Goal: Task Accomplishment & Management: Use online tool/utility

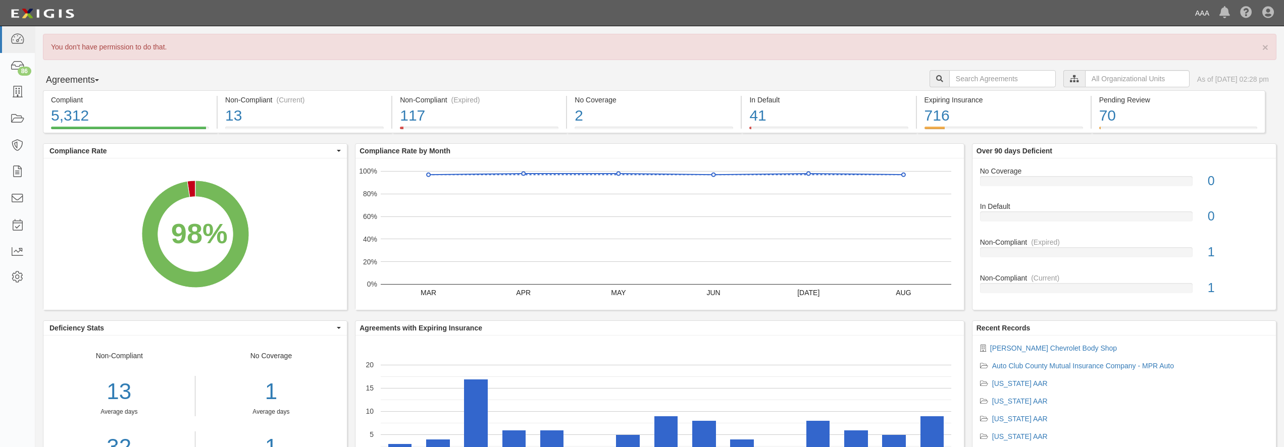
click at [1204, 13] on link "AAA" at bounding box center [1202, 13] width 24 height 20
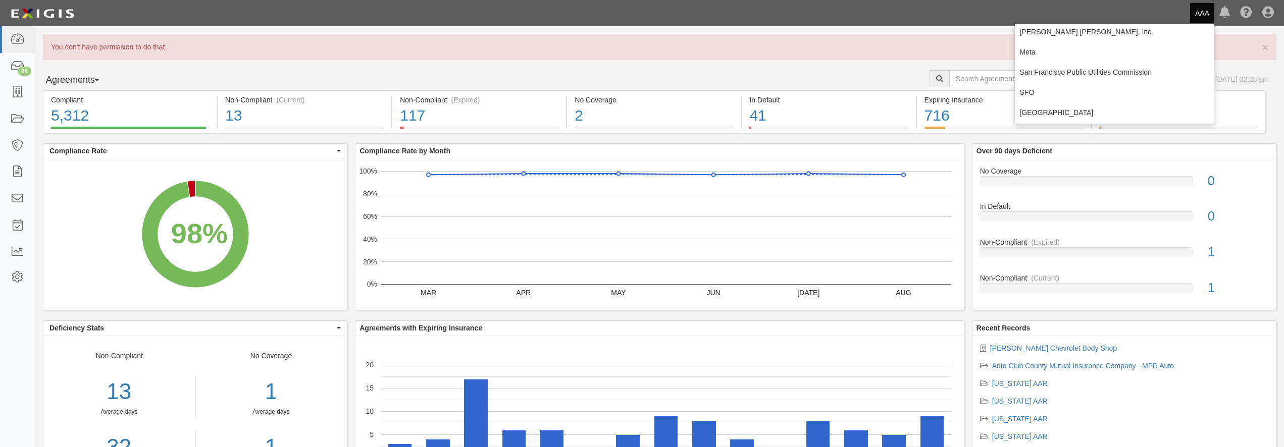
scroll to position [145, 0]
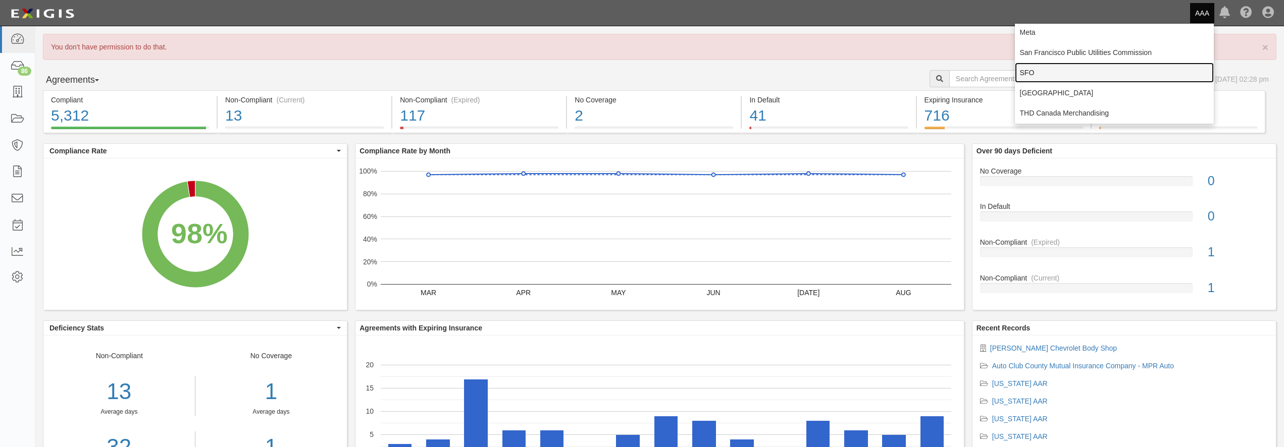
click at [1062, 71] on link "SFO" at bounding box center [1114, 73] width 199 height 20
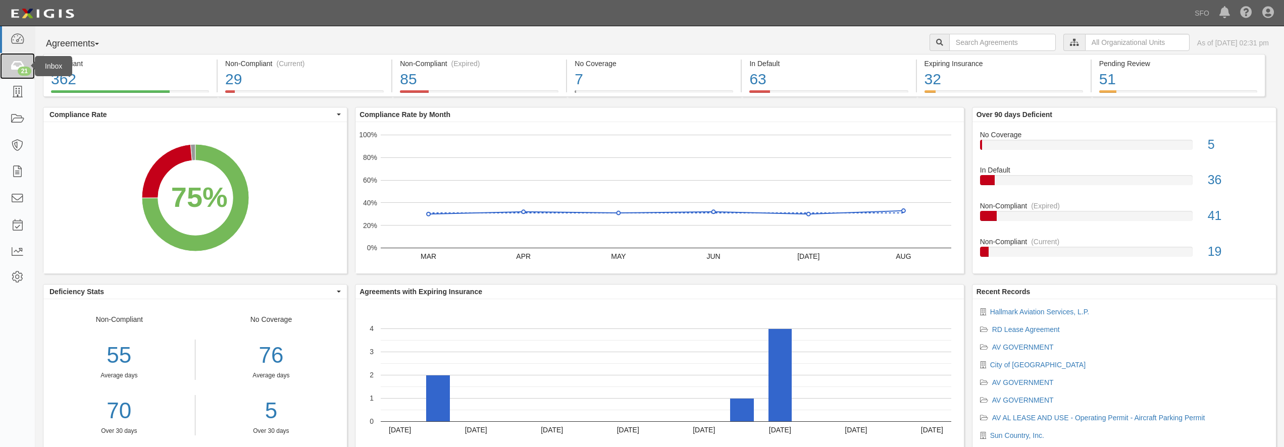
click at [19, 70] on div "21" at bounding box center [25, 71] width 14 height 9
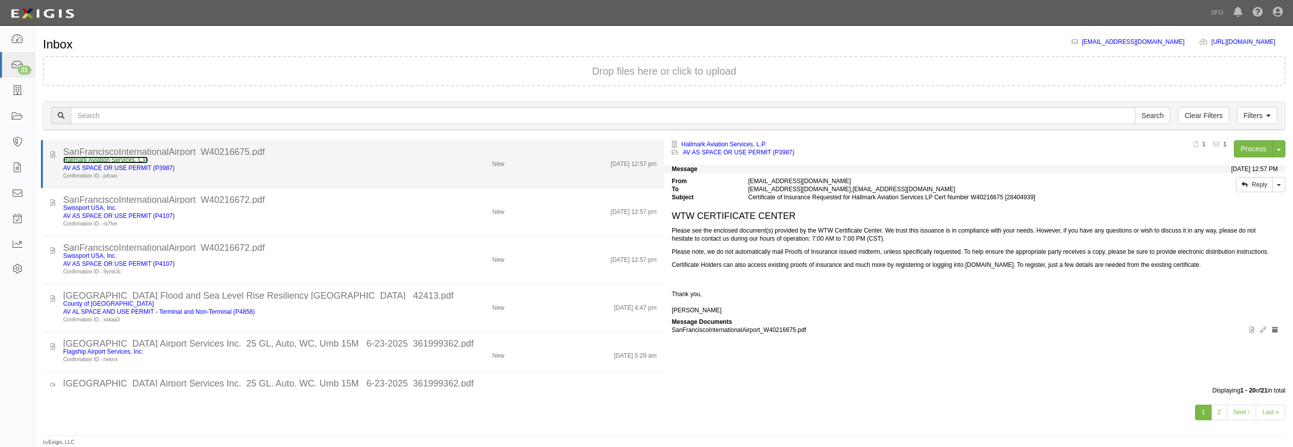
click at [111, 162] on link "Hallmark Aviation Services, L.P." at bounding box center [105, 160] width 85 height 7
click at [332, 157] on div "Hallmark Aviation Services, L.P." at bounding box center [233, 160] width 340 height 8
click at [355, 153] on div "SanFranciscoInternationalAirport_W40216675.pdf" at bounding box center [359, 152] width 593 height 8
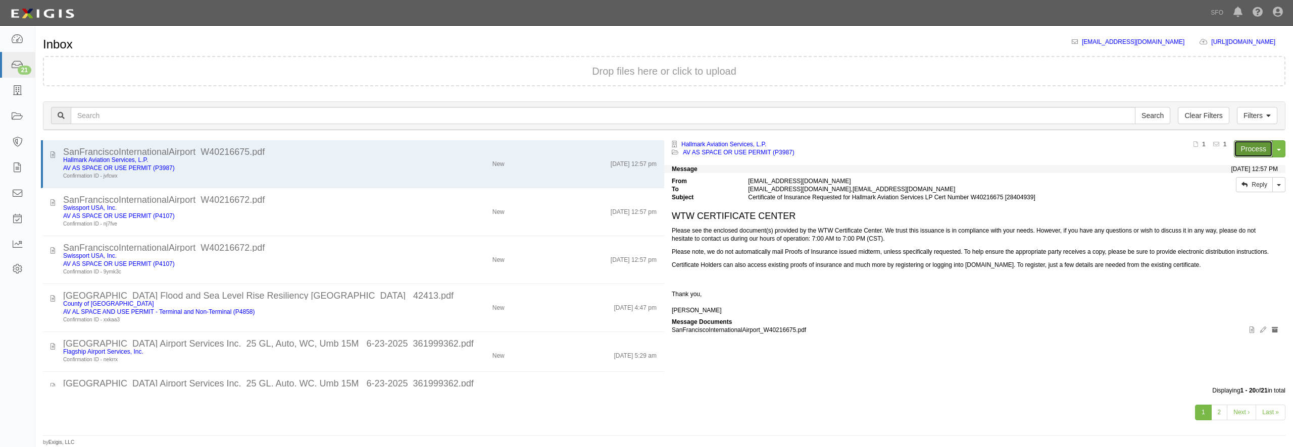
click at [1254, 143] on link "Process" at bounding box center [1252, 148] width 39 height 17
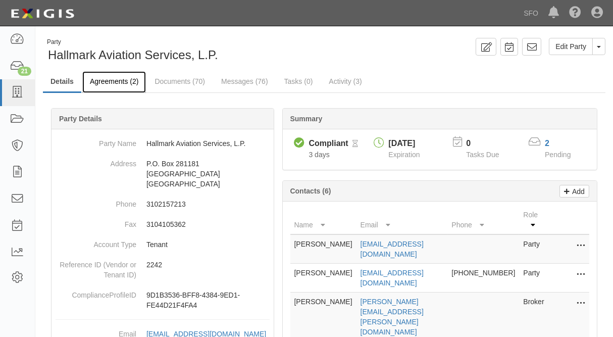
click at [117, 84] on link "Agreements (2)" at bounding box center [114, 82] width 64 height 22
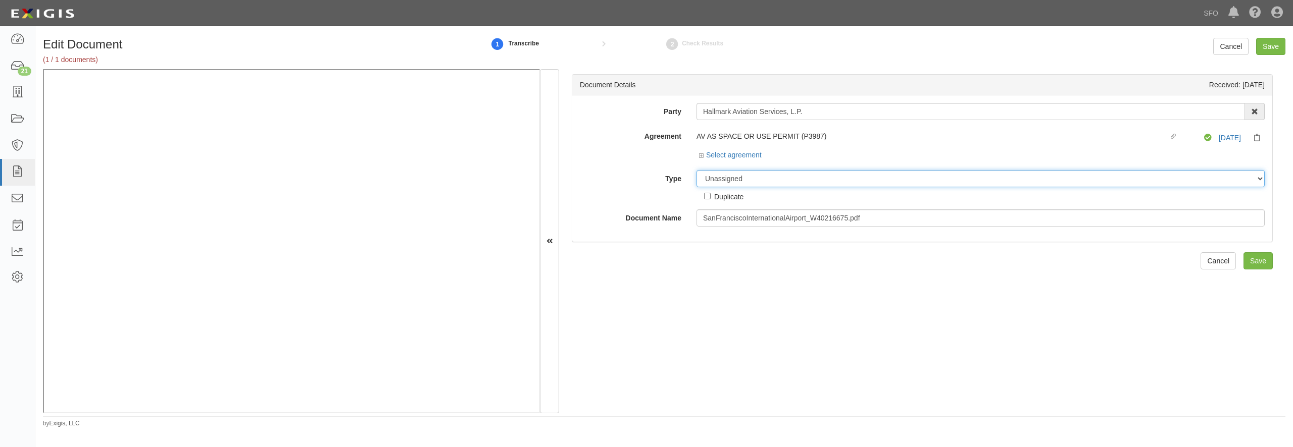
click at [696, 170] on select "Unassigned Binder Cancellation Notice Certificate Contract Endorsement Insuranc…" at bounding box center [980, 178] width 568 height 17
select select "OtherDetail"
click option "Other Document" at bounding box center [0, 0] width 0 height 0
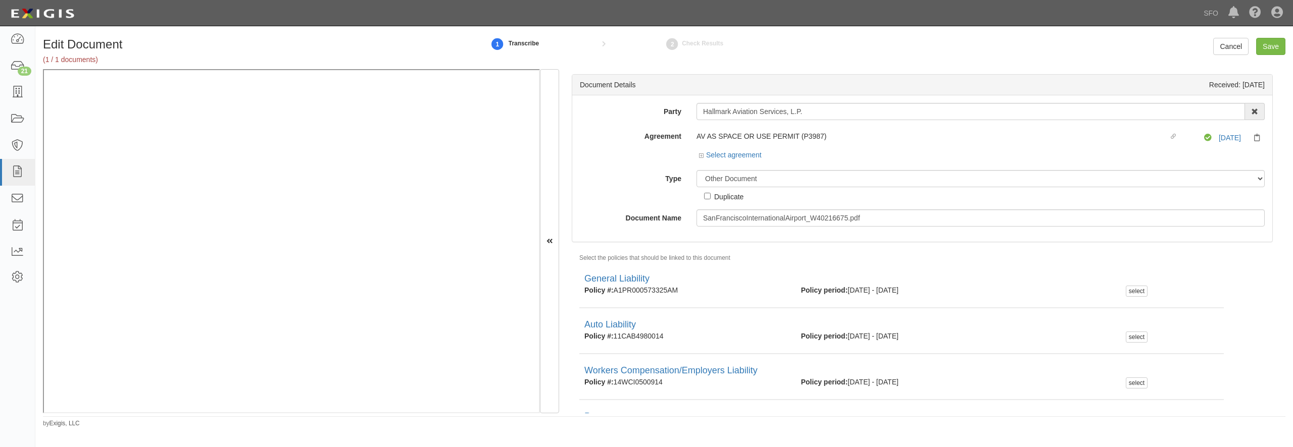
click at [720, 197] on div "Duplicate" at bounding box center [728, 196] width 29 height 11
click at [710, 197] on input "Duplicate" at bounding box center [707, 196] width 7 height 7
checkbox input "true"
click at [1268, 53] on input "Save" at bounding box center [1270, 46] width 29 height 17
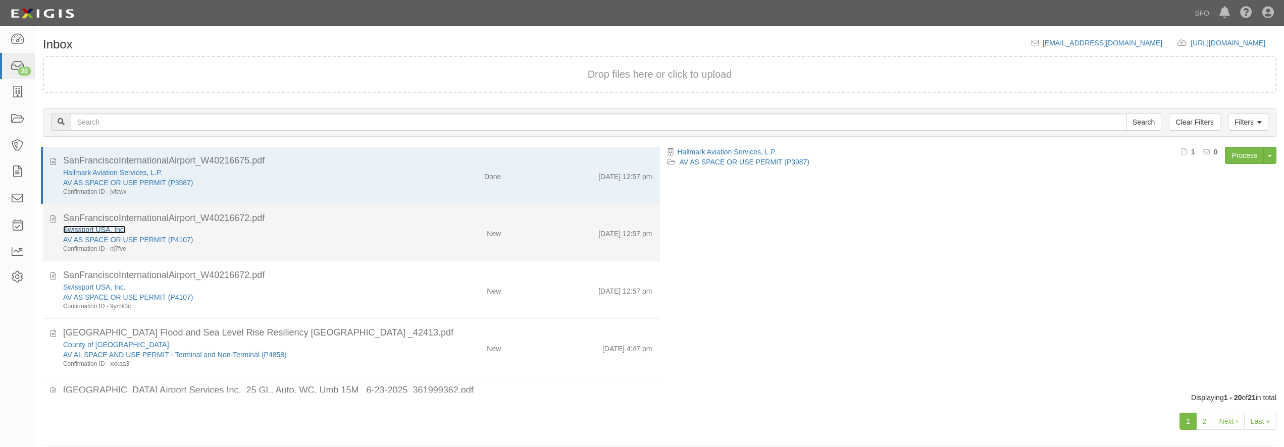
click at [110, 229] on link "Swissport USA, Inc." at bounding box center [94, 230] width 63 height 8
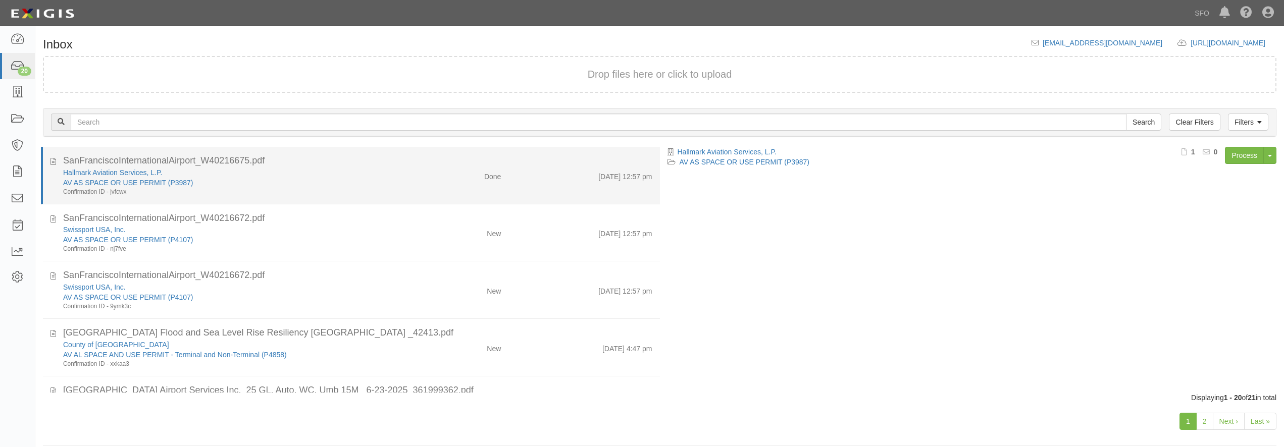
click at [302, 181] on div "AV AS SPACE OR USE PERMIT (P3987)" at bounding box center [231, 183] width 337 height 10
click at [300, 178] on div "AV AS SPACE OR USE PERMIT (P3987)" at bounding box center [231, 183] width 337 height 10
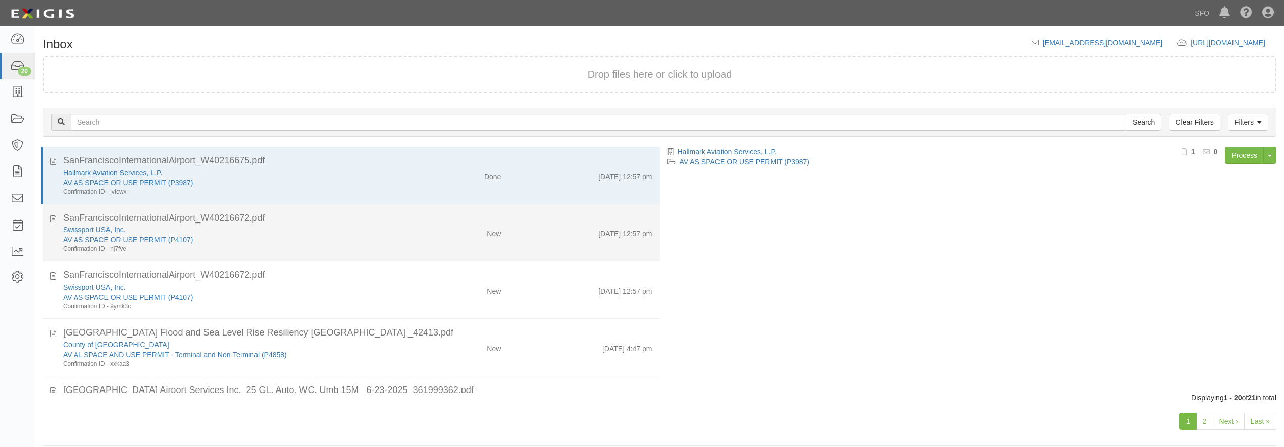
click at [316, 240] on div "AV AS SPACE OR USE PERMIT (P4107)" at bounding box center [231, 240] width 337 height 10
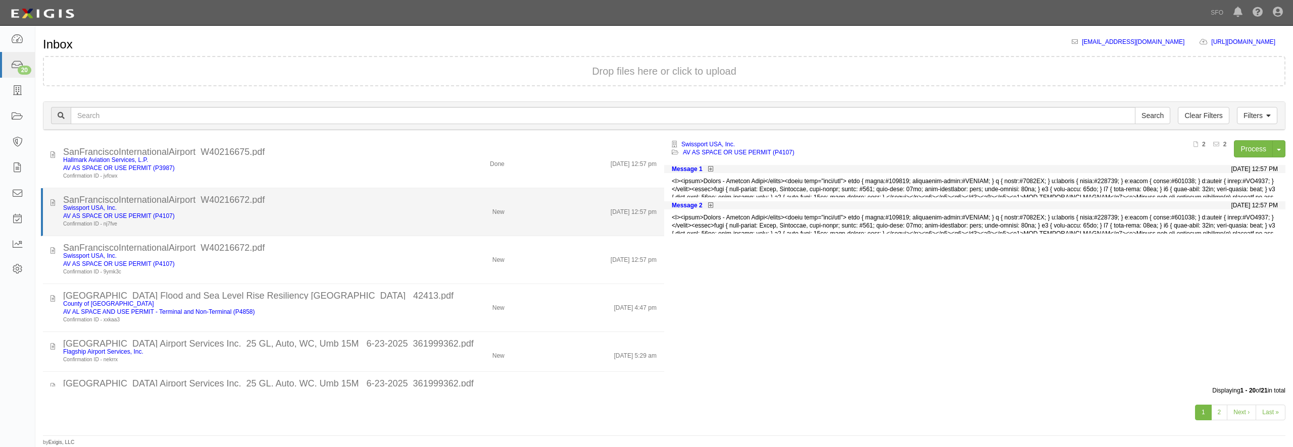
drag, startPoint x: 304, startPoint y: 213, endPoint x: 332, endPoint y: 205, distance: 29.3
click at [304, 213] on div "AV AS SPACE OR USE PERMIT (P4107)" at bounding box center [233, 216] width 340 height 8
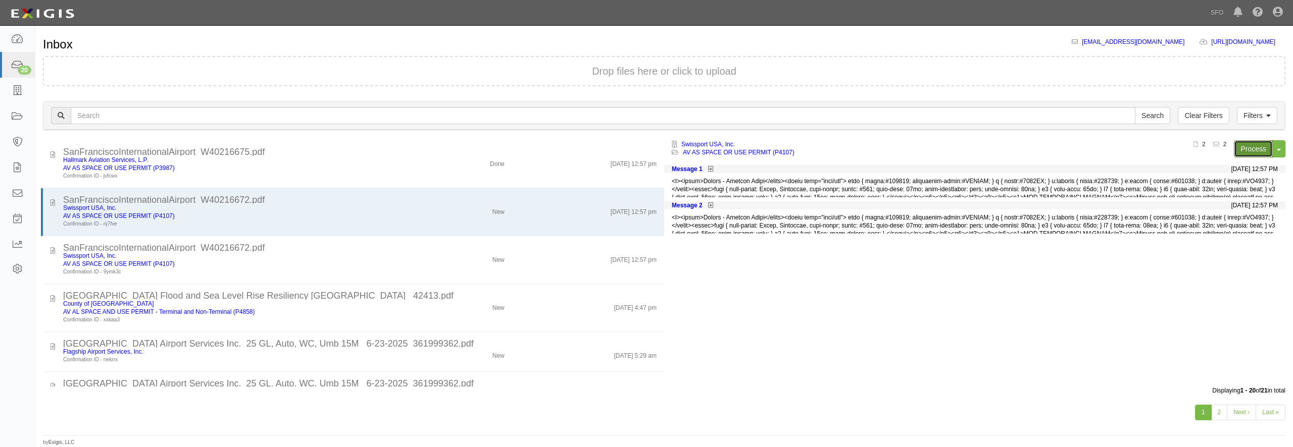
click at [1258, 147] on link "Process" at bounding box center [1252, 148] width 39 height 17
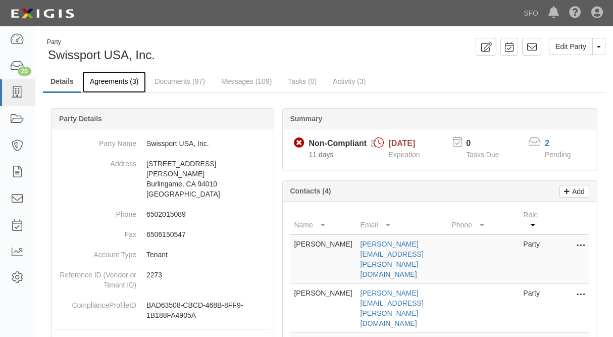
click at [125, 85] on link "Agreements (3)" at bounding box center [114, 82] width 64 height 22
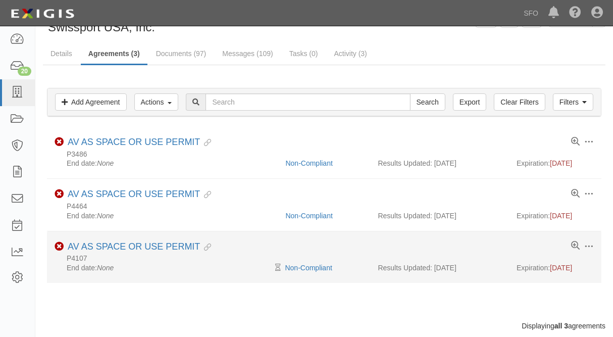
scroll to position [51, 0]
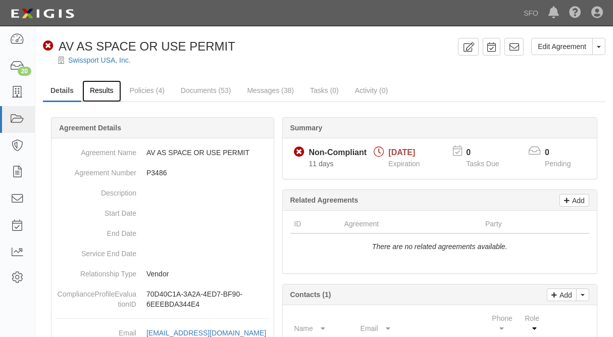
click at [108, 93] on link "Results" at bounding box center [101, 91] width 39 height 22
click at [105, 97] on link "Results" at bounding box center [101, 91] width 39 height 22
click at [102, 93] on link "Results" at bounding box center [101, 91] width 39 height 22
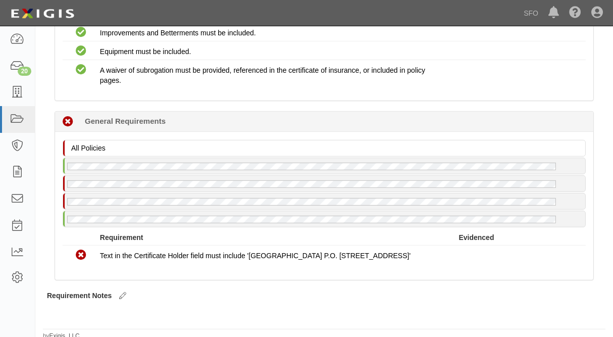
scroll to position [822, 0]
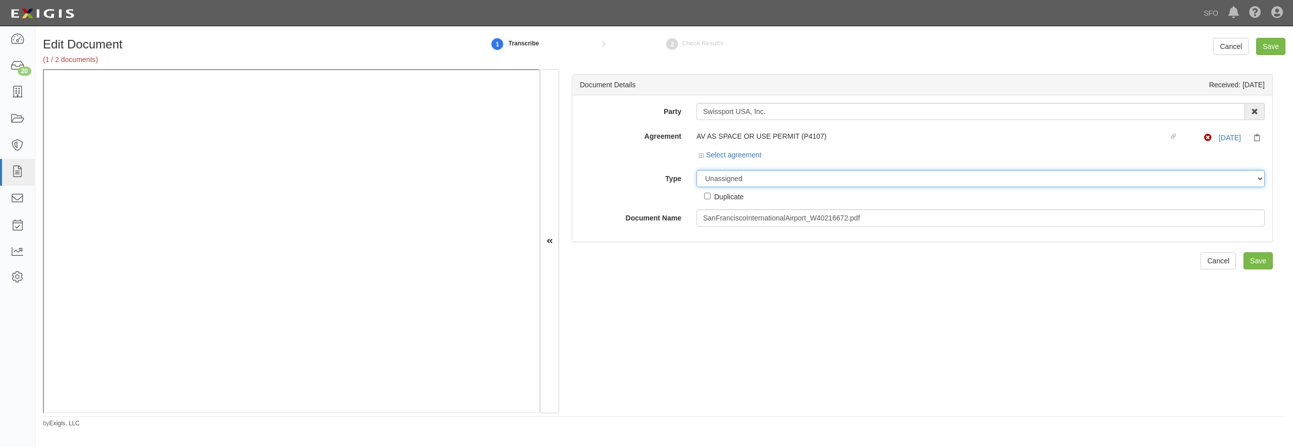
click at [696, 170] on select "Unassigned Binder Cancellation Notice Certificate Contract Endorsement Insuranc…" at bounding box center [980, 178] width 568 height 17
select select "CertificateDetail"
click option "Certificate" at bounding box center [0, 0] width 0 height 0
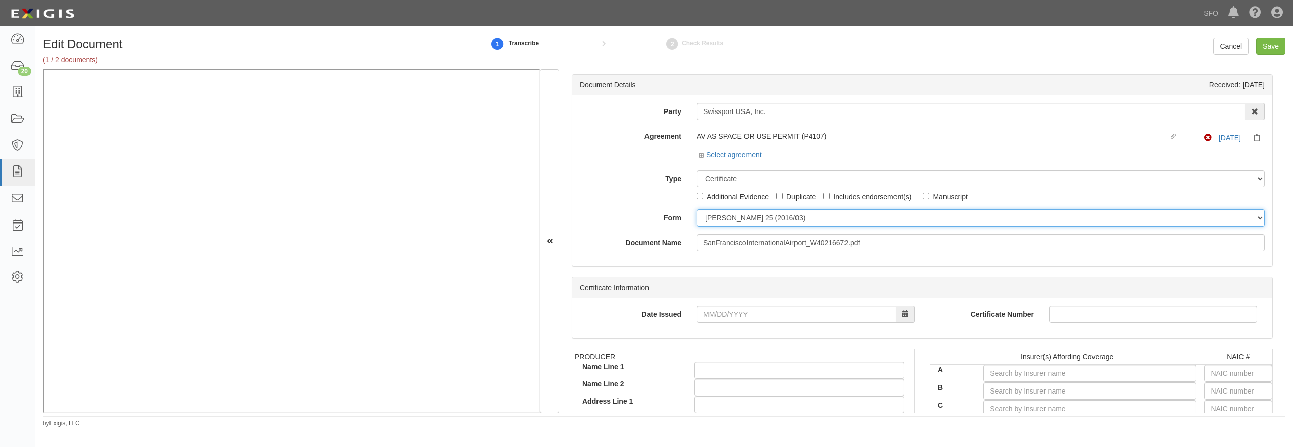
click at [696, 210] on select "ACORD 25 (2016/03) ACORD 101 ACORD 855 NY (2014/05) General" at bounding box center [980, 218] width 568 height 17
select select "GeneralFormDetail"
click option "General" at bounding box center [0, 0] width 0 height 0
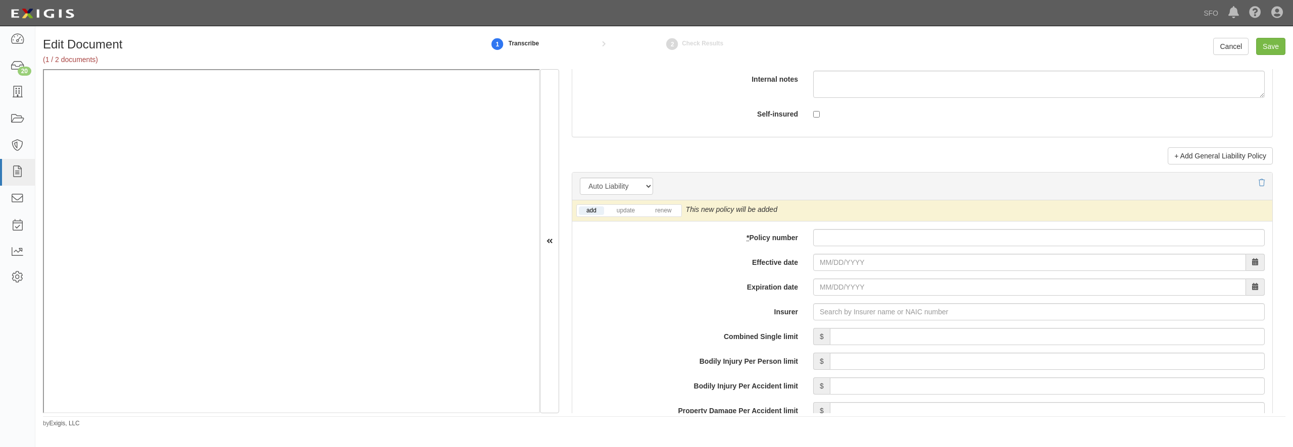
scroll to position [1357, 0]
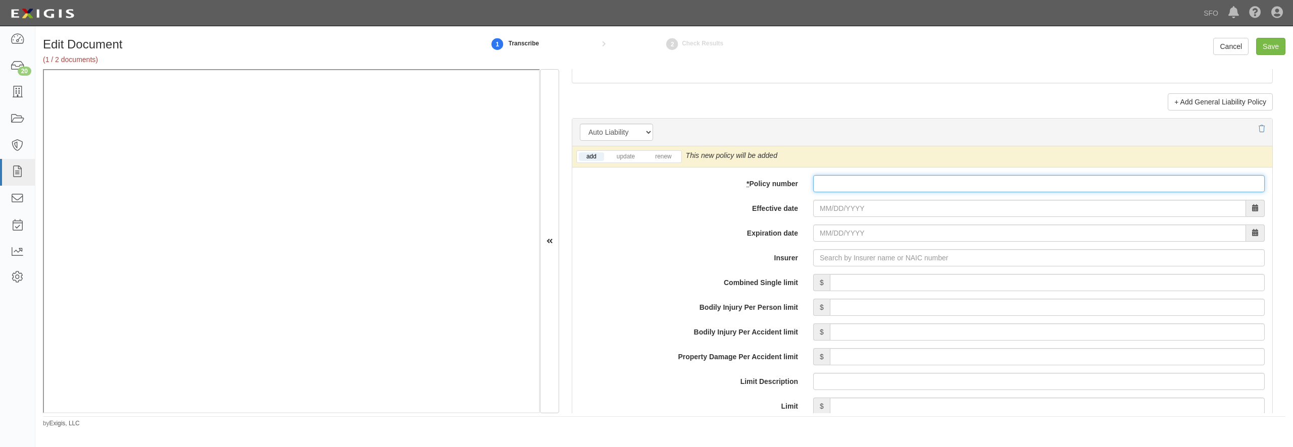
paste input "11CAB4980014"
click at [842, 192] on input "* Policy number" at bounding box center [1038, 183] width 451 height 17
type input "11CAB4980014"
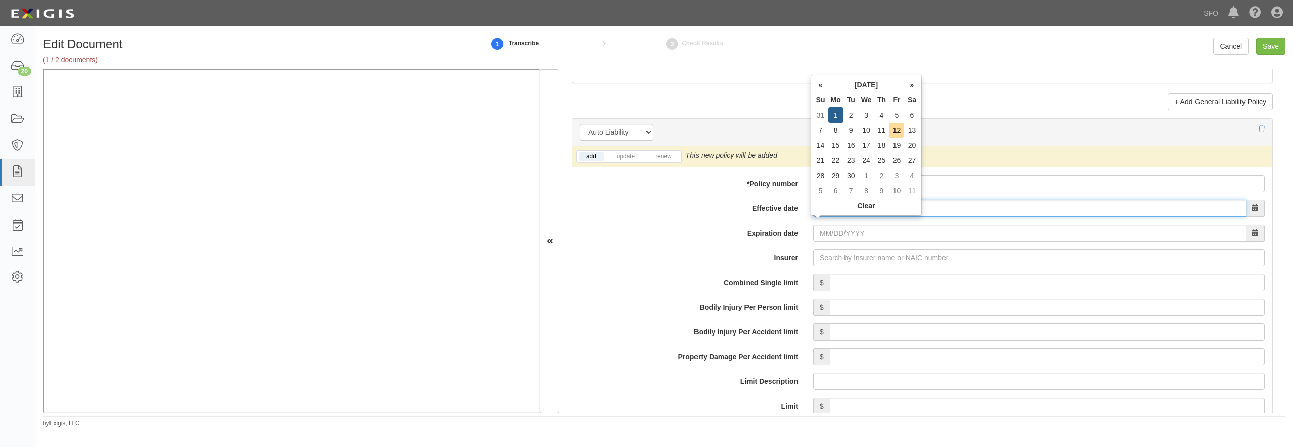
type input "[DATE]"
type input "09/01/2026"
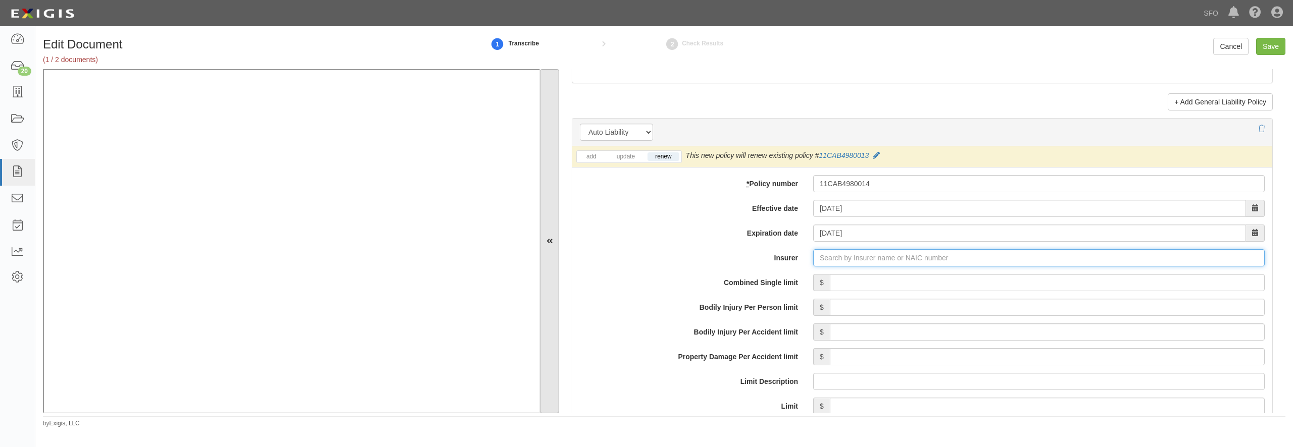
type input "180 Seguros S.A. (0) NR Rating"
type input "1"
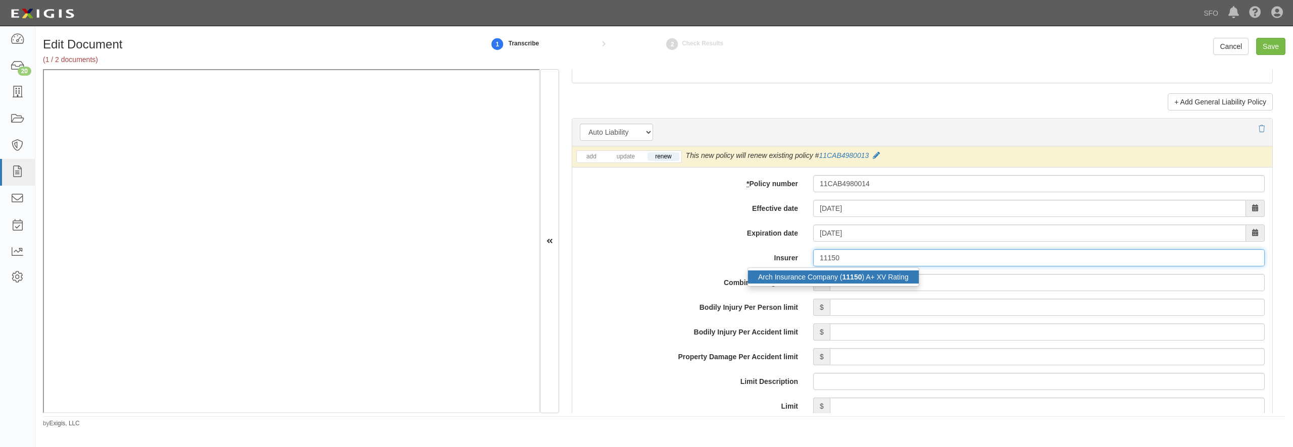
click at [843, 281] on strong "11150" at bounding box center [852, 277] width 20 height 8
type input "Arch Insurance Company (11150) A+ XV Rating"
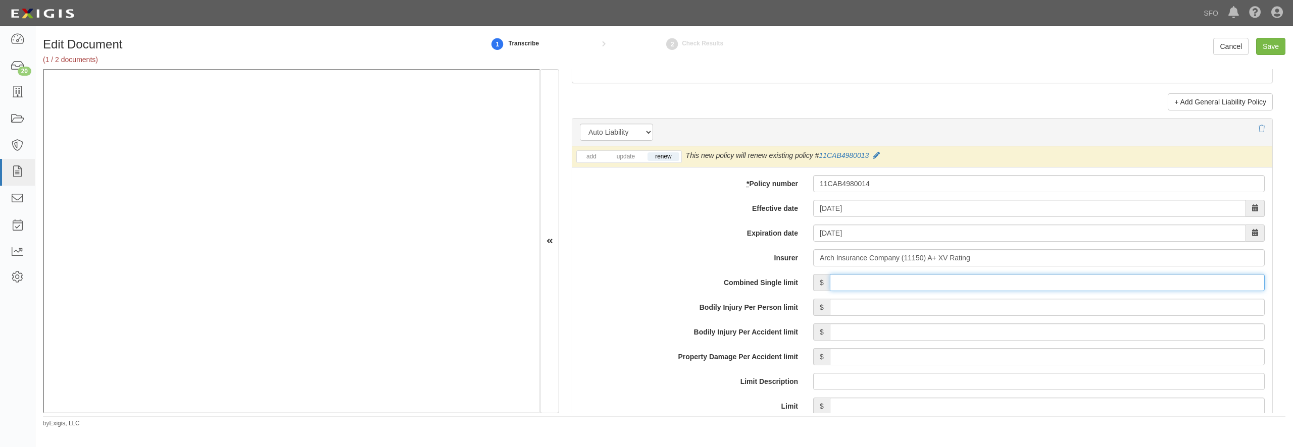
click at [850, 291] on input "Combined Single limit" at bounding box center [1047, 282] width 435 height 17
type input "5,000,000"
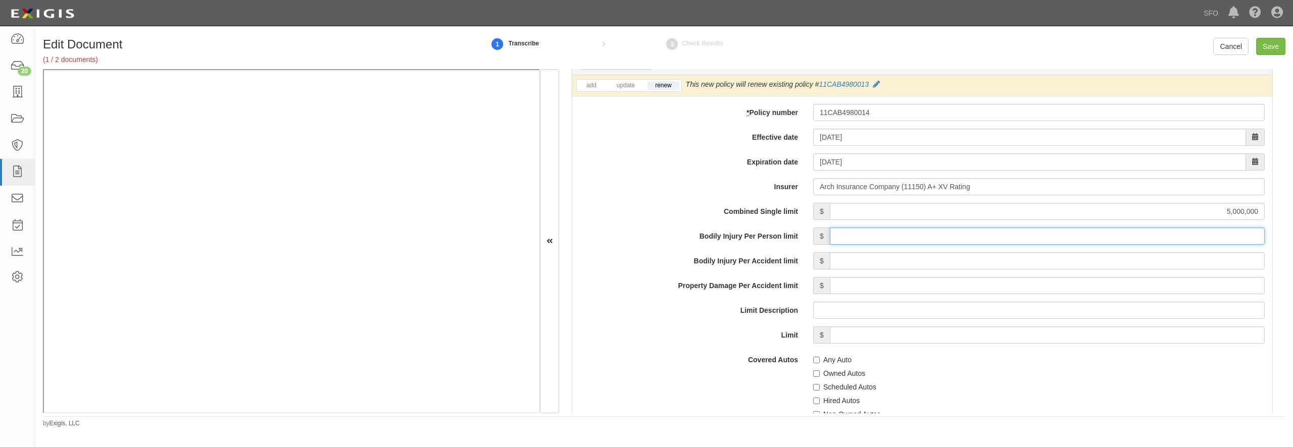
scroll to position [1503, 0]
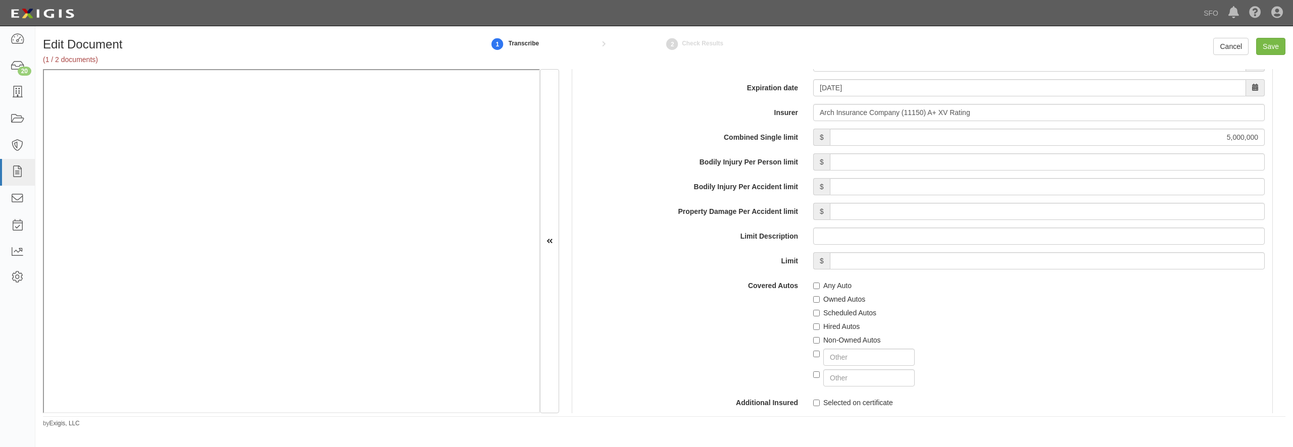
click at [840, 291] on label "Any Auto" at bounding box center [832, 286] width 38 height 10
click at [819, 289] on input "Any Auto" at bounding box center [816, 286] width 7 height 7
checkbox input "true"
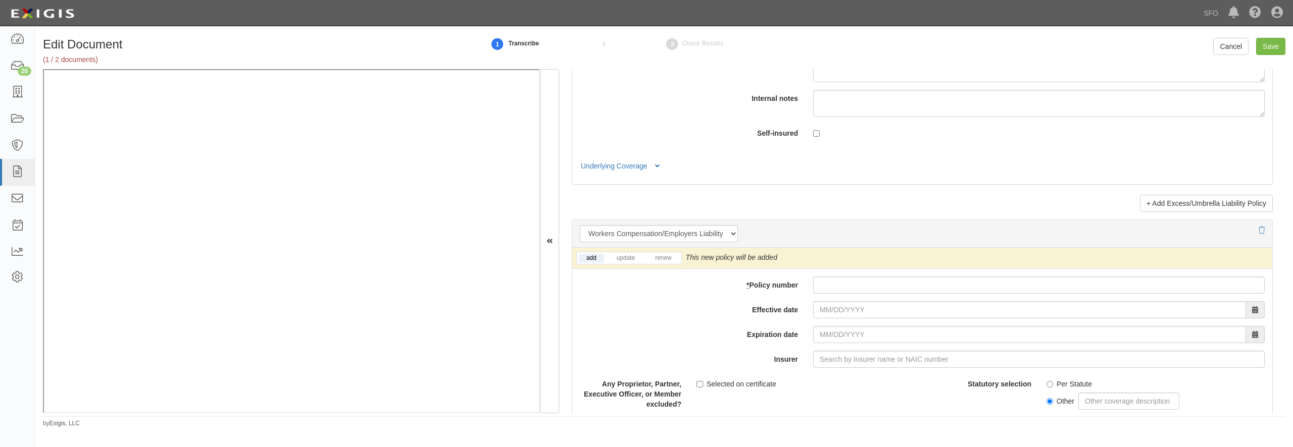
scroll to position [2472, 0]
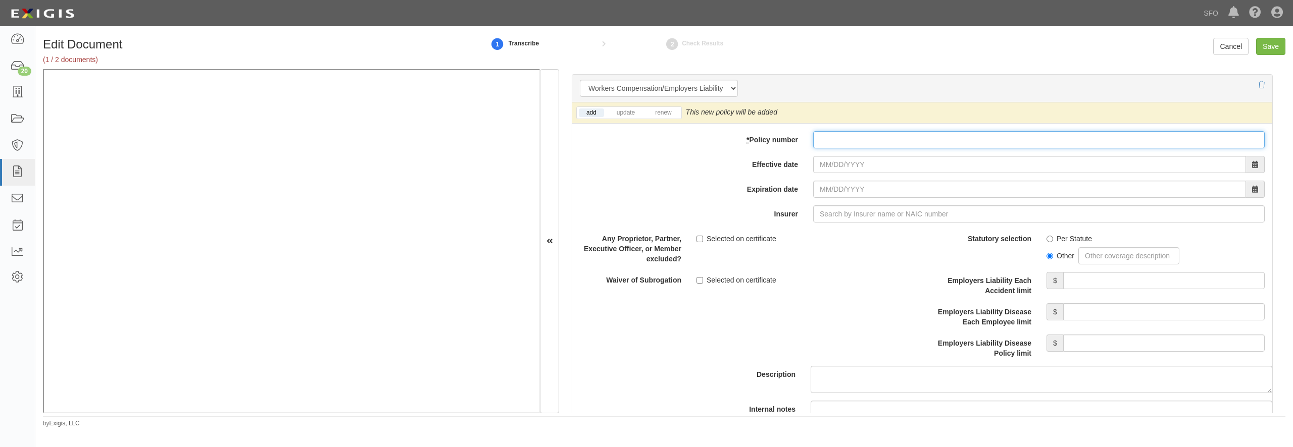
click at [841, 148] on input "* Policy number" at bounding box center [1038, 139] width 451 height 17
paste input "14WCI0500914"
type input "14WCI0500914"
type input "09/01/2025"
type input "09/01/2026"
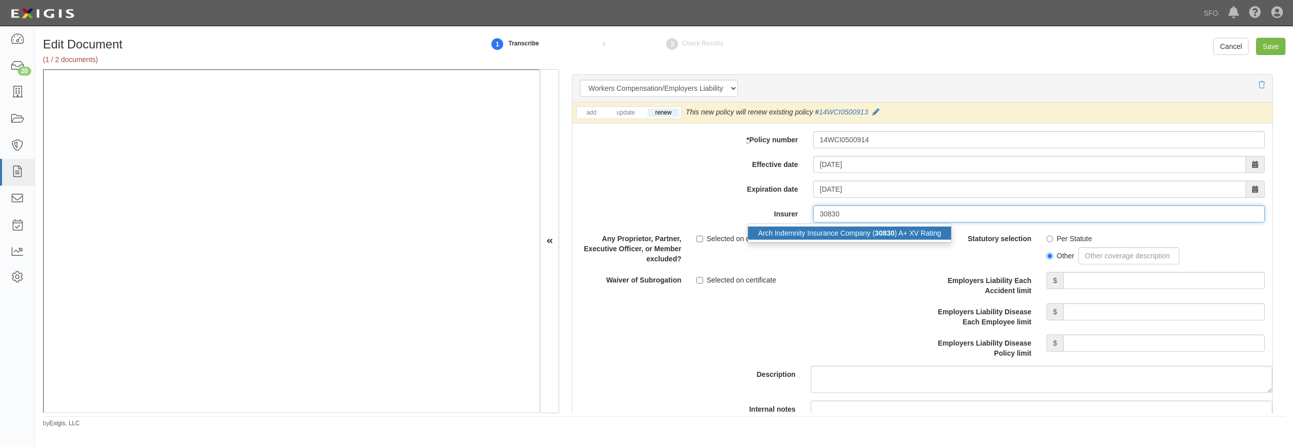
click at [839, 240] on div "Arch Indemnity Insurance Company ( 30830 ) A+ XV Rating" at bounding box center [849, 233] width 203 height 13
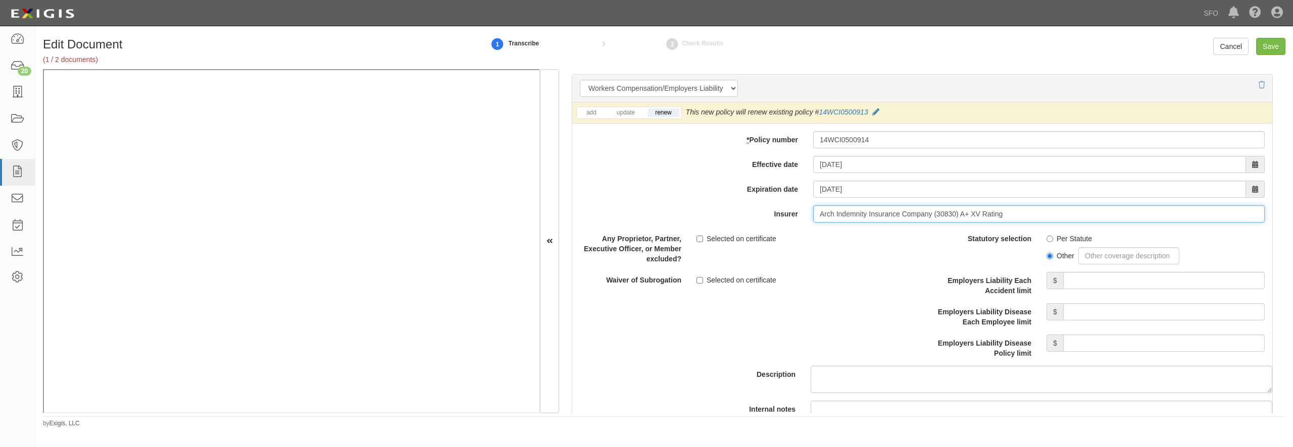
type input "Arch Indemnity Insurance Company (30830) A+ XV Rating"
click at [1058, 244] on label "Per Statute" at bounding box center [1068, 239] width 45 height 10
click at [1053, 242] on input "Per Statute" at bounding box center [1049, 239] width 7 height 7
radio input "true"
click at [1089, 289] on input "Employers Liability Each Accident limit" at bounding box center [1163, 280] width 201 height 17
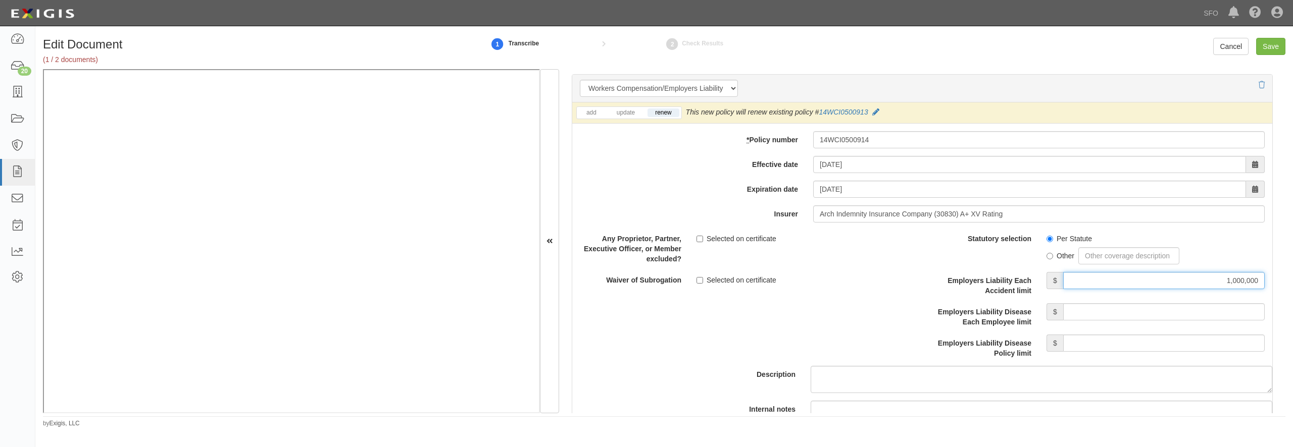
type input "1,000,000"
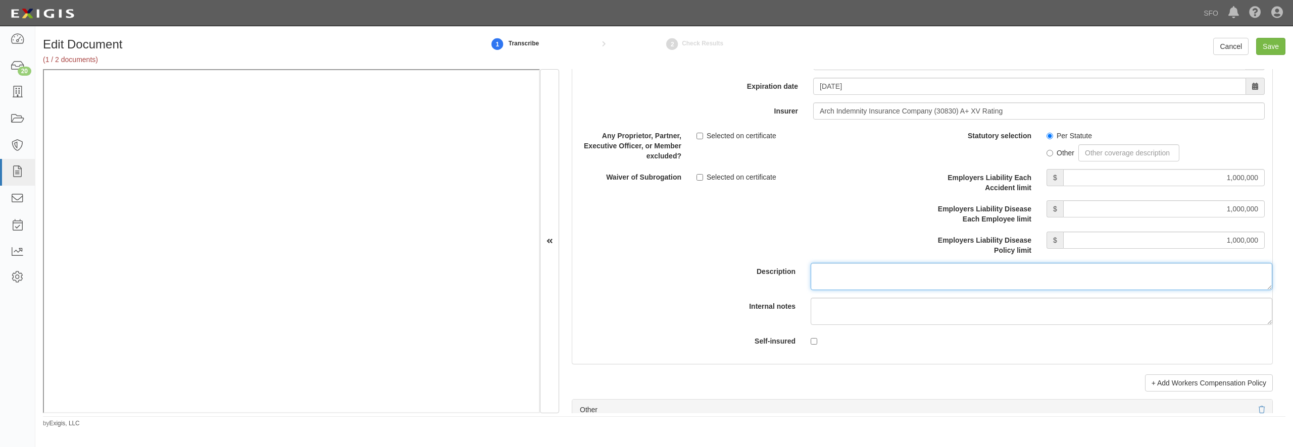
scroll to position [2569, 0]
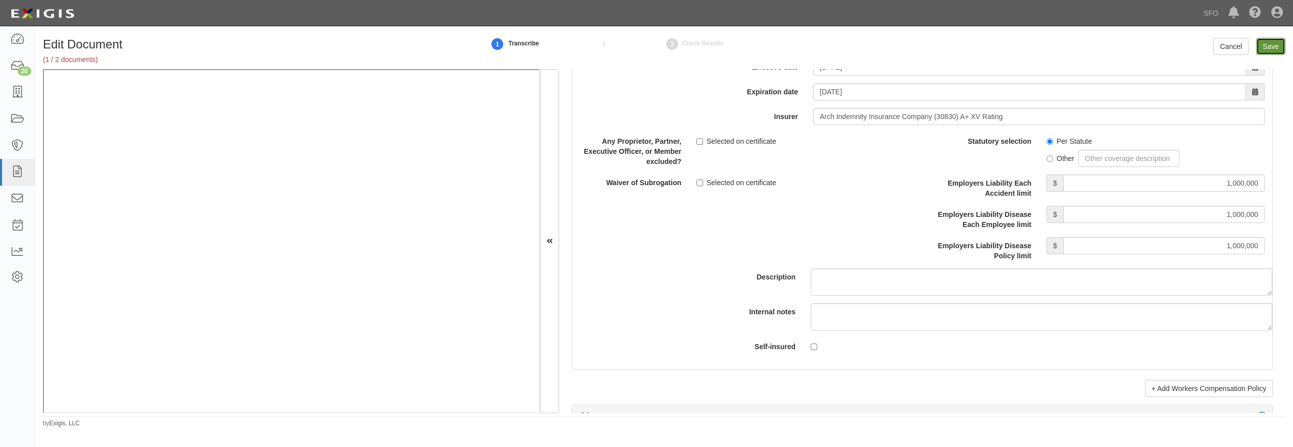
click at [1276, 48] on input "Save" at bounding box center [1270, 46] width 29 height 17
type input "5000000"
type input "1000000"
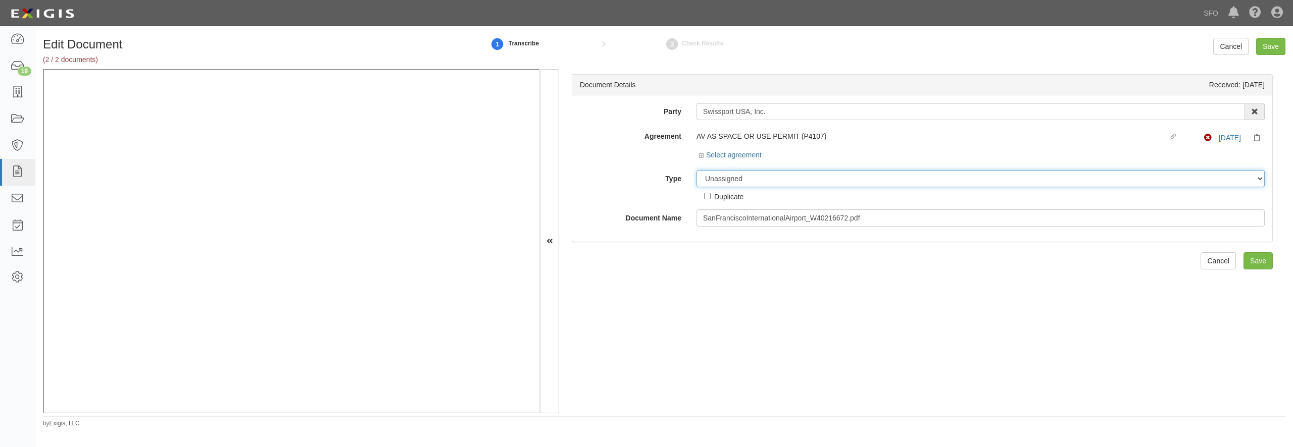
click at [696, 170] on select "Unassigned Binder Cancellation Notice Certificate Contract Endorsement Insuranc…" at bounding box center [980, 178] width 568 height 17
select select "OtherDetail"
click option "Other Document" at bounding box center [0, 0] width 0 height 0
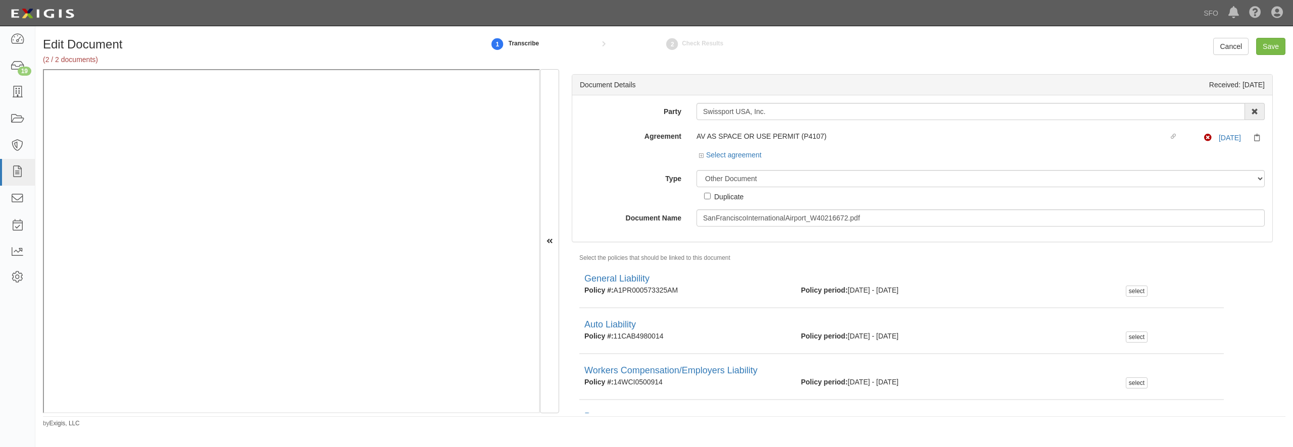
click at [719, 196] on div "Duplicate" at bounding box center [728, 196] width 29 height 11
click at [710, 196] on input "Duplicate" at bounding box center [707, 196] width 7 height 7
checkbox input "true"
click at [1272, 45] on input "Save" at bounding box center [1270, 46] width 29 height 17
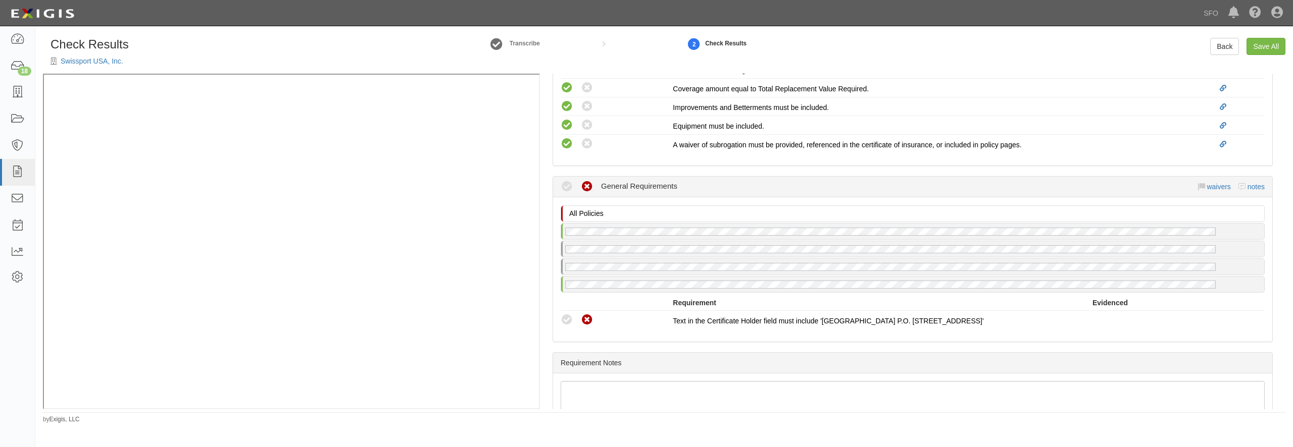
scroll to position [921, 0]
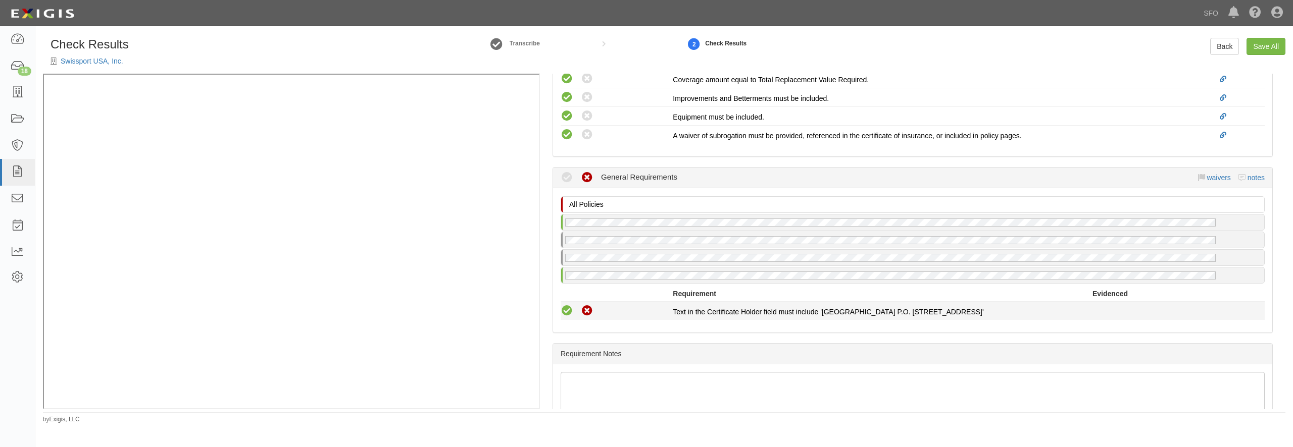
click at [567, 311] on icon at bounding box center [566, 311] width 13 height 13
radio input "true"
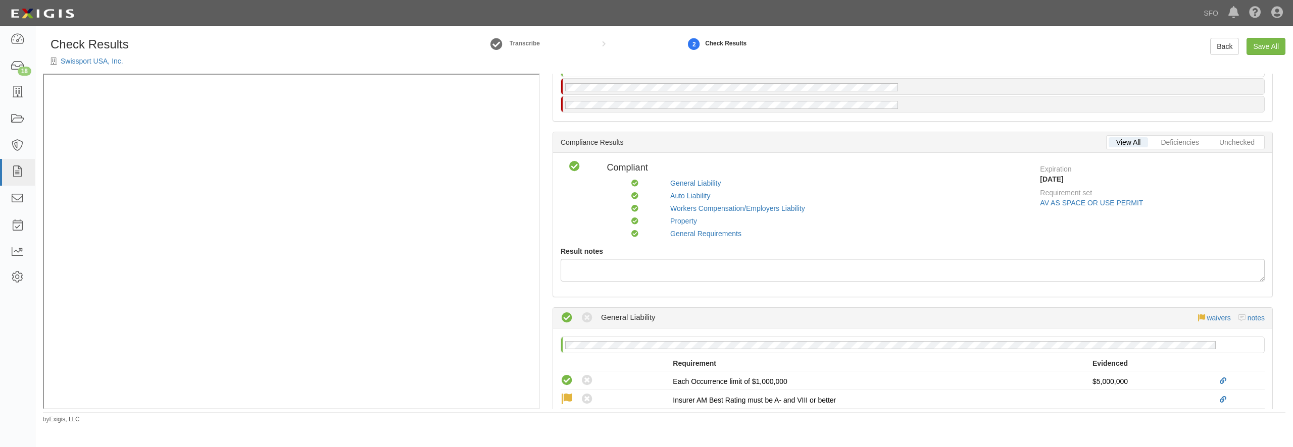
scroll to position [0, 0]
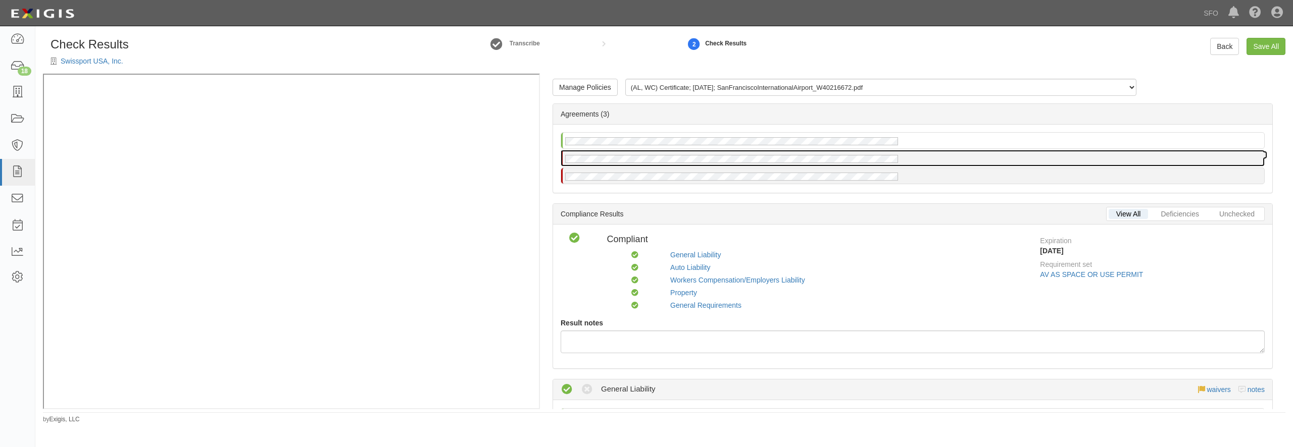
click at [737, 165] on div at bounding box center [912, 158] width 703 height 16
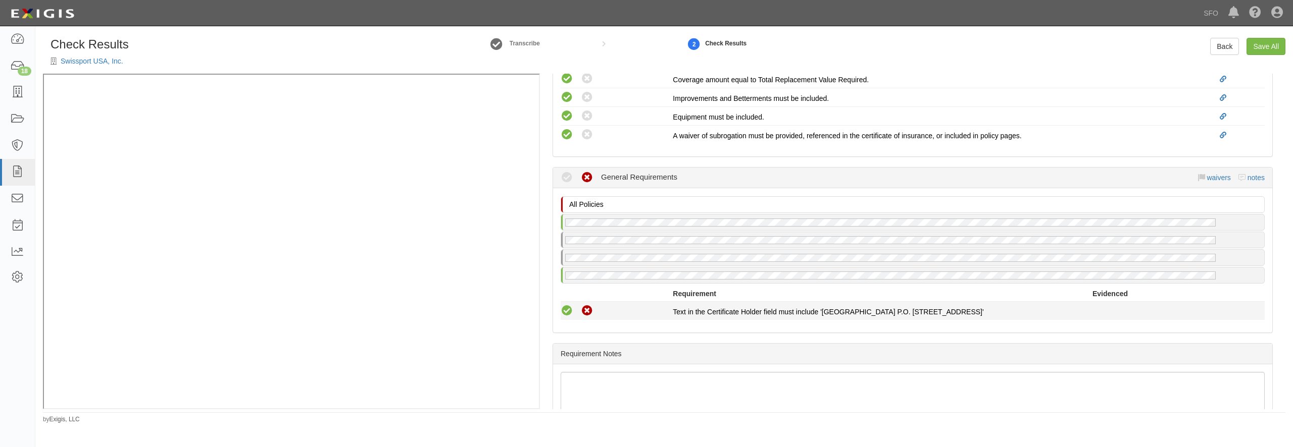
click at [567, 307] on icon at bounding box center [566, 311] width 13 height 13
radio input "true"
click at [566, 316] on icon at bounding box center [566, 311] width 13 height 13
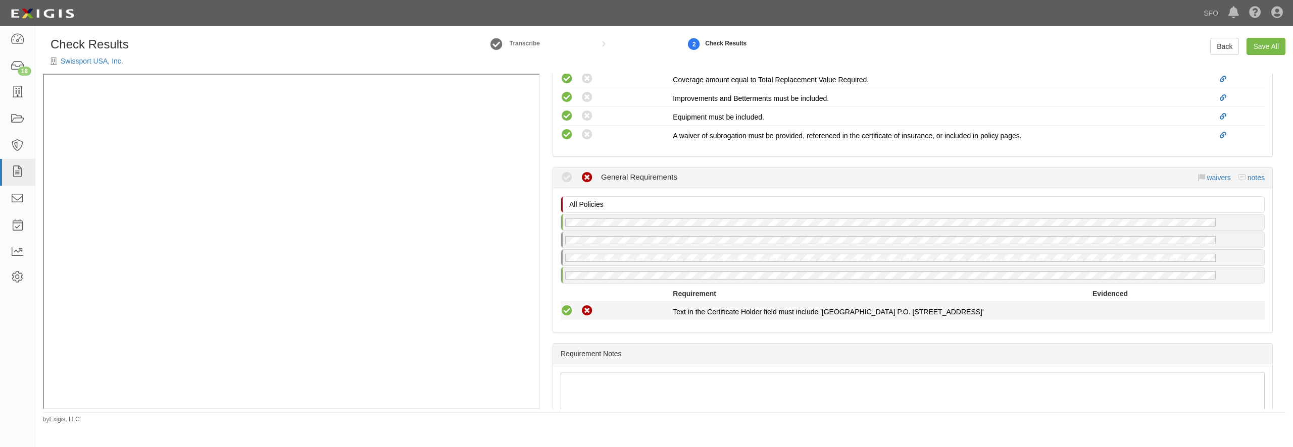
radio input "true"
click at [1272, 40] on link "Save All" at bounding box center [1265, 46] width 39 height 17
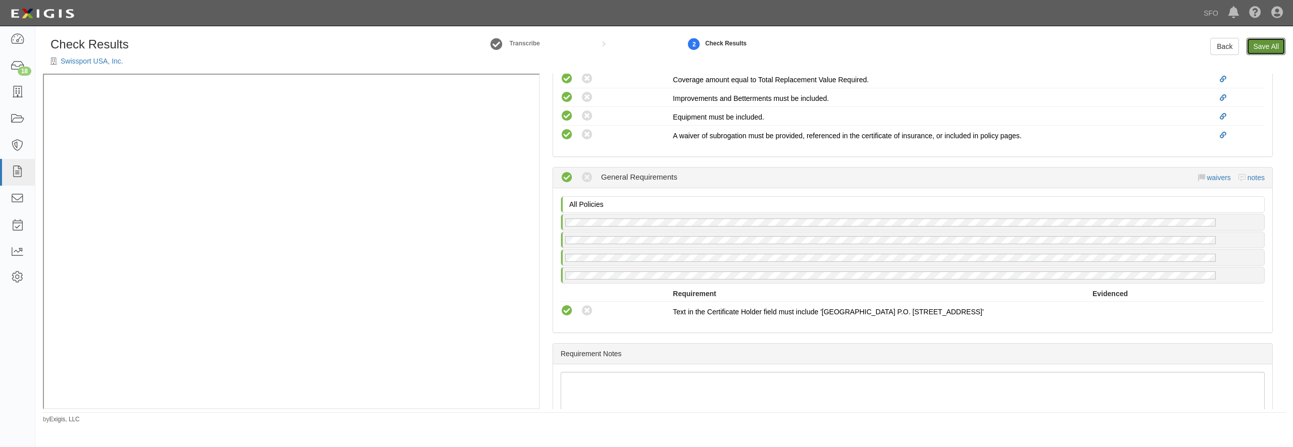
radio input "false"
radio input "true"
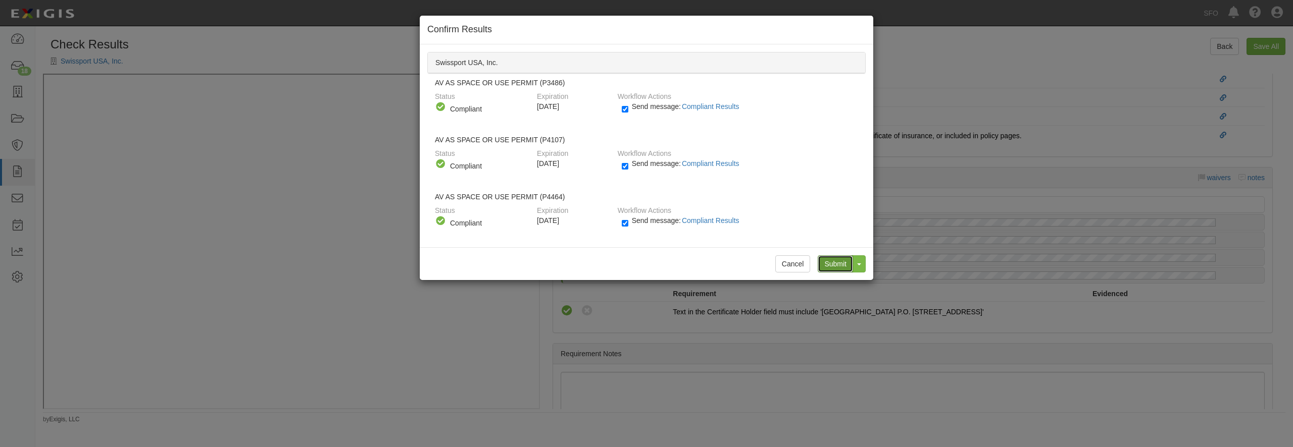
click at [832, 262] on input "Submit" at bounding box center [834, 263] width 35 height 17
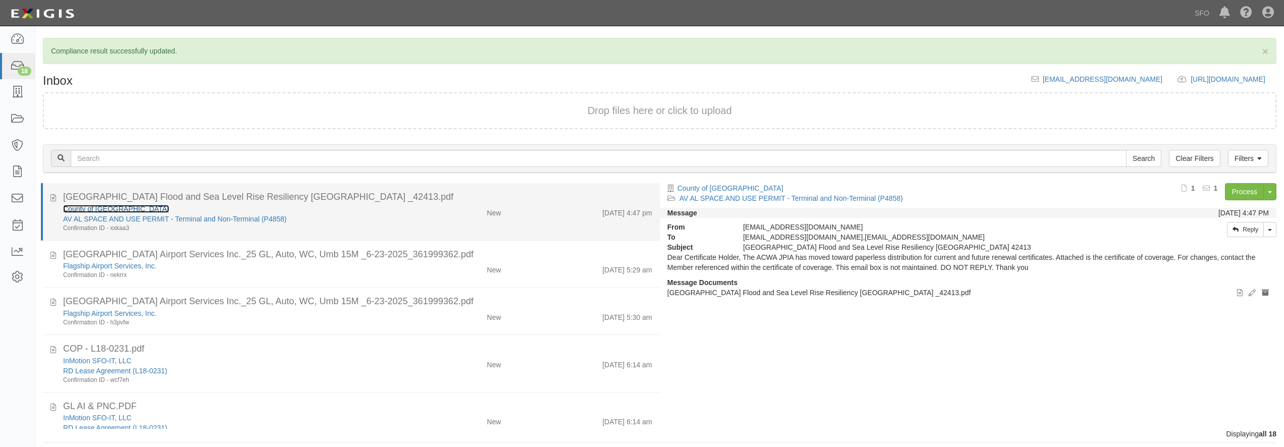
click at [110, 210] on link "County of [GEOGRAPHIC_DATA]" at bounding box center [116, 209] width 106 height 8
click at [410, 218] on div "County of [GEOGRAPHIC_DATA] AV AL SPACE AND USE PERMIT - Terminal and Non-Termi…" at bounding box center [358, 218] width 604 height 29
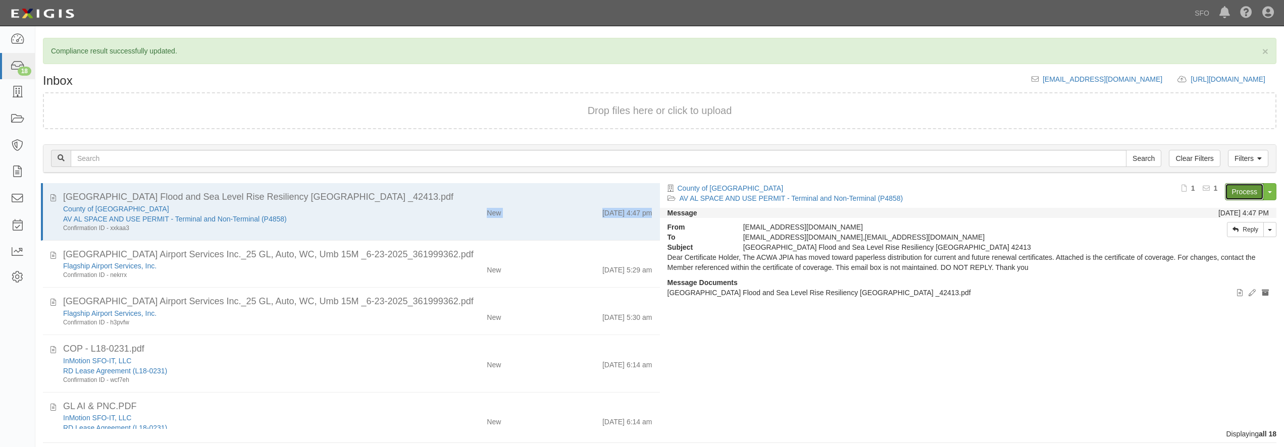
click at [1257, 188] on link "Process" at bounding box center [1244, 191] width 39 height 17
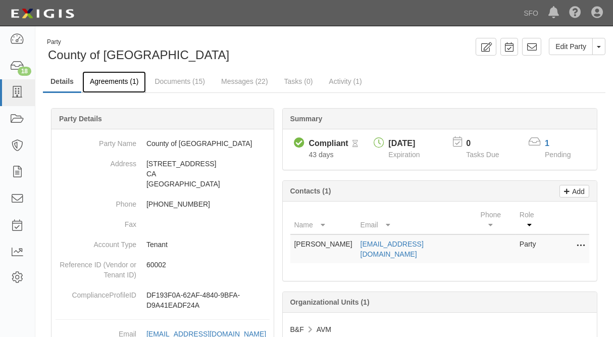
click at [113, 86] on link "Agreements (1)" at bounding box center [114, 82] width 64 height 22
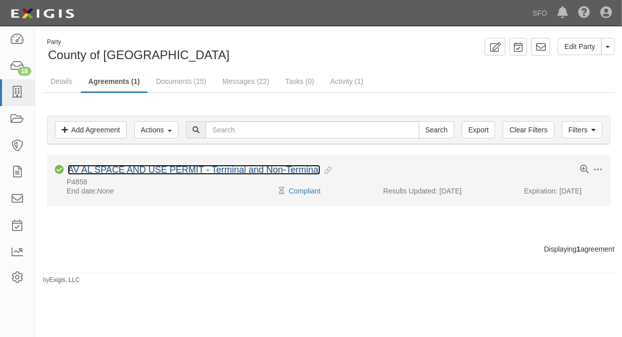
click at [169, 172] on link "AV AL SPACE AND USE PERMIT - Terminal and Non-Terminal" at bounding box center [194, 170] width 252 height 10
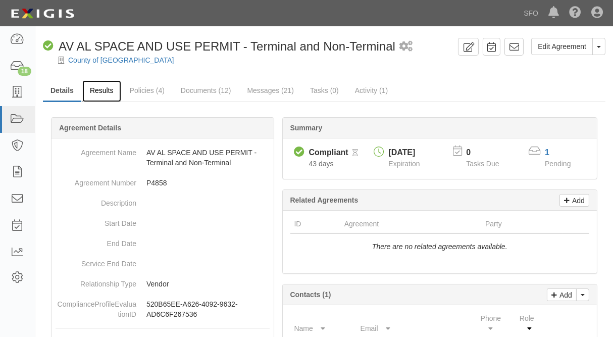
click at [107, 91] on link "Results" at bounding box center [101, 91] width 39 height 22
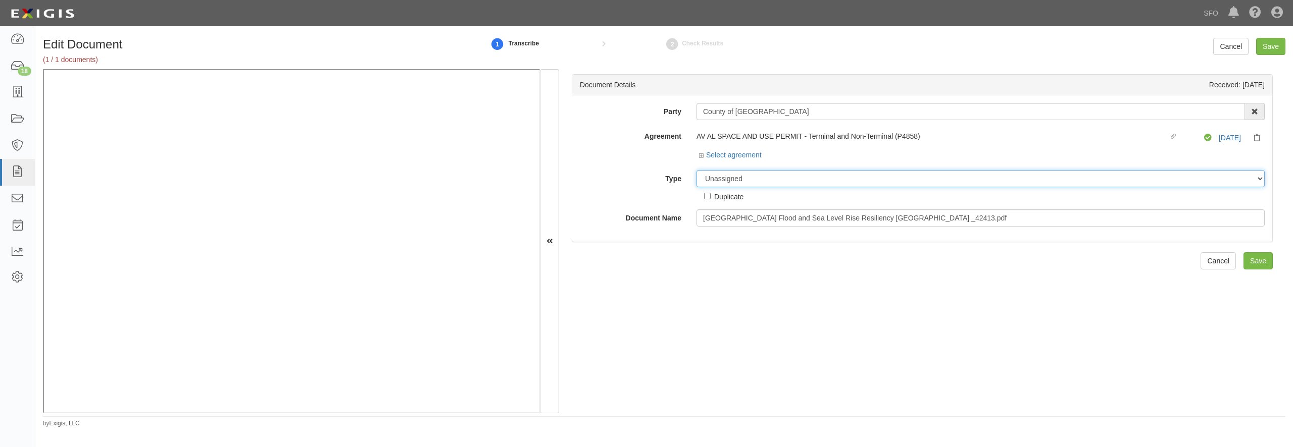
click at [696, 170] on select "Unassigned Binder Cancellation Notice Certificate Contract Endorsement Insuranc…" at bounding box center [980, 178] width 568 height 17
select select "CertificateDetail"
click option "Certificate" at bounding box center [0, 0] width 0 height 0
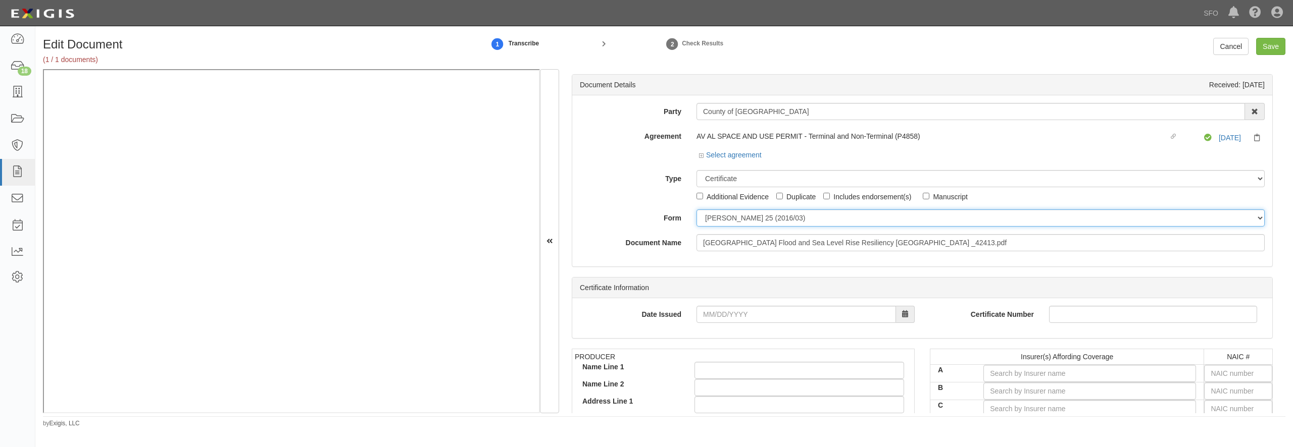
click at [696, 210] on select "ACORD 25 (2016/03) ACORD 101 ACORD 855 NY (2014/05) General" at bounding box center [980, 218] width 568 height 17
select select "GeneralFormDetail"
click option "General" at bounding box center [0, 0] width 0 height 0
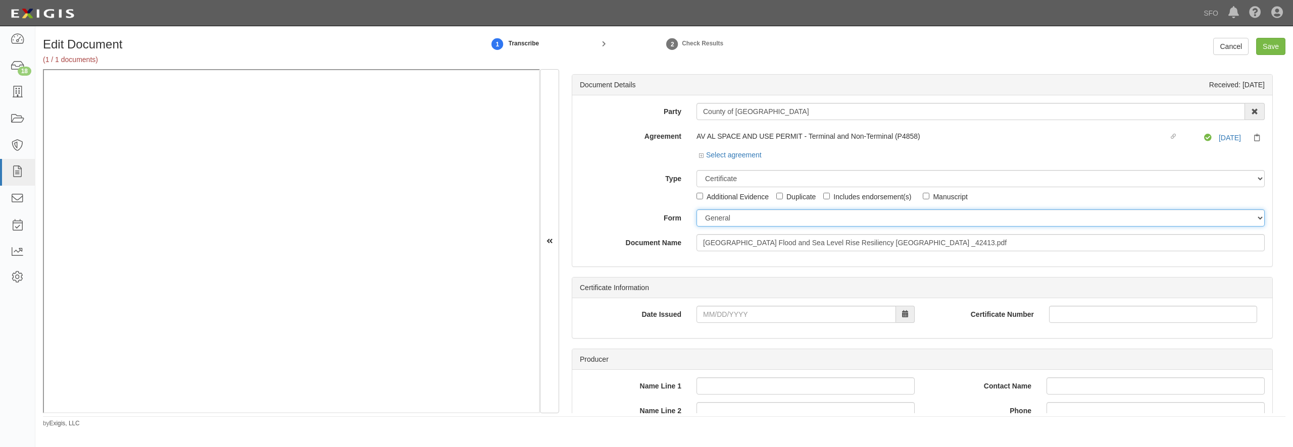
scroll to position [97, 0]
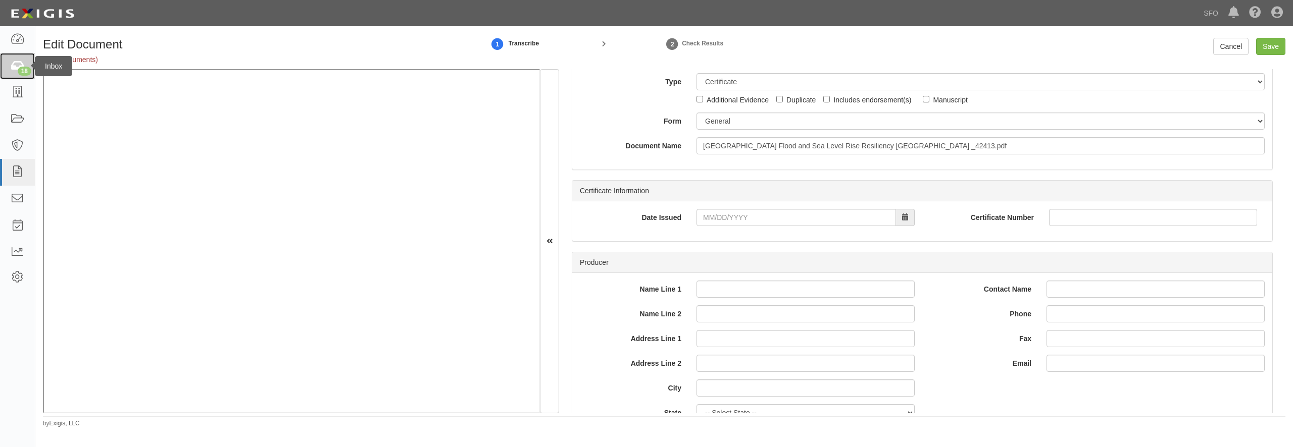
click at [15, 68] on icon at bounding box center [17, 67] width 14 height 12
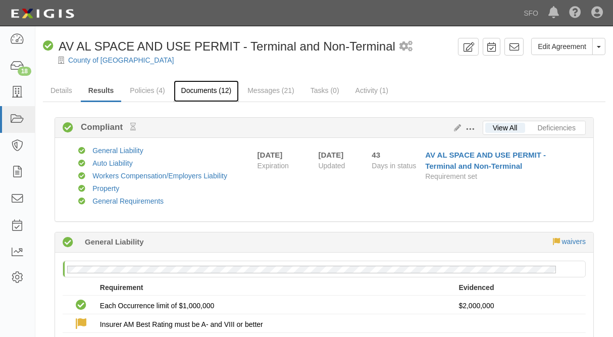
click at [214, 89] on link "Documents (12)" at bounding box center [207, 91] width 66 height 22
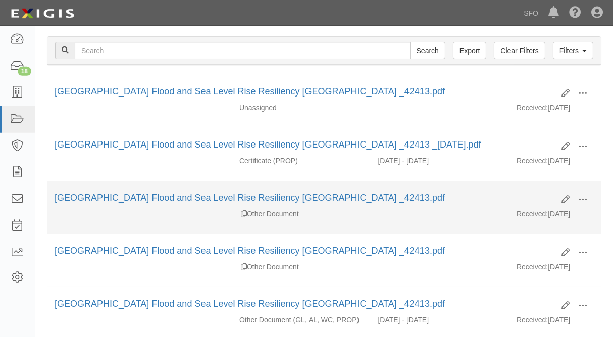
scroll to position [109, 0]
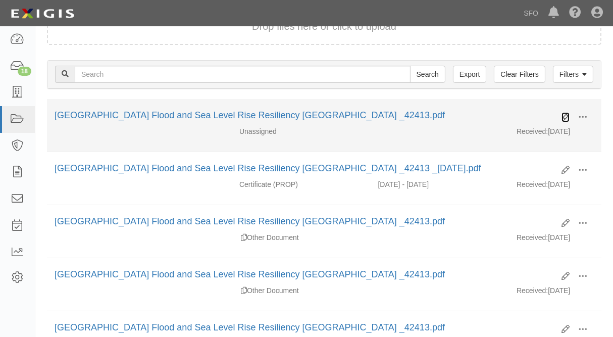
click at [566, 116] on icon at bounding box center [565, 117] width 8 height 8
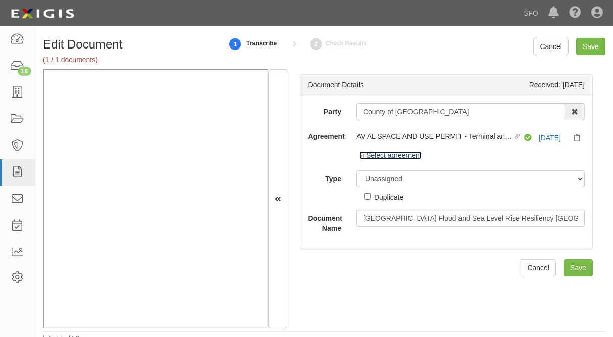
click at [372, 157] on link "Select agreement" at bounding box center [390, 155] width 63 height 8
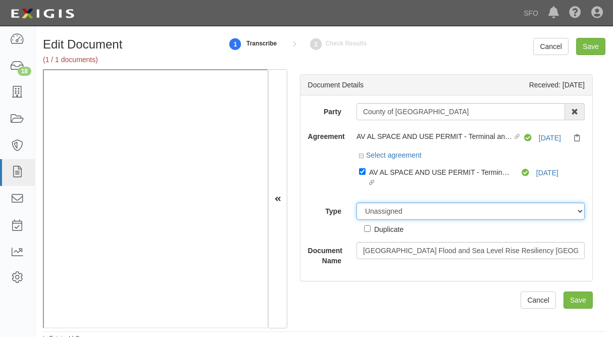
click at [356, 202] on select "Unassigned Binder Cancellation Notice Certificate Contract Endorsement Insuranc…" at bounding box center [470, 210] width 228 height 17
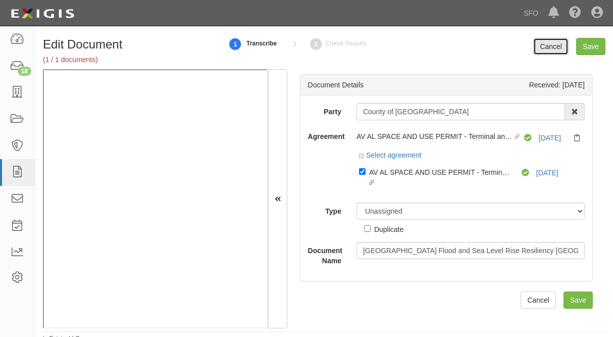
click at [555, 42] on link "Cancel" at bounding box center [550, 46] width 35 height 17
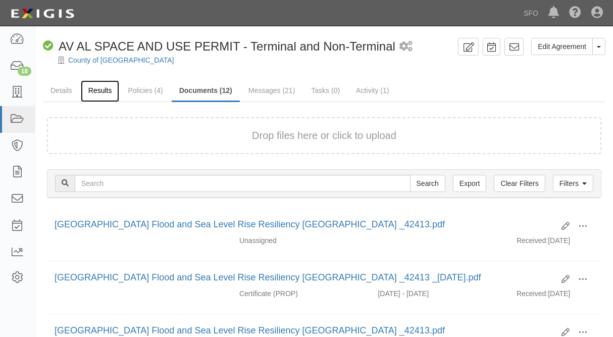
click at [98, 90] on link "Results" at bounding box center [100, 91] width 39 height 22
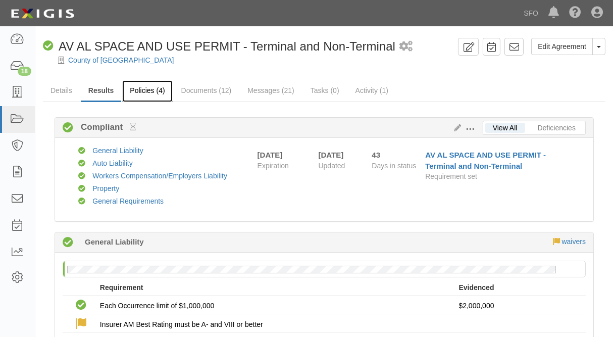
click at [142, 87] on link "Policies (4)" at bounding box center [147, 91] width 50 height 22
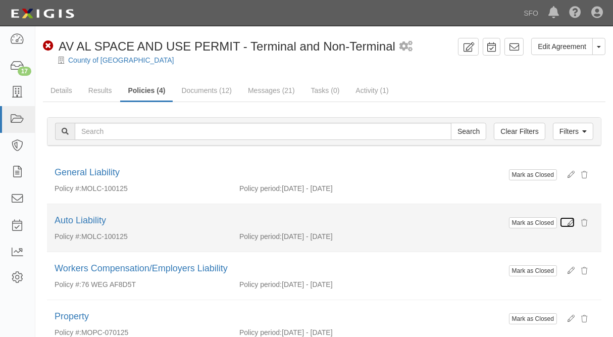
click at [572, 220] on icon at bounding box center [570, 222] width 7 height 7
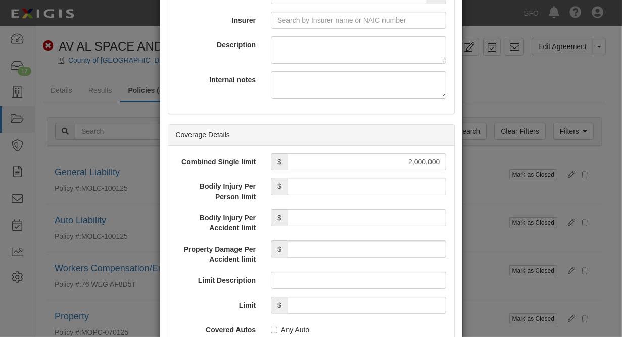
scroll to position [334, 0]
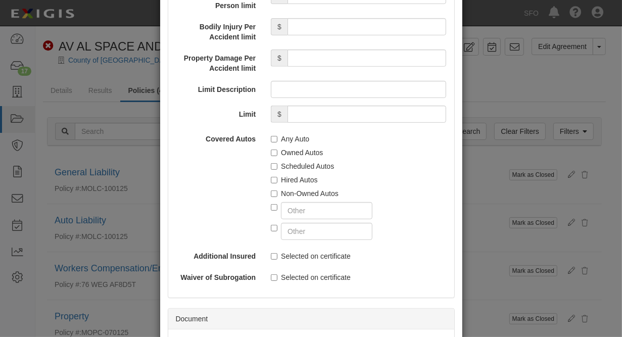
click at [284, 144] on label "Any Auto" at bounding box center [290, 139] width 38 height 10
click at [277, 142] on input "Any Auto" at bounding box center [274, 139] width 7 height 7
checkbox input "true"
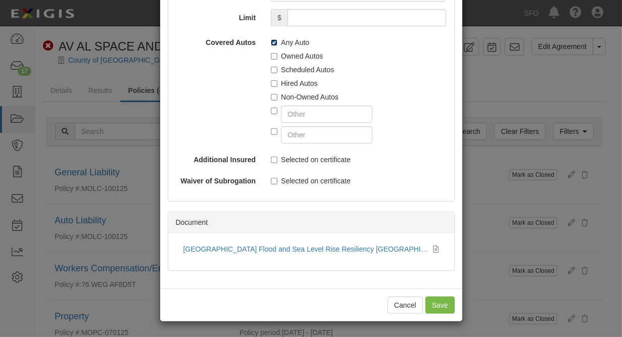
scroll to position [447, 0]
click at [434, 308] on input "Save" at bounding box center [439, 304] width 29 height 17
type input "2000000"
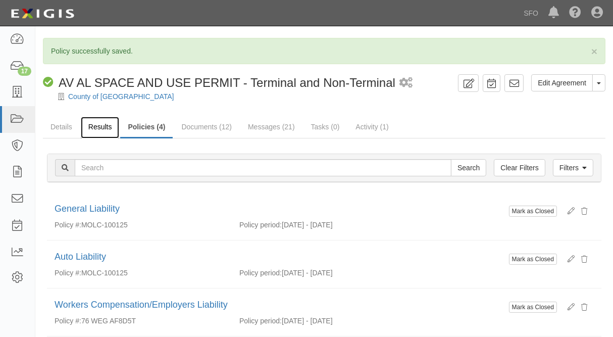
click at [89, 128] on link "Results" at bounding box center [100, 128] width 39 height 22
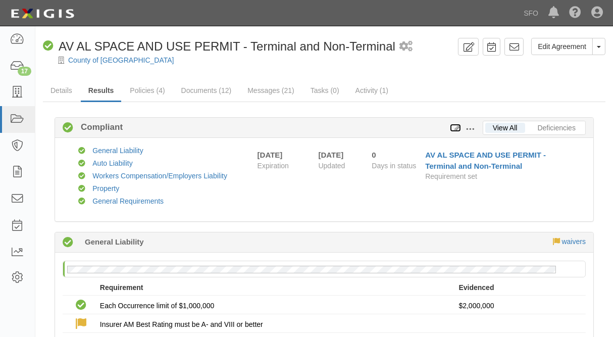
click at [455, 127] on icon at bounding box center [455, 128] width 11 height 7
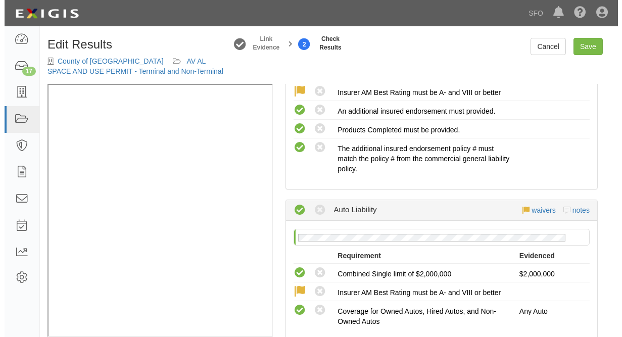
scroll to position [621, 0]
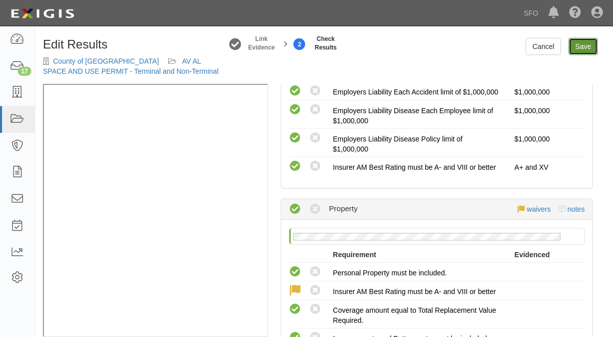
click at [582, 49] on link "Save" at bounding box center [583, 46] width 29 height 17
radio input "true"
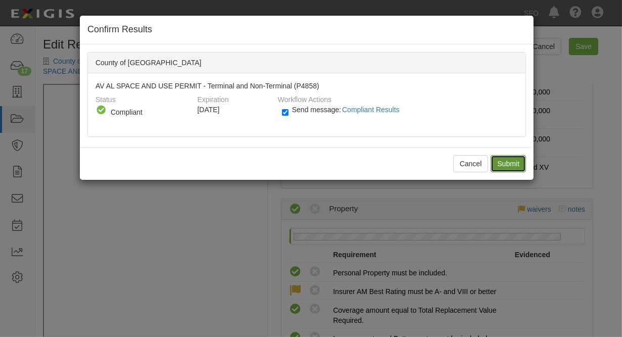
click at [510, 159] on input "Submit" at bounding box center [507, 163] width 35 height 17
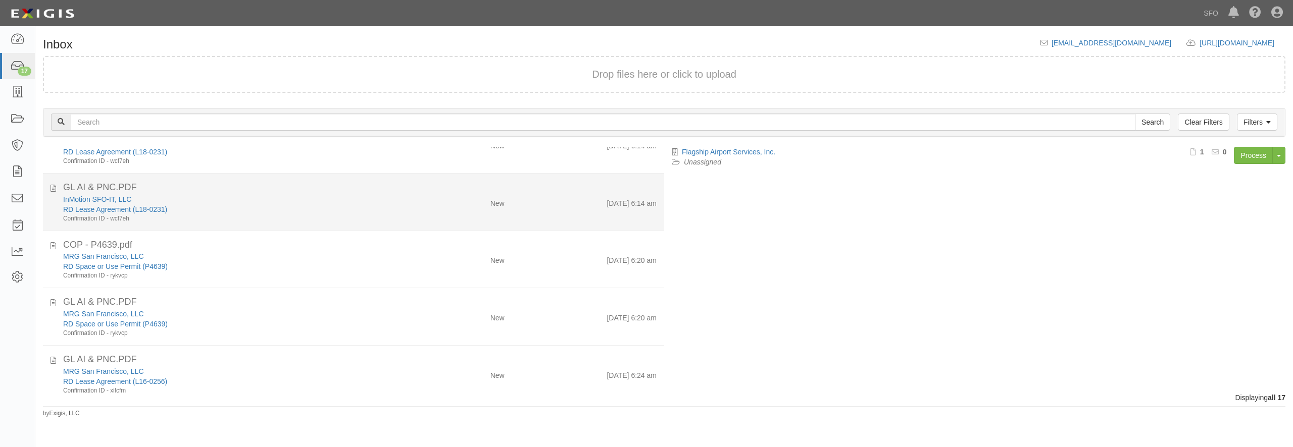
scroll to position [145, 0]
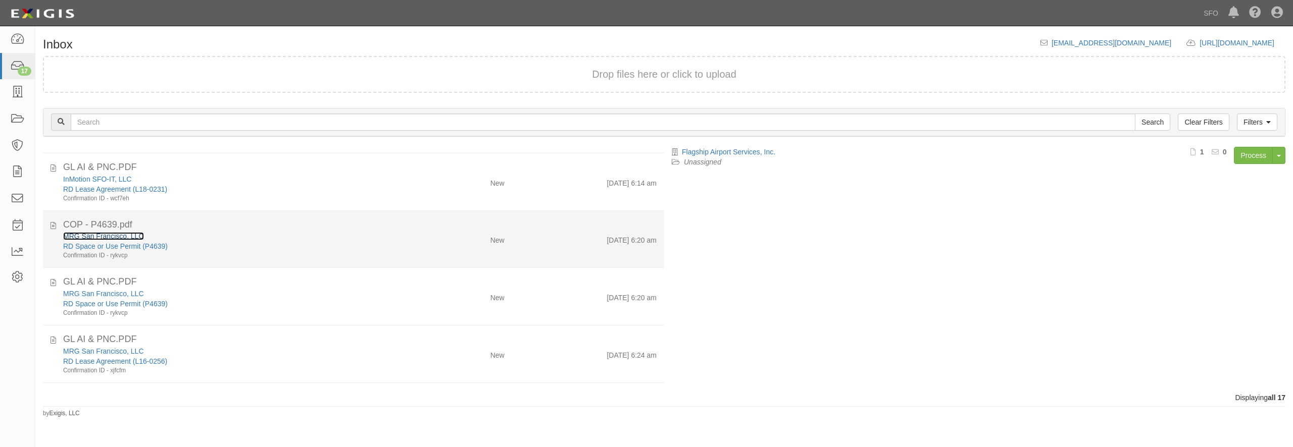
click at [125, 239] on link "MRG San Francisco, LLC" at bounding box center [103, 236] width 81 height 8
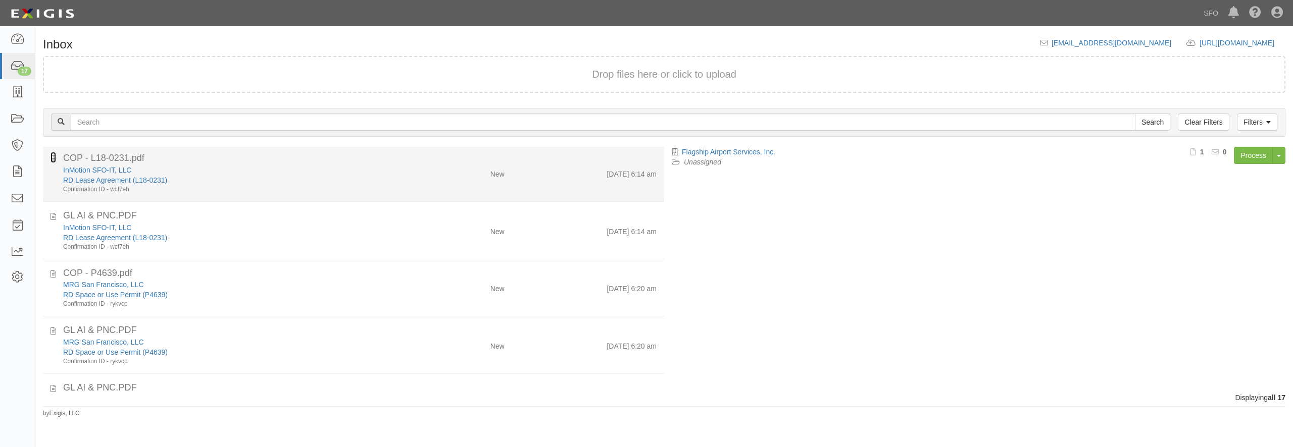
click at [55, 160] on icon at bounding box center [53, 157] width 6 height 11
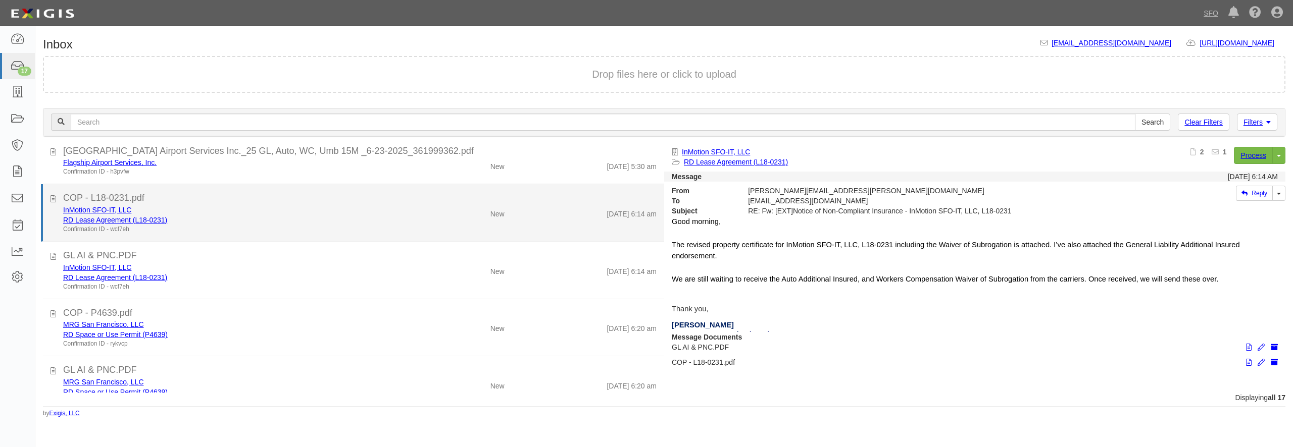
scroll to position [48, 0]
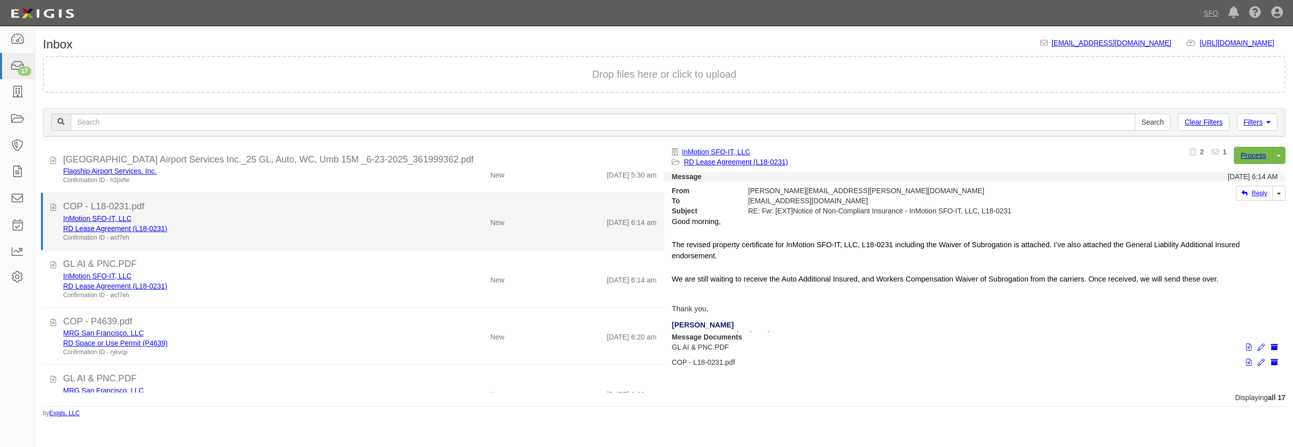
click at [247, 211] on div "COP - L18-0231.pdf" at bounding box center [359, 206] width 593 height 13
click at [243, 223] on div "InMotion SFO-IT, LLC" at bounding box center [233, 219] width 340 height 10
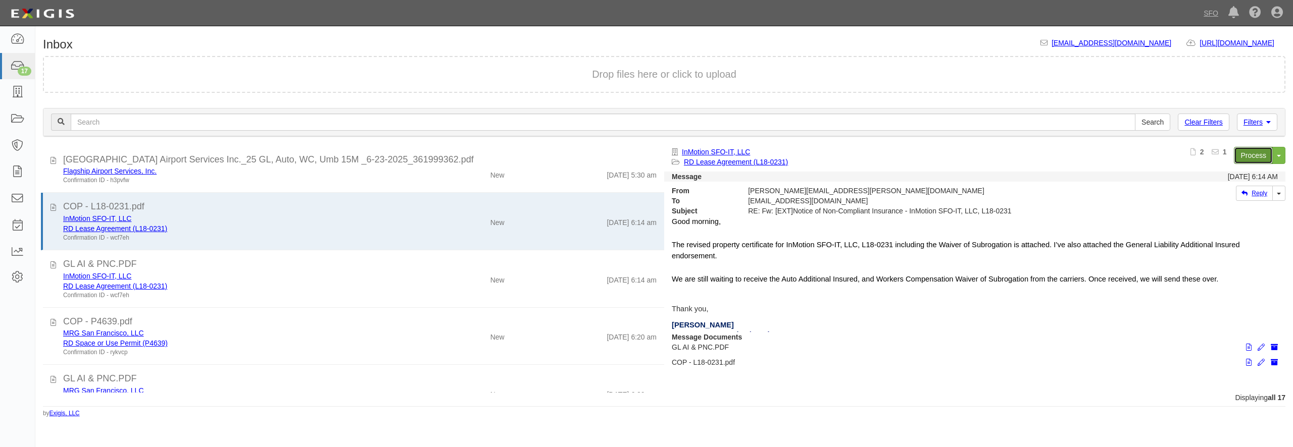
click at [1246, 153] on link "Process" at bounding box center [1252, 155] width 39 height 17
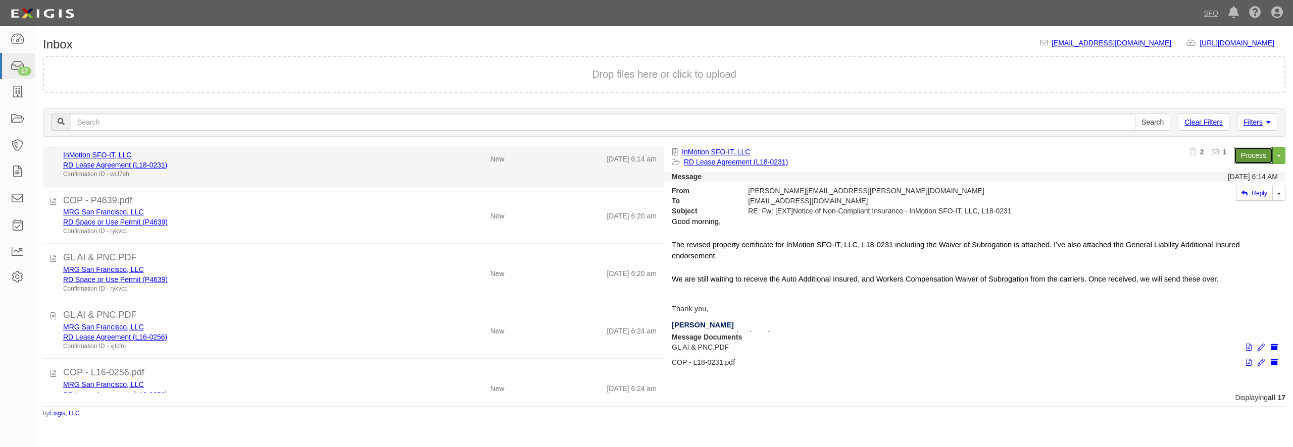
scroll to position [194, 0]
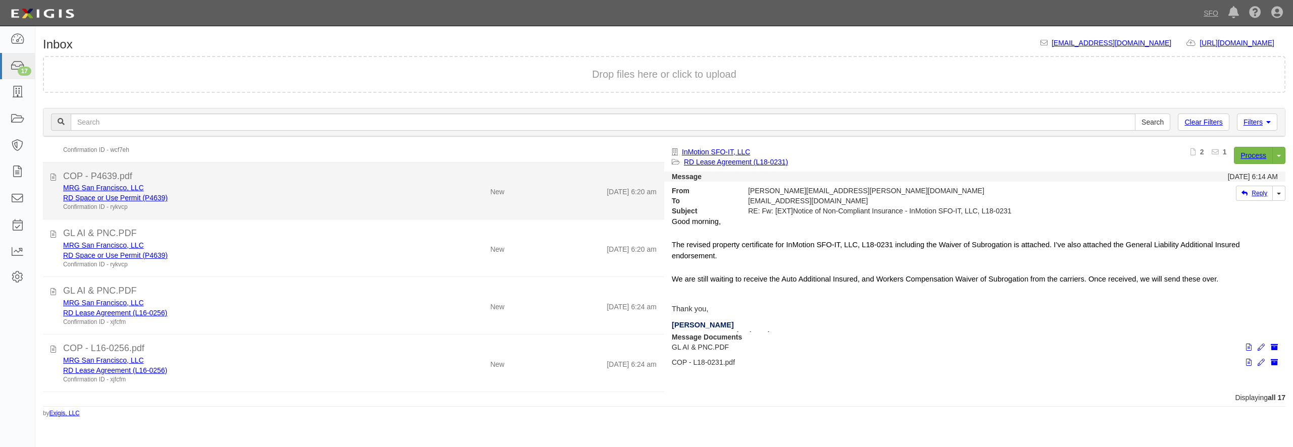
click at [237, 198] on div "RD Space or Use Permit (P4639)" at bounding box center [233, 198] width 340 height 10
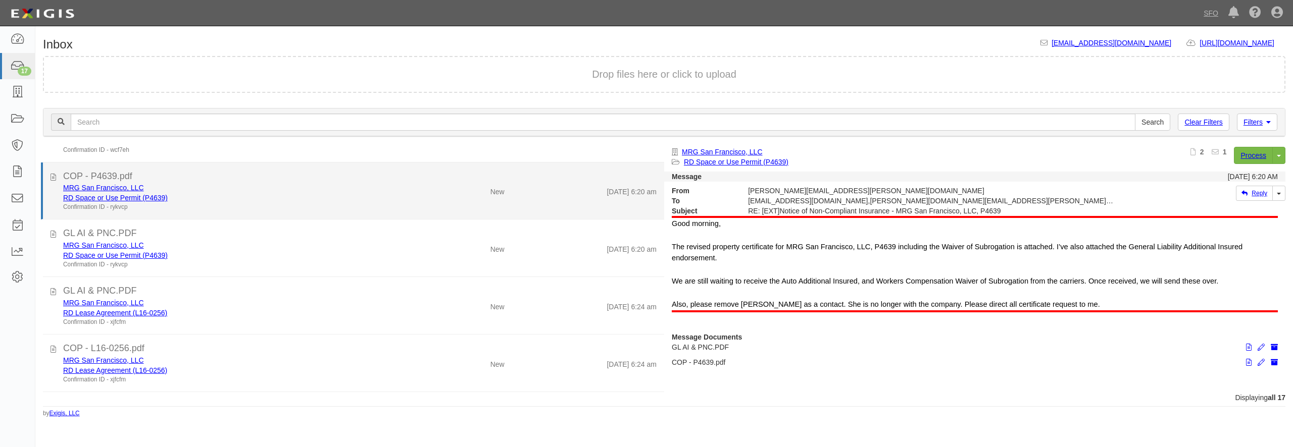
click at [216, 195] on div "RD Space or Use Permit (P4639)" at bounding box center [233, 198] width 340 height 10
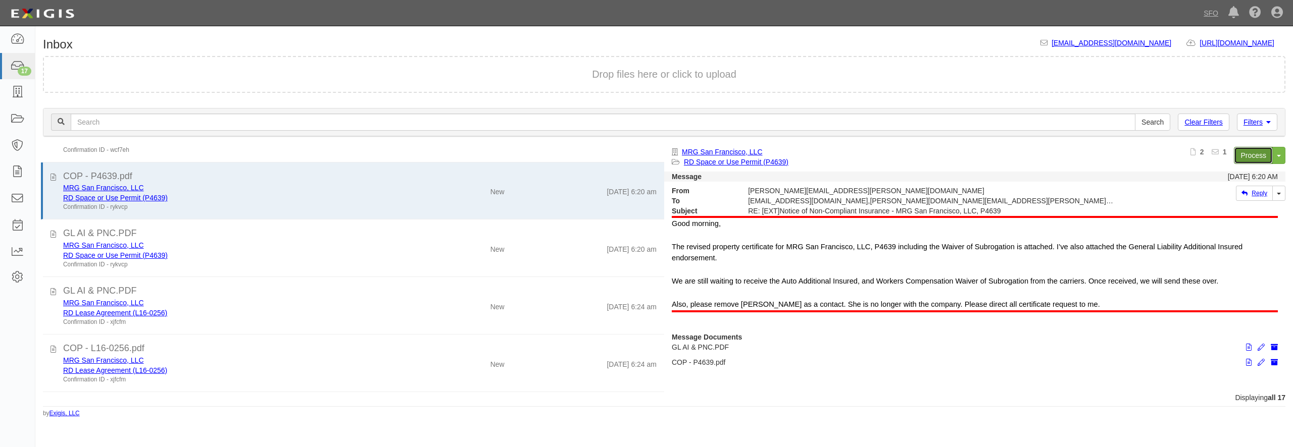
click at [1261, 151] on link "Process" at bounding box center [1252, 155] width 39 height 17
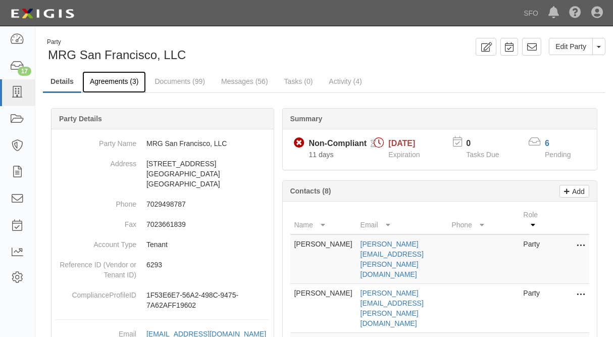
click at [121, 83] on link "Agreements (3)" at bounding box center [114, 82] width 64 height 22
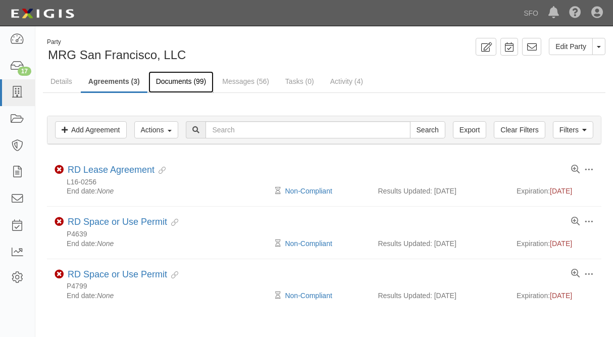
click at [174, 77] on link "Documents (99)" at bounding box center [181, 82] width 66 height 22
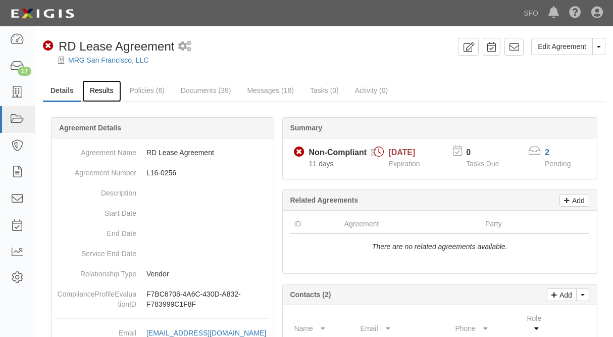
click at [94, 92] on link "Results" at bounding box center [101, 91] width 39 height 22
click at [97, 89] on link "Results" at bounding box center [101, 91] width 39 height 22
click at [100, 98] on link "Results" at bounding box center [101, 91] width 39 height 22
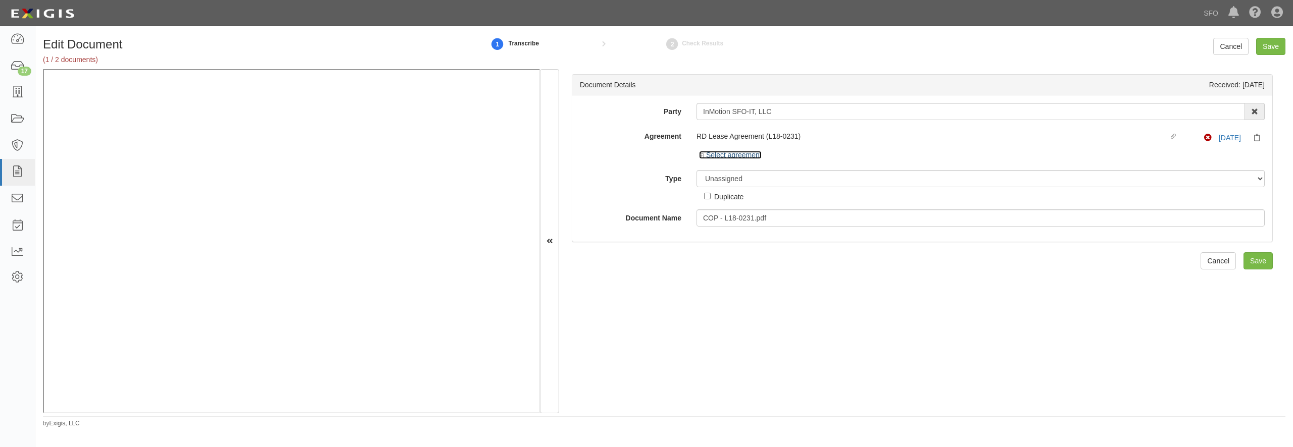
click at [757, 154] on link "Select agreement" at bounding box center [730, 155] width 63 height 8
click at [747, 152] on link "Select agreement" at bounding box center [730, 155] width 63 height 8
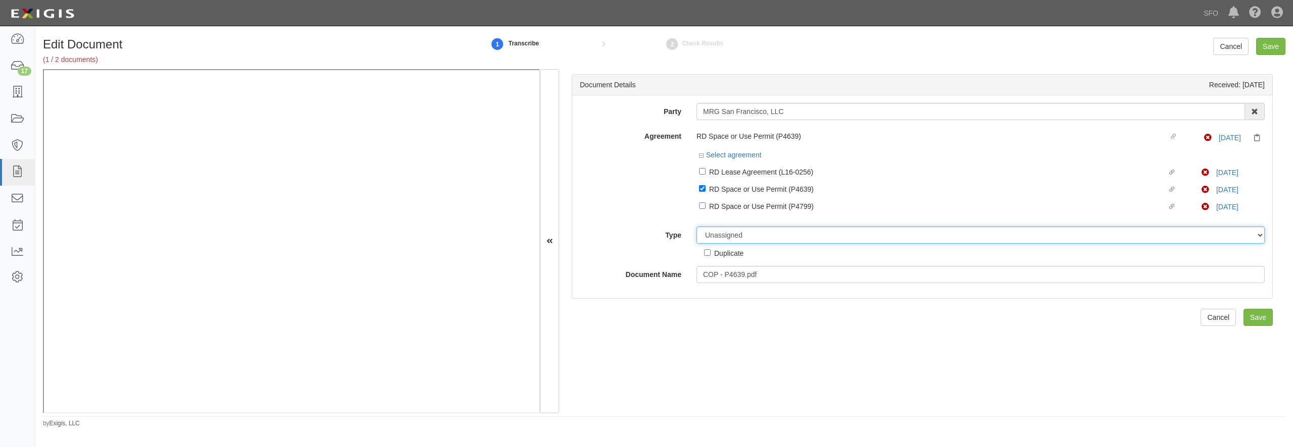
click at [696, 227] on select "Unassigned Binder Cancellation Notice Certificate Contract Endorsement Insuranc…" at bounding box center [980, 235] width 568 height 17
select select "CertificateDetail"
click option "Certificate" at bounding box center [0, 0] width 0 height 0
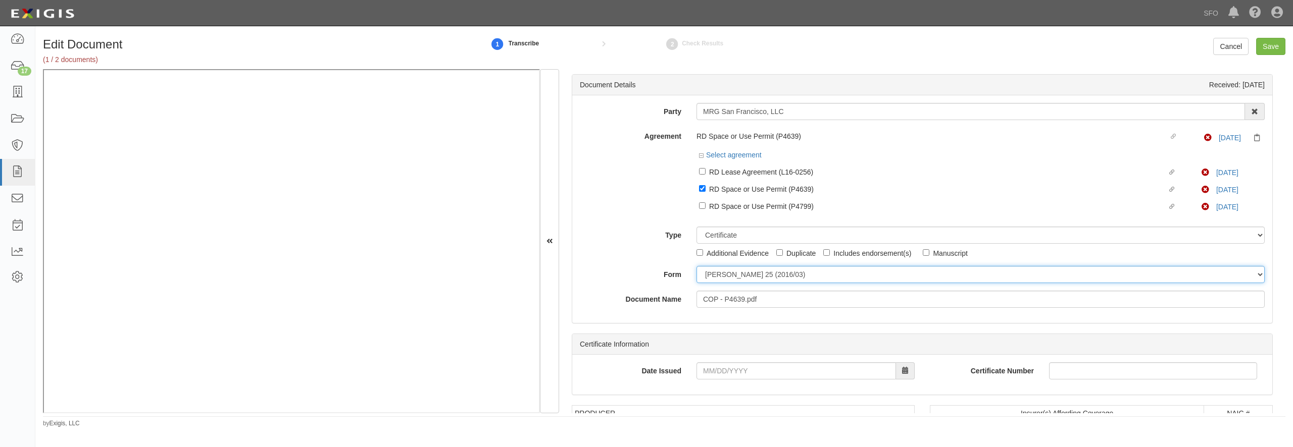
click at [696, 266] on select "ACORD 25 (2016/03) ACORD 101 ACORD 855 NY (2014/05) General" at bounding box center [980, 274] width 568 height 17
select select "GeneralFormDetail"
click option "General" at bounding box center [0, 0] width 0 height 0
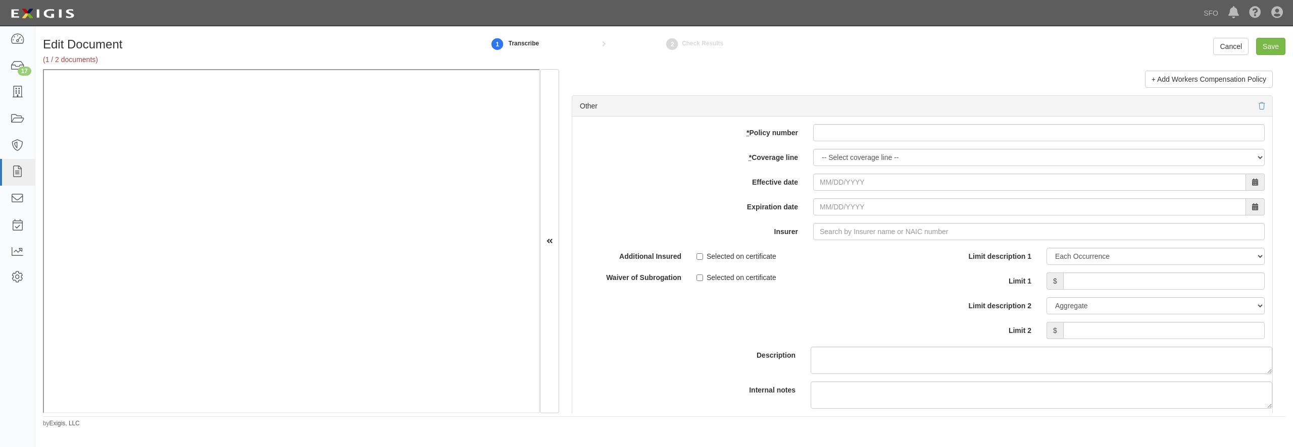
scroll to position [3005, 0]
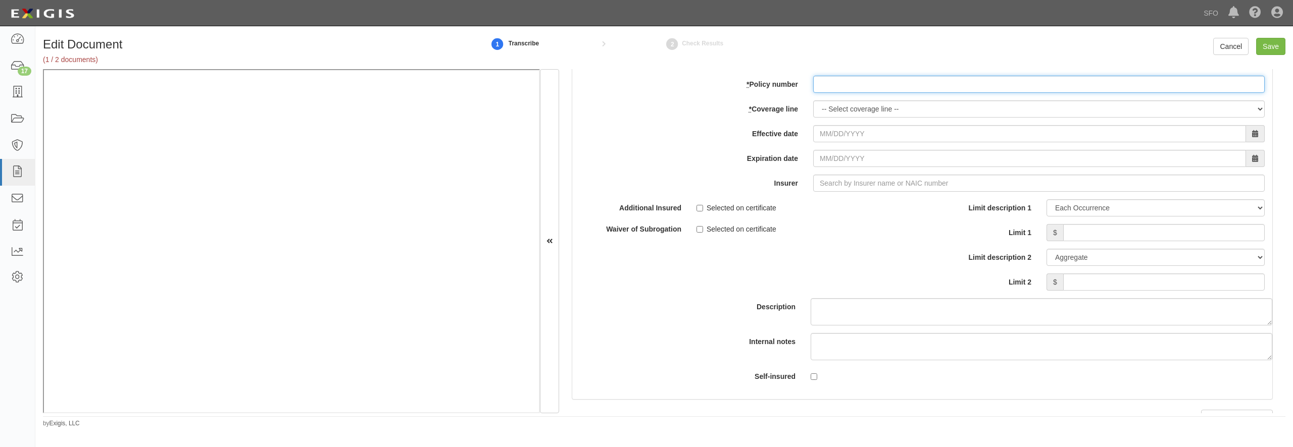
paste input "186000602"
click at [880, 93] on input "186000602" at bounding box center [1038, 84] width 451 height 17
type input "186000602"
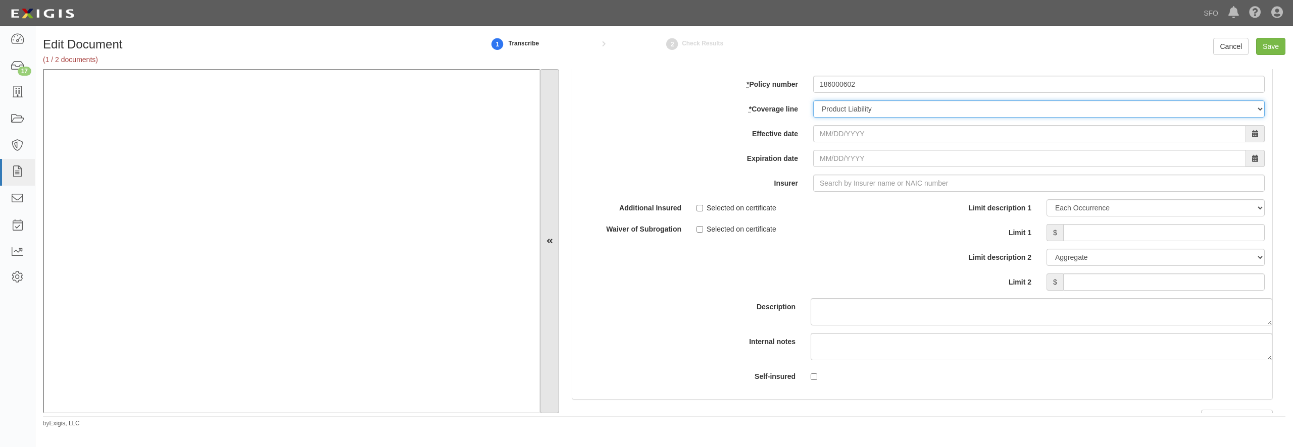
select select "46"
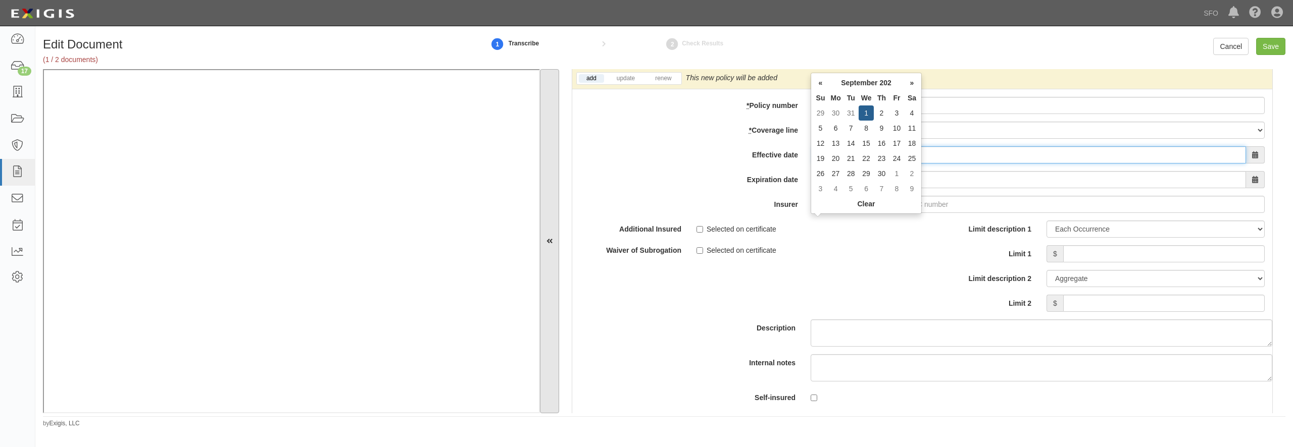
type input "09/01/2025"
type input "09/01/2026"
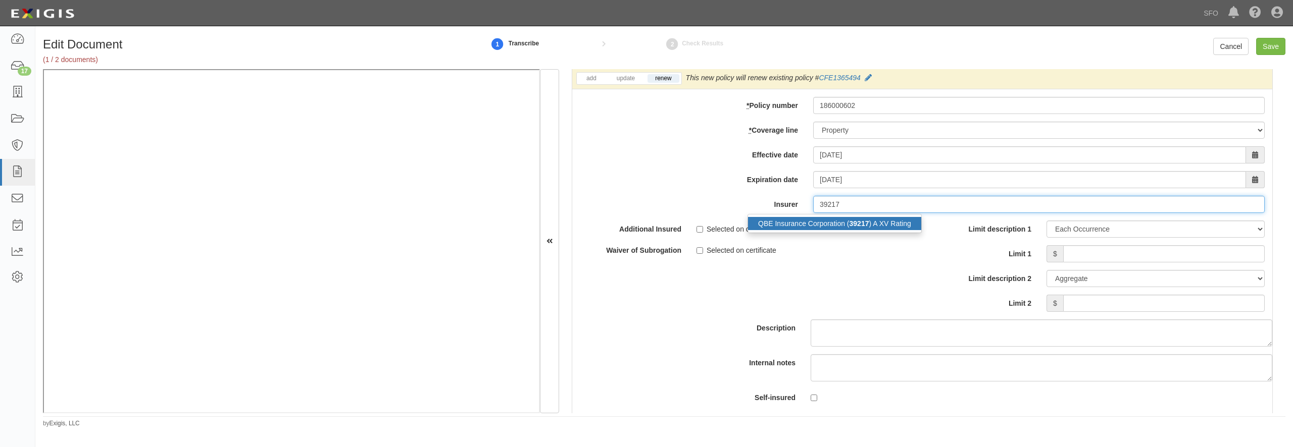
click at [794, 230] on div "QBE Insurance Corporation ( 39217 ) A XV Rating" at bounding box center [834, 223] width 173 height 13
type input "QBE Insurance Corporation (39217) A XV Rating"
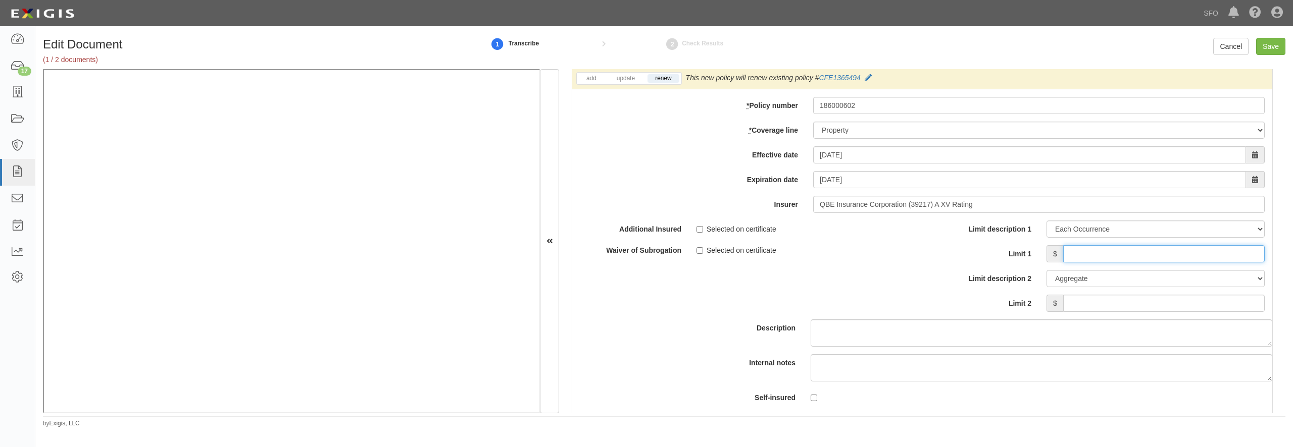
click at [1113, 263] on input "Limit 1" at bounding box center [1163, 253] width 201 height 17
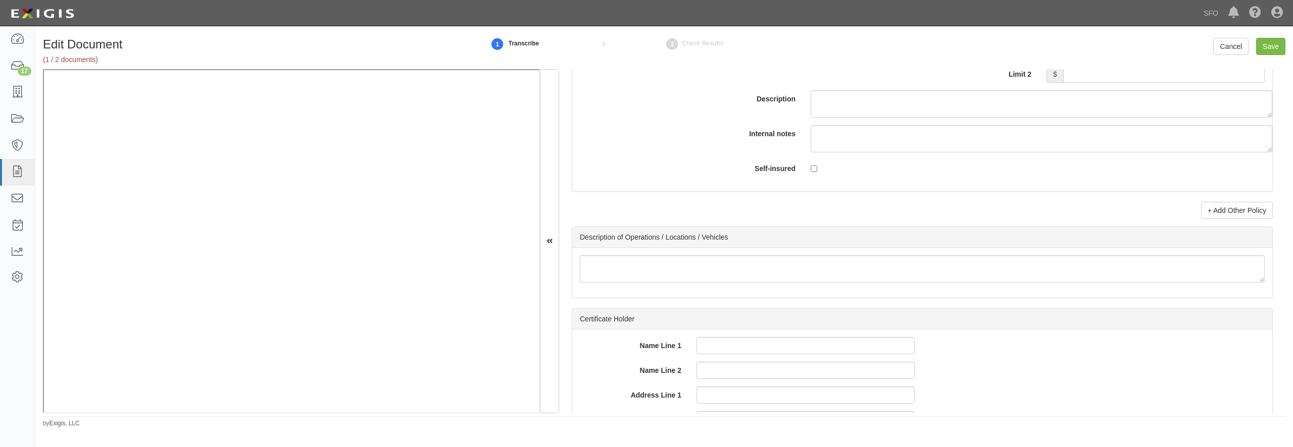
scroll to position [3296, 0]
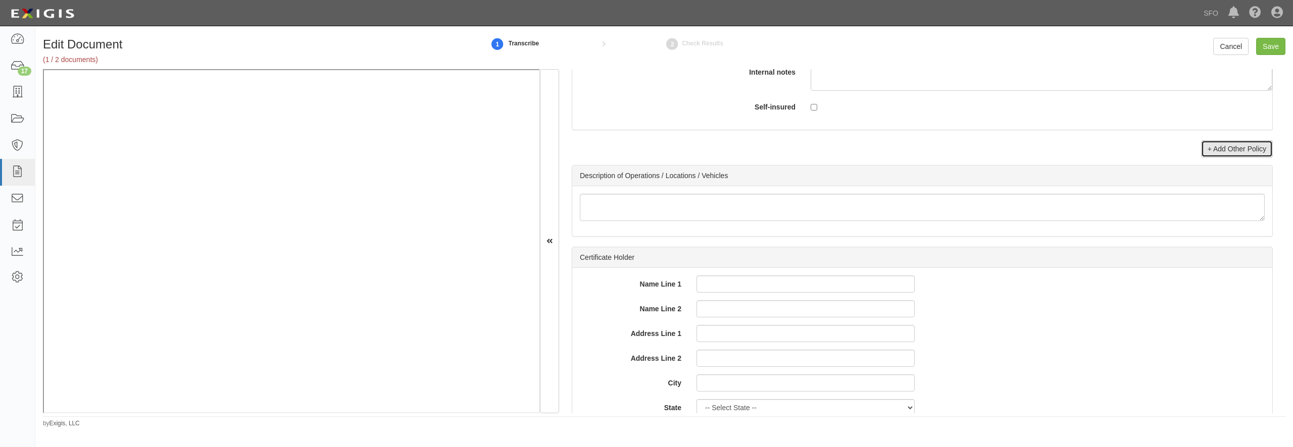
click at [1229, 158] on link "+ Add Other Policy" at bounding box center [1237, 148] width 72 height 17
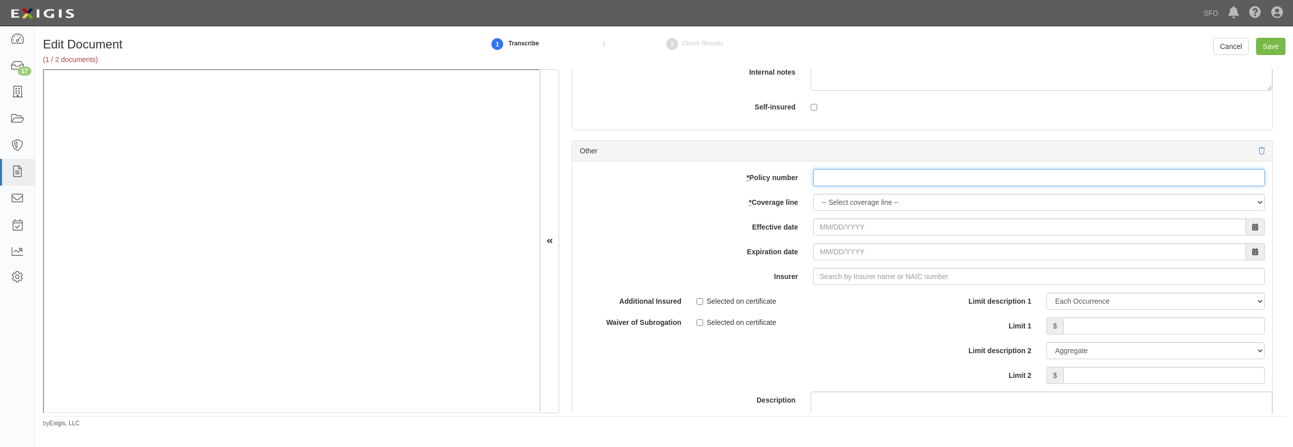
click at [865, 186] on input "* Policy number" at bounding box center [1038, 177] width 451 height 17
paste input "186000602"
type input "186000602"
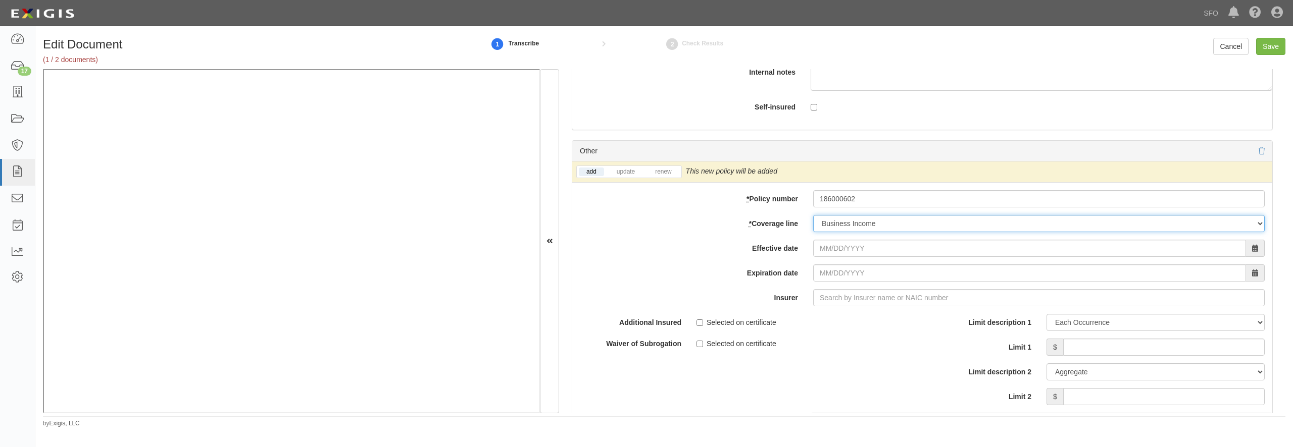
click at [813, 215] on select "-- Select coverage line -- Asbestos Abatement Auto Physical Damage Boiler & Mac…" at bounding box center [1038, 223] width 451 height 17
select select "9"
click option "Business Interruption" at bounding box center [0, 0] width 0 height 0
click at [823, 257] on input "Effective date" at bounding box center [1029, 248] width 433 height 17
type input "09/01/0202"
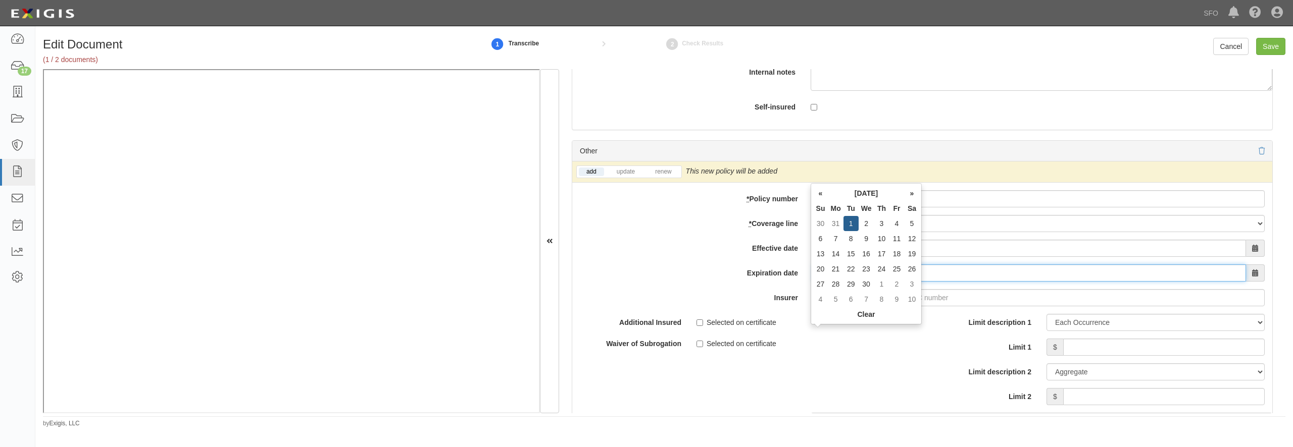
type input "09/01/0203"
drag, startPoint x: 856, startPoint y: 334, endPoint x: 780, endPoint y: 334, distance: 76.7
click at [813, 257] on input "09/01/0202" at bounding box center [1029, 248] width 433 height 17
type input "0"
type input "09/01/2025"
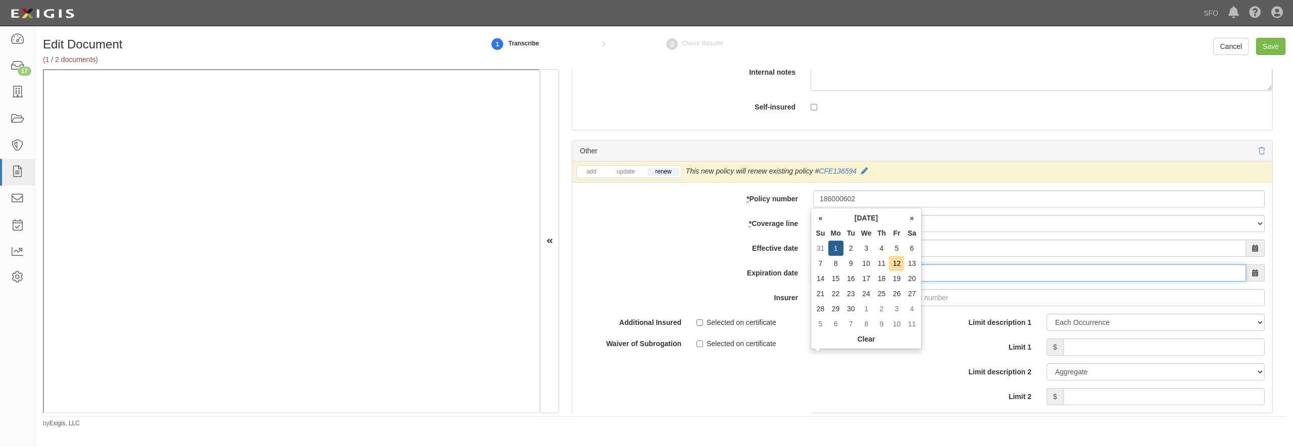
type input "09/01/2026"
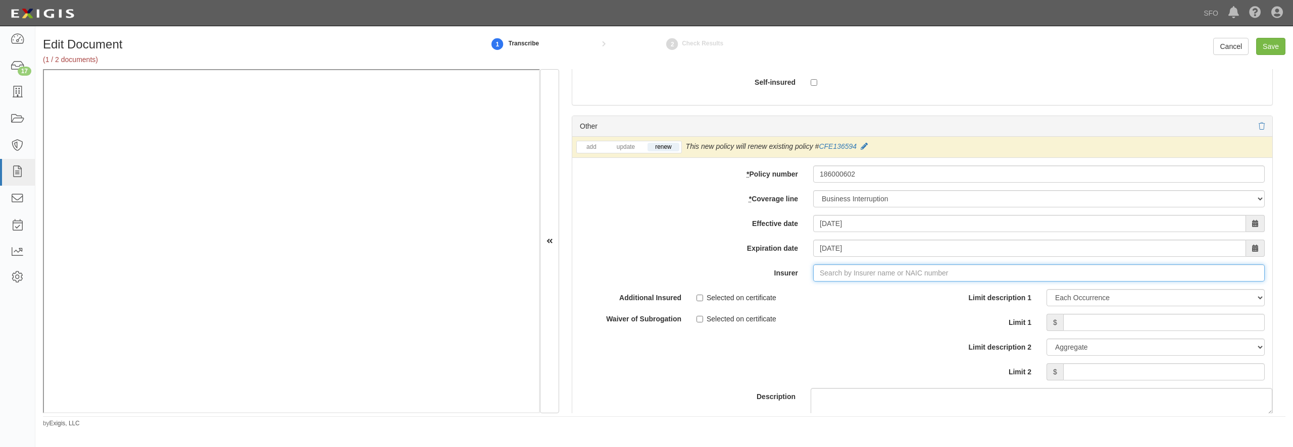
scroll to position [3344, 0]
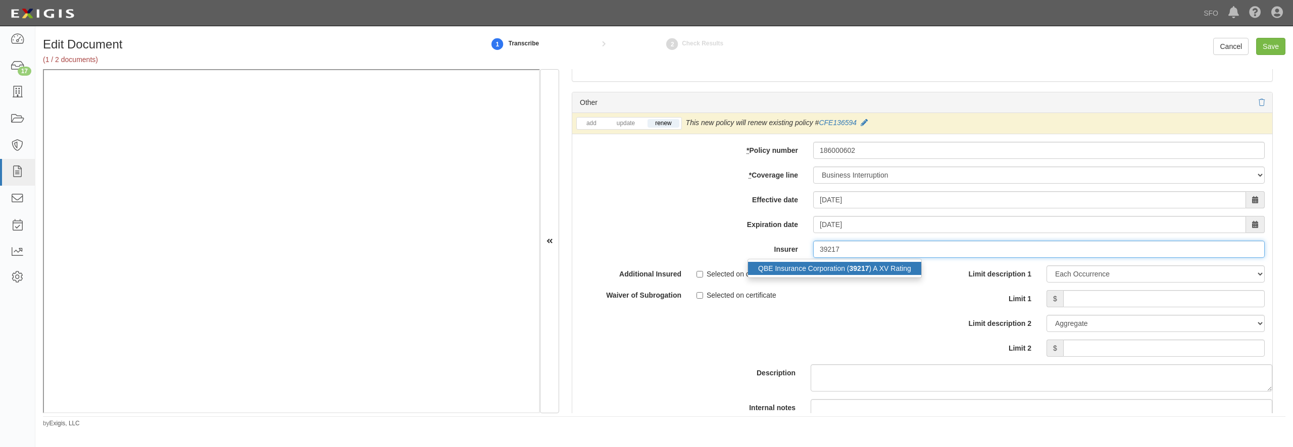
click at [839, 275] on div "QBE Insurance Corporation ( 39217 ) A XV Rating" at bounding box center [834, 268] width 173 height 13
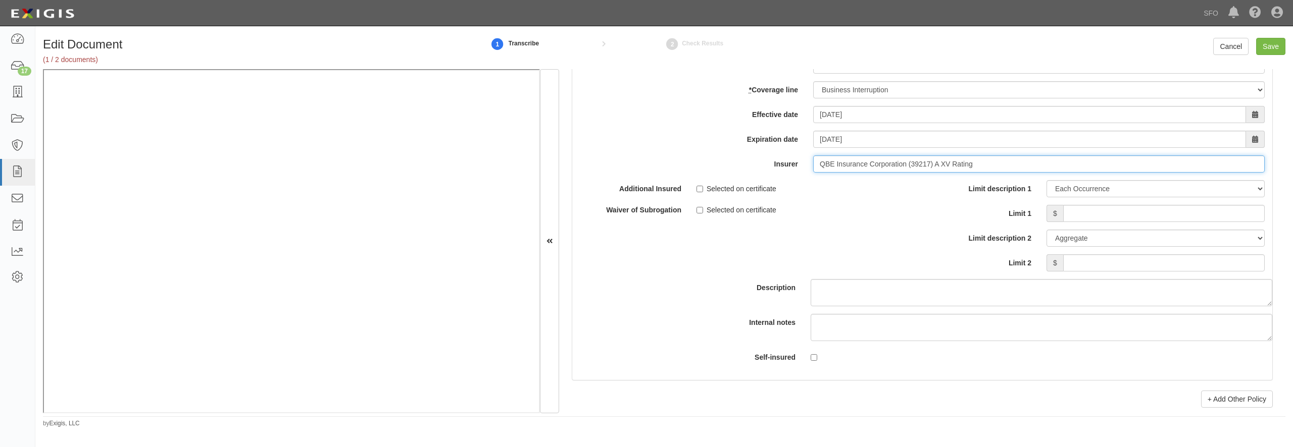
scroll to position [3490, 0]
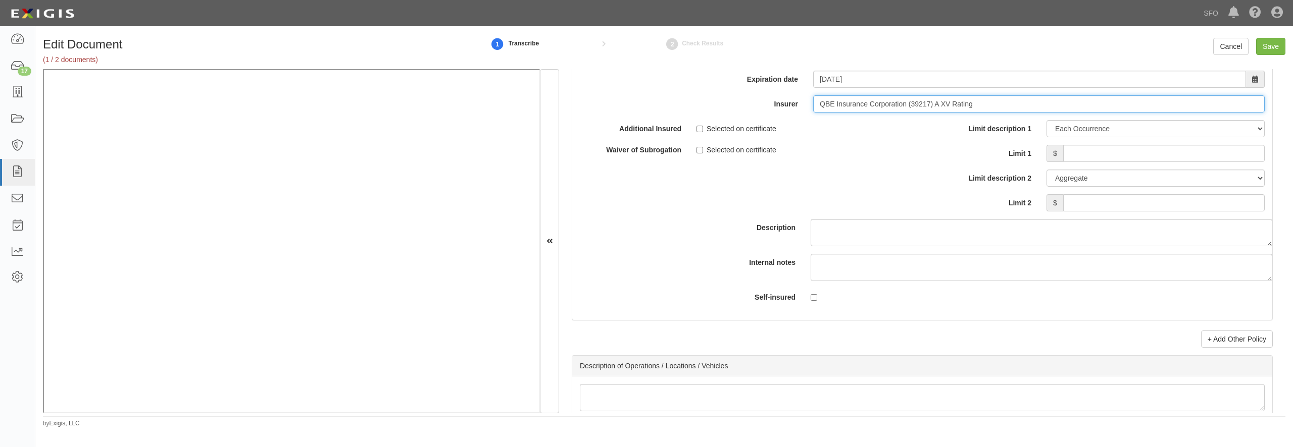
type input "QBE Insurance Corporation (39217) A XV Rating"
click at [1081, 162] on input "Limit 1" at bounding box center [1163, 153] width 201 height 17
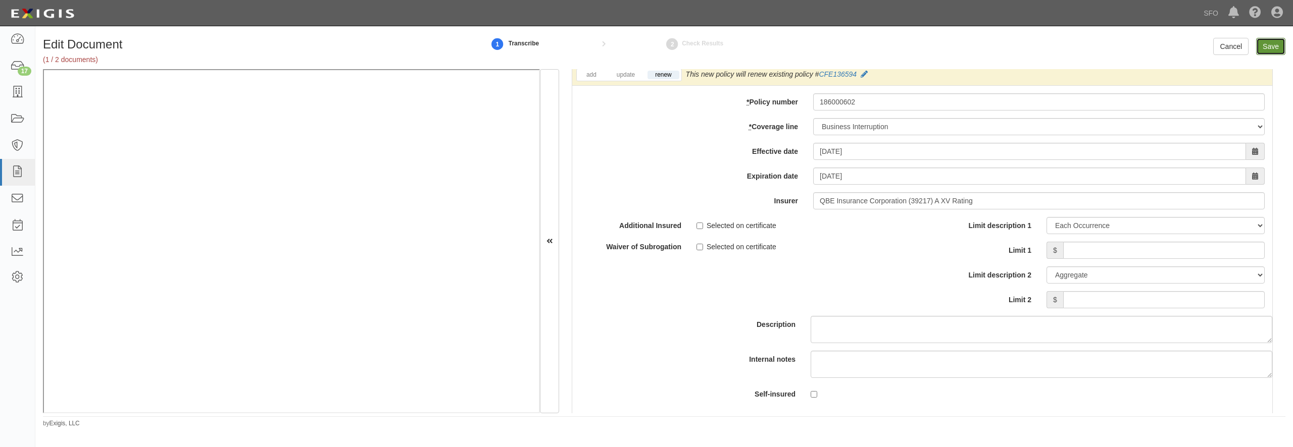
click at [1261, 42] on input "Save" at bounding box center [1270, 46] width 29 height 17
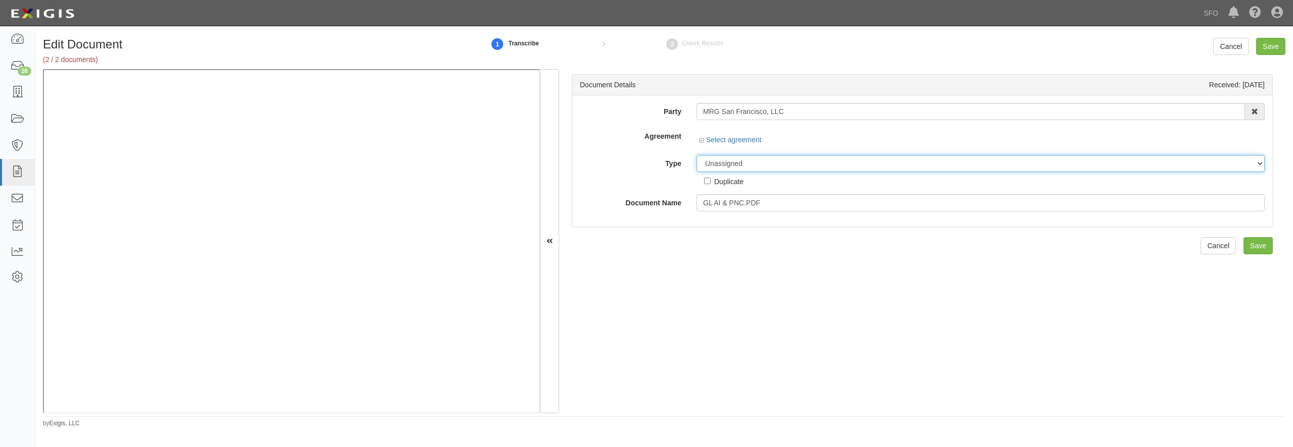
click at [696, 155] on select "Unassigned Binder Cancellation Notice Certificate Contract Endorsement Insuranc…" at bounding box center [980, 163] width 568 height 17
select select "EndorsementDetail"
click option "Endorsement" at bounding box center [0, 0] width 0 height 0
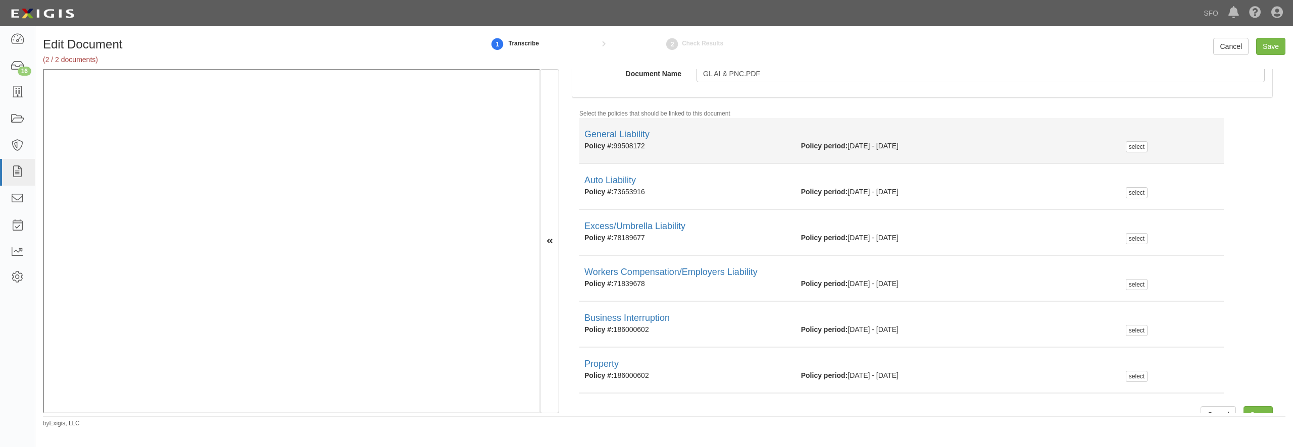
scroll to position [160, 0]
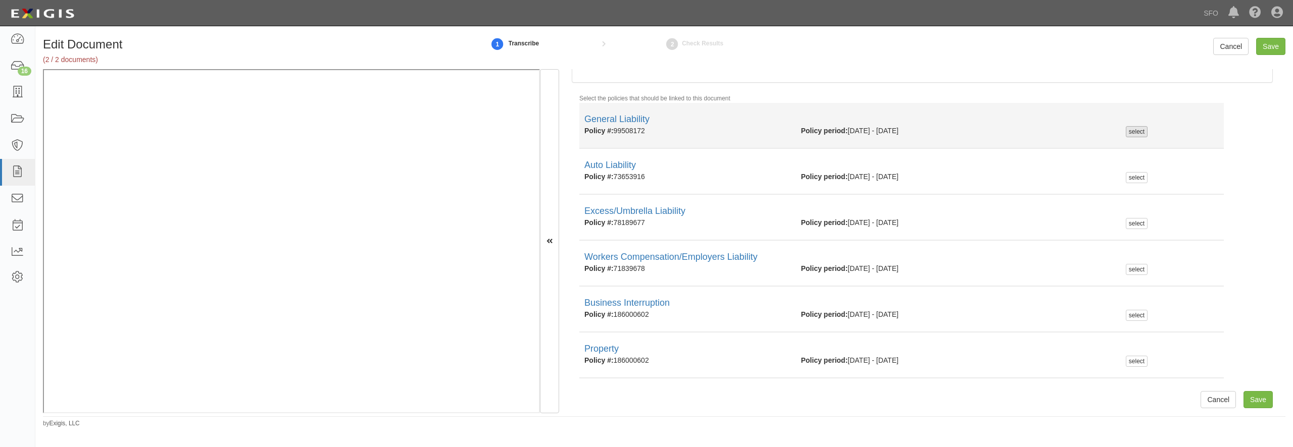
click at [1134, 135] on div "select" at bounding box center [1136, 131] width 22 height 11
checkbox input "true"
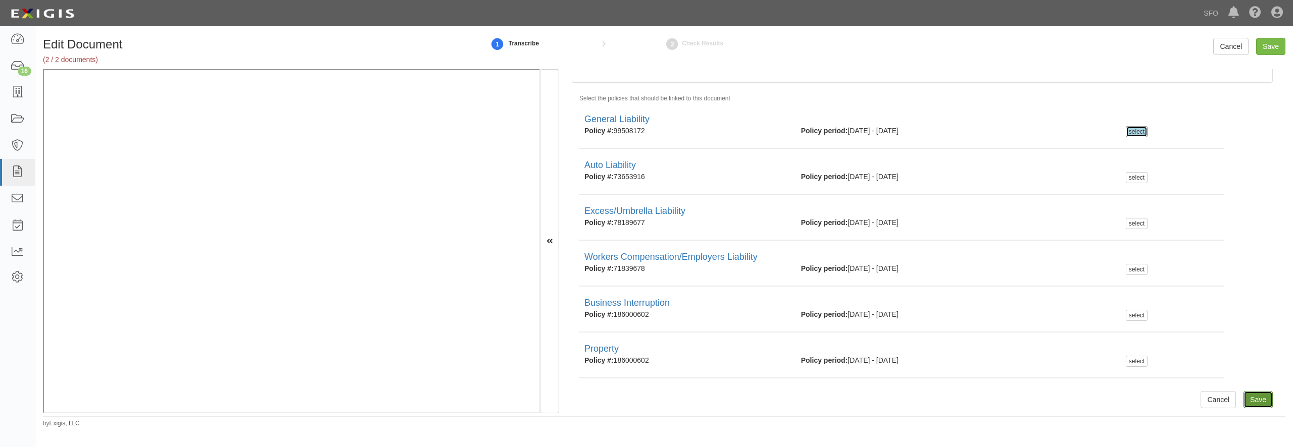
click at [1252, 397] on input "Save" at bounding box center [1257, 399] width 29 height 17
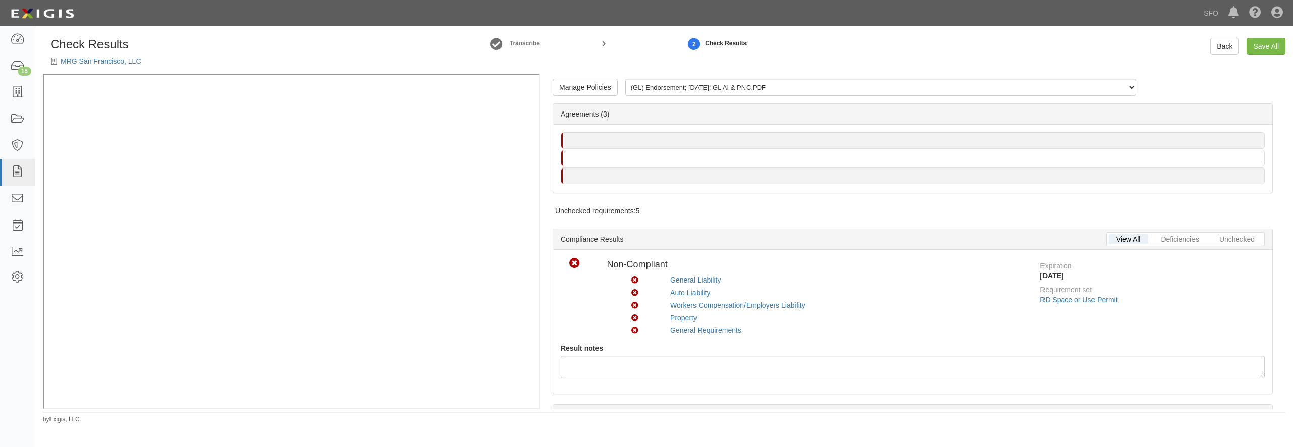
scroll to position [291, 0]
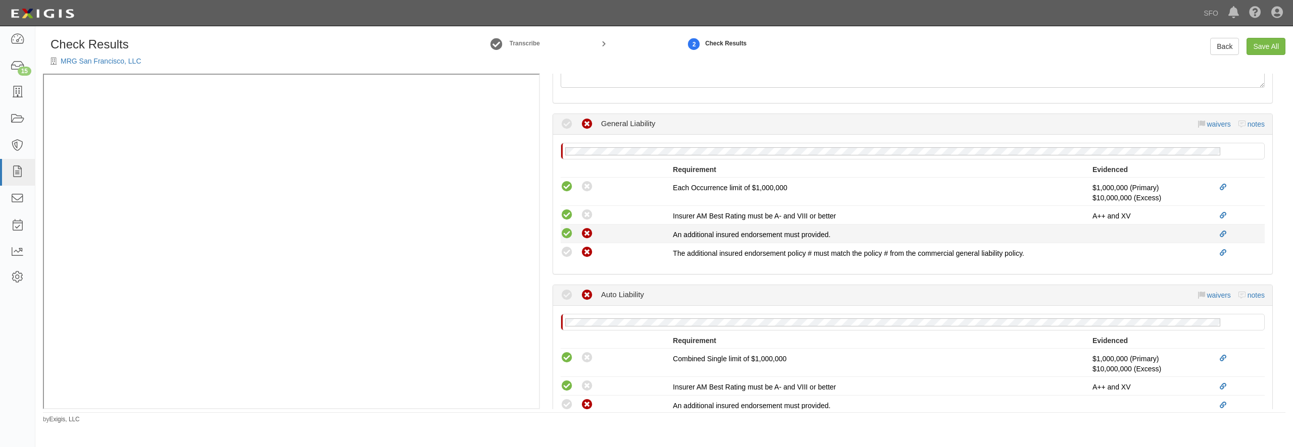
click at [562, 238] on icon at bounding box center [566, 234] width 13 height 13
radio input "true"
click at [568, 256] on icon at bounding box center [566, 252] width 13 height 13
radio input "true"
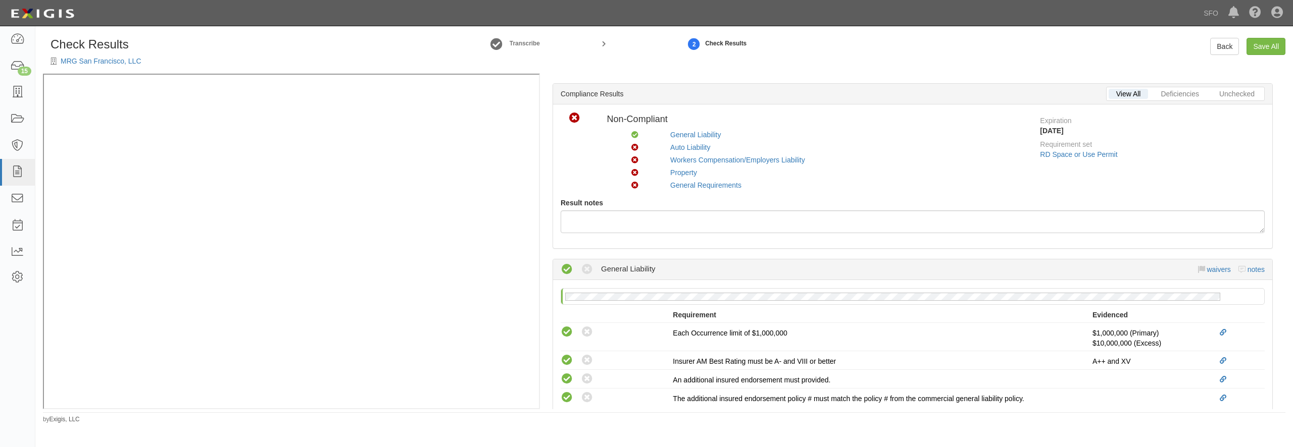
scroll to position [0, 0]
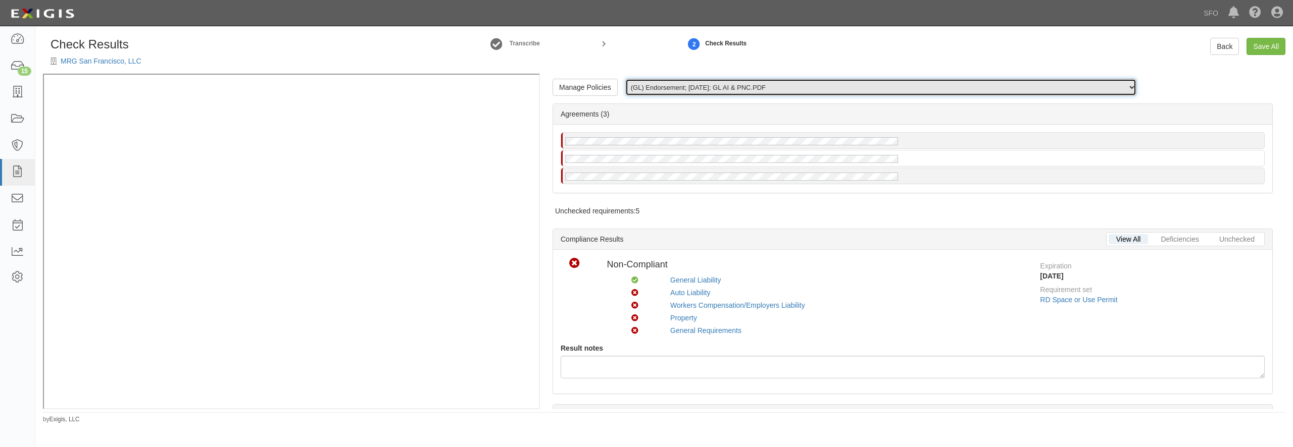
click at [625, 79] on select "(GL) Endorsement; 9/11/2025; GL AI & PNC.PDF (BIN, PROP) Certificate; 9/11/2025…" at bounding box center [880, 87] width 511 height 17
select select "/documents/317966/download"
click option "(BIN, PROP) Certificate; 9/11/2025; COP - P4639.pdf" at bounding box center [0, 0] width 0 height 0
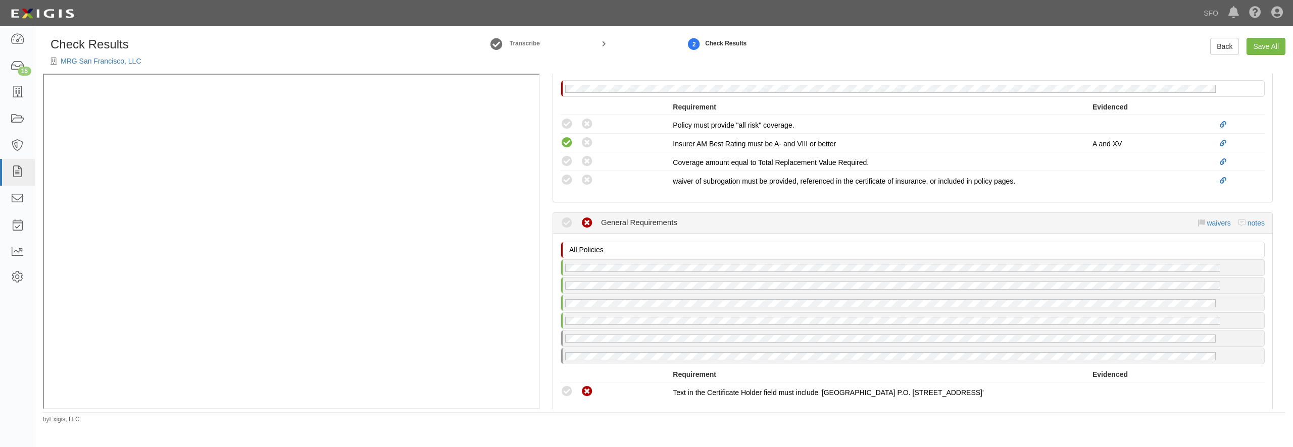
scroll to position [969, 0]
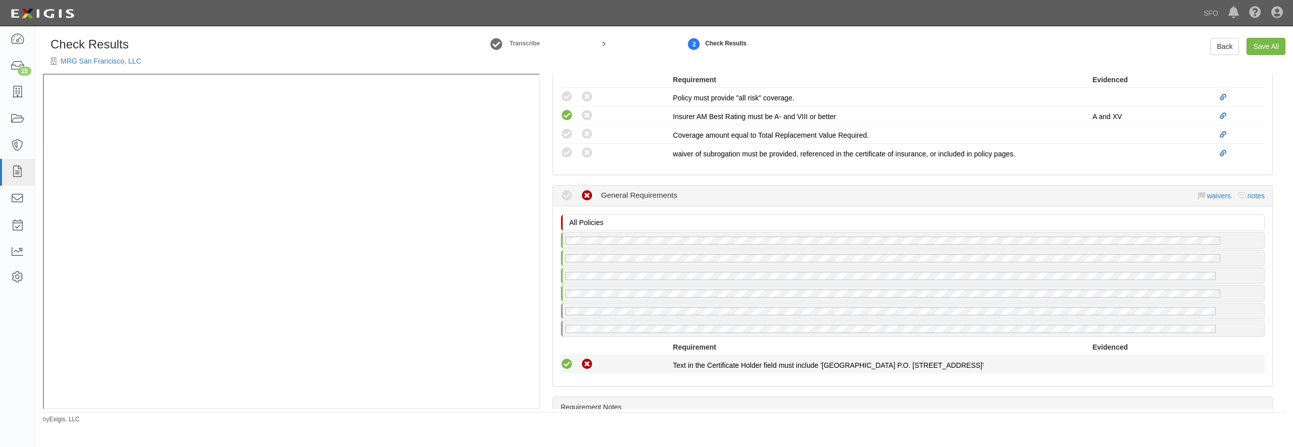
click at [567, 362] on div "Compliant Waived Non-Compliant" at bounding box center [616, 364] width 112 height 13
click at [567, 368] on icon at bounding box center [566, 364] width 13 height 13
radio input "true"
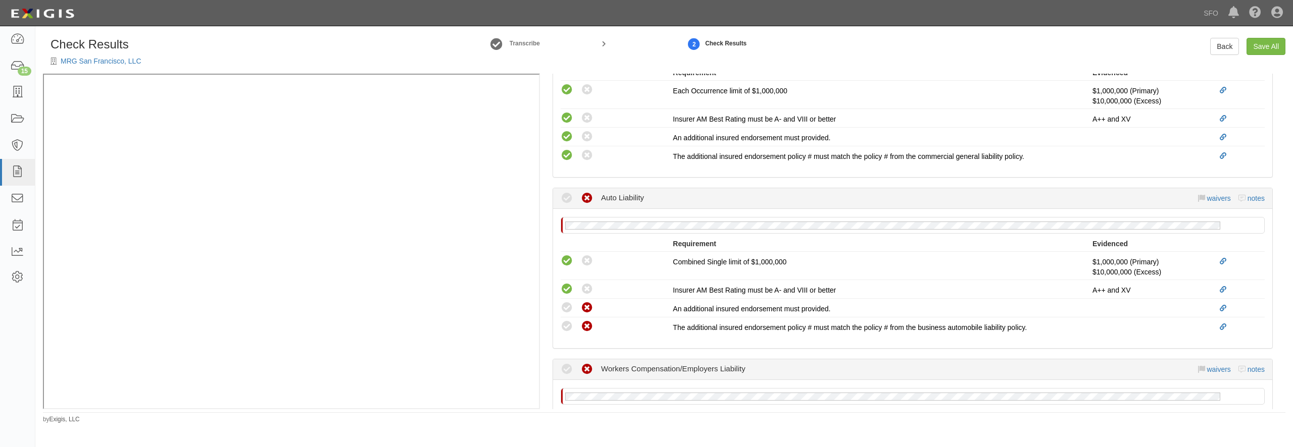
scroll to position [0, 0]
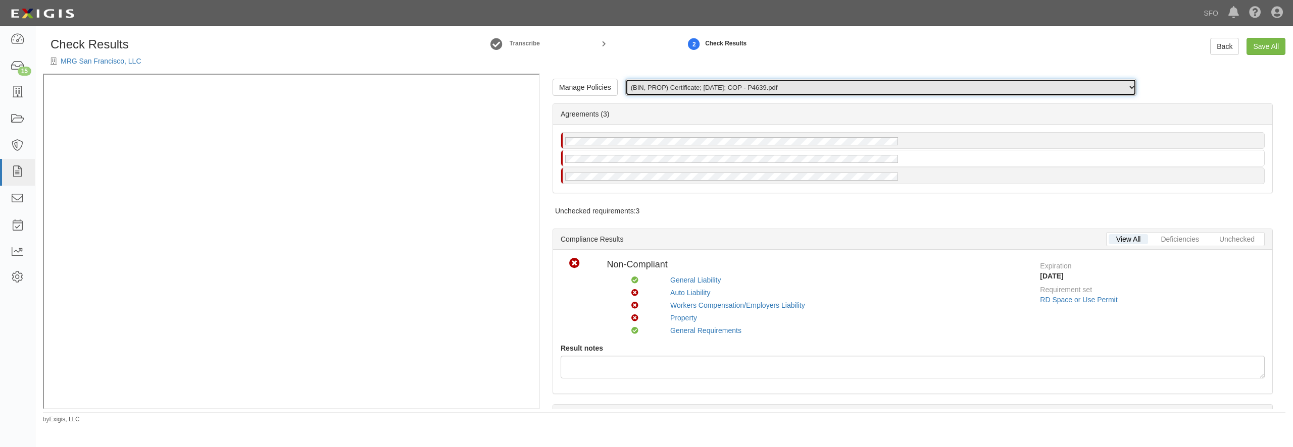
click at [667, 83] on select "(GL) Endorsement; 9/11/2025; GL AI & PNC.PDF (BIN, PROP) Certificate; 9/11/2025…" at bounding box center [880, 87] width 511 height 17
click option "(GL, AL, XS, WC) Certificate; 8/29/2025; 15277749.pdf" at bounding box center [0, 0] width 0 height 0
click at [625, 79] on select "(GL) Endorsement; 9/11/2025; GL AI & PNC.PDF (BIN, PROP) Certificate; 9/11/2025…" at bounding box center [880, 87] width 511 height 17
select select "/documents/317966/download"
click option "(BIN, PROP) Certificate; 9/11/2025; COP - P4639.pdf" at bounding box center [0, 0] width 0 height 0
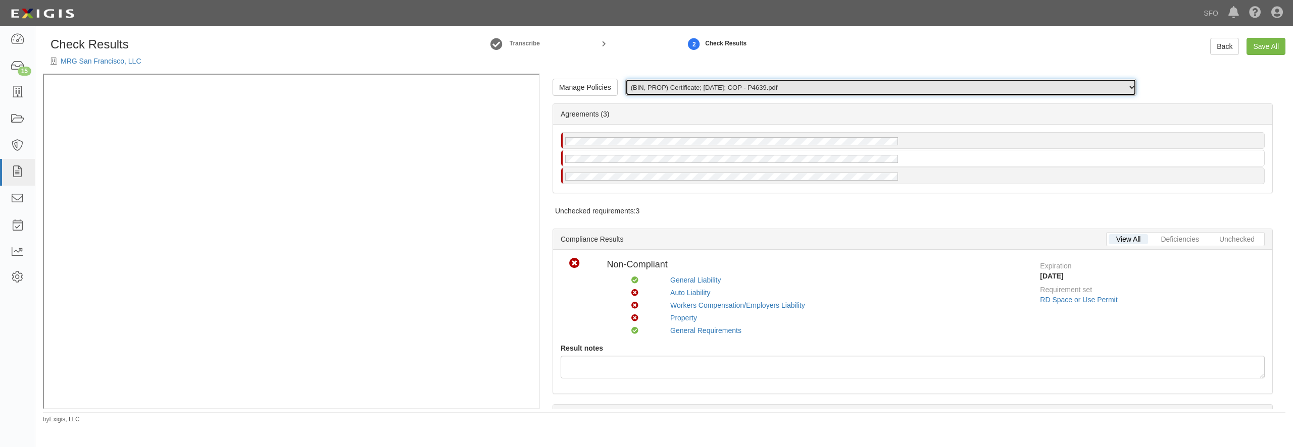
click at [625, 79] on select "(GL) Endorsement; 9/11/2025; GL AI & PNC.PDF (BIN, PROP) Certificate; 9/11/2025…" at bounding box center [880, 87] width 511 height 17
click option "(BIN, PROP) Certificate; 9/11/2025; COP - P4639.pdf" at bounding box center [0, 0] width 0 height 0
click at [625, 79] on select "(GL, AL, XS, WC) Certificate; 8/29/2025; 15277749.pdf" at bounding box center [880, 87] width 511 height 17
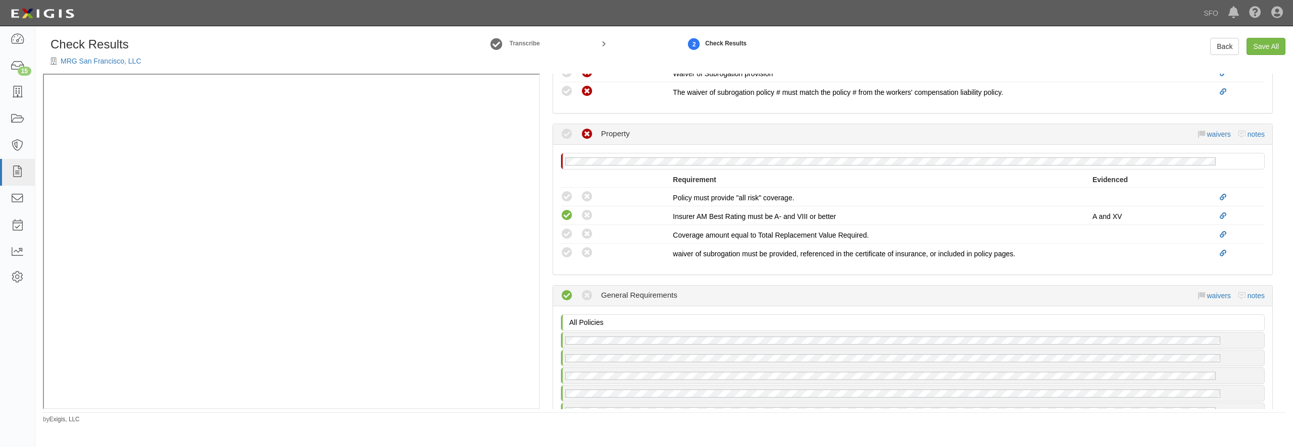
scroll to position [872, 0]
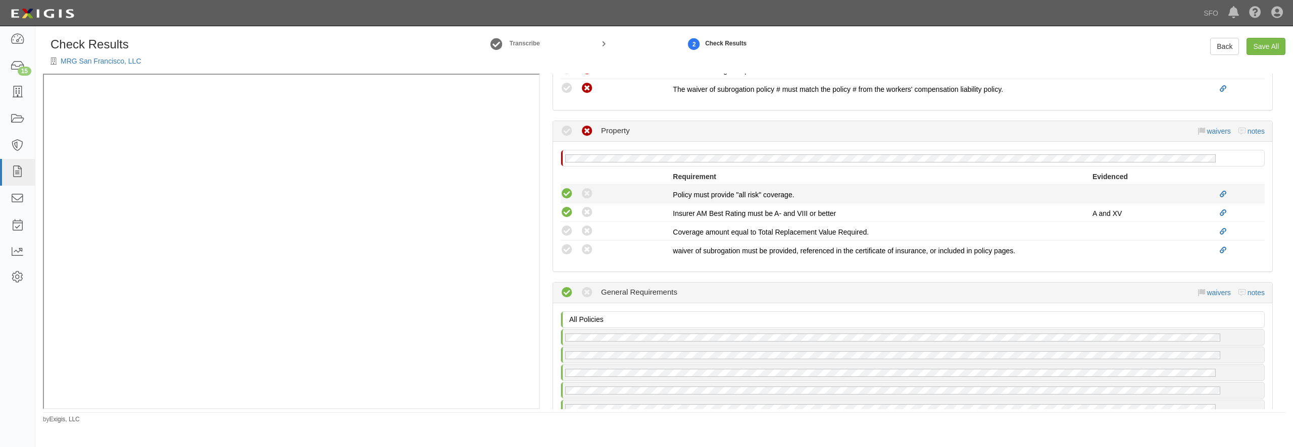
click at [572, 193] on icon at bounding box center [566, 194] width 13 height 13
radio input "true"
click at [567, 229] on icon at bounding box center [566, 231] width 13 height 13
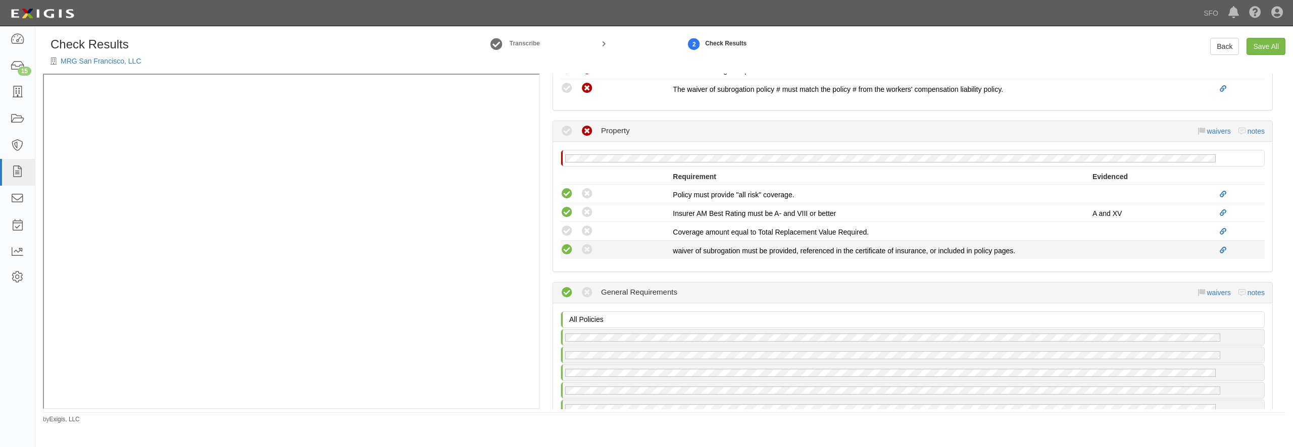
radio input "true"
click at [567, 255] on icon at bounding box center [566, 250] width 13 height 13
radio input "true"
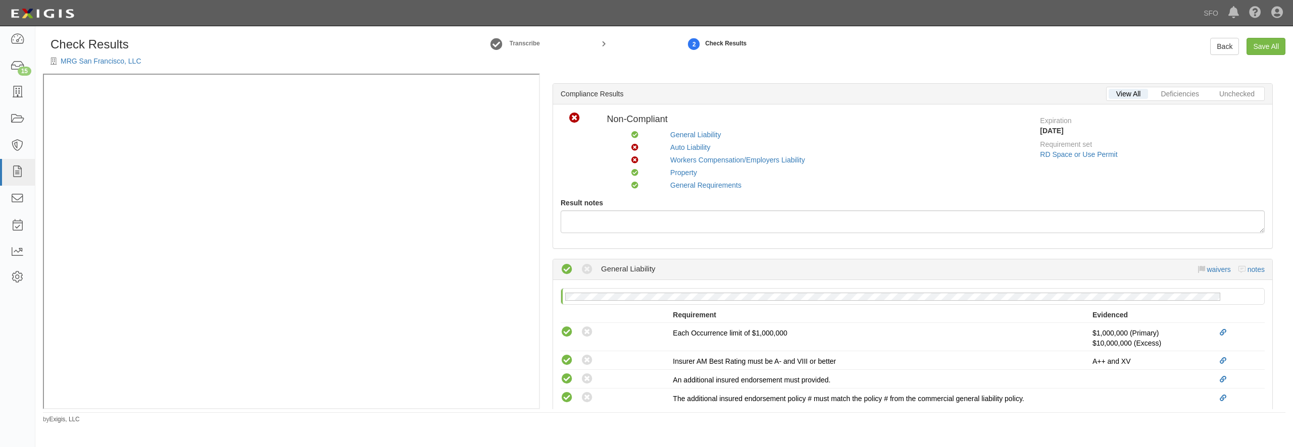
scroll to position [0, 0]
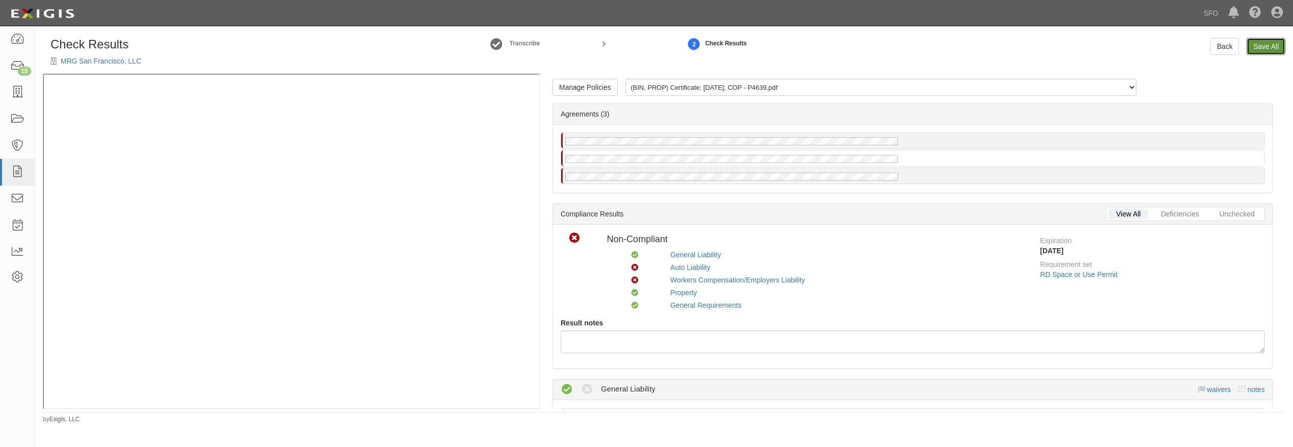
click at [1267, 48] on link "Save All" at bounding box center [1265, 46] width 39 height 17
radio input "false"
radio input "true"
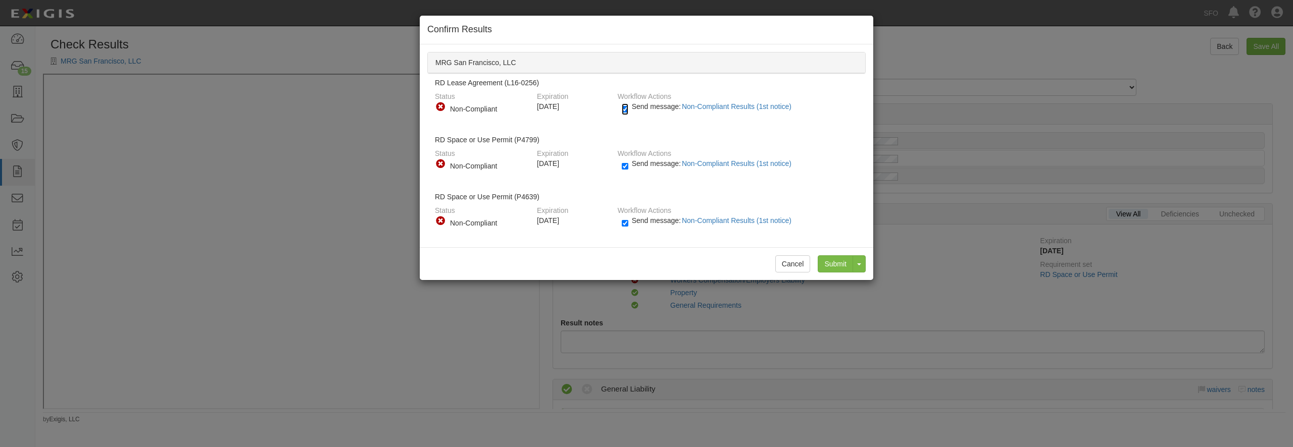
click at [627, 105] on input "Send message: Non-Compliant Results (1st notice)" at bounding box center [625, 110] width 7 height 12
checkbox input "false"
click at [624, 162] on input "Send message: Non-Compliant Results (1st notice)" at bounding box center [625, 167] width 7 height 12
checkbox input "false"
click at [624, 220] on input "Send message: Non-Compliant Results (1st notice)" at bounding box center [625, 224] width 7 height 12
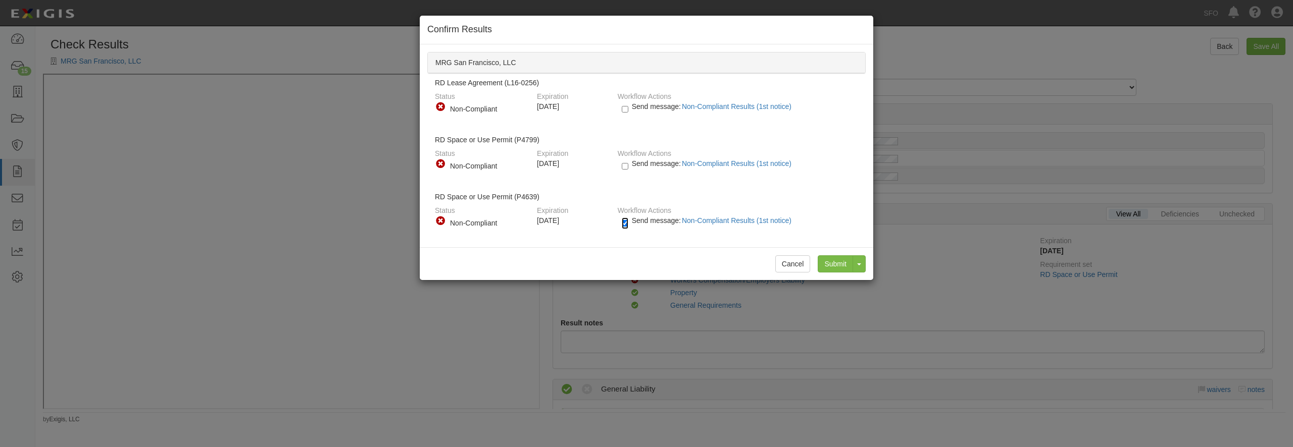
checkbox input "false"
click at [839, 261] on input "Submit" at bounding box center [834, 263] width 35 height 17
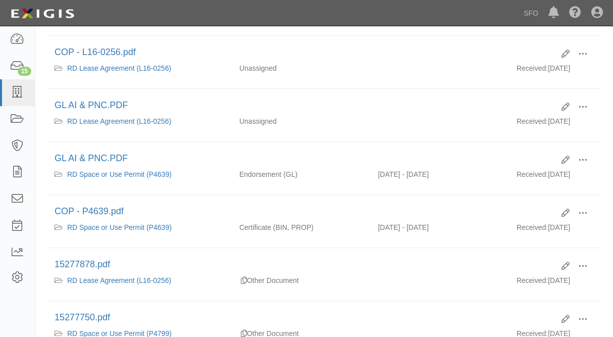
scroll to position [273, 0]
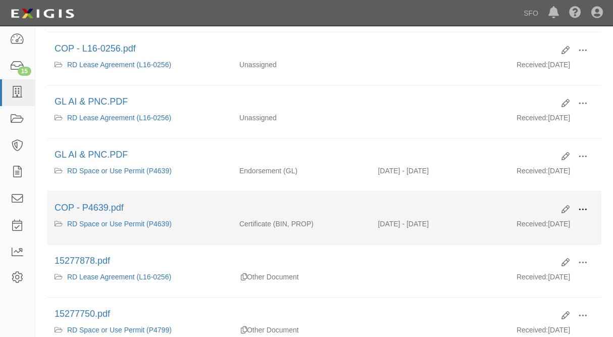
click at [584, 208] on span at bounding box center [582, 209] width 9 height 9
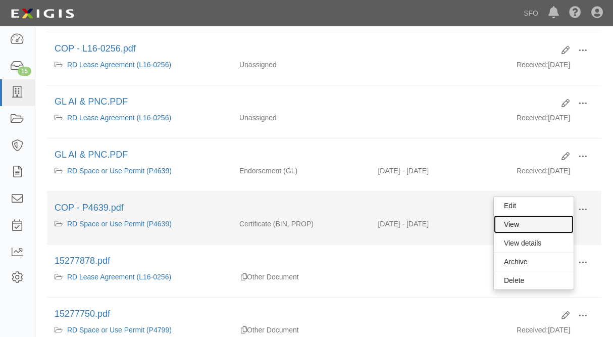
click at [516, 223] on link "View" at bounding box center [534, 224] width 80 height 18
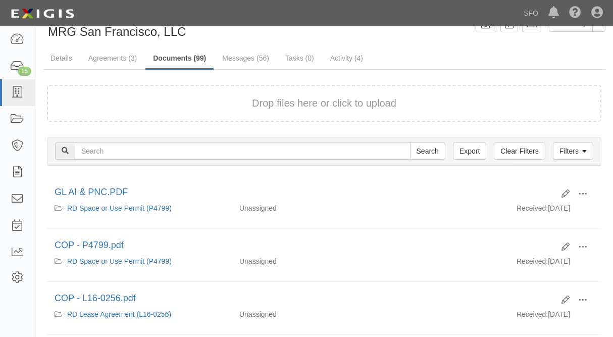
scroll to position [0, 0]
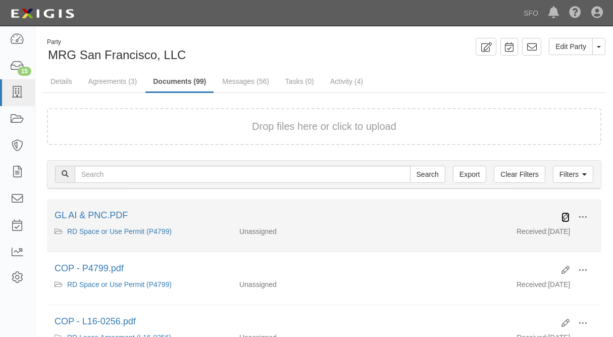
click at [565, 216] on icon at bounding box center [565, 217] width 8 height 8
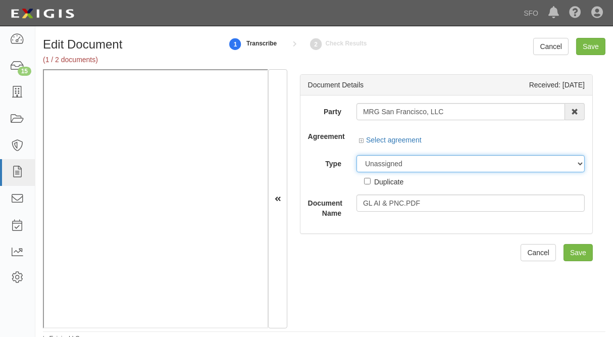
click at [356, 155] on select "Unassigned Binder Cancellation Notice Certificate Contract Endorsement Insuranc…" at bounding box center [470, 163] width 228 height 17
select select "OtherDetail"
click option "Other Document" at bounding box center [0, 0] width 0 height 0
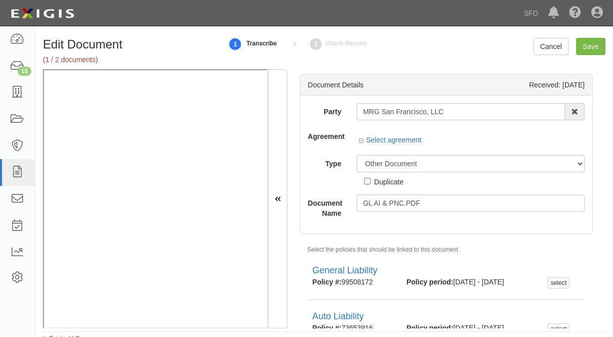
click at [390, 183] on div "Duplicate" at bounding box center [388, 181] width 29 height 11
click at [371, 183] on input "Duplicate" at bounding box center [367, 181] width 7 height 7
checkbox input "true"
click at [585, 41] on input "Save" at bounding box center [590, 46] width 29 height 17
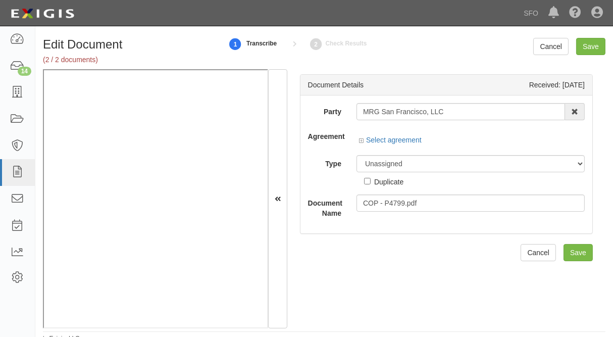
select select "OtherDetail"
click option "Other Document" at bounding box center [0, 0] width 0 height 0
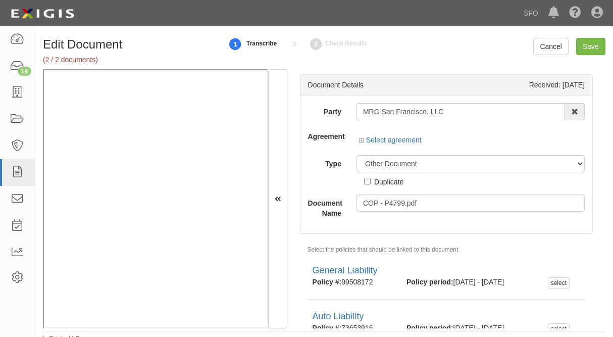
click at [389, 179] on div "Duplicate" at bounding box center [388, 181] width 29 height 11
click at [371, 179] on input "Duplicate" at bounding box center [367, 181] width 7 height 7
checkbox input "true"
click at [583, 51] on input "Save" at bounding box center [590, 46] width 29 height 17
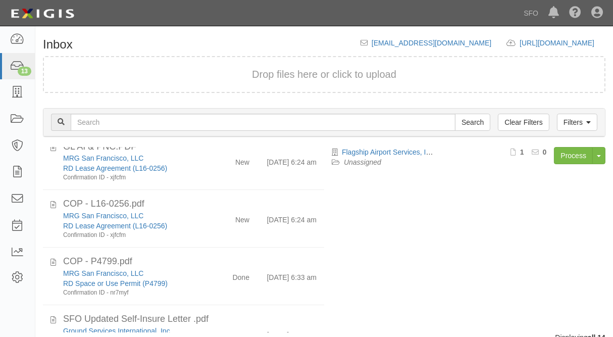
scroll to position [239, 0]
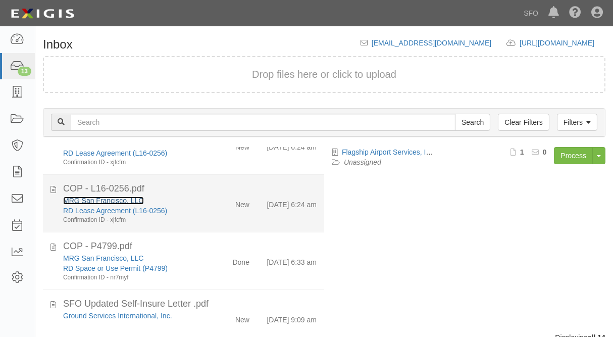
click at [110, 204] on link "MRG San Francisco, LLC" at bounding box center [103, 200] width 81 height 8
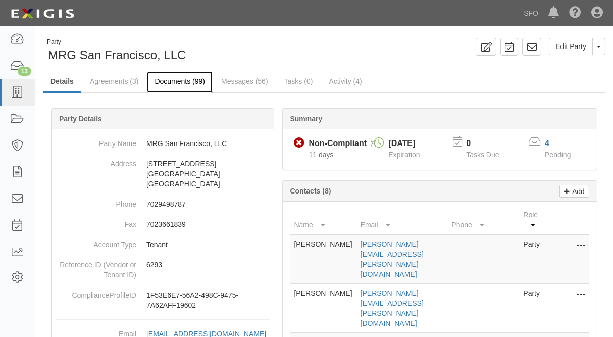
click at [167, 84] on link "Documents (99)" at bounding box center [180, 82] width 66 height 22
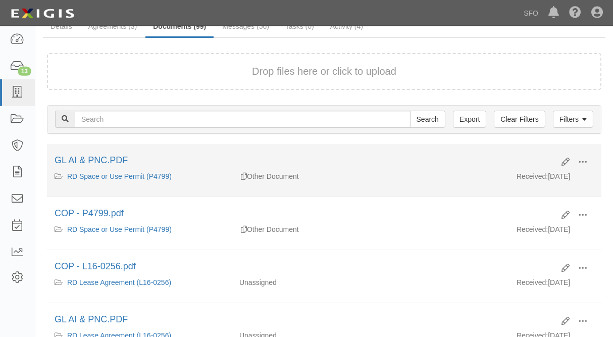
scroll to position [109, 0]
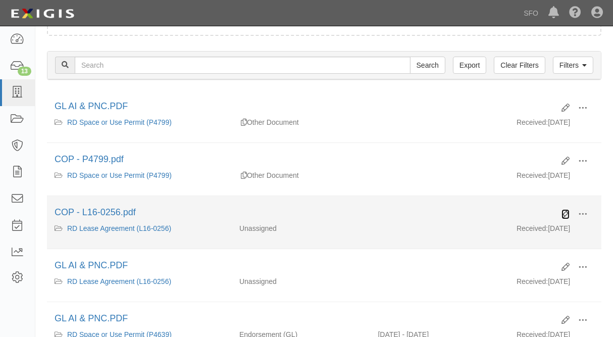
click at [566, 215] on icon at bounding box center [565, 214] width 8 height 8
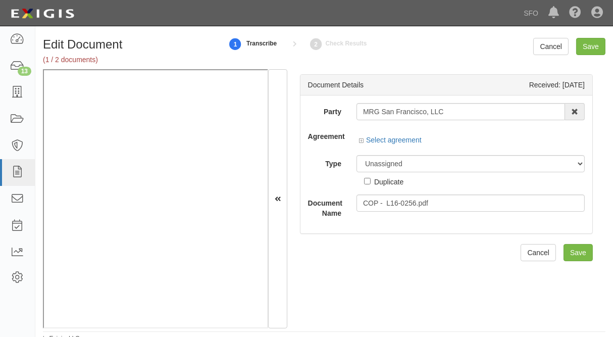
select select "OtherDetail"
click option "Other Document" at bounding box center [0, 0] width 0 height 0
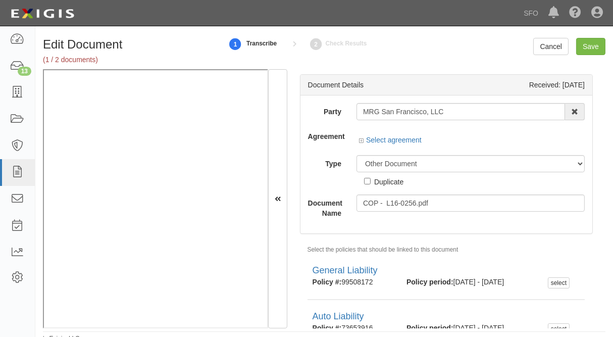
click at [384, 184] on div "Duplicate" at bounding box center [388, 181] width 29 height 11
click at [371, 184] on input "Duplicate" at bounding box center [367, 181] width 7 height 7
checkbox input "true"
click at [585, 47] on input "Save" at bounding box center [590, 46] width 29 height 17
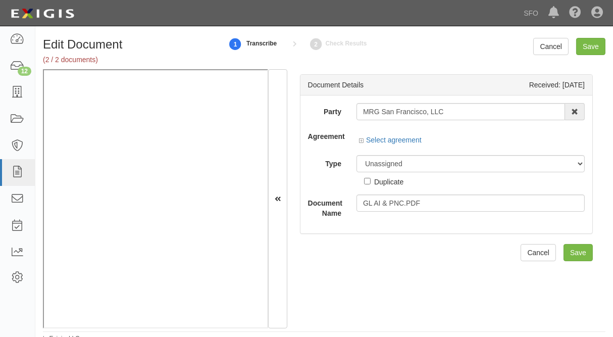
select select "OtherDetail"
click option "Other Document" at bounding box center [0, 0] width 0 height 0
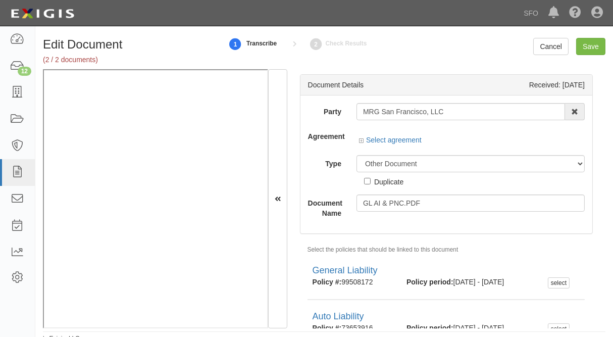
click at [374, 181] on div "Duplicate" at bounding box center [388, 181] width 29 height 11
click at [371, 181] on input "Duplicate" at bounding box center [367, 181] width 7 height 7
checkbox input "true"
click at [586, 48] on input "Save" at bounding box center [590, 46] width 29 height 17
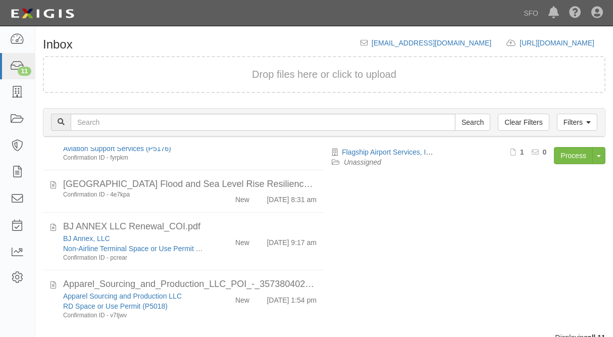
scroll to position [430, 0]
click at [24, 37] on icon at bounding box center [17, 40] width 14 height 12
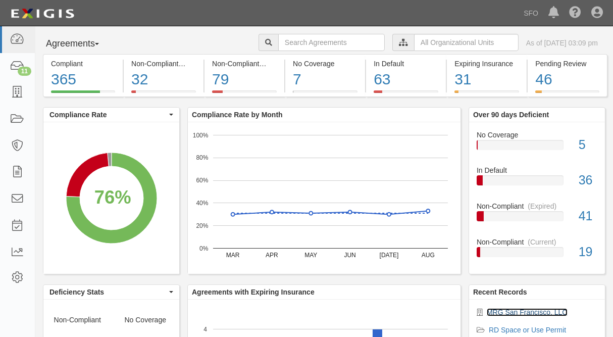
click at [545, 311] on link "MRG San Francisco, LLC" at bounding box center [527, 312] width 81 height 8
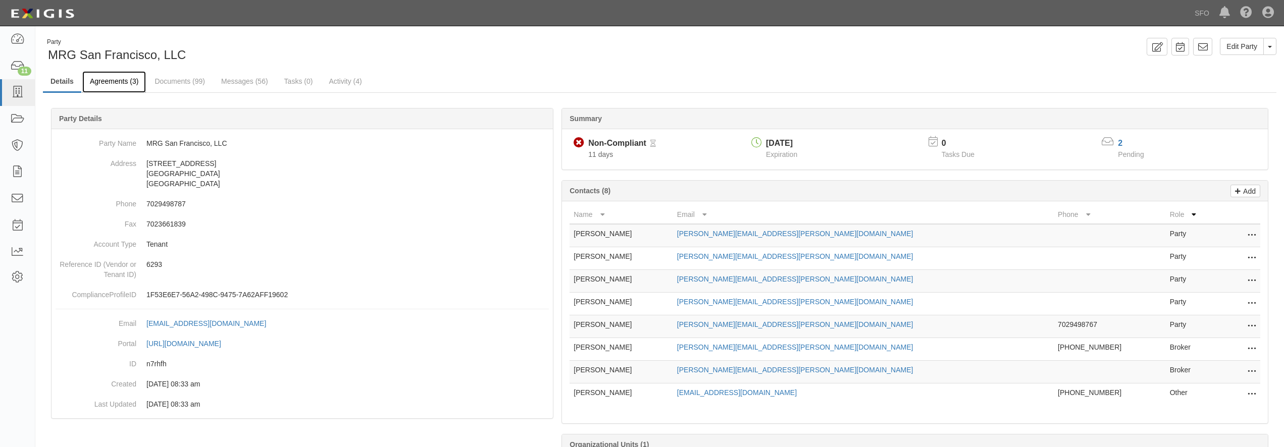
click at [108, 82] on link "Agreements (3)" at bounding box center [114, 82] width 64 height 22
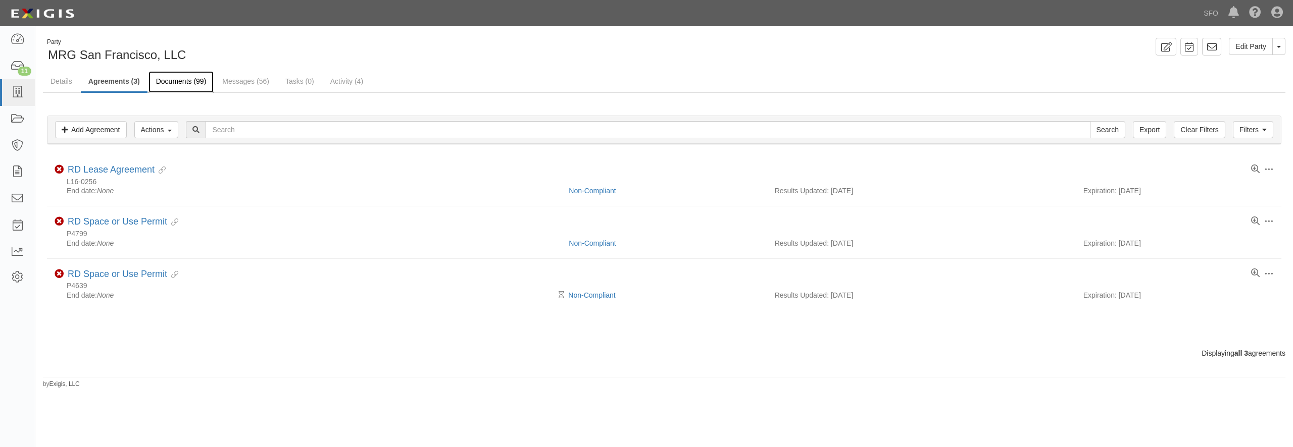
click at [167, 78] on link "Documents (99)" at bounding box center [181, 82] width 66 height 22
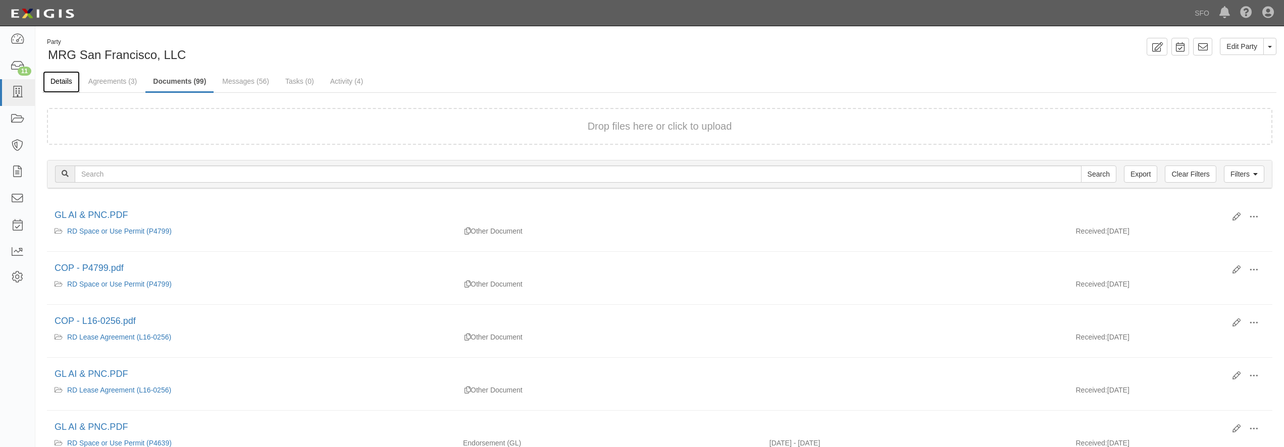
click at [59, 80] on link "Details" at bounding box center [61, 82] width 37 height 22
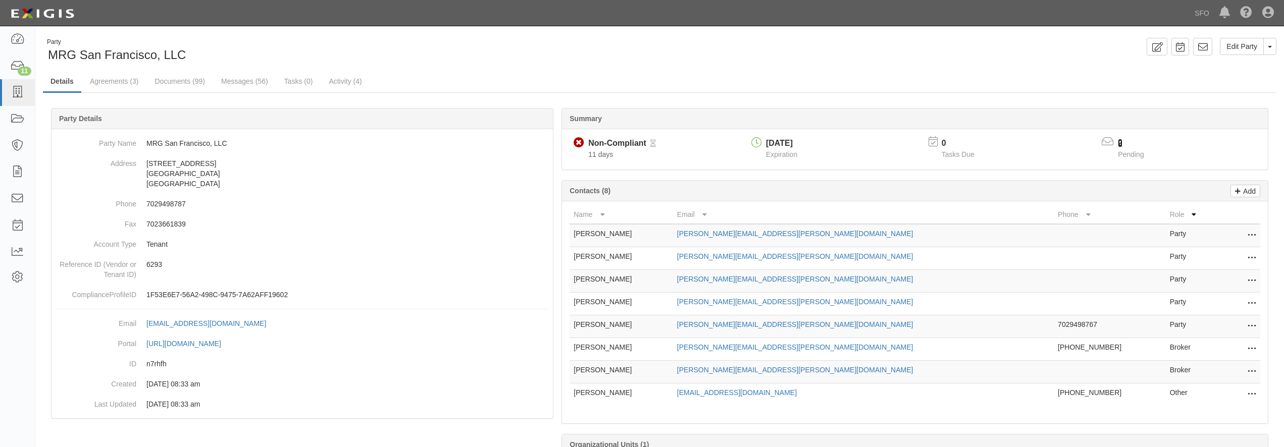
click at [1120, 144] on link "2" at bounding box center [1120, 143] width 5 height 9
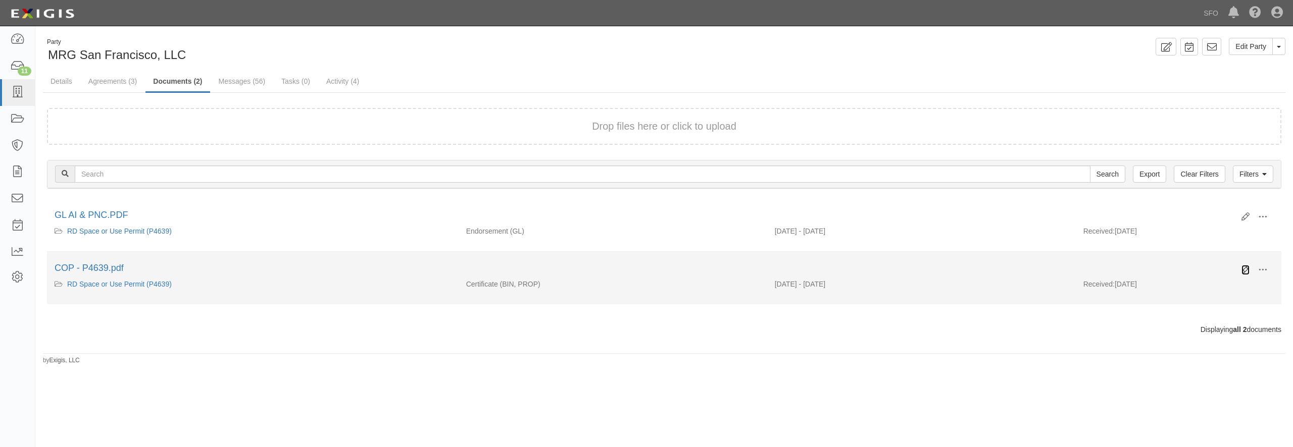
click at [1242, 269] on icon at bounding box center [1245, 270] width 8 height 8
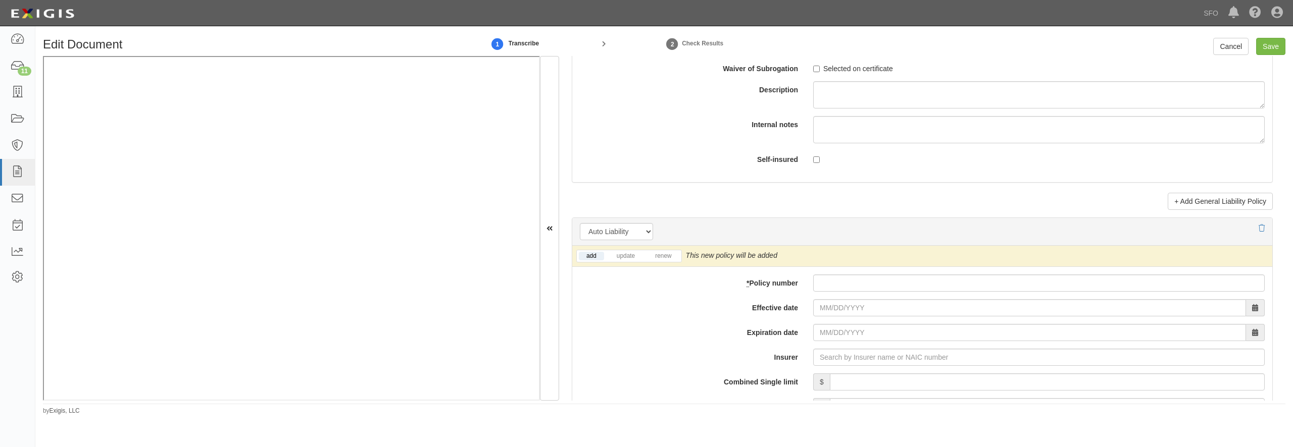
scroll to position [1309, 0]
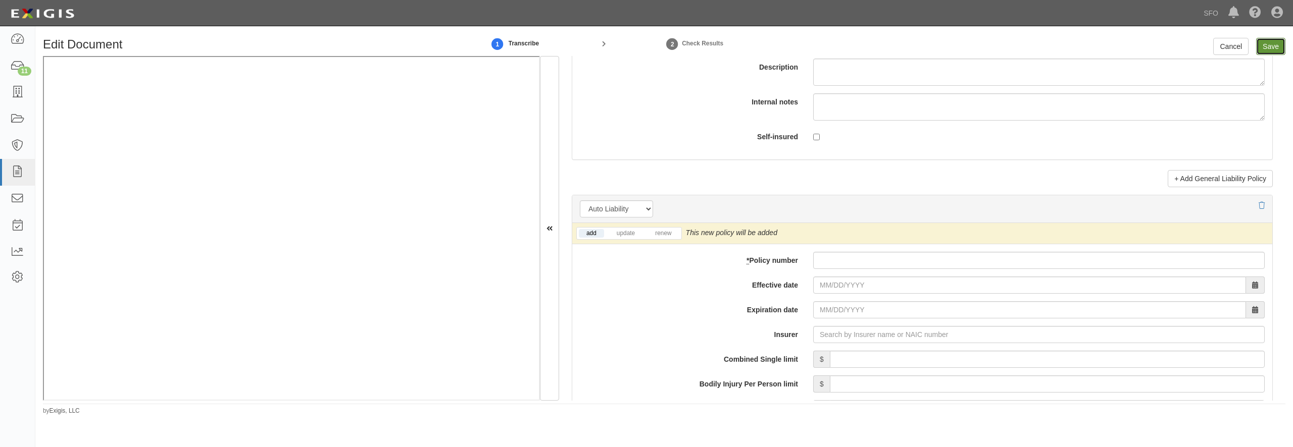
click at [1271, 44] on input "Save" at bounding box center [1270, 46] width 29 height 17
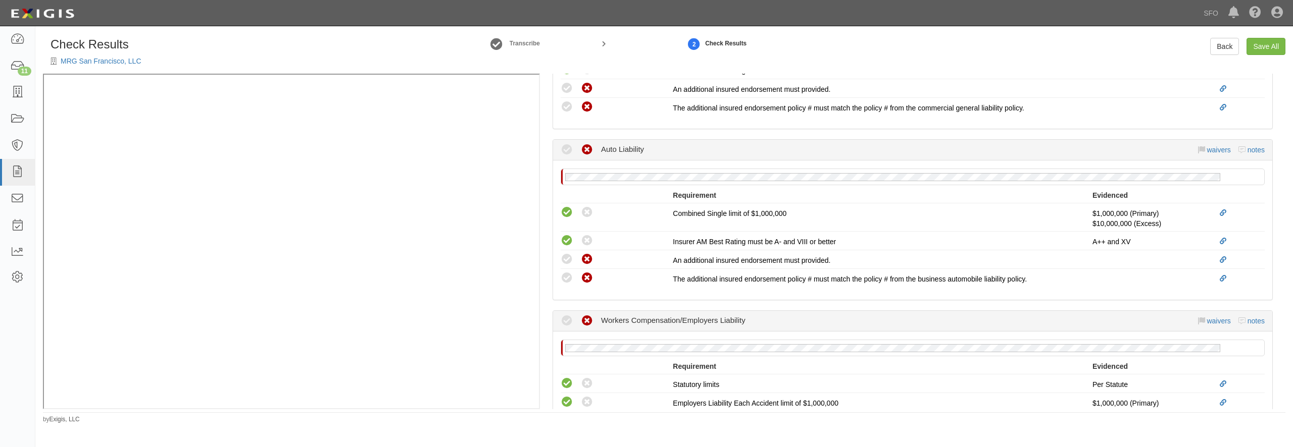
scroll to position [339, 0]
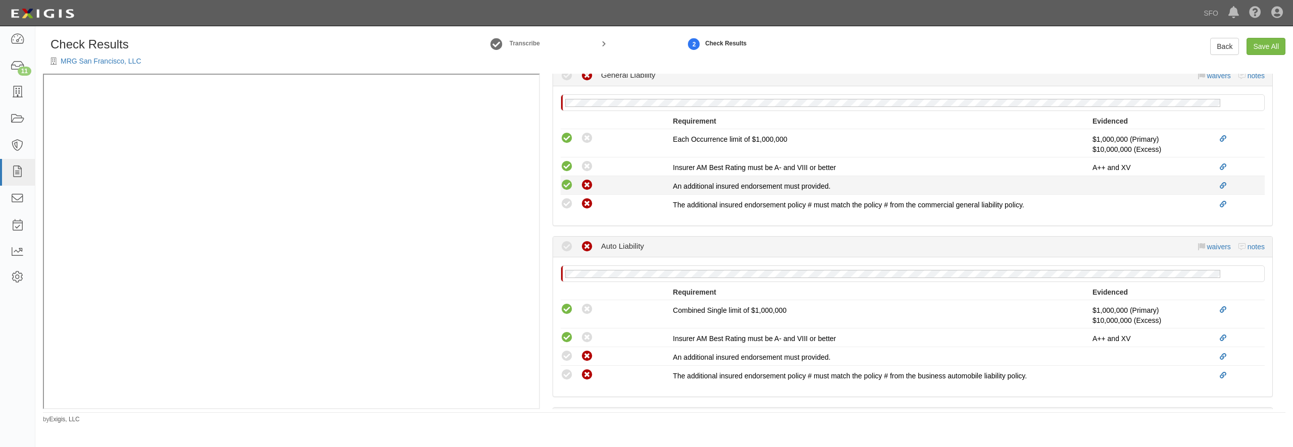
click at [565, 186] on icon at bounding box center [566, 185] width 13 height 13
radio input "true"
click at [564, 208] on icon at bounding box center [566, 204] width 13 height 13
radio input "true"
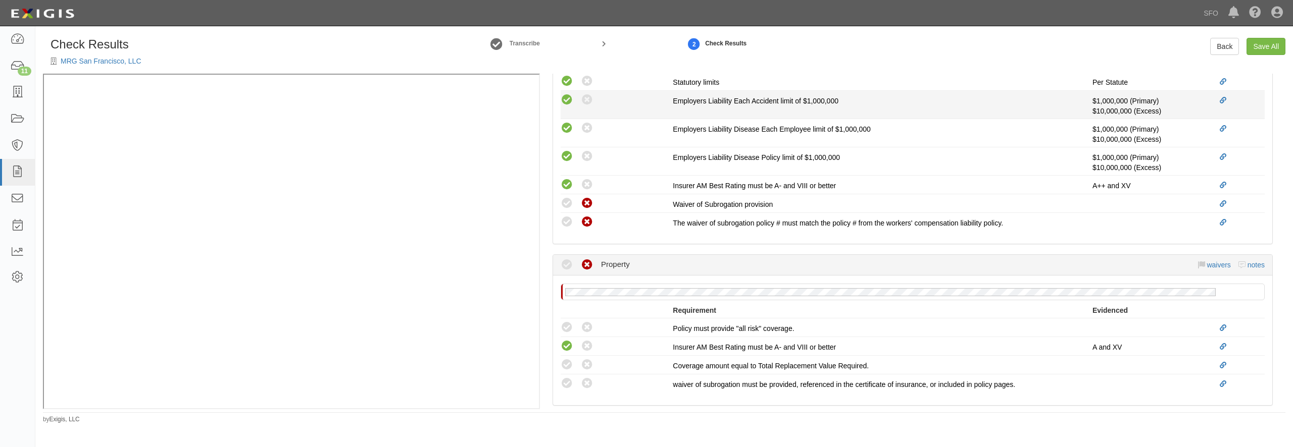
scroll to position [824, 0]
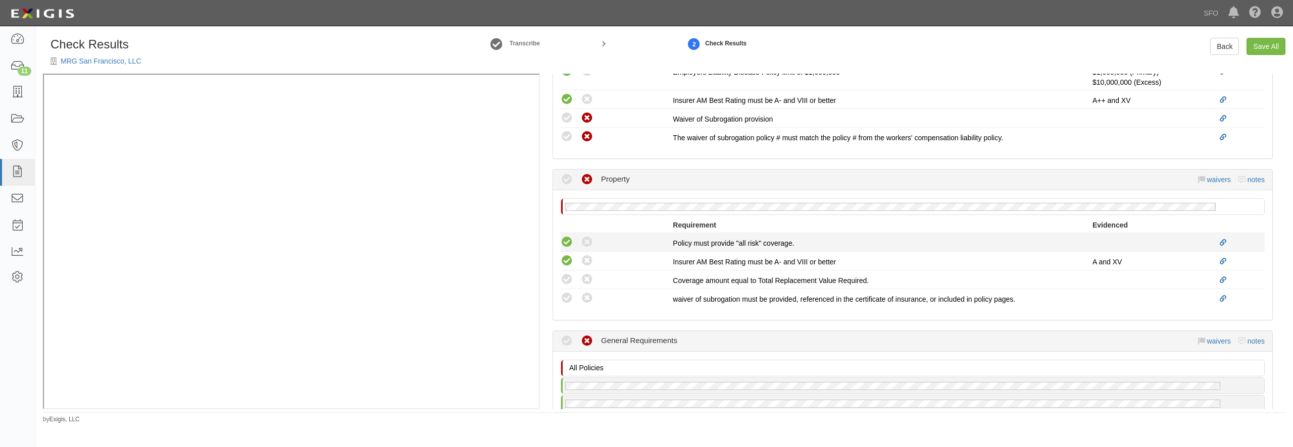
click at [566, 242] on icon at bounding box center [566, 242] width 13 height 13
radio input "true"
click at [566, 279] on icon at bounding box center [566, 280] width 13 height 13
radio input "true"
click at [568, 297] on icon at bounding box center [566, 298] width 13 height 13
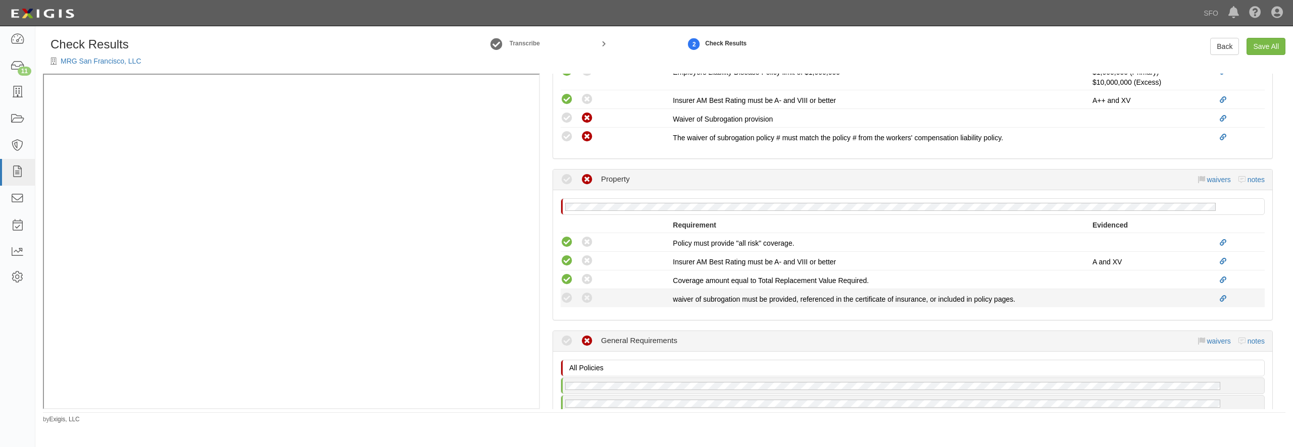
radio input "true"
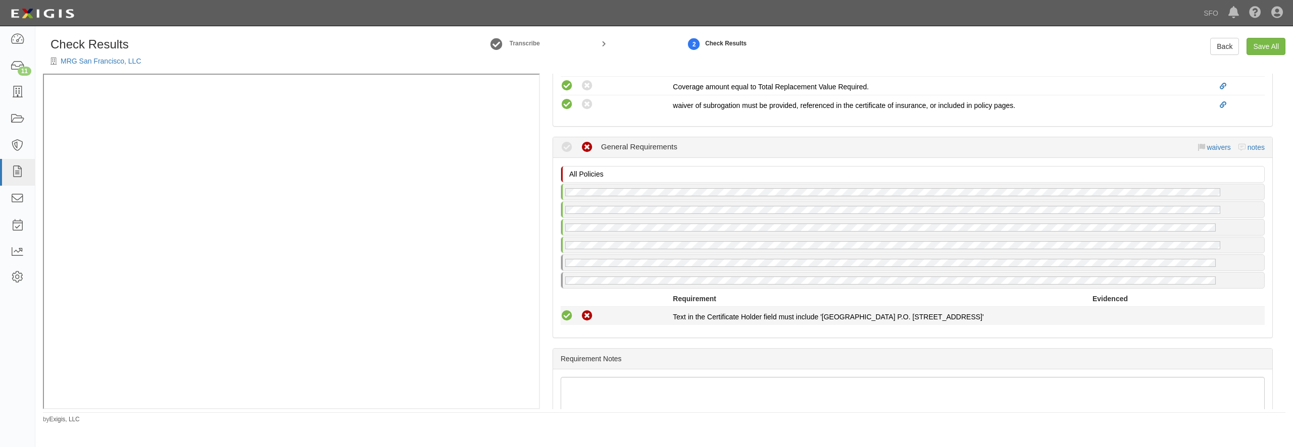
click at [565, 320] on icon at bounding box center [566, 316] width 13 height 13
radio input "true"
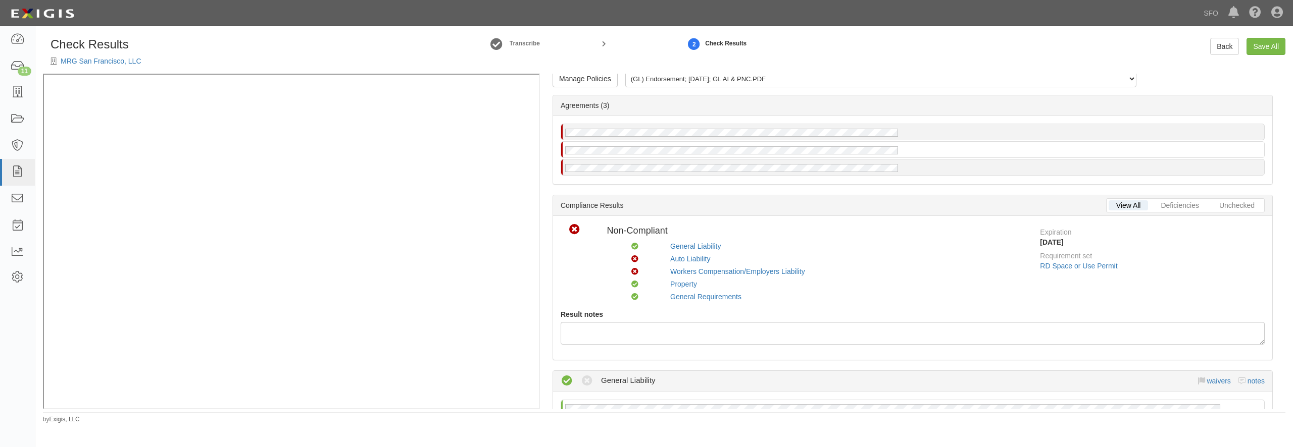
scroll to position [0, 0]
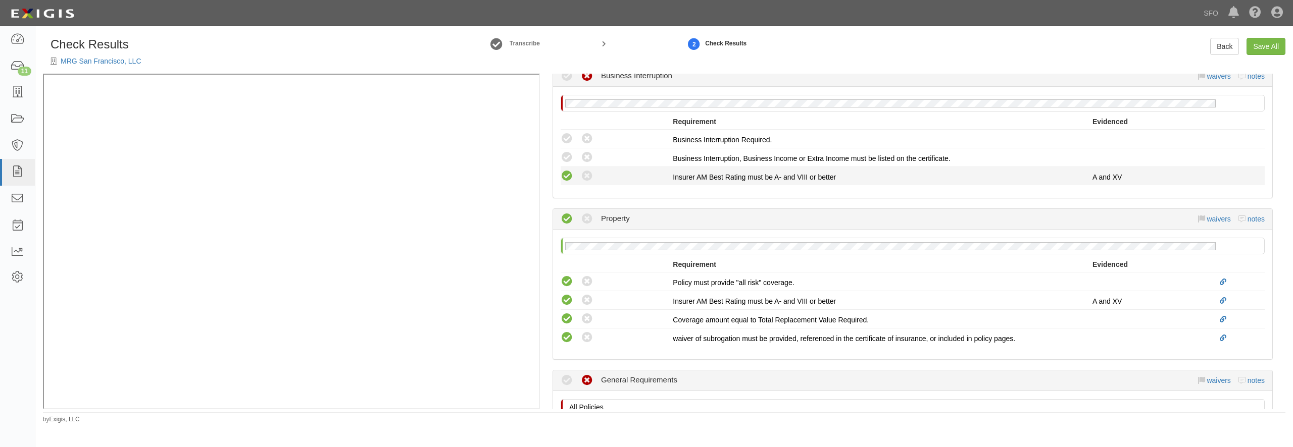
scroll to position [921, 0]
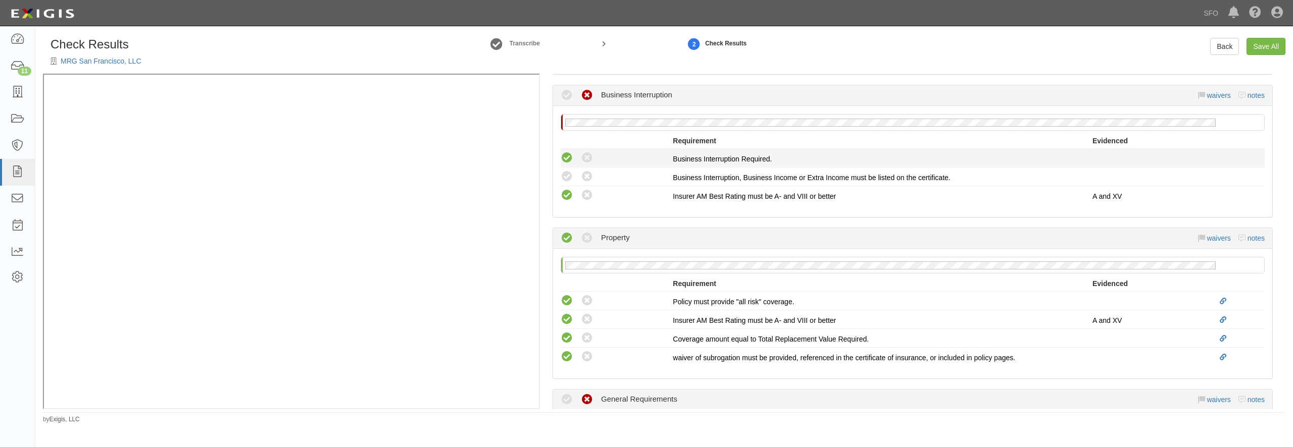
click at [568, 161] on icon at bounding box center [566, 158] width 13 height 13
radio input "true"
click at [569, 174] on icon at bounding box center [566, 177] width 13 height 13
radio input "true"
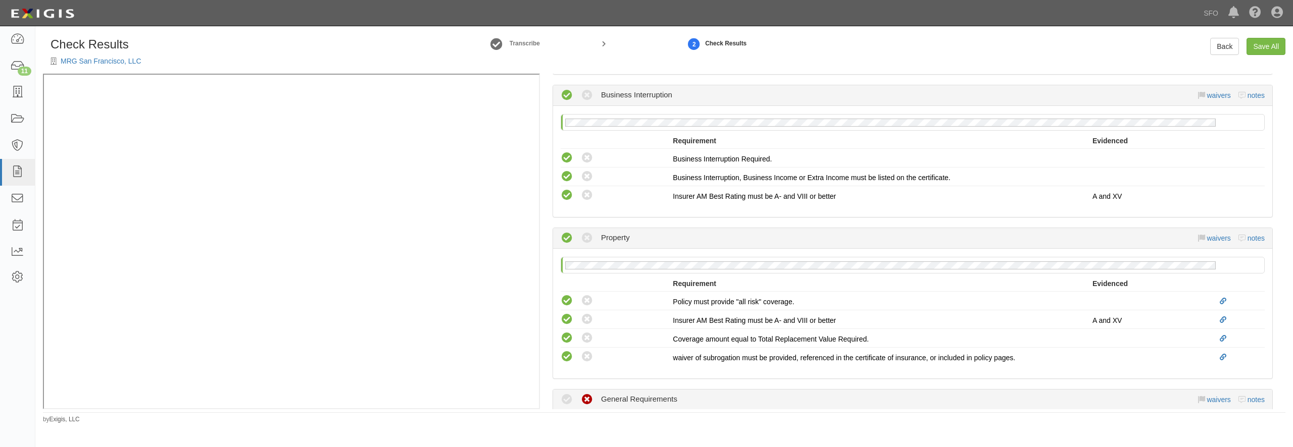
scroll to position [1115, 0]
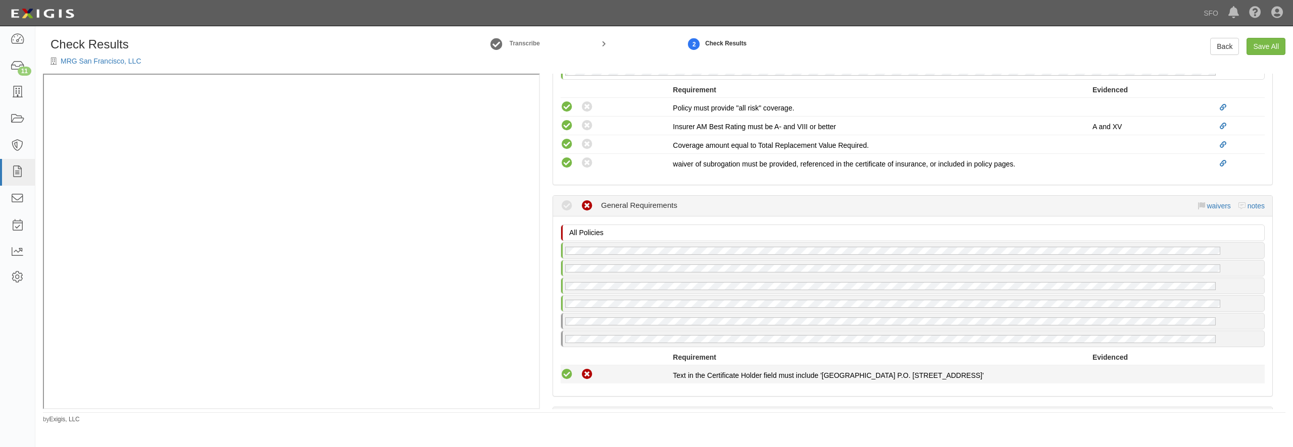
click at [571, 375] on icon at bounding box center [566, 375] width 13 height 13
radio input "true"
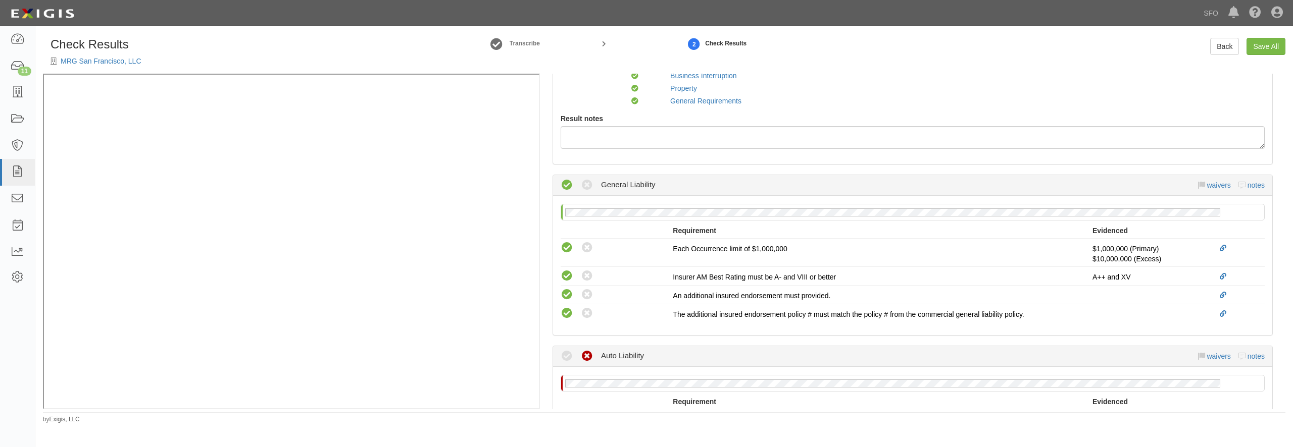
scroll to position [0, 0]
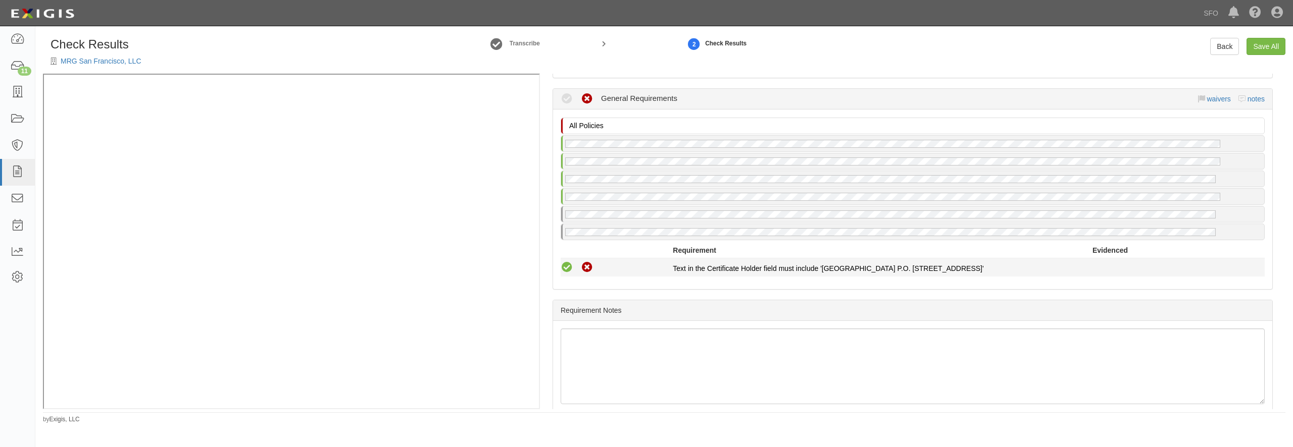
click at [566, 273] on icon at bounding box center [566, 268] width 13 height 13
radio input "true"
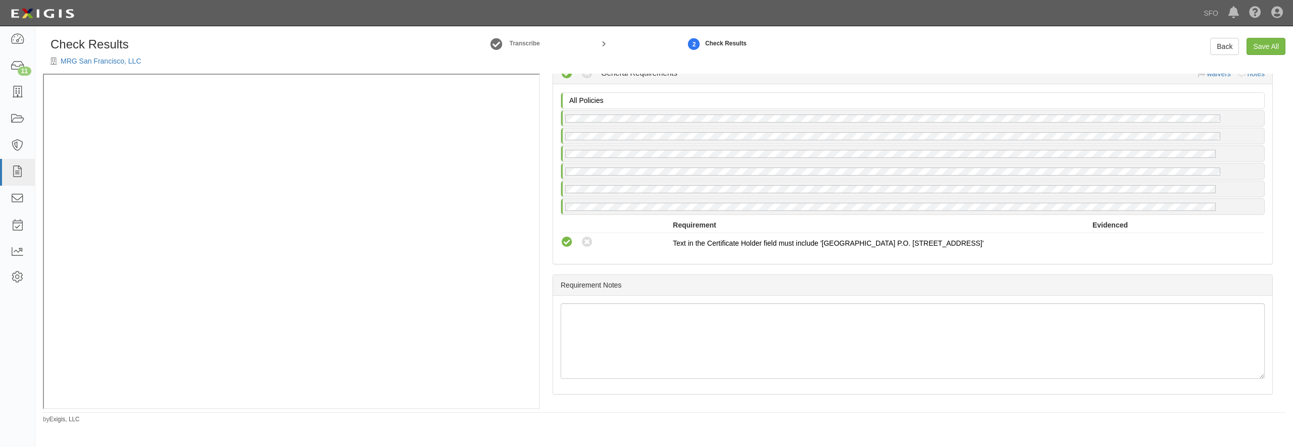
scroll to position [1041, 0]
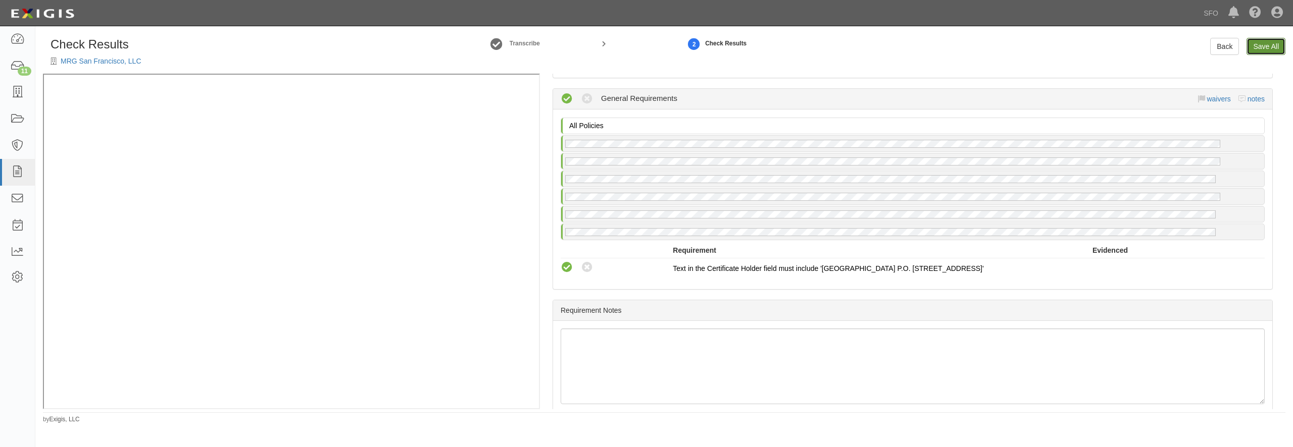
click at [1266, 48] on link "Save All" at bounding box center [1265, 46] width 39 height 17
radio input "false"
radio input "true"
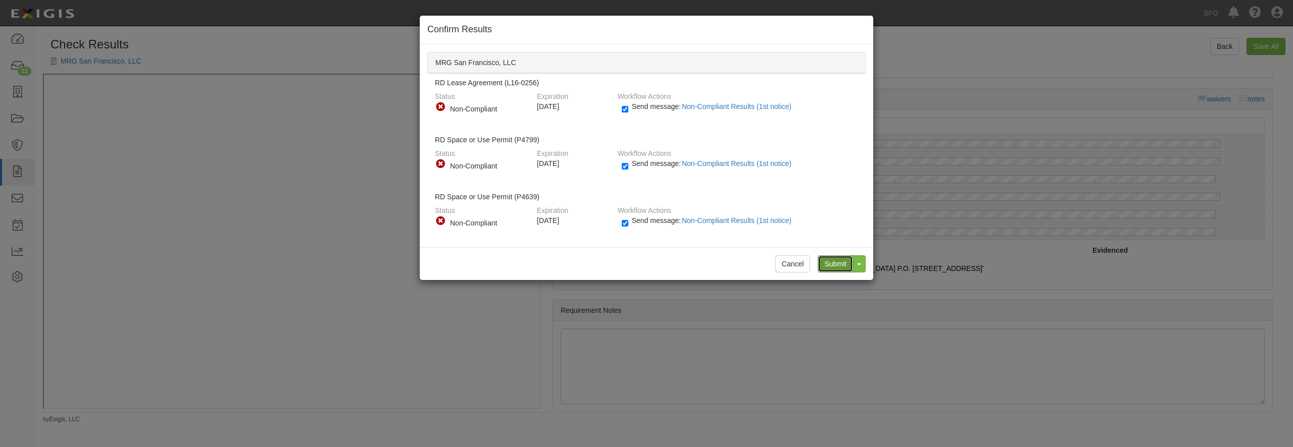
click at [828, 262] on input "Submit" at bounding box center [834, 263] width 35 height 17
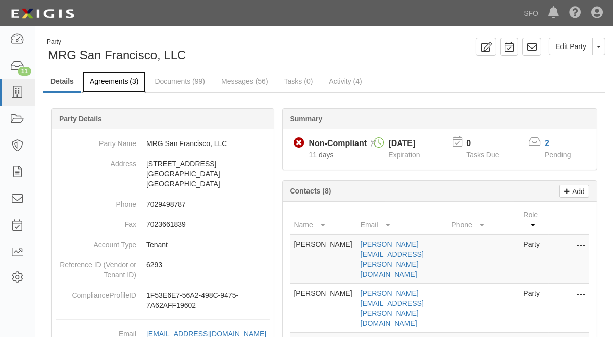
click at [120, 89] on link "Agreements (3)" at bounding box center [114, 82] width 64 height 22
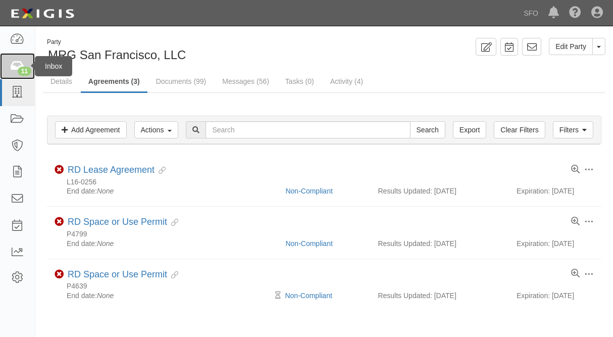
click at [20, 73] on div "11" at bounding box center [25, 71] width 14 height 9
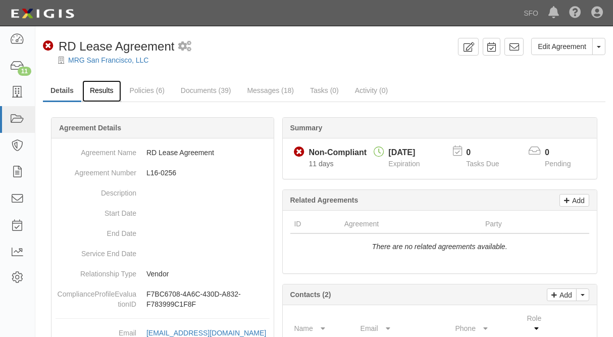
click at [99, 93] on link "Results" at bounding box center [101, 91] width 39 height 22
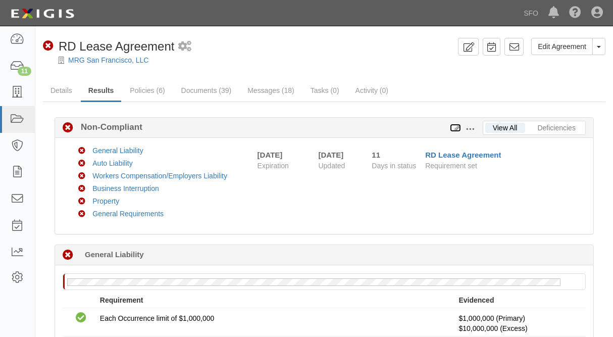
click at [456, 130] on icon at bounding box center [455, 128] width 11 height 7
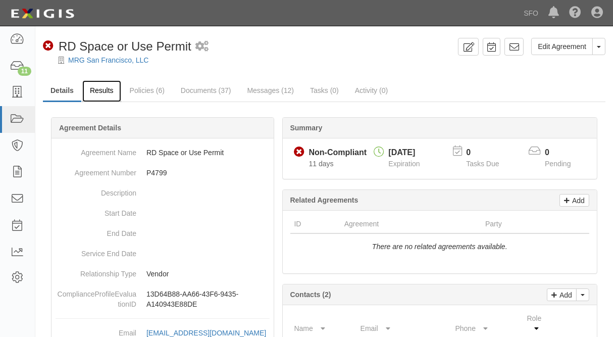
click at [108, 87] on link "Results" at bounding box center [101, 91] width 39 height 22
click at [89, 91] on link "Results" at bounding box center [101, 91] width 39 height 22
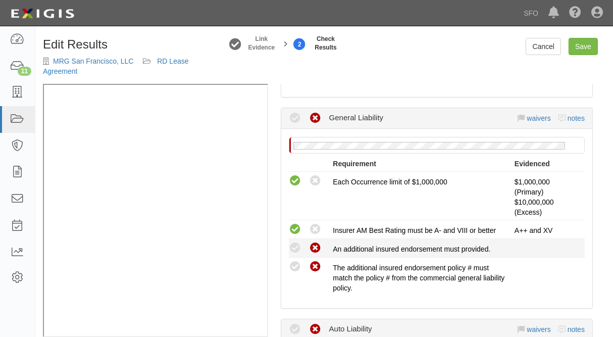
scroll to position [239, 0]
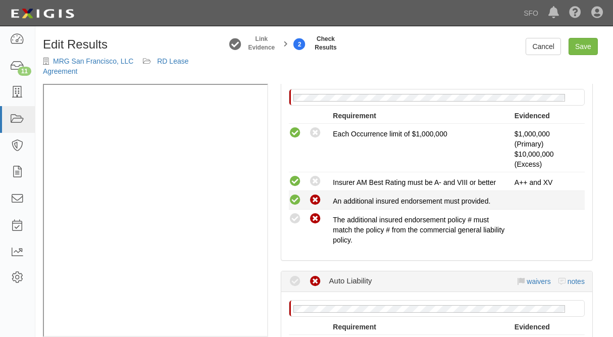
click at [295, 198] on icon at bounding box center [295, 200] width 13 height 13
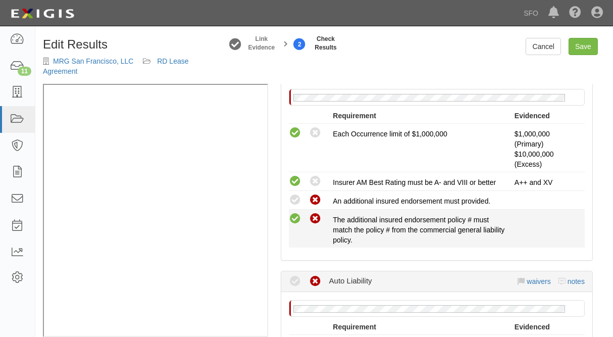
radio input "true"
click at [295, 220] on icon at bounding box center [295, 219] width 13 height 13
radio input "true"
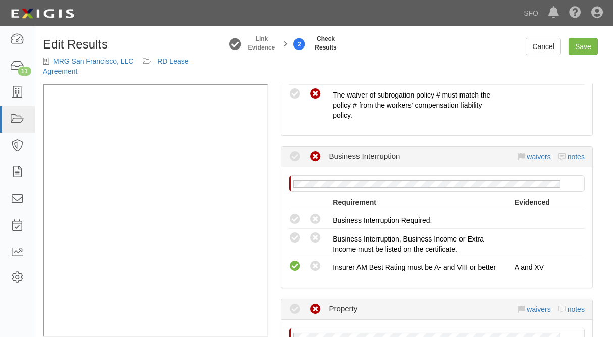
scroll to position [907, 0]
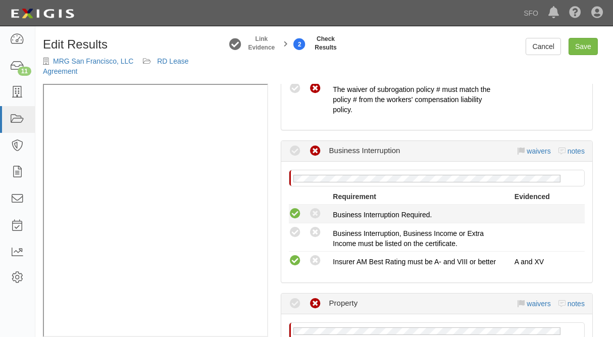
click at [293, 214] on icon at bounding box center [295, 214] width 13 height 13
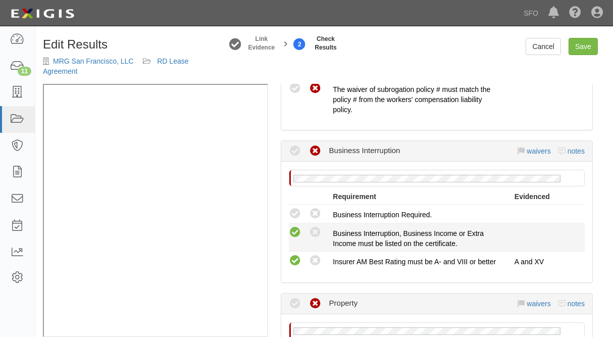
radio input "true"
click at [296, 231] on icon at bounding box center [295, 232] width 13 height 13
radio input "true"
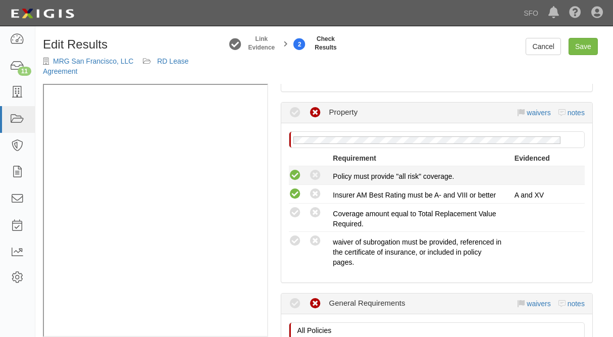
click at [294, 176] on icon at bounding box center [295, 175] width 13 height 13
radio input "true"
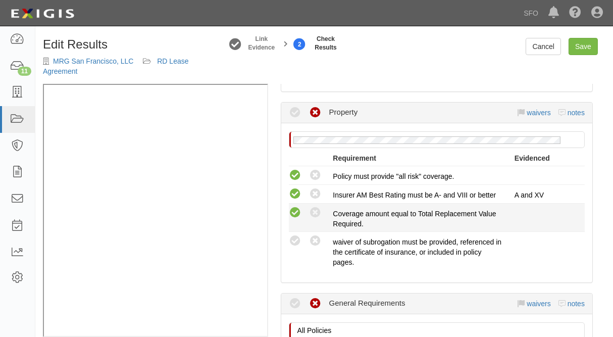
click at [297, 207] on icon at bounding box center [295, 212] width 13 height 13
radio input "true"
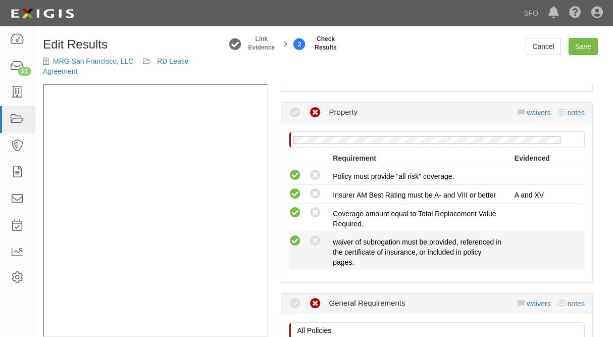
click at [292, 235] on icon at bounding box center [295, 241] width 13 height 13
radio input "true"
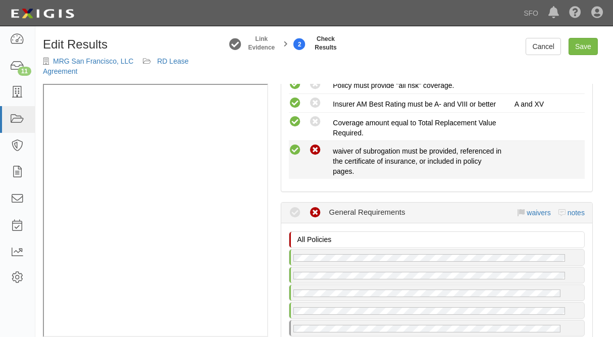
scroll to position [1288, 0]
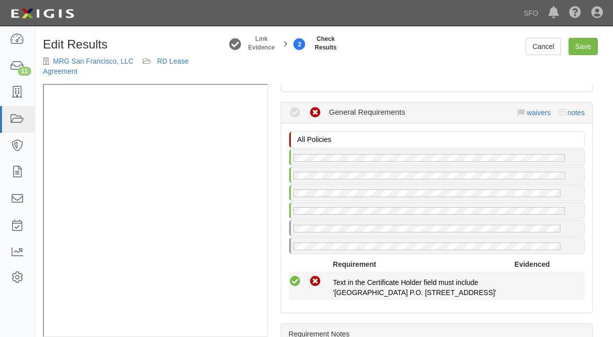
click at [293, 280] on icon at bounding box center [295, 281] width 13 height 13
radio input "true"
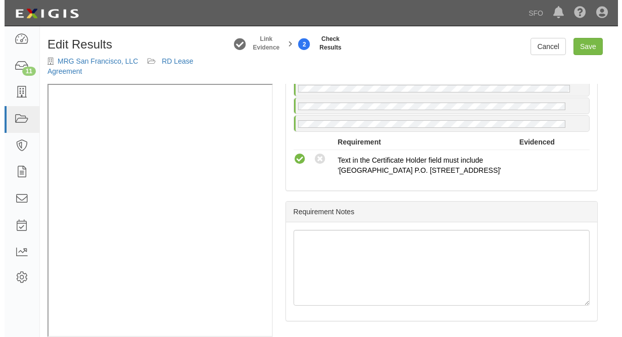
scroll to position [1082, 0]
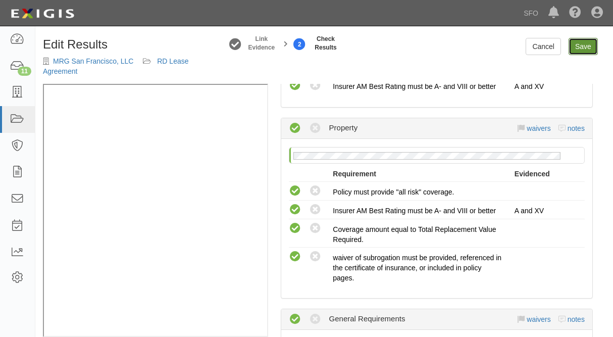
click at [585, 46] on link "Save" at bounding box center [583, 46] width 29 height 17
radio input "true"
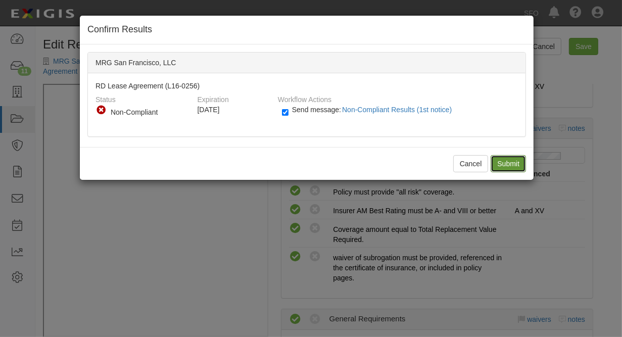
click at [499, 164] on input "Submit" at bounding box center [507, 163] width 35 height 17
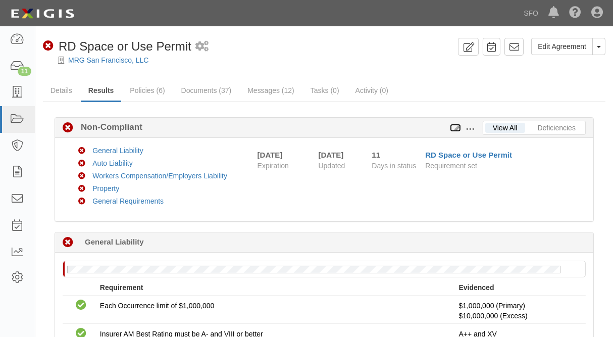
click at [457, 129] on icon at bounding box center [455, 128] width 11 height 7
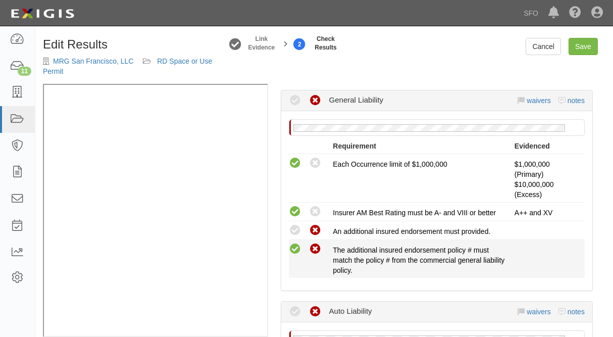
click at [298, 247] on icon at bounding box center [295, 249] width 13 height 13
radio input "true"
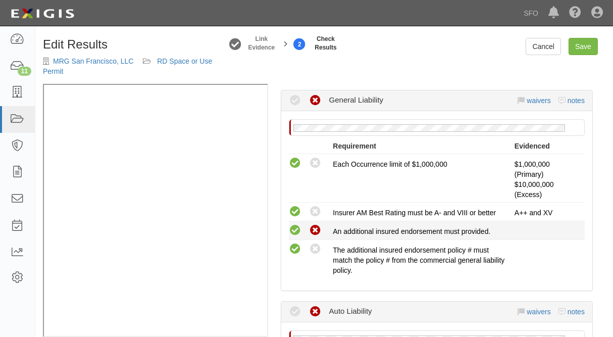
click at [295, 231] on icon at bounding box center [295, 230] width 13 height 13
radio input "true"
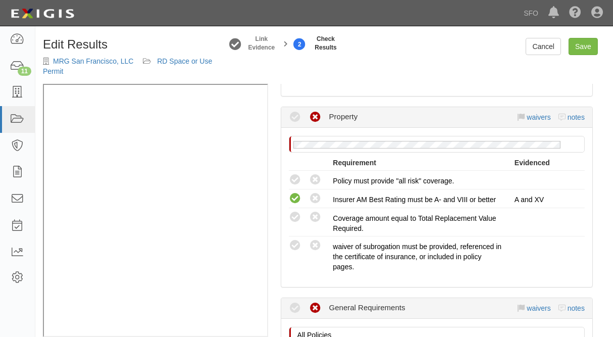
scroll to position [911, 0]
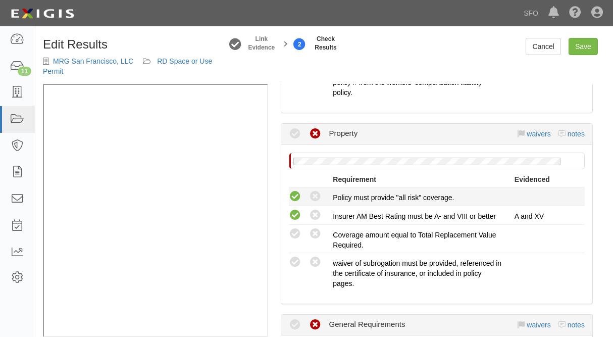
click at [299, 195] on icon at bounding box center [295, 196] width 13 height 13
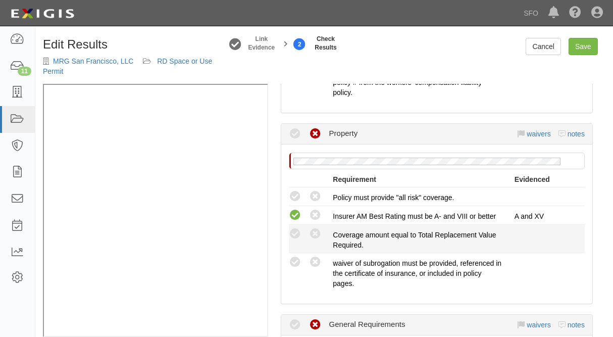
radio input "true"
click at [297, 228] on icon at bounding box center [295, 234] width 13 height 13
radio input "true"
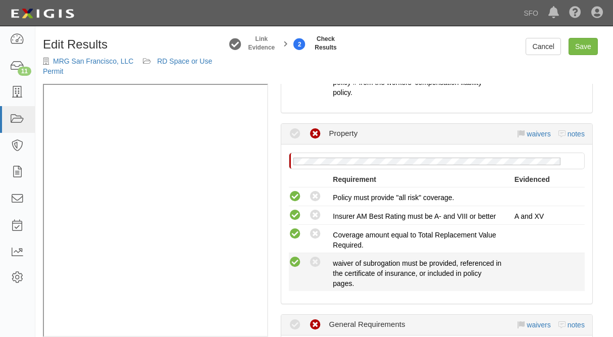
click at [296, 256] on icon at bounding box center [295, 262] width 13 height 13
radio input "true"
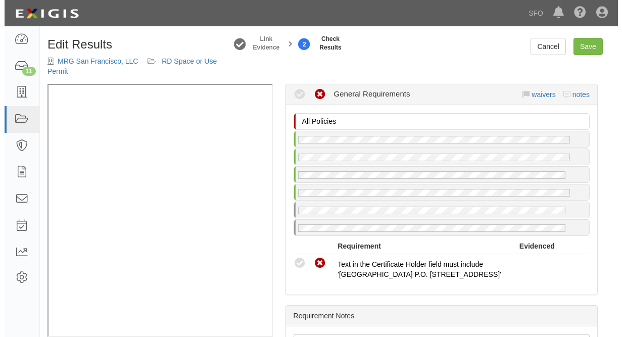
scroll to position [1198, 0]
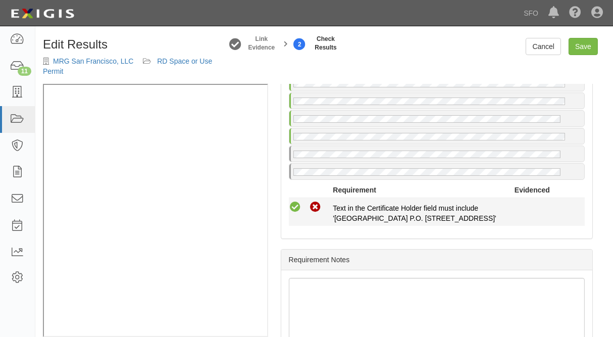
click at [295, 209] on icon at bounding box center [295, 207] width 13 height 13
radio input "true"
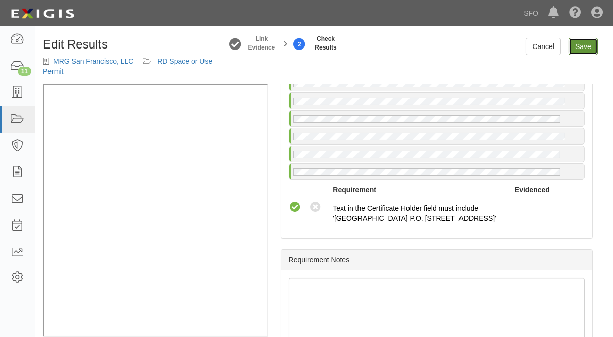
click at [585, 51] on link "Save" at bounding box center [583, 46] width 29 height 17
radio input "true"
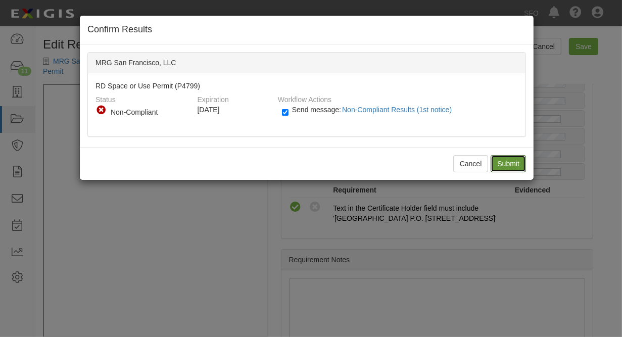
click at [518, 161] on input "Submit" at bounding box center [507, 163] width 35 height 17
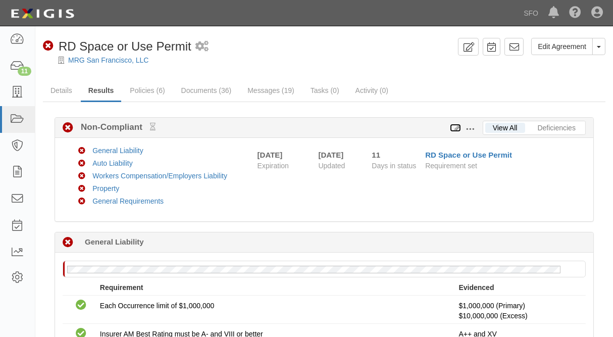
click at [456, 125] on icon at bounding box center [455, 128] width 11 height 7
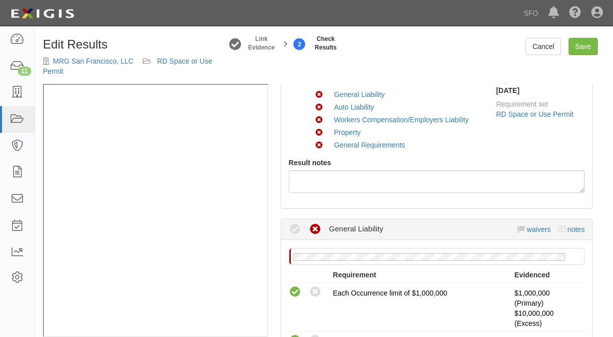
scroll to position [239, 0]
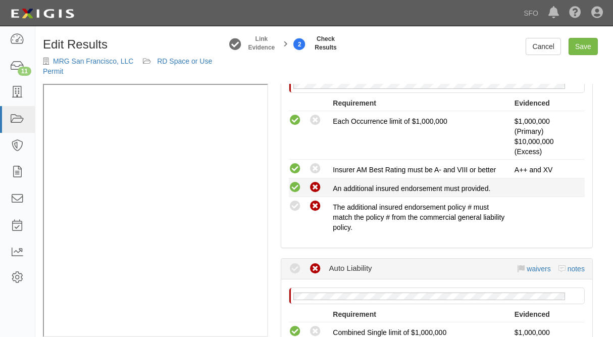
click at [296, 189] on icon at bounding box center [295, 187] width 13 height 13
radio input "true"
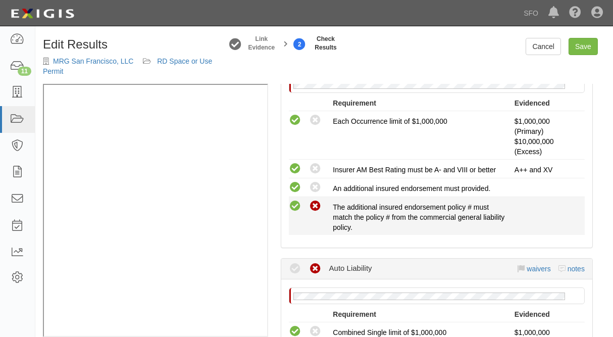
click at [294, 204] on icon at bounding box center [295, 206] width 13 height 13
radio input "true"
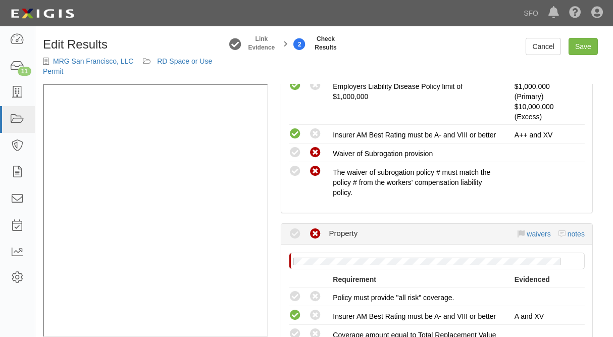
scroll to position [954, 0]
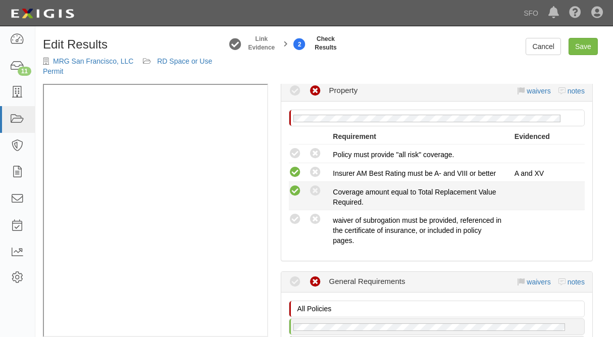
click at [294, 191] on icon at bounding box center [295, 191] width 13 height 13
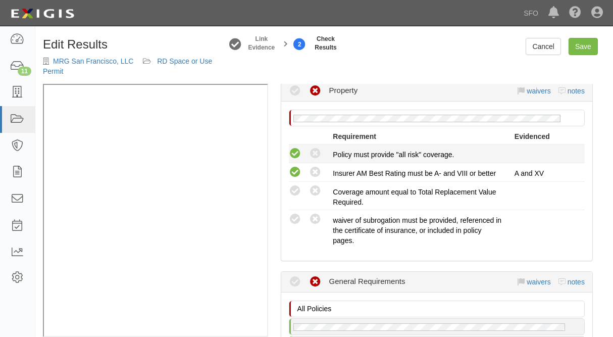
radio input "true"
click at [298, 152] on icon at bounding box center [295, 153] width 13 height 13
radio input "true"
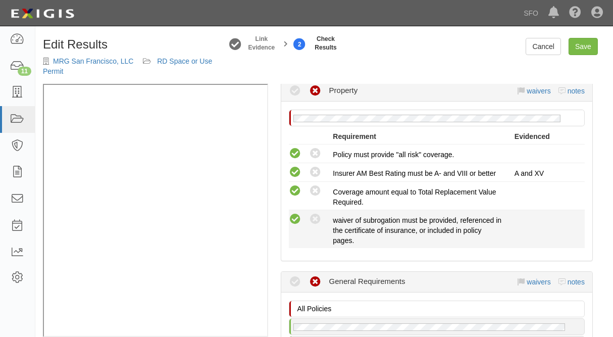
click at [297, 215] on icon at bounding box center [295, 219] width 13 height 13
radio input "true"
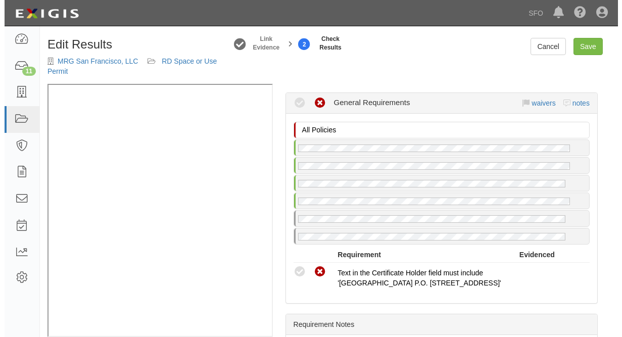
scroll to position [1145, 0]
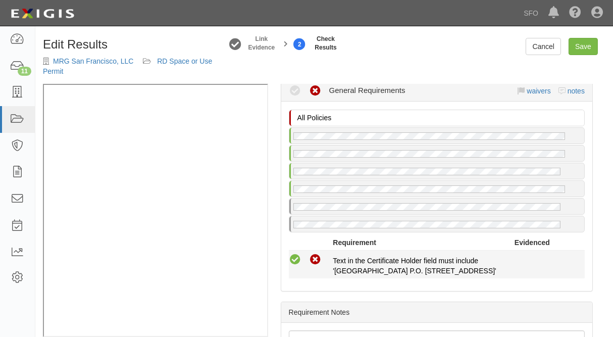
click at [292, 253] on icon at bounding box center [295, 259] width 13 height 13
radio input "true"
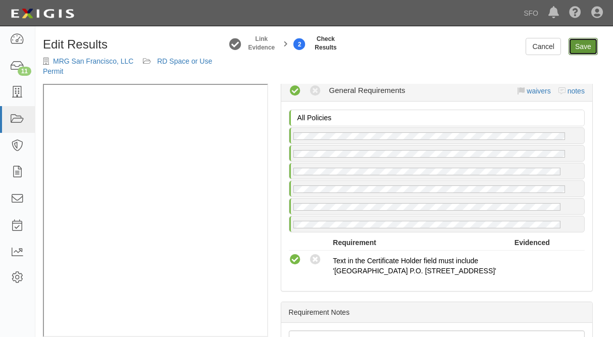
click at [582, 51] on link "Save" at bounding box center [583, 46] width 29 height 17
radio input "true"
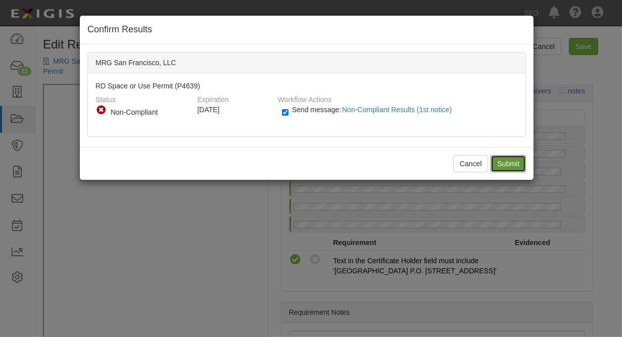
click at [500, 167] on input "Submit" at bounding box center [507, 163] width 35 height 17
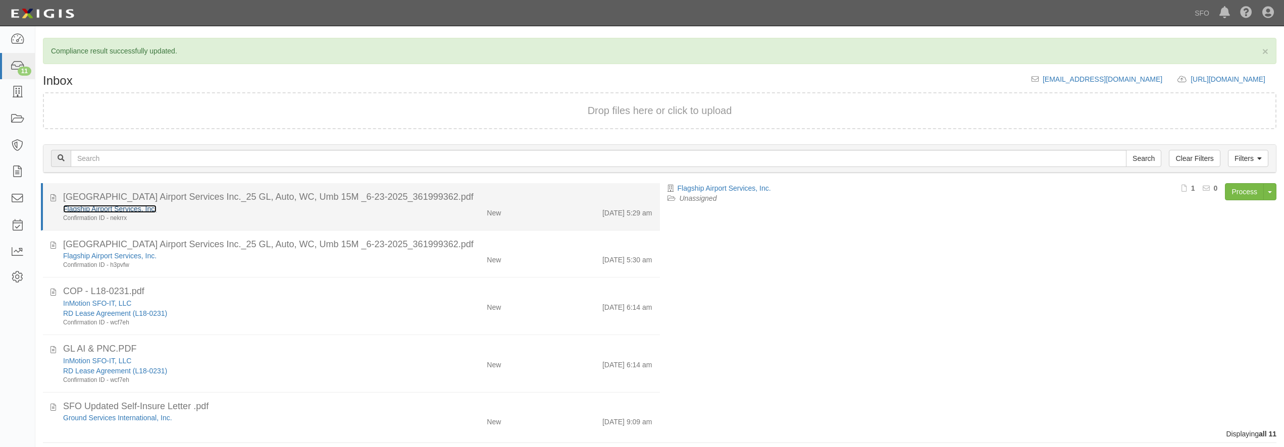
click at [118, 207] on link "Flagship Airport Services, Inc." at bounding box center [109, 209] width 93 height 8
click at [247, 222] on div "Confirmation ID - nekrrx" at bounding box center [231, 218] width 337 height 9
click at [234, 222] on div "Confirmation ID - nekrrx" at bounding box center [231, 218] width 337 height 9
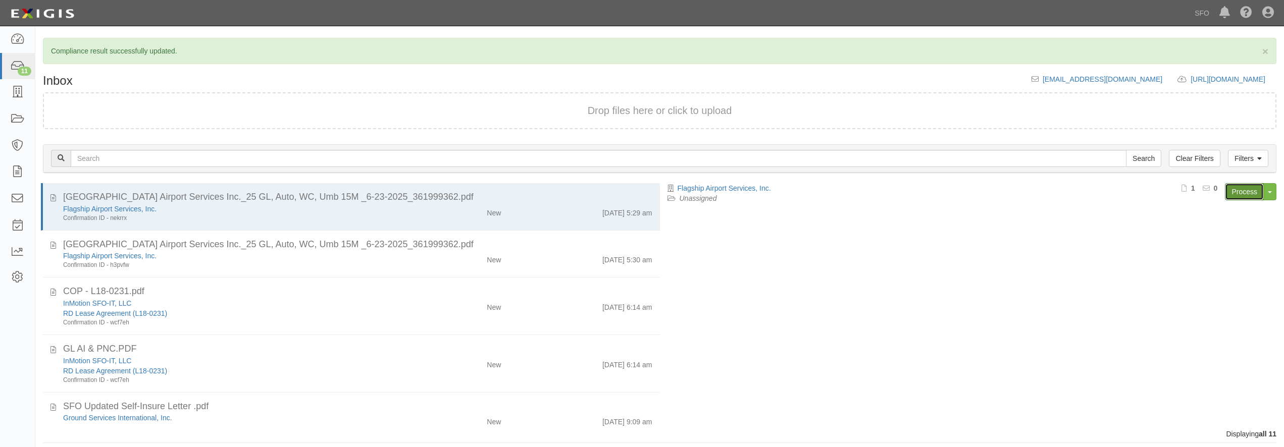
click at [1235, 194] on link "Process" at bounding box center [1244, 191] width 39 height 17
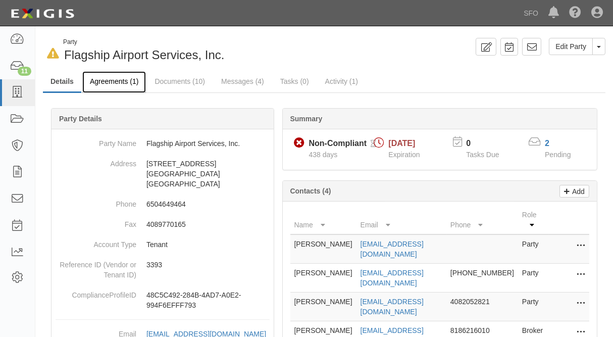
click at [112, 80] on link "Agreements (1)" at bounding box center [114, 82] width 64 height 22
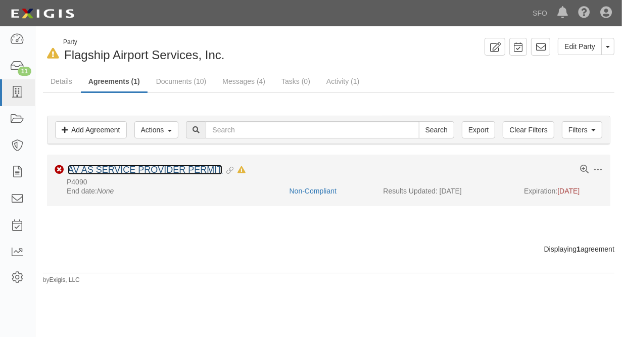
click at [92, 167] on link "AV AS SERVICE PROVIDER PERMIT" at bounding box center [145, 170] width 154 height 10
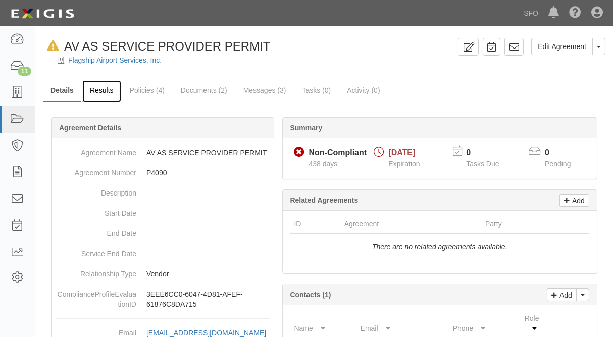
click at [98, 91] on link "Results" at bounding box center [101, 91] width 39 height 22
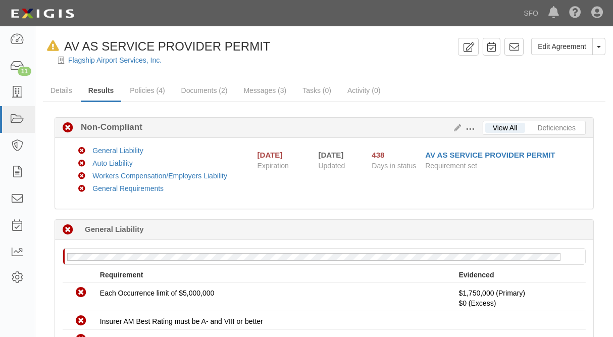
scroll to position [55, 0]
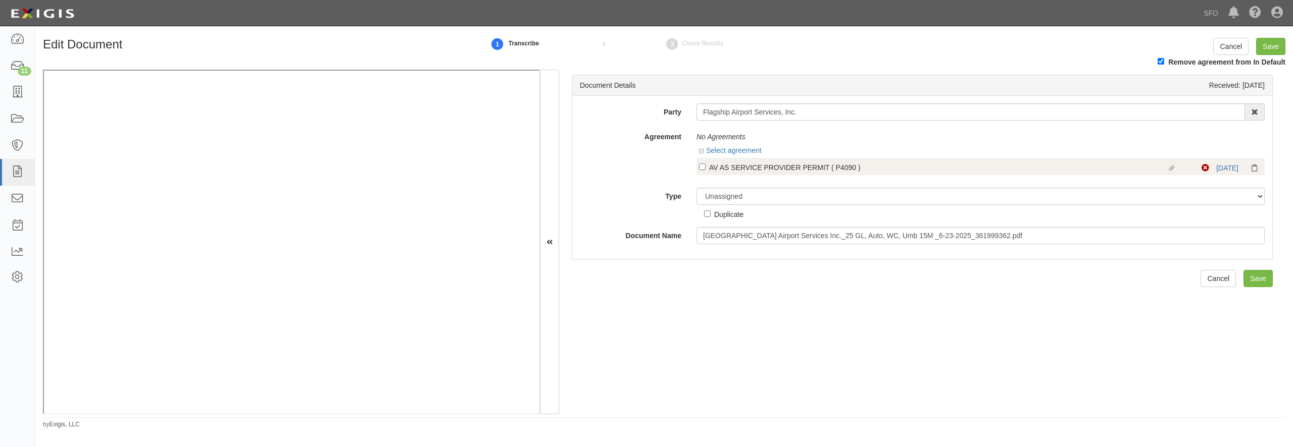
click at [718, 172] on div "AV AS SERVICE PROVIDER PERMIT ( P4090 )" at bounding box center [938, 167] width 458 height 11
click at [705, 170] on input "Linked agreement AV AS SERVICE PROVIDER PERMIT ( P4090 ) Linked agreement" at bounding box center [702, 167] width 7 height 7
checkbox input "true"
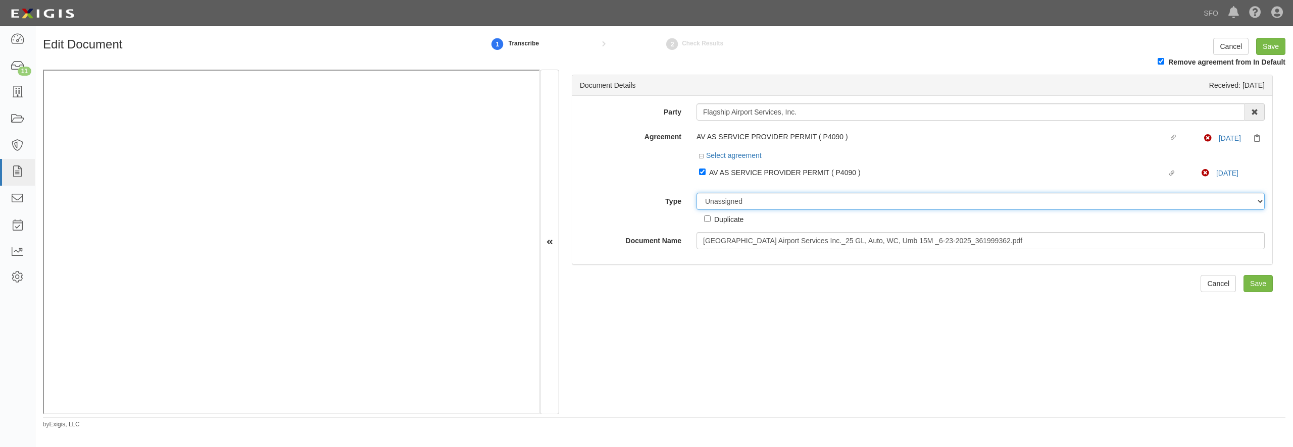
click at [696, 193] on select "Unassigned Binder Cancellation Notice Certificate Contract Endorsement Insuranc…" at bounding box center [980, 201] width 568 height 17
select select "CertificateDetail"
click option "Certificate" at bounding box center [0, 0] width 0 height 0
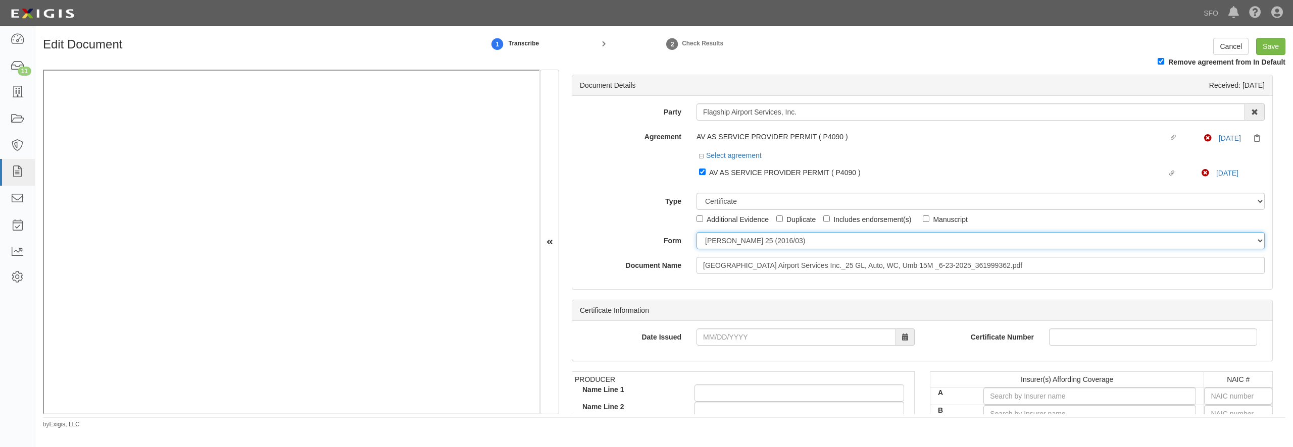
click at [696, 232] on select "[PERSON_NAME] 25 (2016/03) [PERSON_NAME] 101 [PERSON_NAME] 855 NY (2014/05) Gen…" at bounding box center [980, 240] width 568 height 17
select select "GeneralFormDetail"
click option "General" at bounding box center [0, 0] width 0 height 0
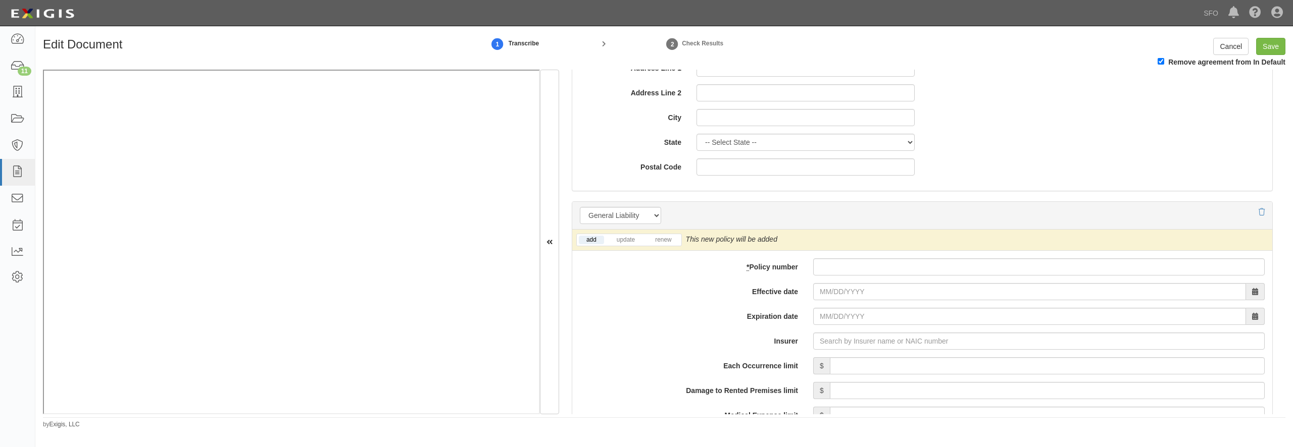
scroll to position [727, 0]
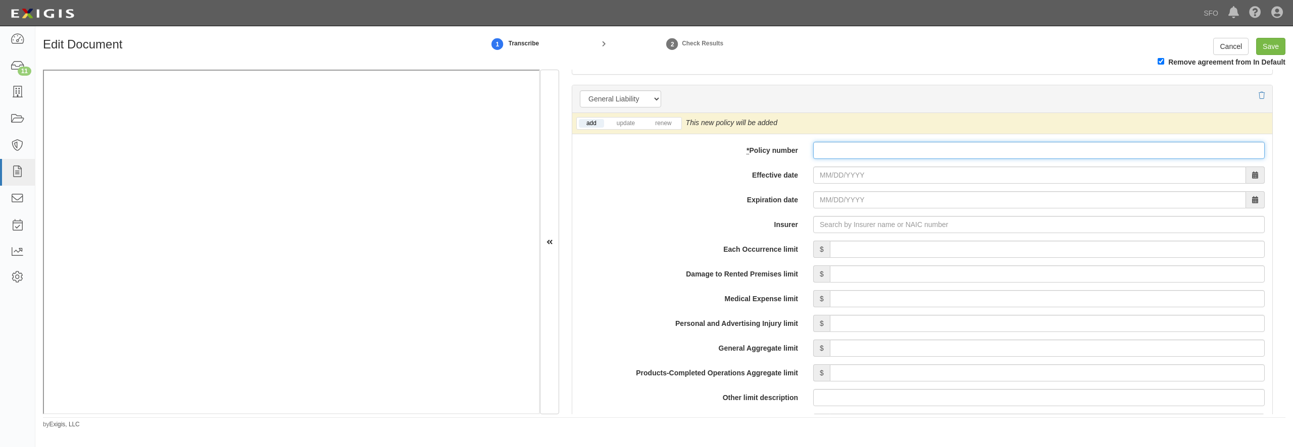
paste input "GLO6946950"
click at [823, 146] on input "* Policy number" at bounding box center [1038, 150] width 451 height 17
type input "GLO6946950"
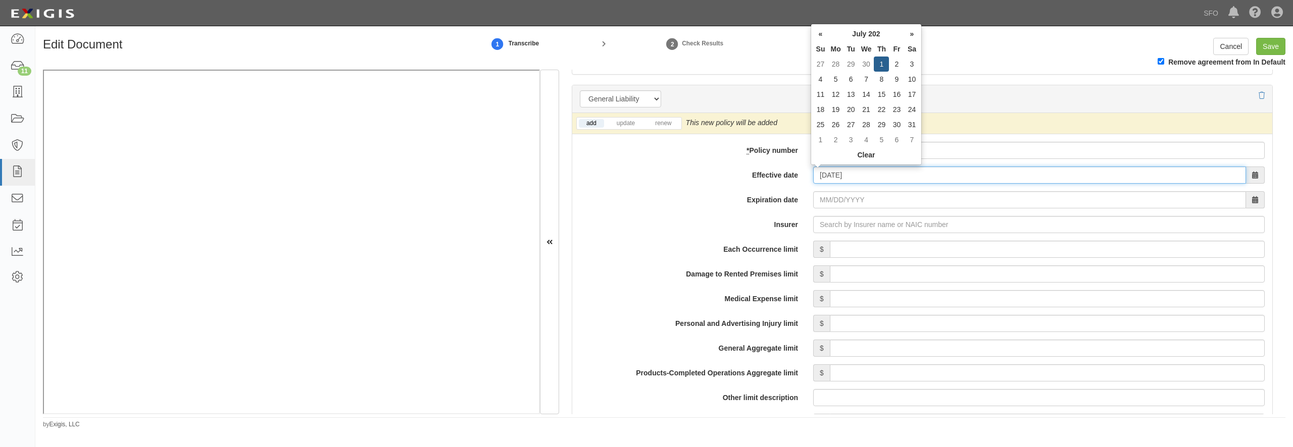
type input "07/01/2025"
type input "07/01/2026"
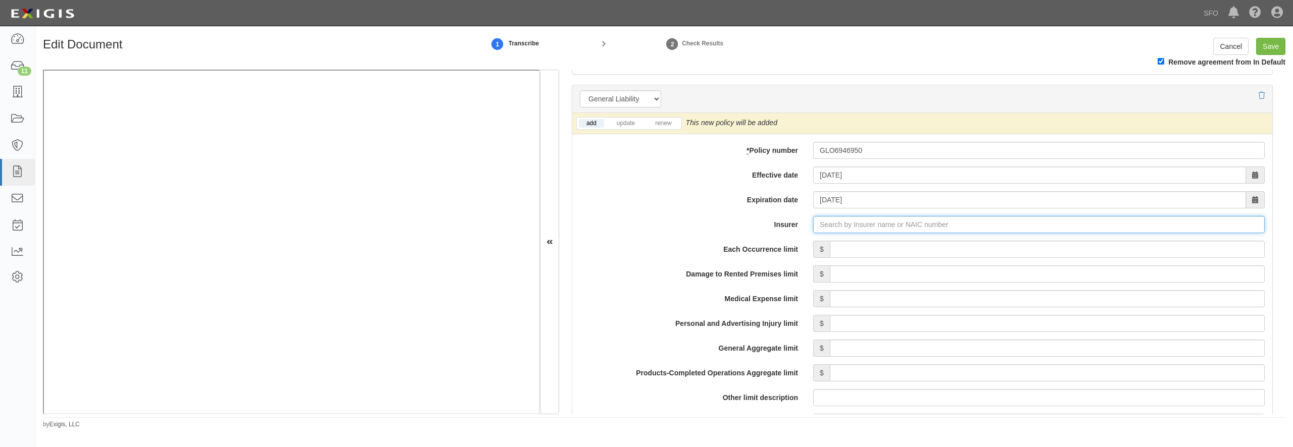
type input "180 Seguros S.A. (0) NR Rating"
type input "1"
click at [862, 246] on div "Zurich American Insurance Company ( 16535 ) A+ XV Rating" at bounding box center [851, 243] width 207 height 13
type input "Zurich American Insurance Company (16535) A+ XV Rating"
click at [860, 245] on input "Each Occurrence limit" at bounding box center [1047, 249] width 435 height 17
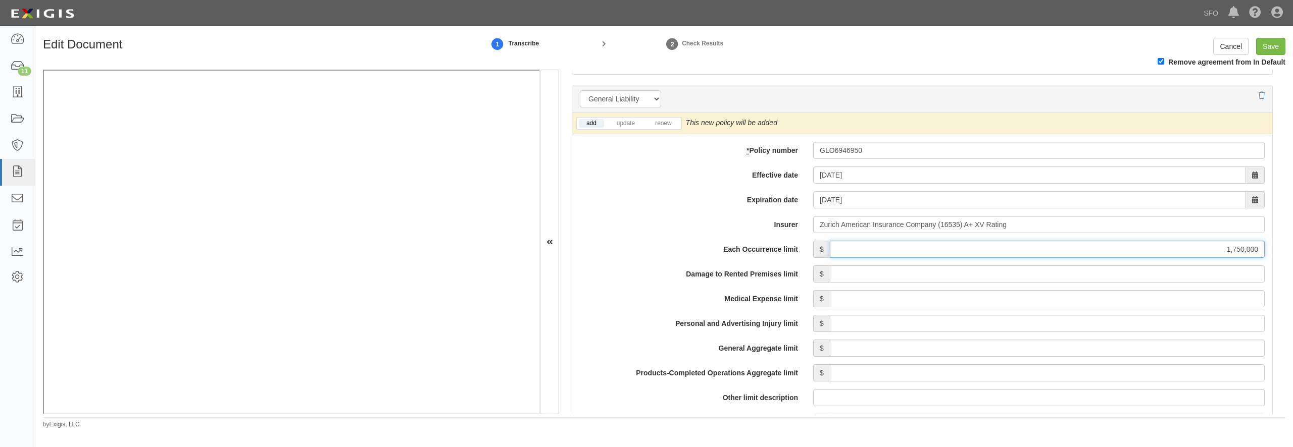
type input "1,750,000"
type input "4,000,000"
click at [664, 122] on link "renew" at bounding box center [662, 123] width 31 height 9
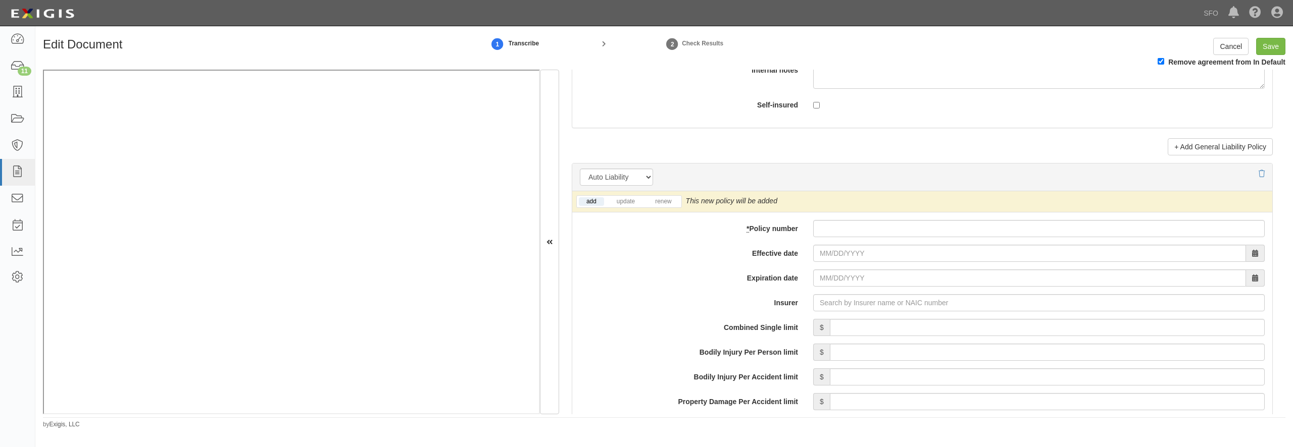
scroll to position [1357, 0]
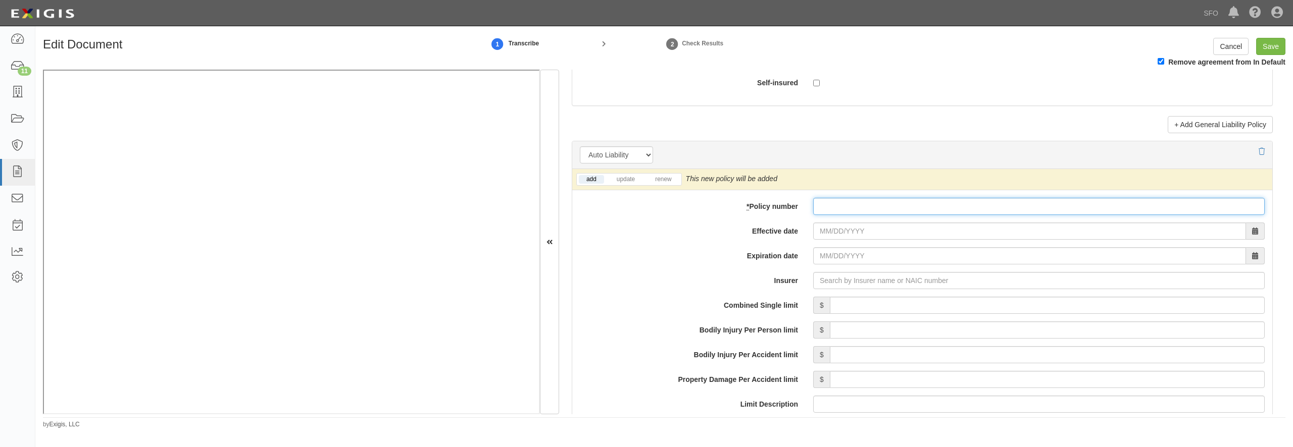
click at [835, 215] on input "* Policy number" at bounding box center [1038, 206] width 451 height 17
paste input "BAP6946949"
type input "BAP6946949"
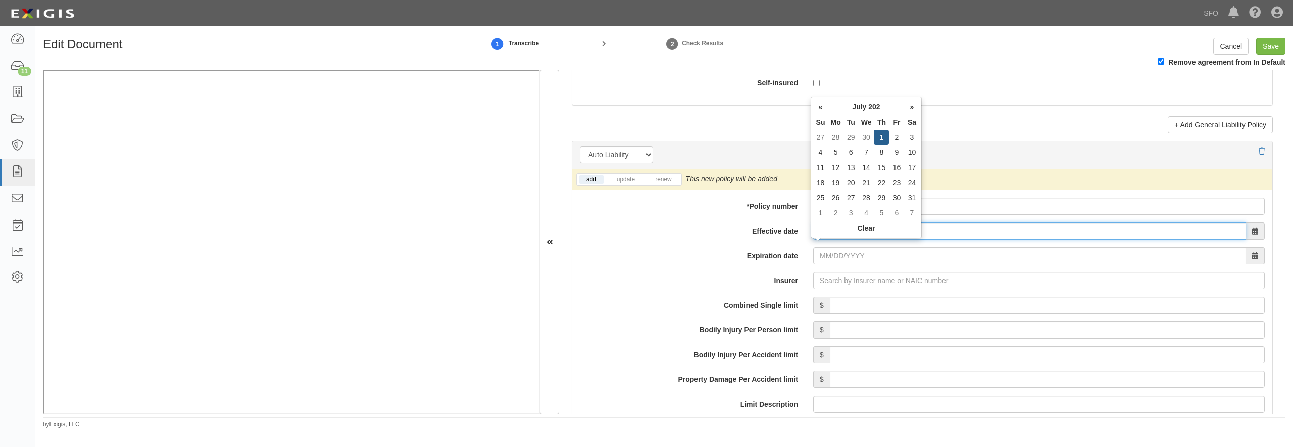
type input "07/01/2025"
type input "07/01/2026"
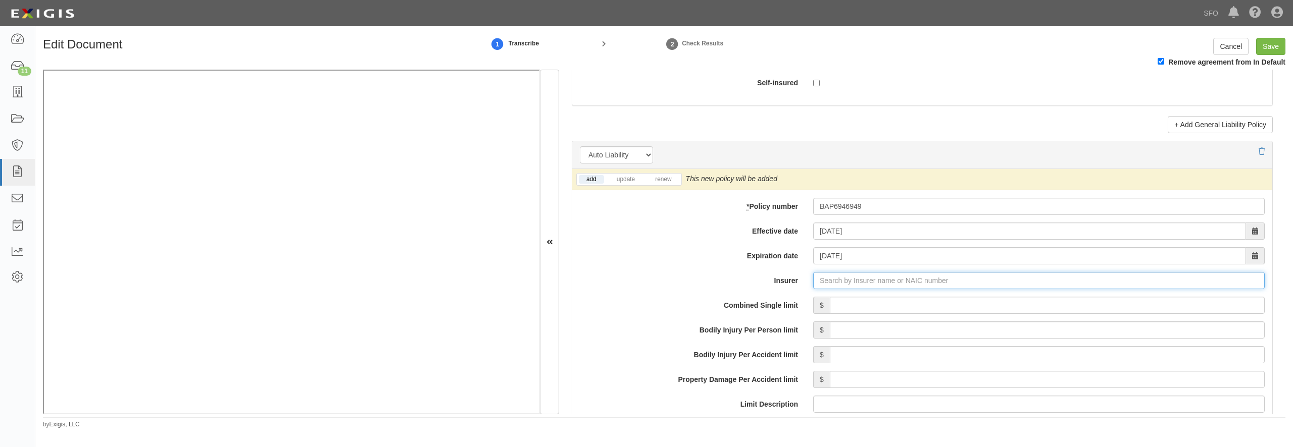
type input "180 Seguros S.A. (0) NR Rating"
type input "1"
click at [818, 306] on div "Zurich American Insurance Company ( 16535 ) A+ XV Rating" at bounding box center [851, 299] width 207 height 13
type input "Zurich American Insurance Company (16535) A+ XV Rating"
click at [664, 184] on link "renew" at bounding box center [662, 179] width 31 height 9
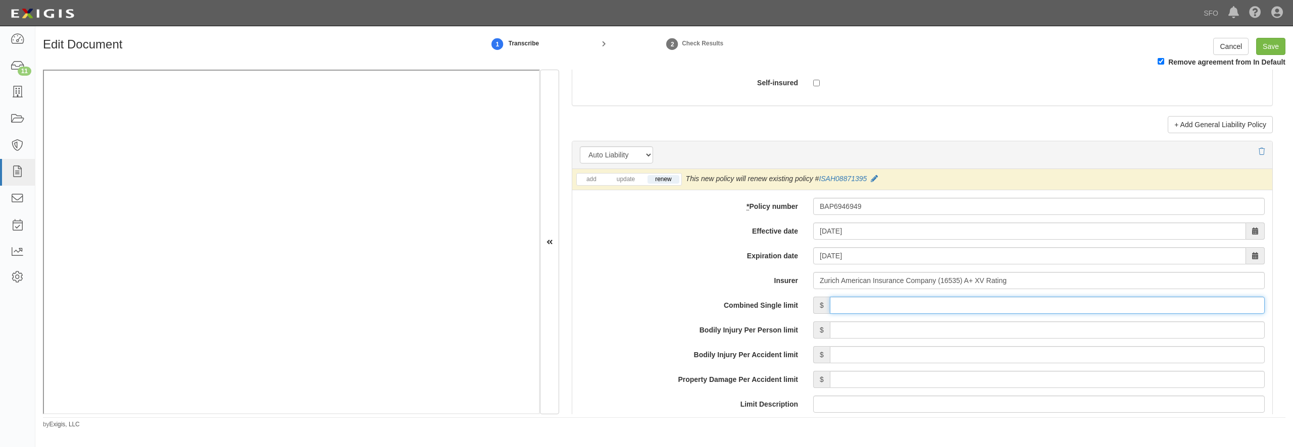
click at [842, 314] on input "Combined Single limit" at bounding box center [1047, 305] width 435 height 17
type input "2,000,000"
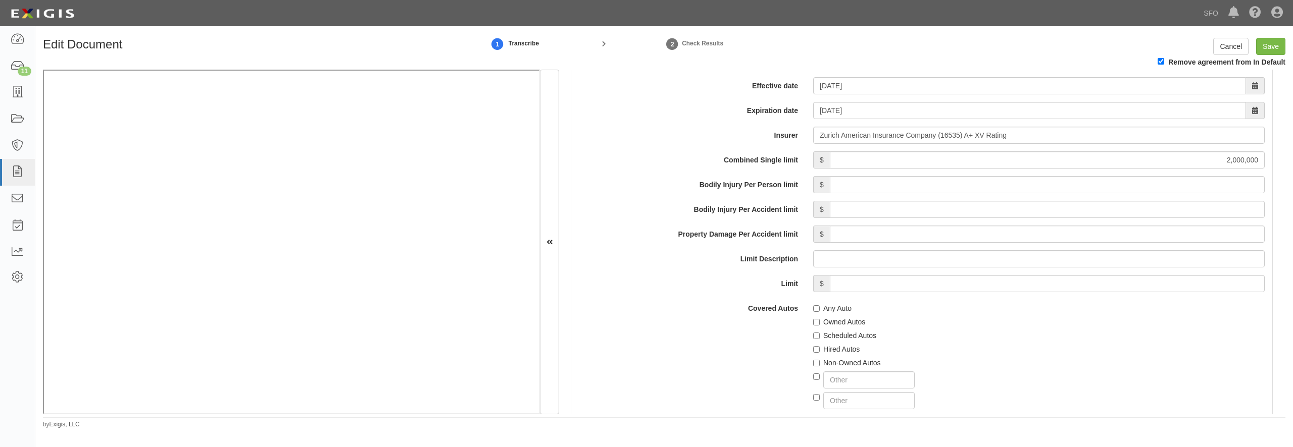
click at [828, 314] on label "Any Auto" at bounding box center [832, 308] width 38 height 10
click at [819, 312] on input "Any Auto" at bounding box center [816, 308] width 7 height 7
checkbox input "true"
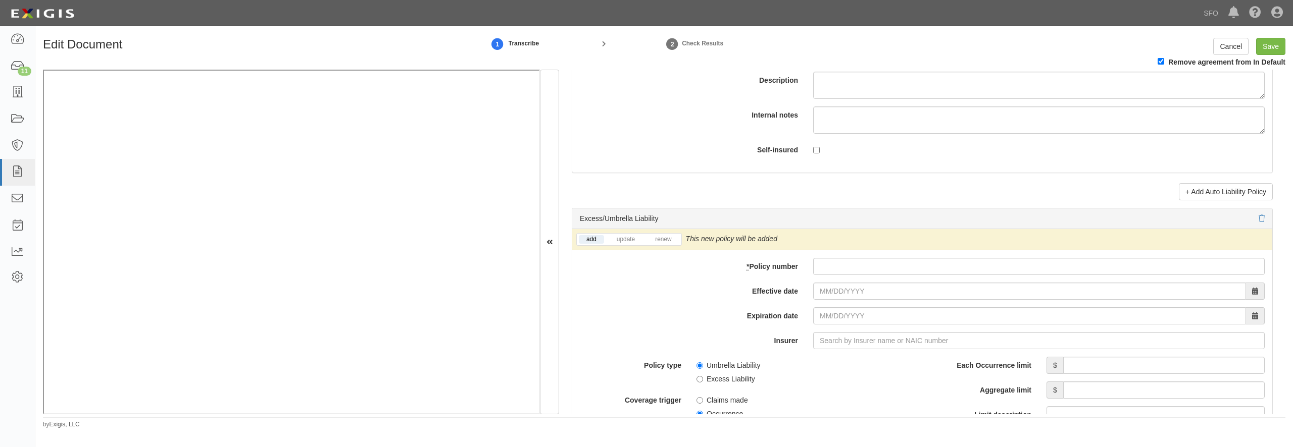
scroll to position [1939, 0]
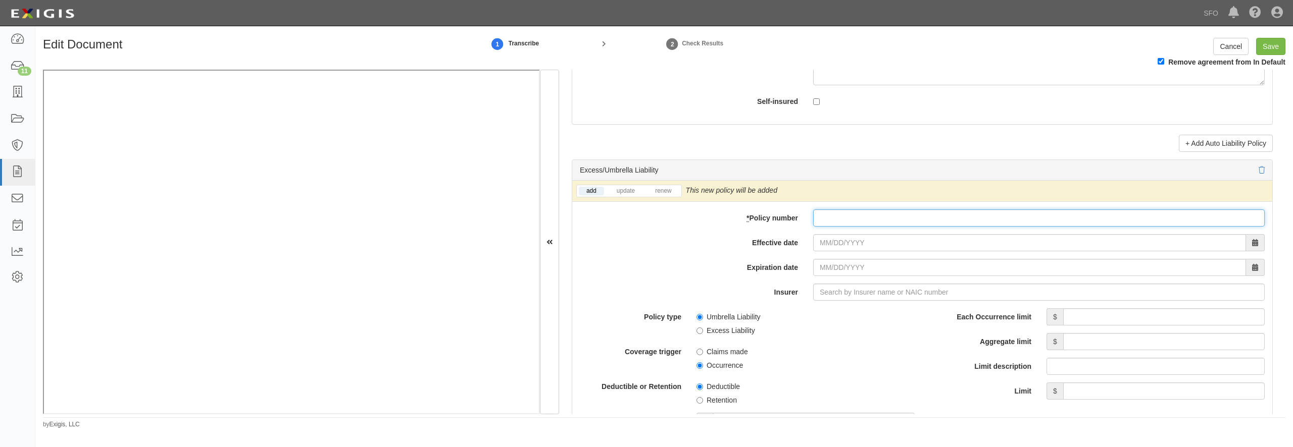
click at [876, 227] on input "* Policy number" at bounding box center [1038, 218] width 451 height 17
paste input "AUC0969916"
type input "AUC0969916"
type input "07/01/2025"
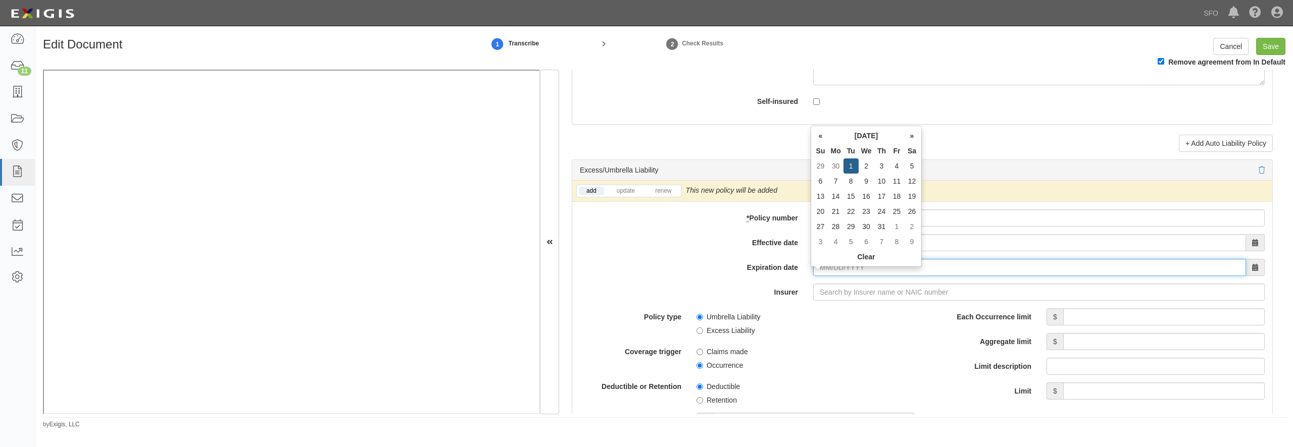
type input "07/01/2026"
type input "21st Century Advantage Insurance Company (25232) NR Rating"
type input "2"
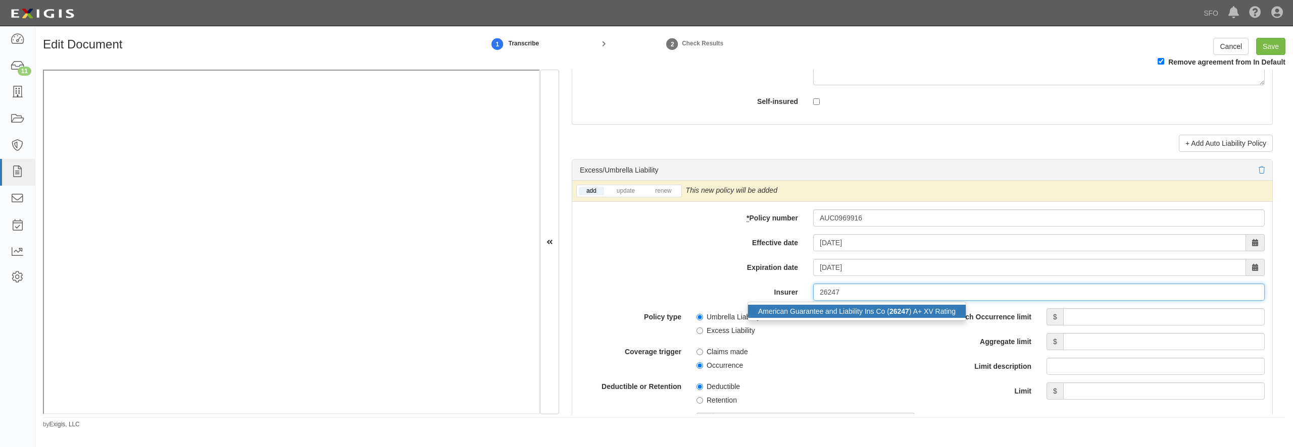
click at [844, 318] on div "American Guarantee and Liability Ins Co ( 26247 ) A+ XV Rating" at bounding box center [857, 311] width 218 height 13
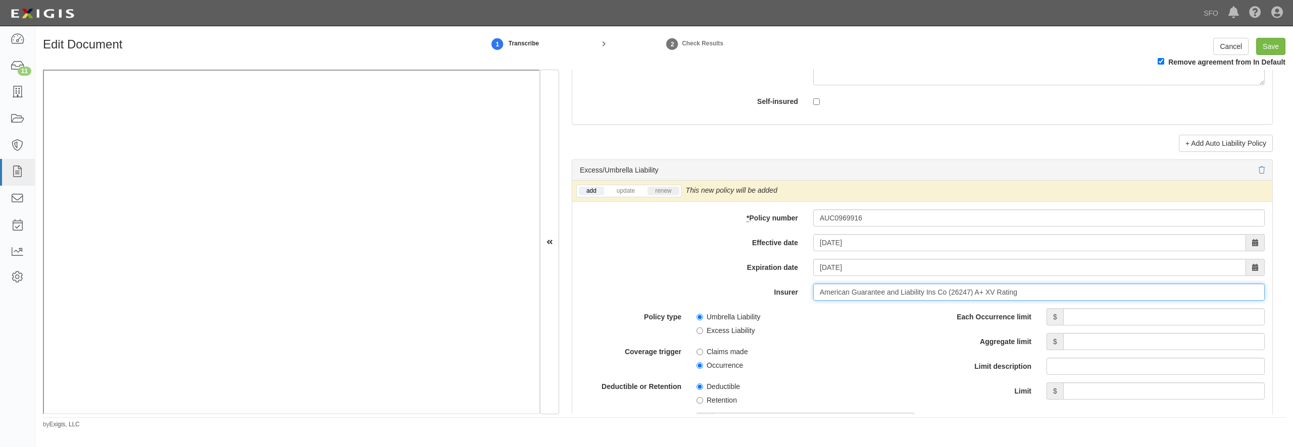
type input "American Guarantee and Liability Ins Co (26247) A+ XV Rating"
click at [678, 195] on link "renew" at bounding box center [662, 191] width 31 height 9
click at [1131, 326] on input "Each Occurrence limit" at bounding box center [1163, 316] width 201 height 17
type input "15,000,000"
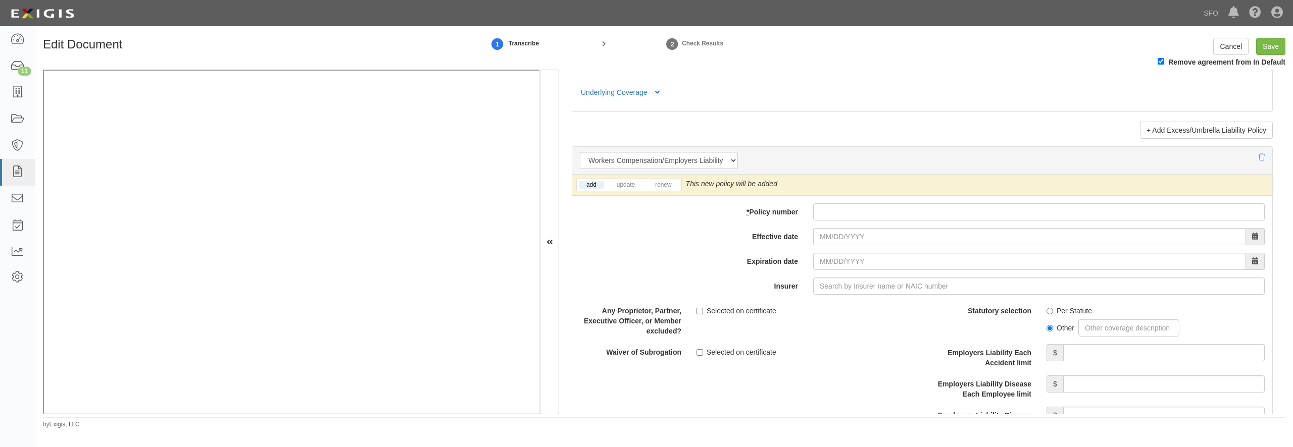
scroll to position [2472, 0]
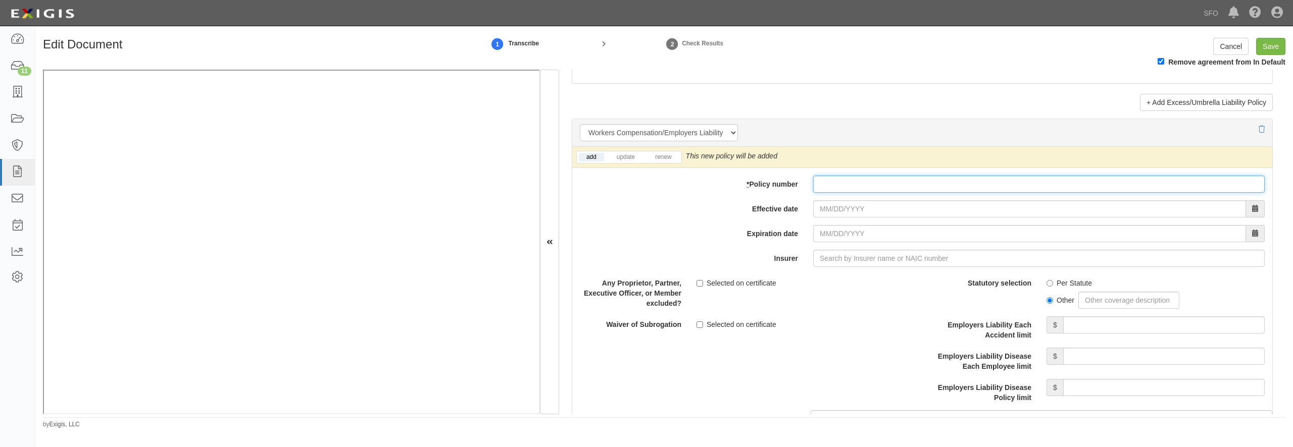
click at [917, 193] on input "* Policy number" at bounding box center [1038, 184] width 451 height 17
paste input "WC6946951"
type input "WC6946951"
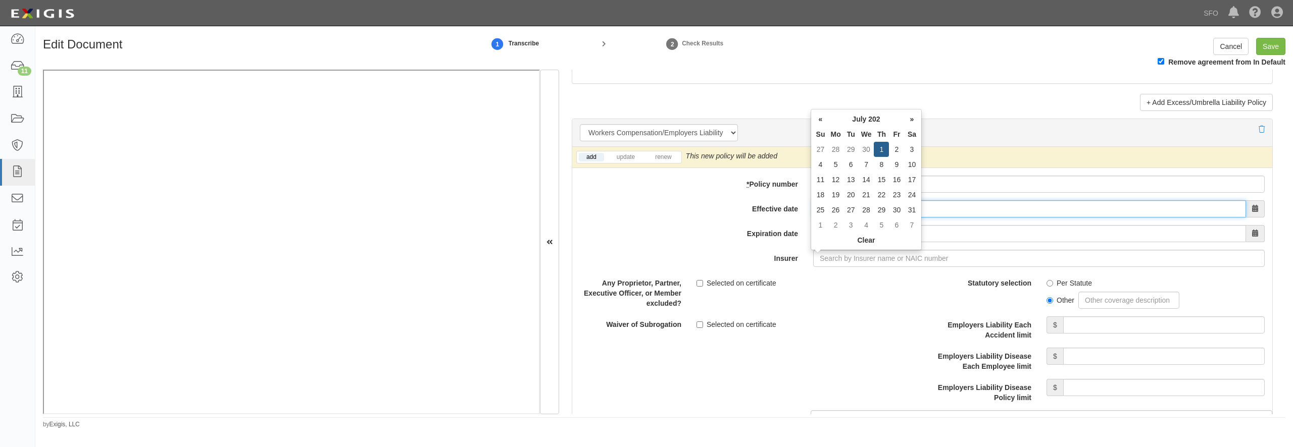
type input "07/01/2025"
type input "[DATE]"
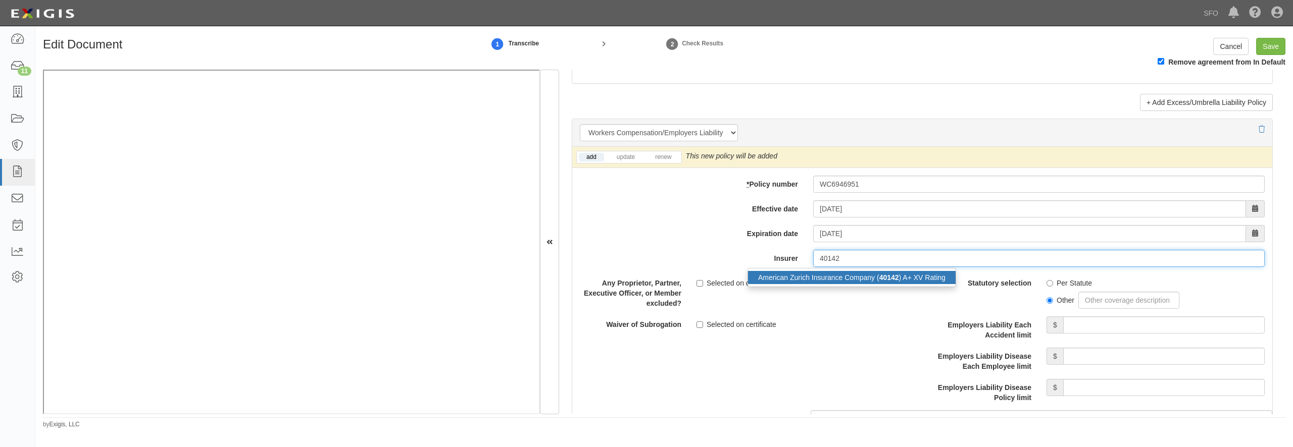
click at [858, 284] on div "American Zurich Insurance Company ( 40142 ) A+ XV Rating" at bounding box center [852, 277] width 208 height 13
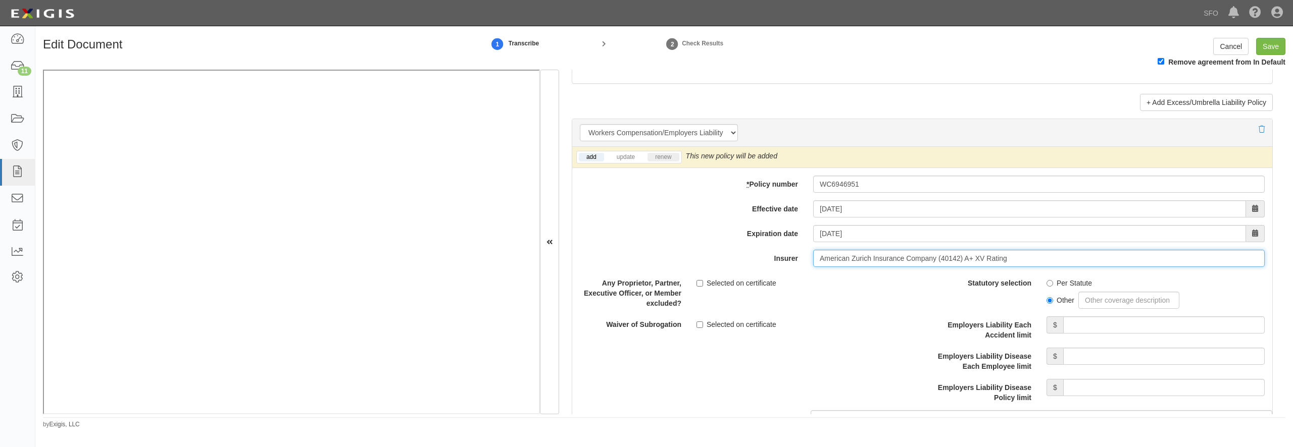
type input "American Zurich Insurance Company (40142) A+ XV Rating"
click at [666, 162] on link "renew" at bounding box center [662, 157] width 31 height 9
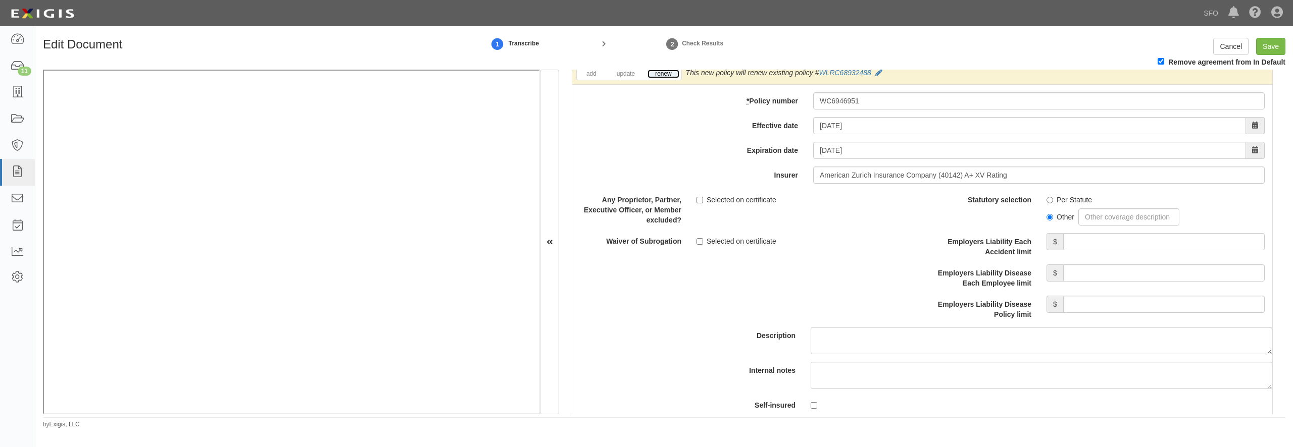
scroll to position [2569, 0]
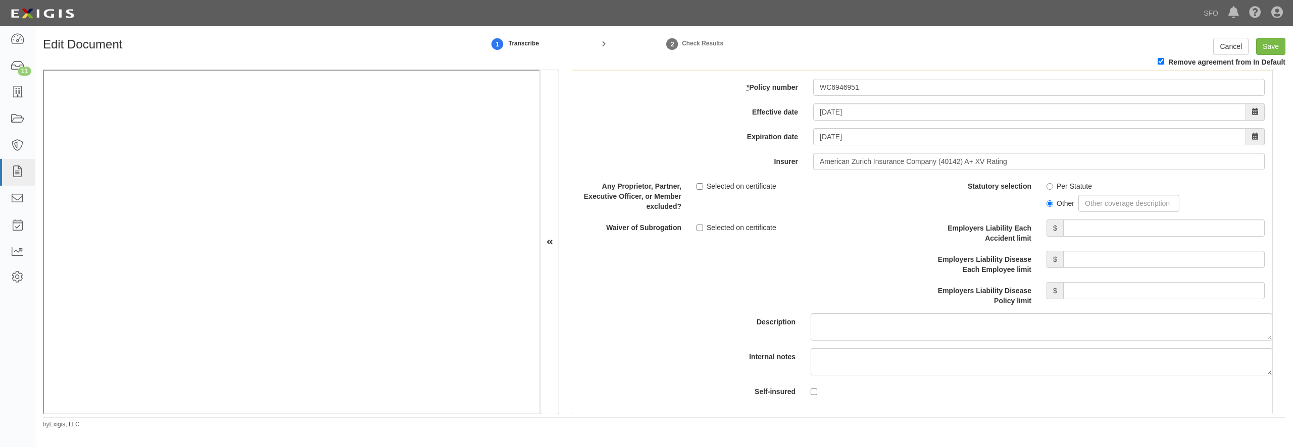
click at [1061, 191] on label "Per Statute" at bounding box center [1068, 186] width 45 height 10
click at [1053, 190] on input "Per Statute" at bounding box center [1049, 186] width 7 height 7
radio input "true"
click at [1072, 237] on input "Employers Liability Each Accident limit" at bounding box center [1163, 228] width 201 height 17
type input "1,000,000"
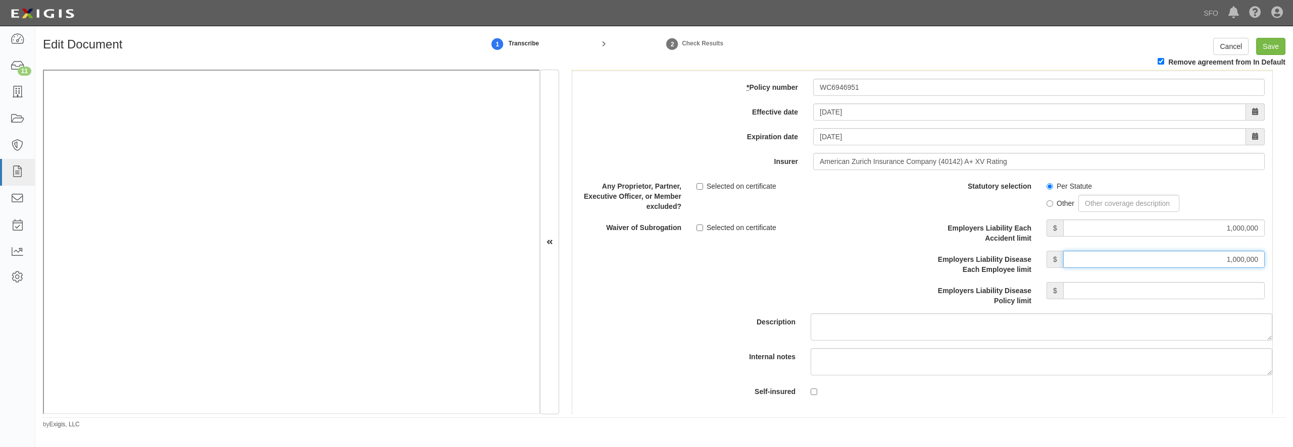
type input "1,000,000"
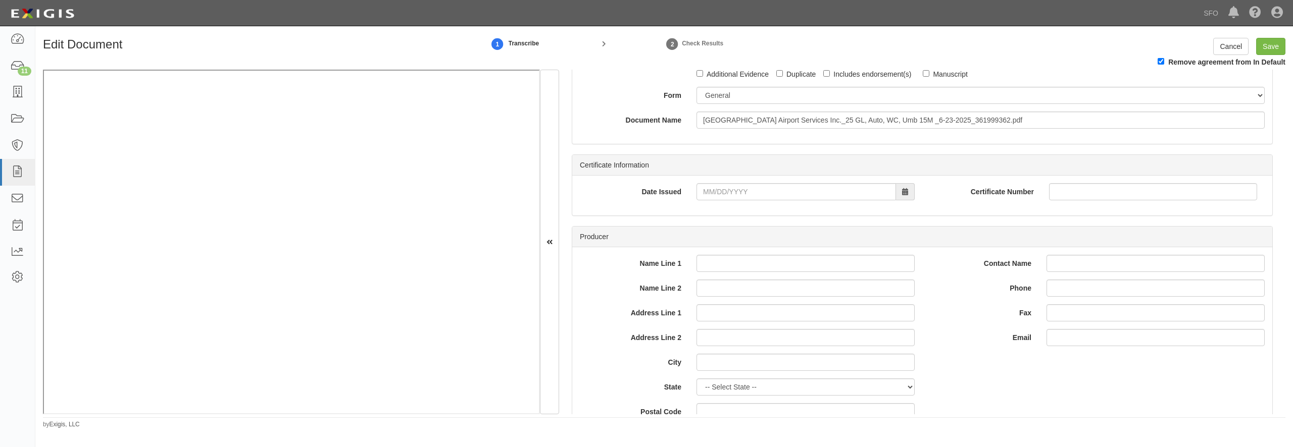
scroll to position [0, 0]
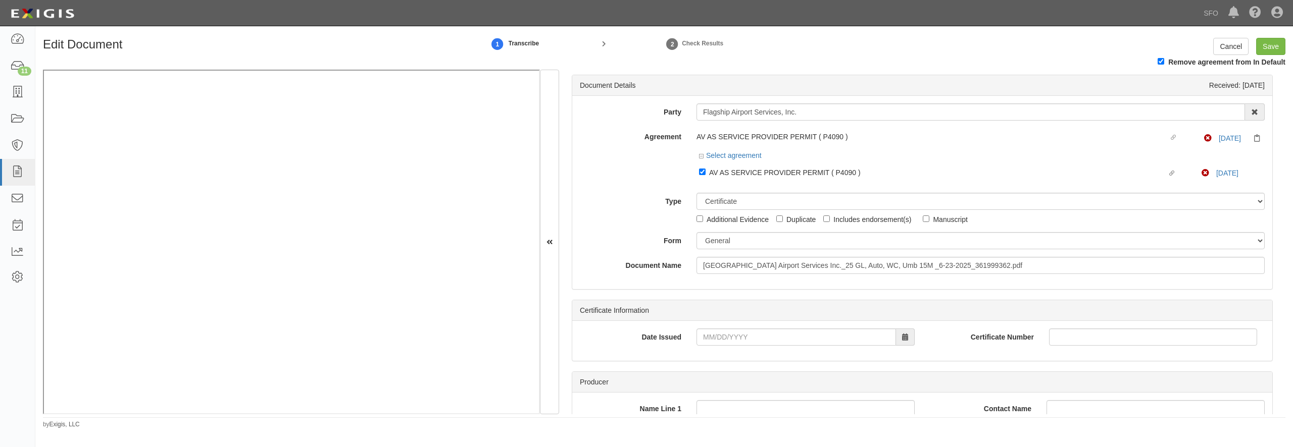
click at [866, 218] on div "Includes endorsement(s)" at bounding box center [872, 219] width 78 height 11
click at [830, 218] on input "Includes endorsement(s)" at bounding box center [826, 219] width 7 height 7
checkbox input "true"
click at [1273, 49] on input "Save" at bounding box center [1270, 46] width 29 height 17
type input "1750000"
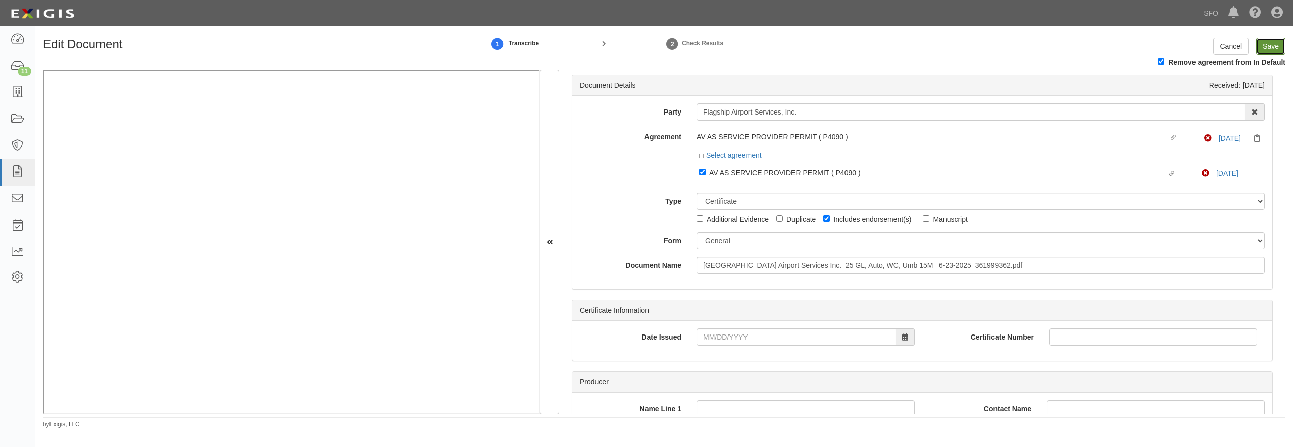
type input "4000000"
type input "2000000"
type input "15000000"
type input "1000000"
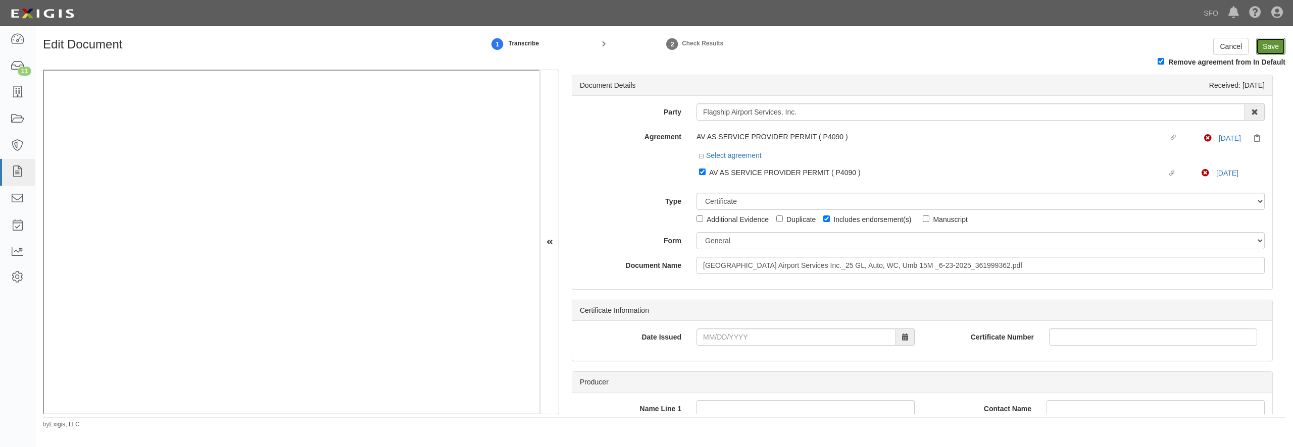
type input "1000000"
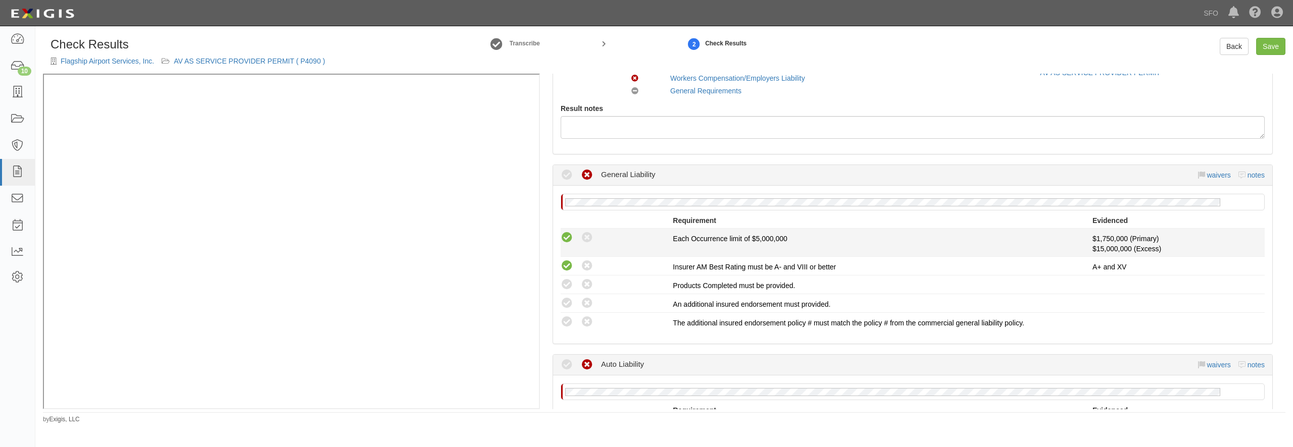
scroll to position [145, 0]
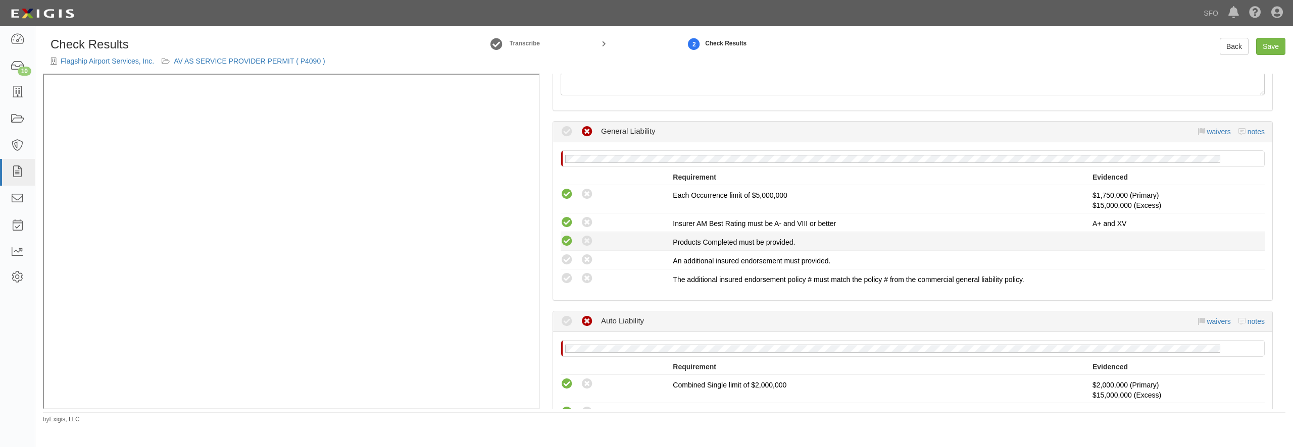
click at [563, 237] on icon at bounding box center [566, 241] width 13 height 13
radio input "true"
click at [565, 267] on li "Compliant Waived: Non-Compliant An additional insured endorsement must provided." at bounding box center [912, 260] width 704 height 19
click at [562, 259] on icon at bounding box center [566, 260] width 13 height 13
radio input "true"
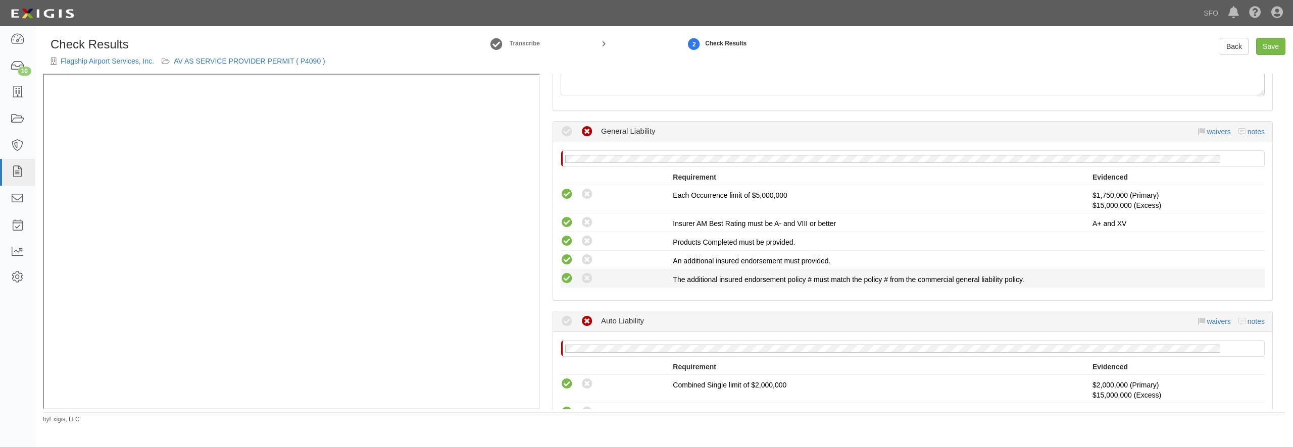
click at [568, 283] on icon at bounding box center [566, 279] width 13 height 13
radio input "true"
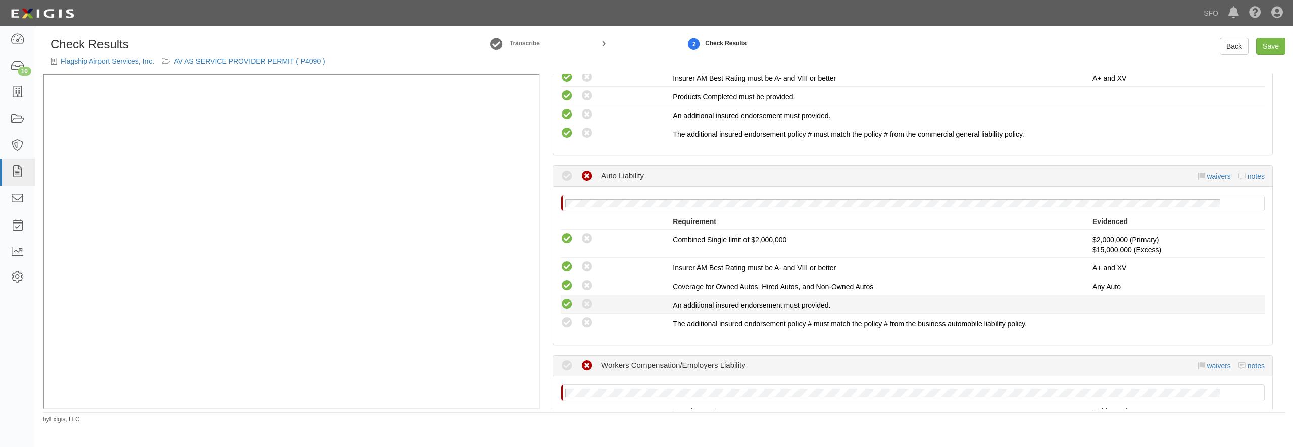
click at [570, 305] on icon at bounding box center [566, 304] width 13 height 13
radio input "true"
click at [567, 325] on icon at bounding box center [566, 323] width 13 height 13
radio input "true"
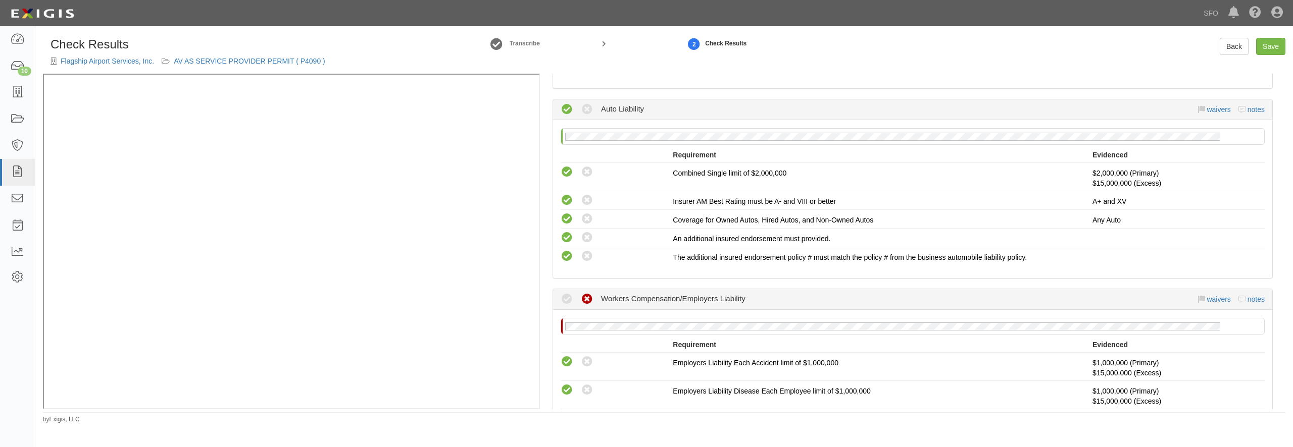
scroll to position [485, 0]
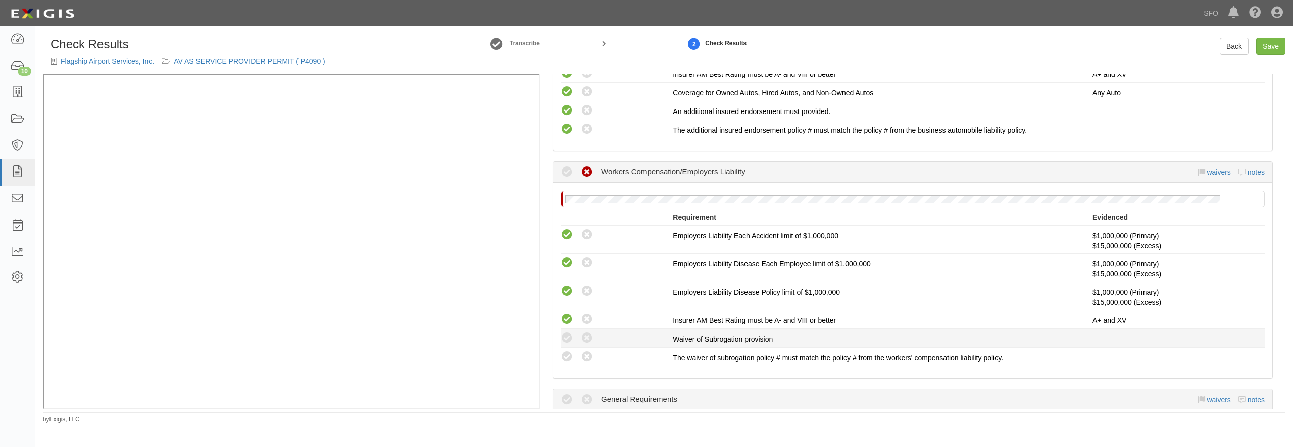
click at [565, 332] on li "Compliant Waived: Non-Compliant Waiver of Subrogation provision" at bounding box center [912, 338] width 704 height 19
click at [566, 355] on icon at bounding box center [566, 357] width 13 height 13
radio input "true"
click at [565, 343] on icon at bounding box center [566, 338] width 13 height 13
radio input "true"
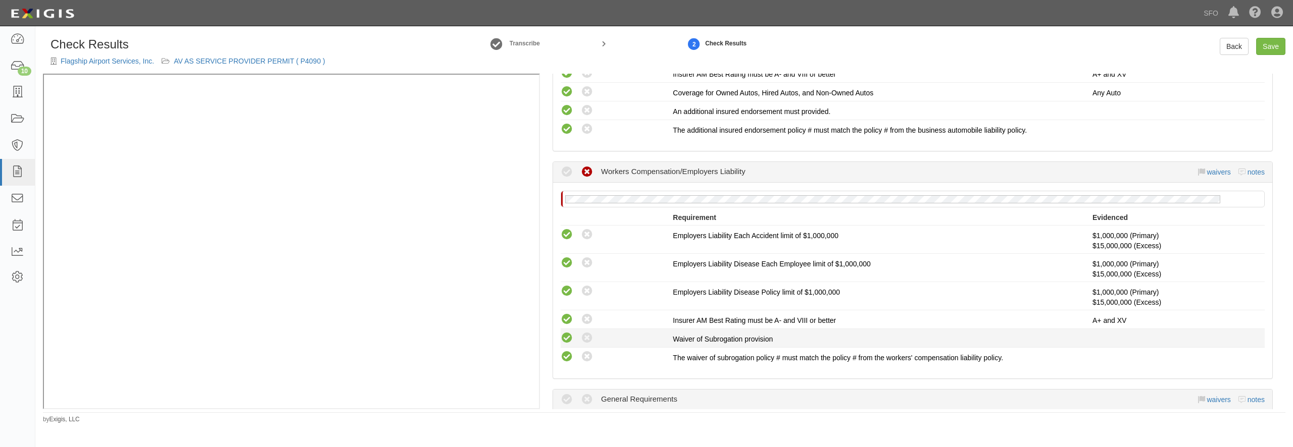
radio input "true"
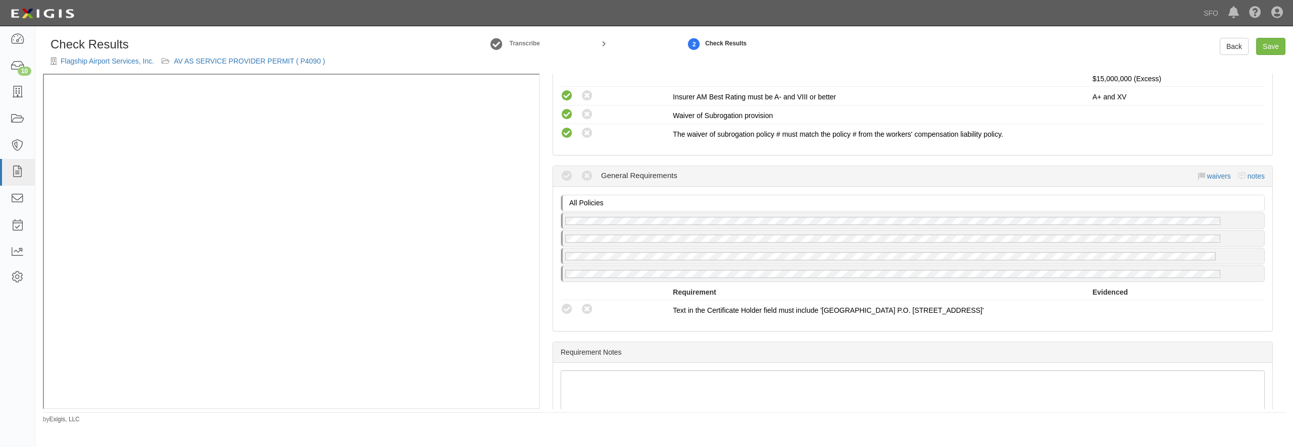
scroll to position [727, 0]
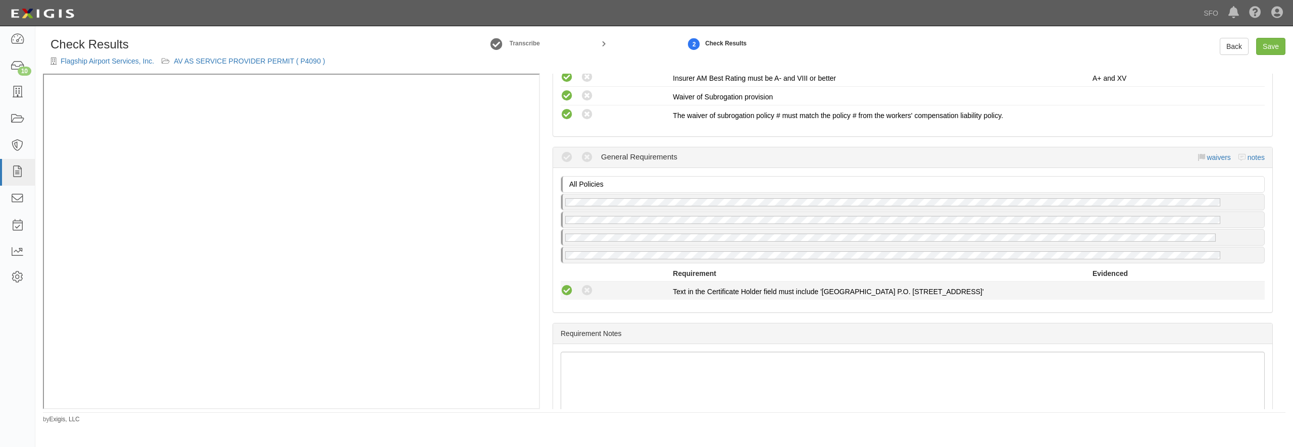
click at [564, 286] on icon at bounding box center [566, 291] width 13 height 13
radio input "true"
click at [1270, 40] on link "Save" at bounding box center [1270, 46] width 29 height 17
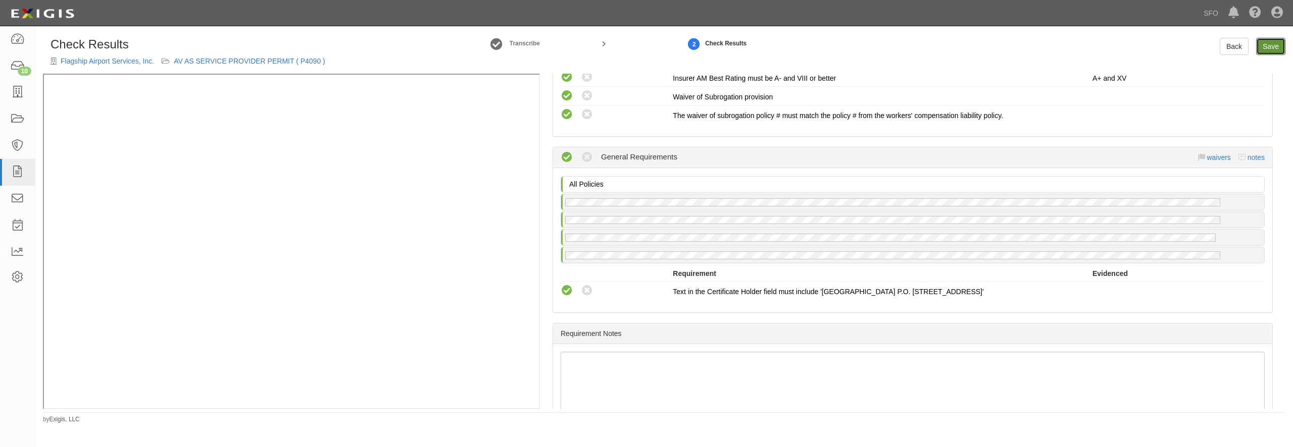
radio input "true"
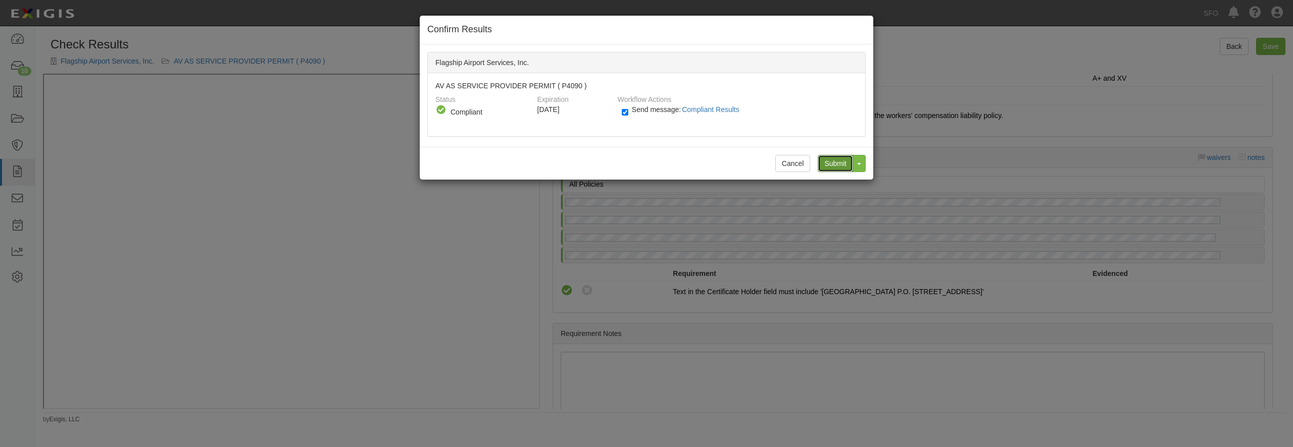
click at [837, 166] on input "Submit" at bounding box center [834, 163] width 35 height 17
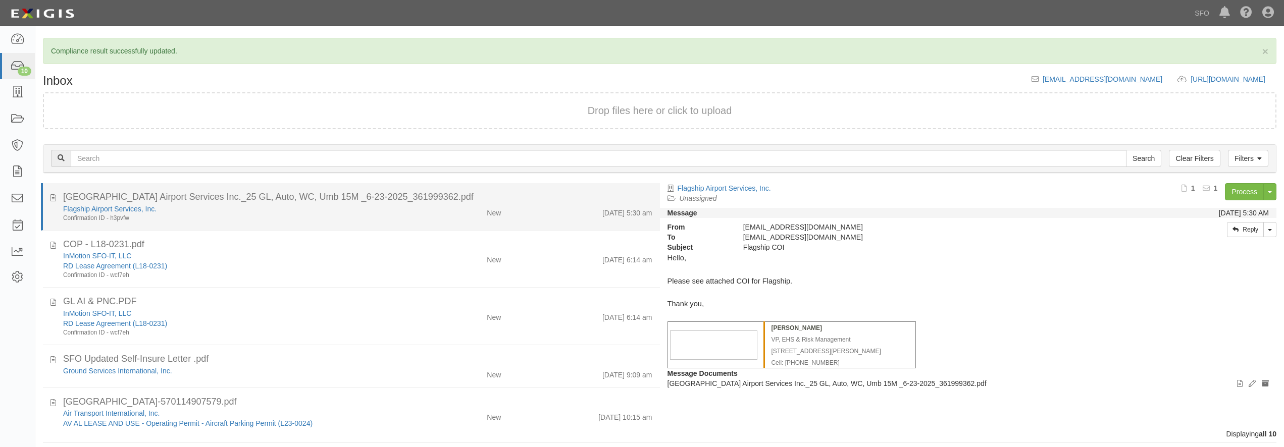
click at [248, 218] on div "Confirmation ID - h3pvfw" at bounding box center [231, 218] width 337 height 9
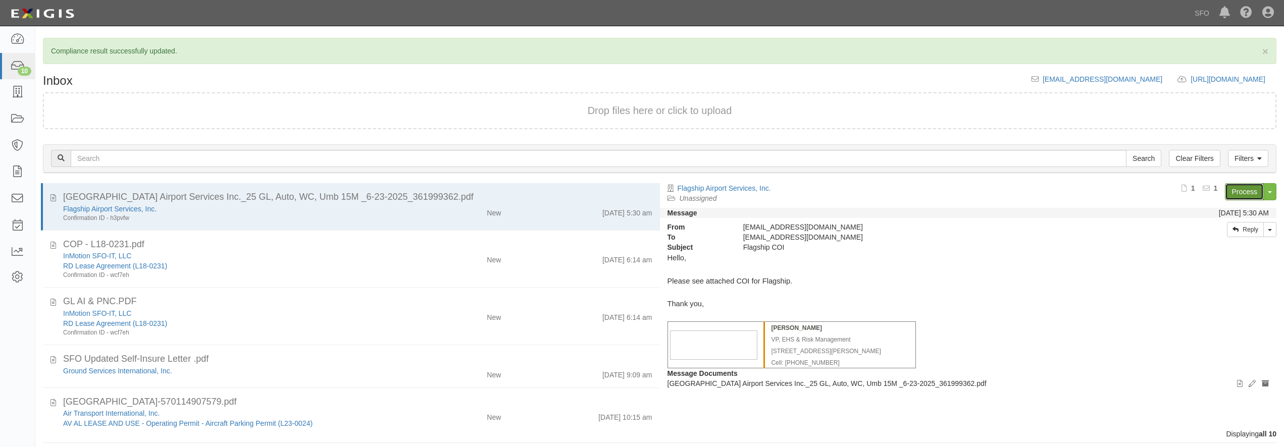
click at [1251, 187] on link "Process" at bounding box center [1244, 191] width 39 height 17
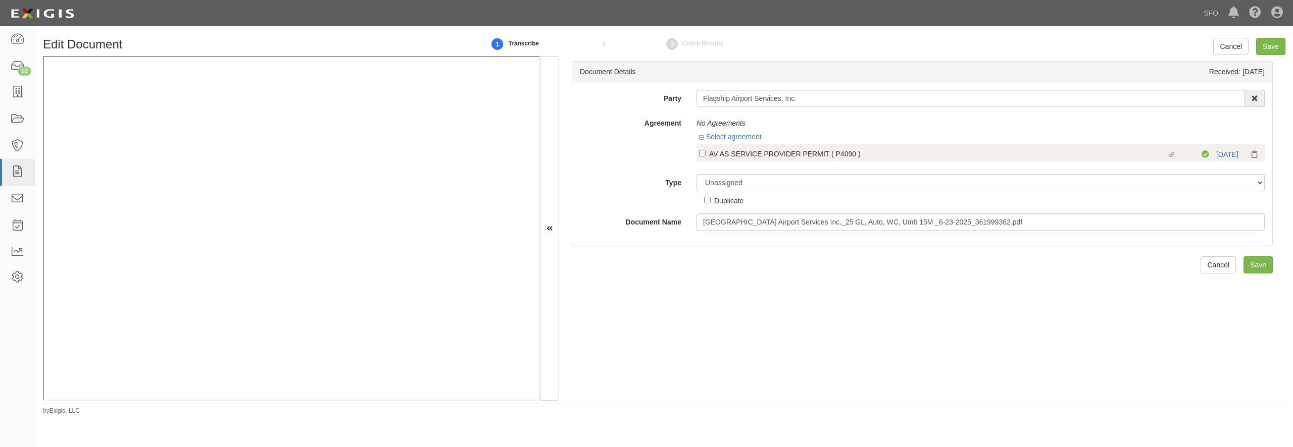
click at [806, 152] on div "AV AS SERVICE PROVIDER PERMIT ( P4090 )" at bounding box center [938, 153] width 458 height 11
click at [705, 152] on input "Linked agreement AV AS SERVICE PROVIDER PERMIT ( P4090 ) Linked agreement" at bounding box center [702, 153] width 7 height 7
checkbox input "true"
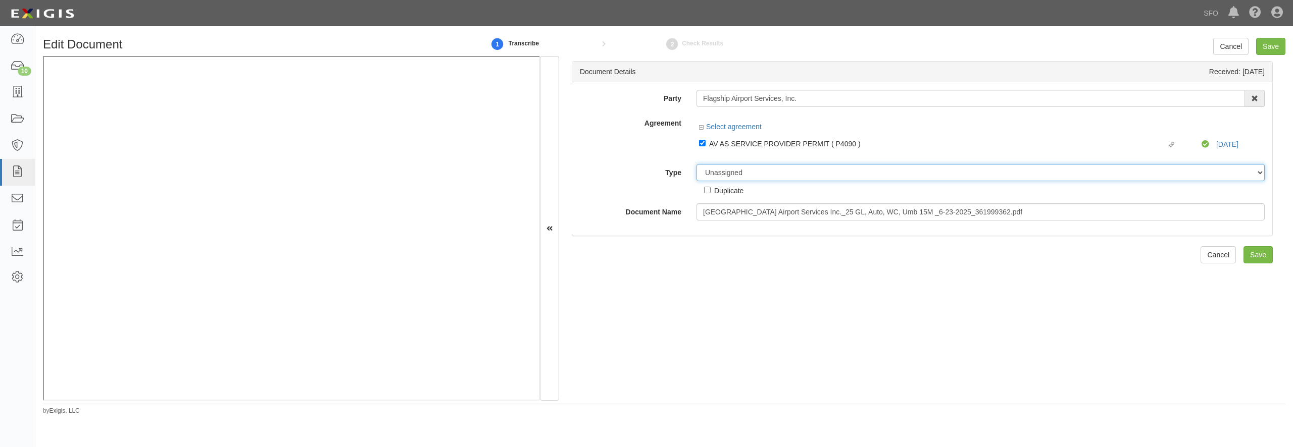
click at [696, 164] on select "Unassigned Binder Cancellation Notice Certificate Contract Endorsement Insuranc…" at bounding box center [980, 172] width 568 height 17
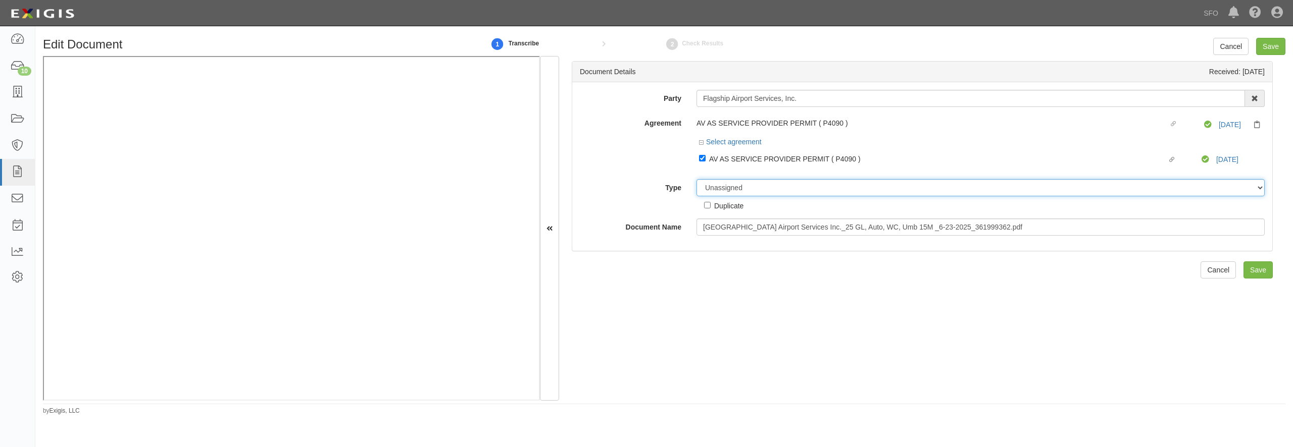
select select "OtherDetail"
click option "Other Document" at bounding box center [0, 0] width 0 height 0
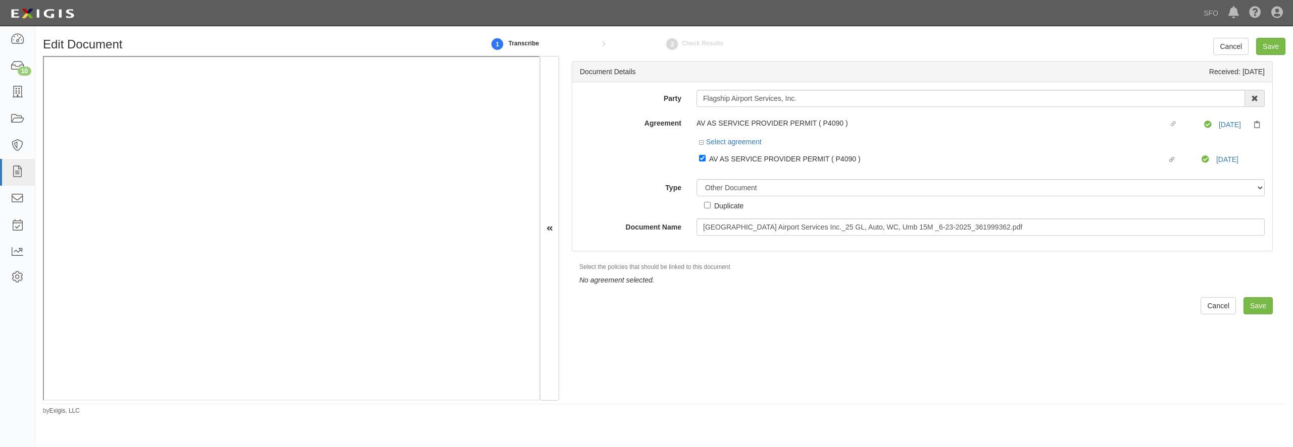
click at [727, 205] on div "Duplicate" at bounding box center [728, 205] width 29 height 11
click at [710, 205] on input "Duplicate" at bounding box center [707, 205] width 7 height 7
checkbox input "true"
click at [1246, 302] on input "Save" at bounding box center [1257, 305] width 29 height 17
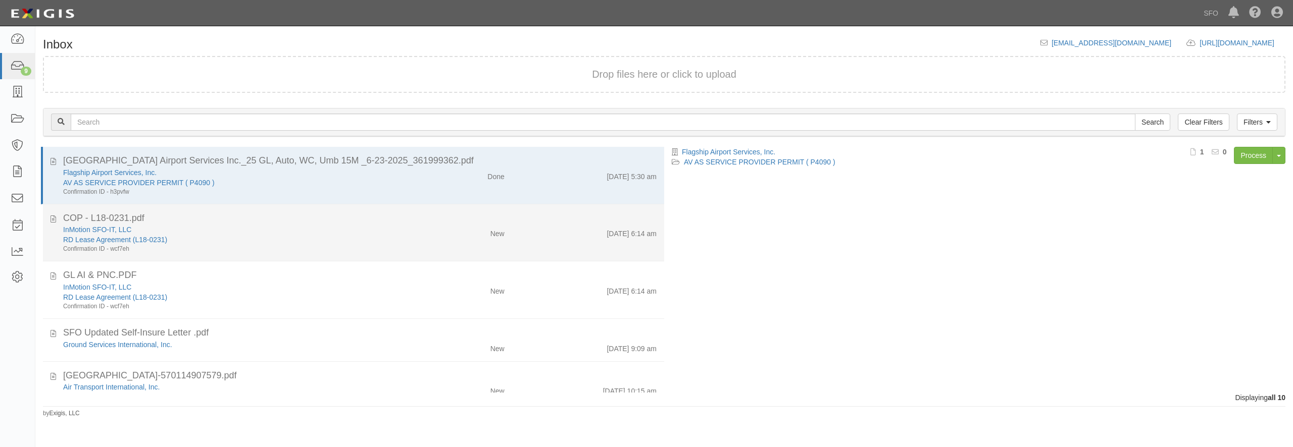
click at [228, 237] on div "RD Lease Agreement (L18-0231)" at bounding box center [233, 240] width 340 height 10
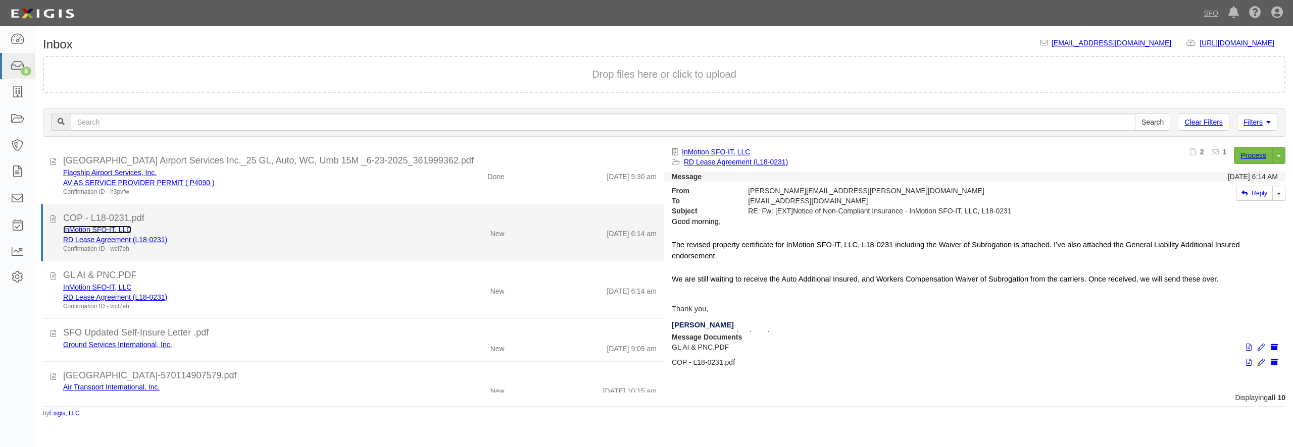
click at [120, 229] on link "InMotion SFO-IT, LLC" at bounding box center [97, 230] width 68 height 8
click at [124, 242] on link "RD Lease Agreement (L18-0231)" at bounding box center [115, 240] width 104 height 8
click at [195, 233] on div "InMotion SFO-IT, LLC" at bounding box center [233, 230] width 340 height 10
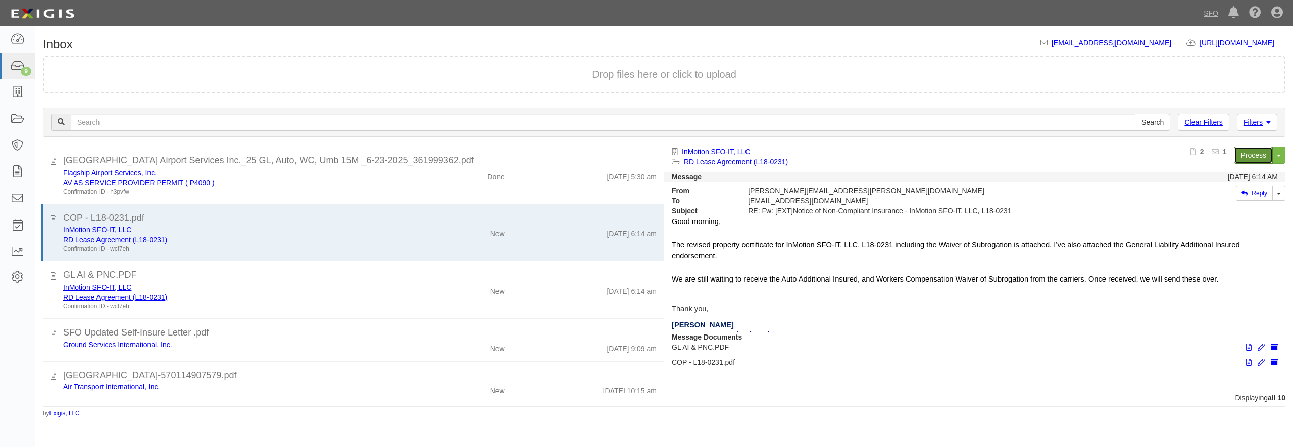
click at [1239, 156] on link "Process" at bounding box center [1252, 155] width 39 height 17
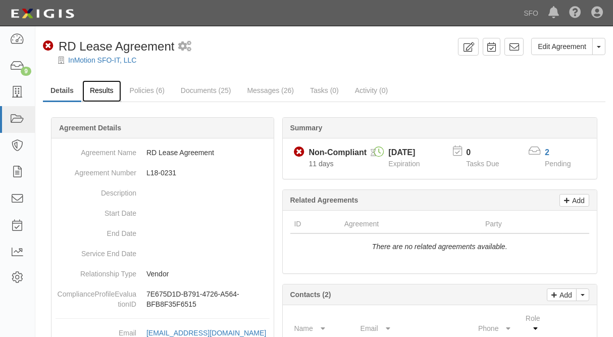
click at [105, 90] on link "Results" at bounding box center [101, 91] width 39 height 22
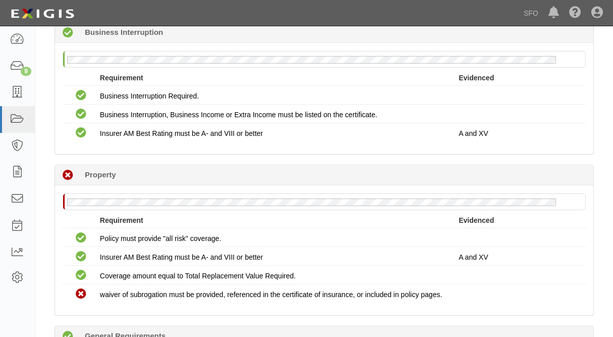
scroll to position [872, 0]
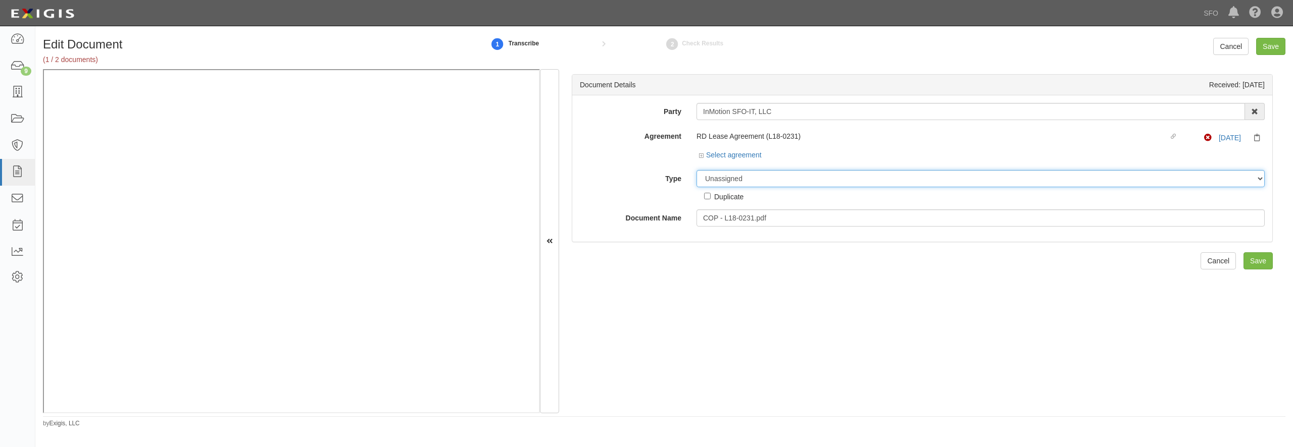
click at [696, 170] on select "Unassigned Binder Cancellation Notice Certificate Contract Endorsement Insuranc…" at bounding box center [980, 178] width 568 height 17
click at [632, 303] on div "Document Details Received: 09/11/2025 Party InMotion SFO-IT, LLC 21Air, LLC ABM…" at bounding box center [922, 241] width 726 height 344
click at [696, 170] on select "Unassigned Binder Cancellation Notice Certificate Contract Endorsement Insuranc…" at bounding box center [980, 178] width 568 height 17
select select "OtherDetail"
click option "Other Document" at bounding box center [0, 0] width 0 height 0
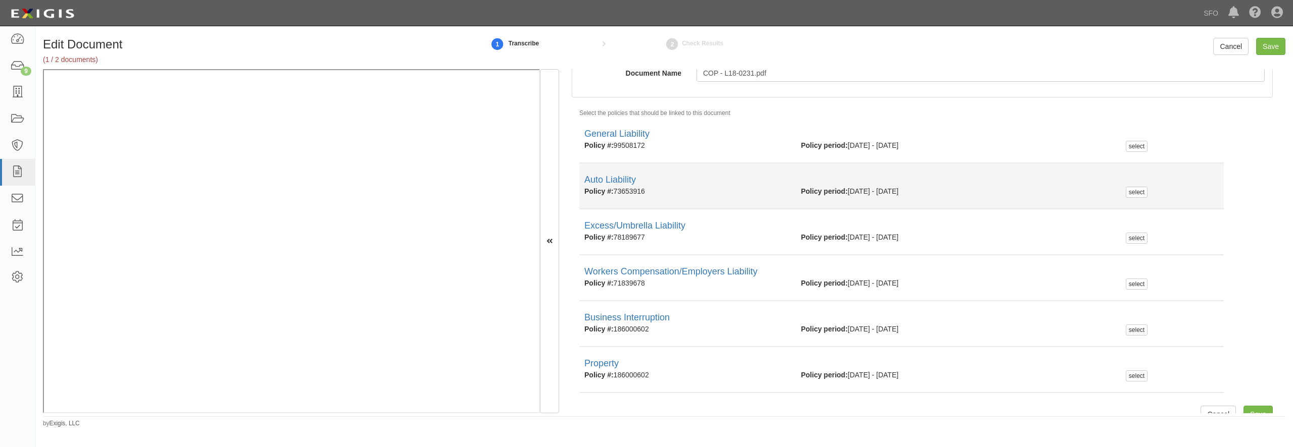
scroll to position [145, 0]
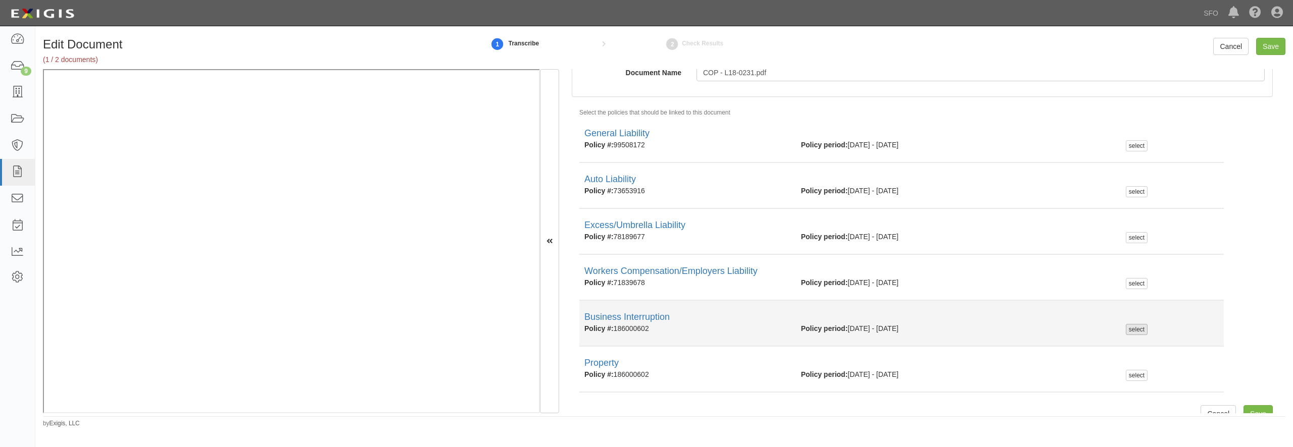
drag, startPoint x: 1132, startPoint y: 378, endPoint x: 1129, endPoint y: 332, distance: 46.0
click at [1131, 377] on div "select" at bounding box center [1136, 375] width 22 height 11
checkbox input "true"
click at [1128, 327] on div "select" at bounding box center [1136, 329] width 22 height 11
checkbox input "true"
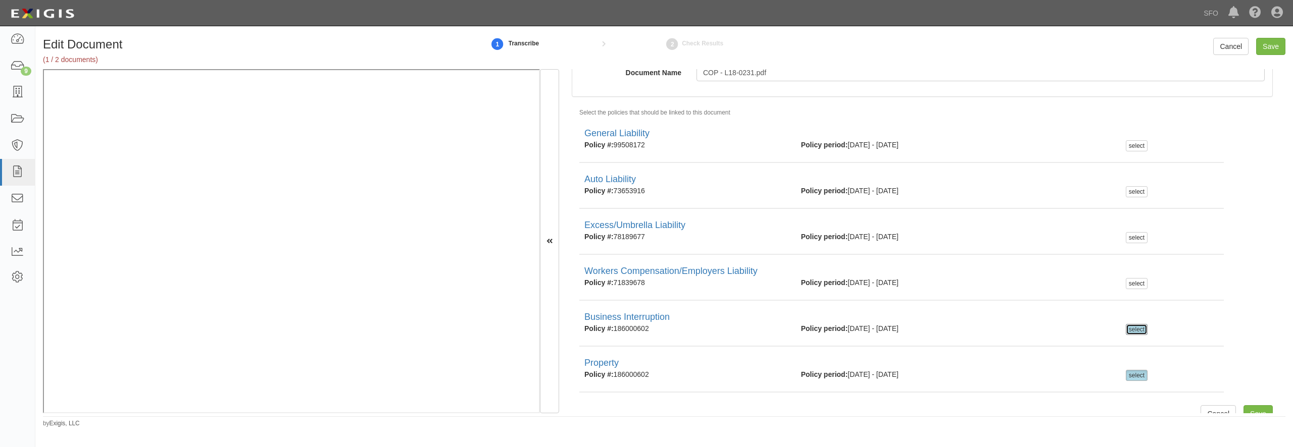
scroll to position [160, 0]
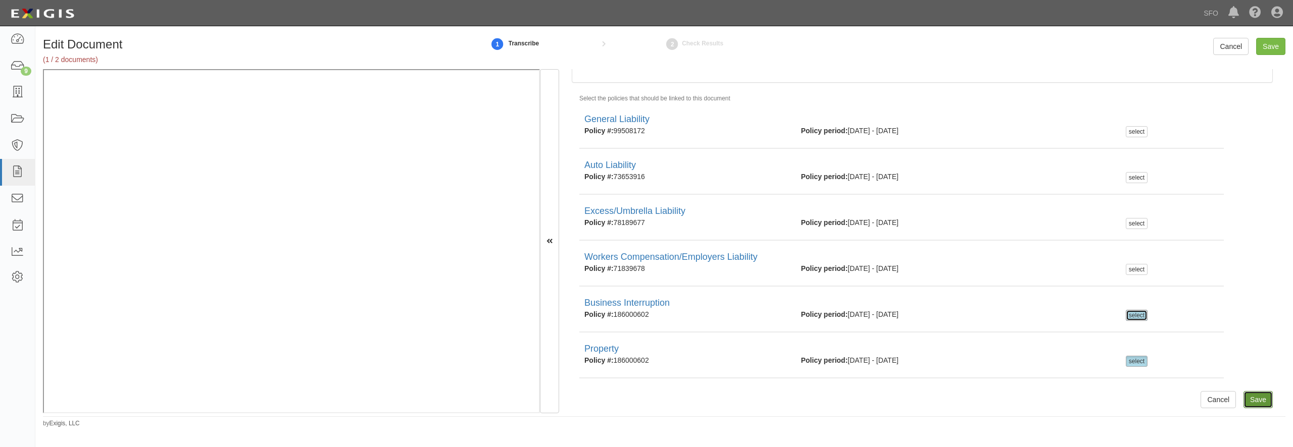
click at [1249, 398] on input "Save" at bounding box center [1257, 399] width 29 height 17
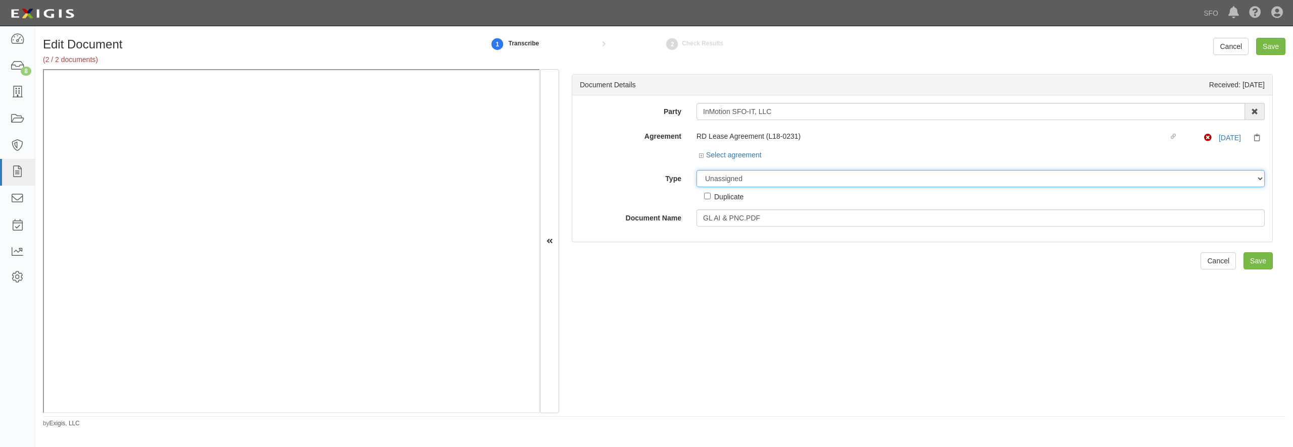
click at [696, 170] on select "Unassigned Binder Cancellation Notice Certificate Contract Endorsement Insuranc…" at bounding box center [980, 178] width 568 height 17
select select "EndorsementDetail"
click option "Endorsement" at bounding box center [0, 0] width 0 height 0
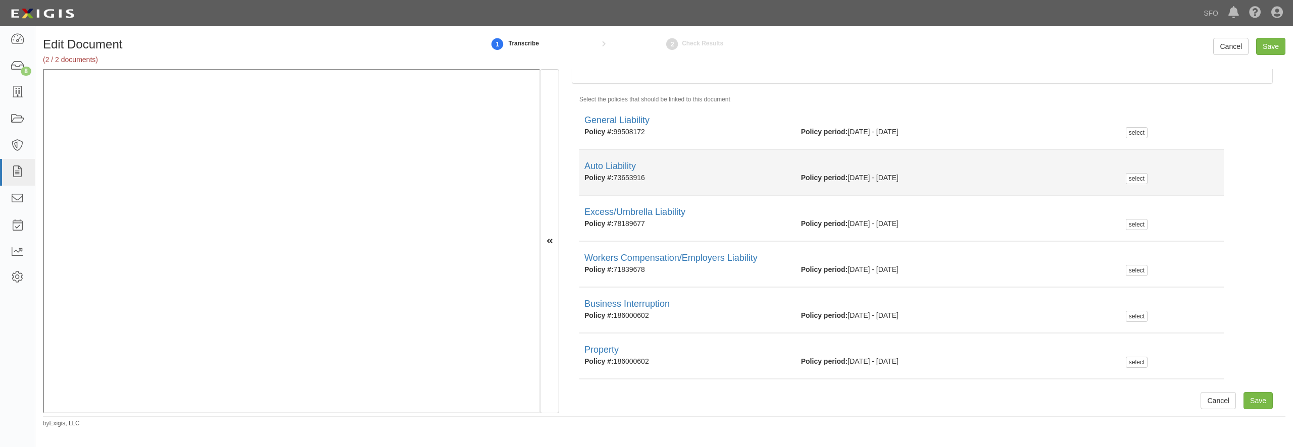
scroll to position [160, 0]
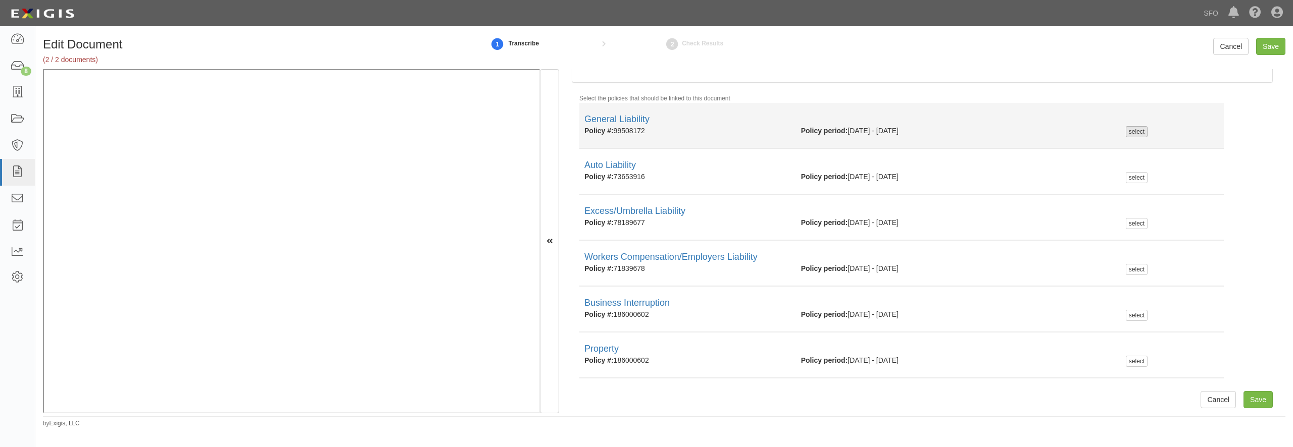
click at [1127, 127] on div "select" at bounding box center [1136, 131] width 22 height 11
checkbox input "true"
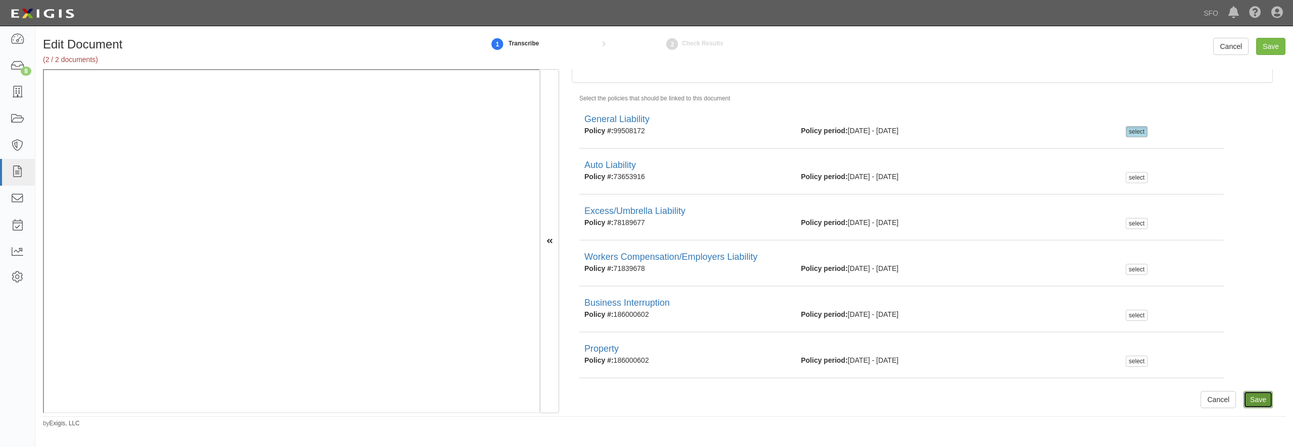
click at [1245, 405] on input "Save" at bounding box center [1257, 399] width 29 height 17
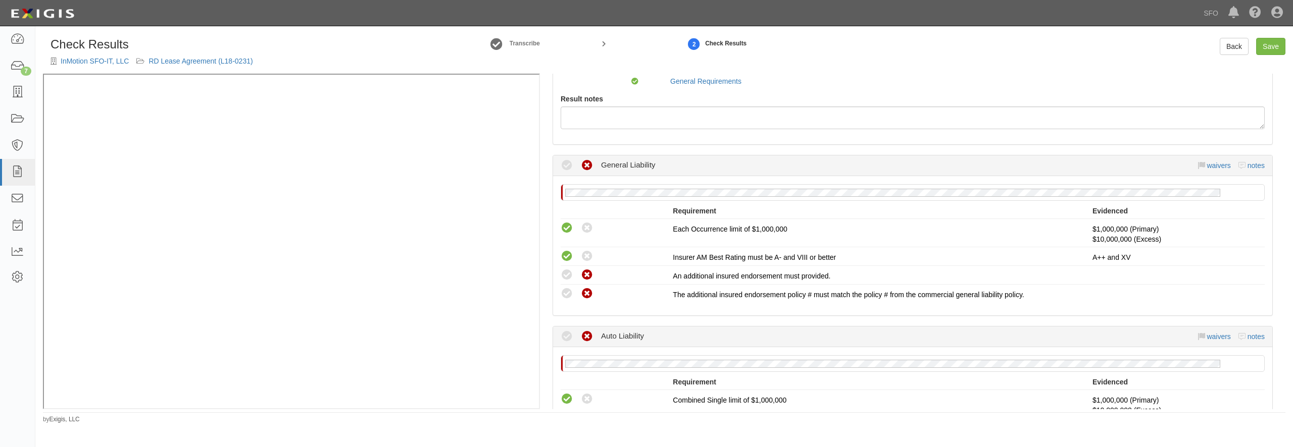
scroll to position [145, 0]
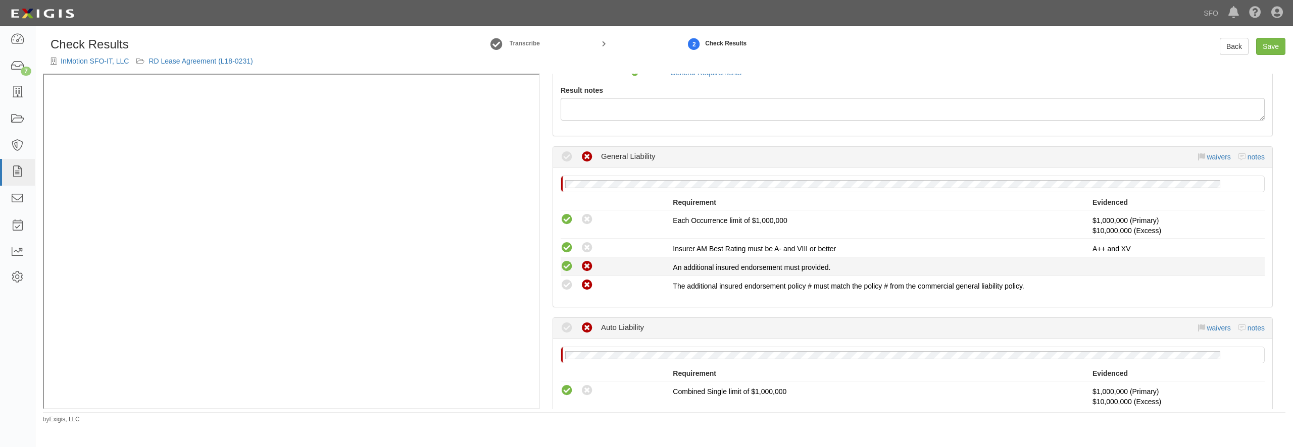
click at [566, 270] on icon at bounding box center [566, 267] width 13 height 13
radio input "true"
click at [571, 288] on icon at bounding box center [566, 285] width 13 height 13
radio input "true"
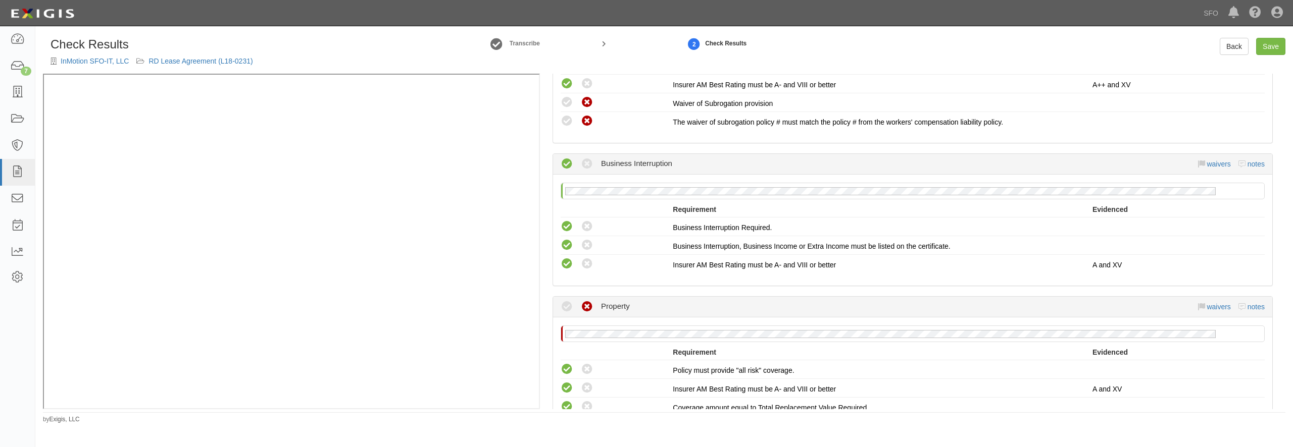
scroll to position [824, 0]
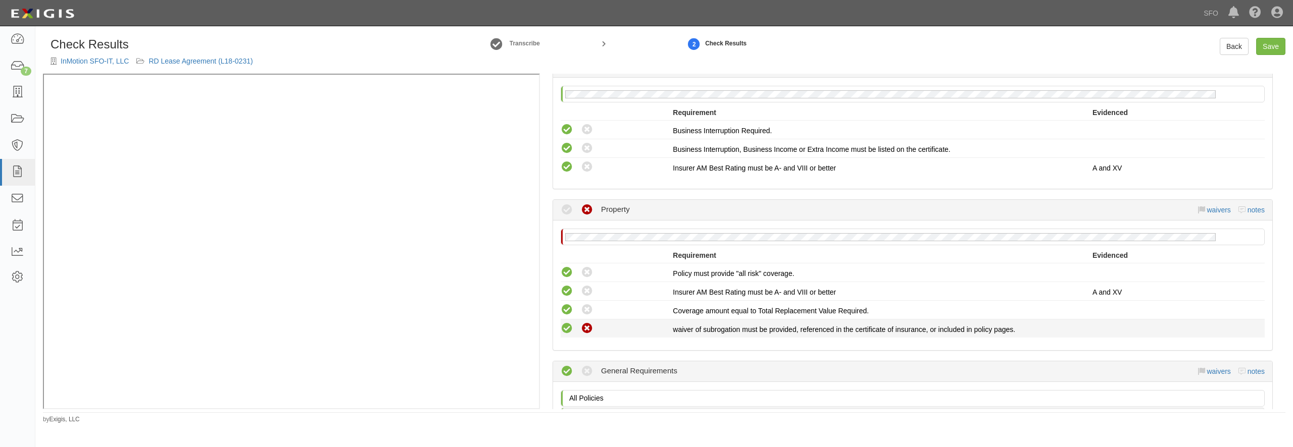
click at [568, 328] on icon at bounding box center [566, 329] width 13 height 13
radio input "true"
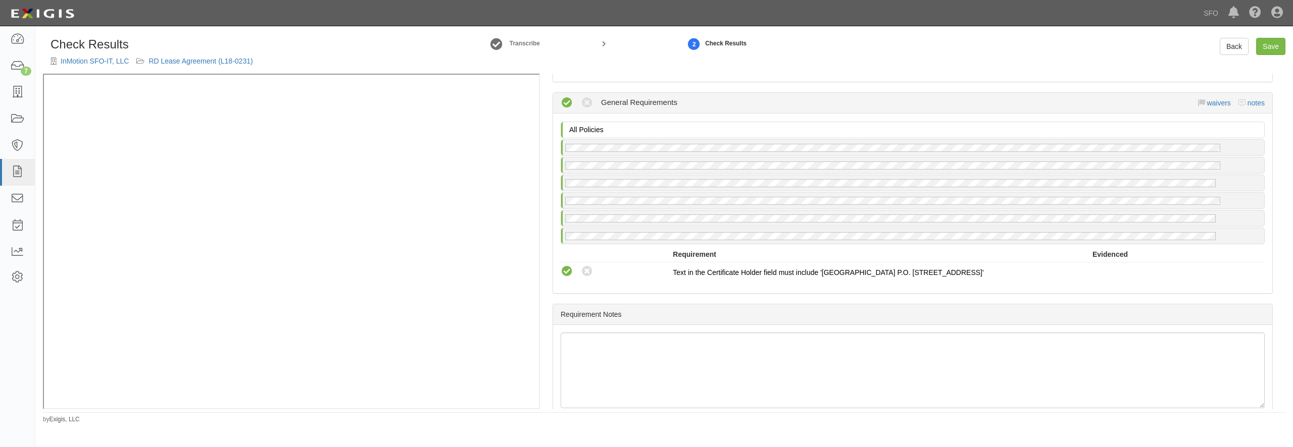
scroll to position [1115, 0]
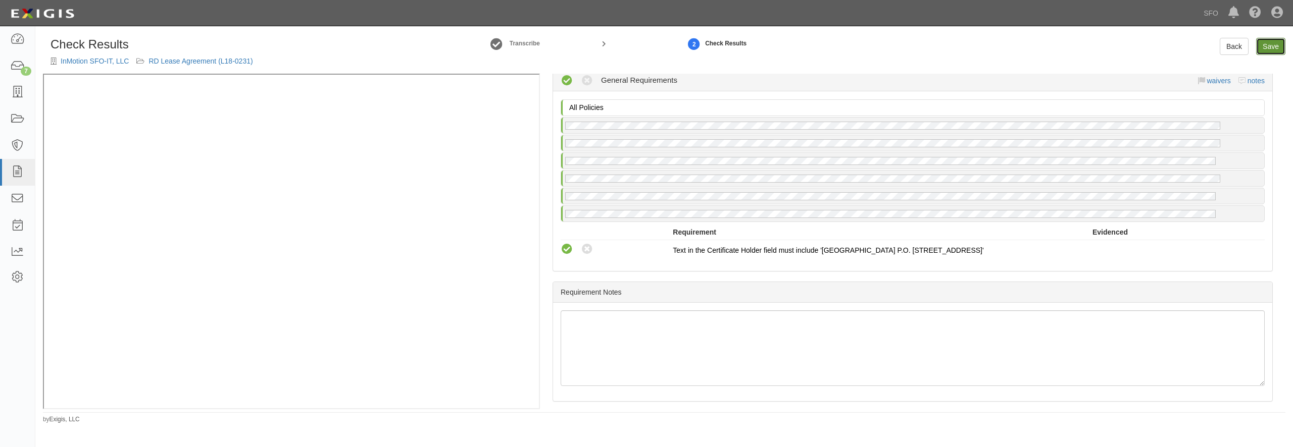
click at [1269, 42] on link "Save" at bounding box center [1270, 46] width 29 height 17
radio input "true"
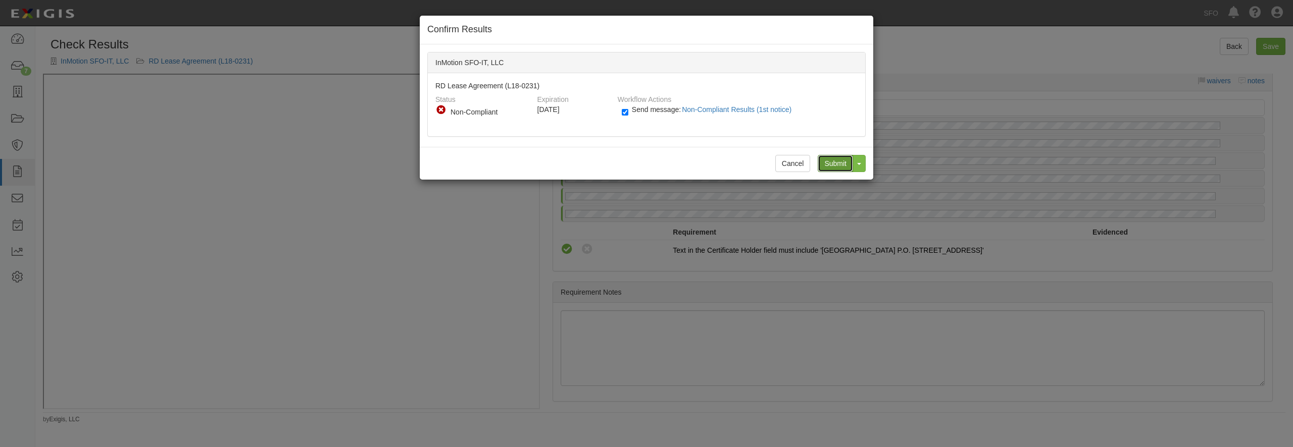
click at [837, 164] on input "Submit" at bounding box center [834, 163] width 35 height 17
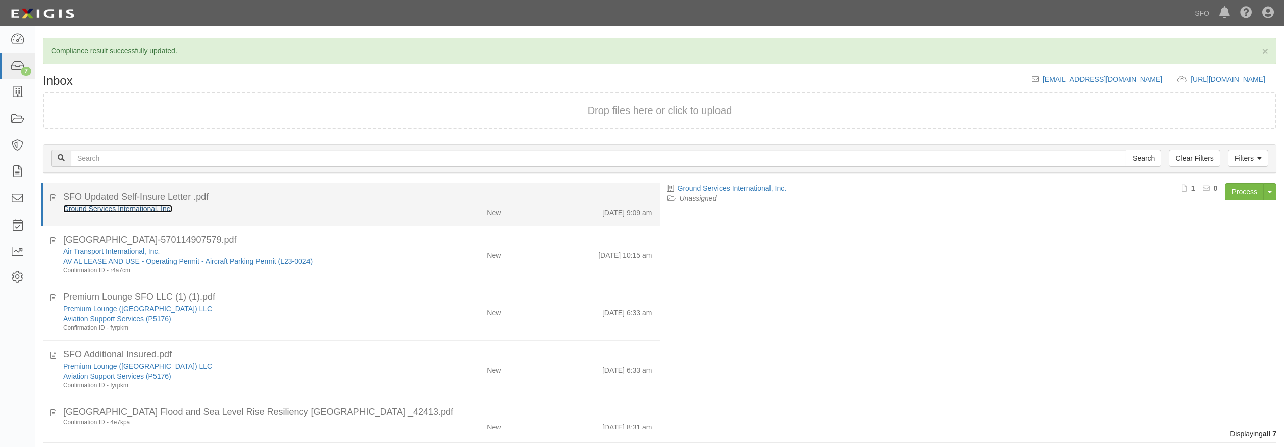
click at [150, 209] on link "Ground Services International, Inc." at bounding box center [117, 209] width 109 height 8
click at [306, 202] on div "SFO Updated Self-Insure Letter .pdf" at bounding box center [357, 197] width 589 height 13
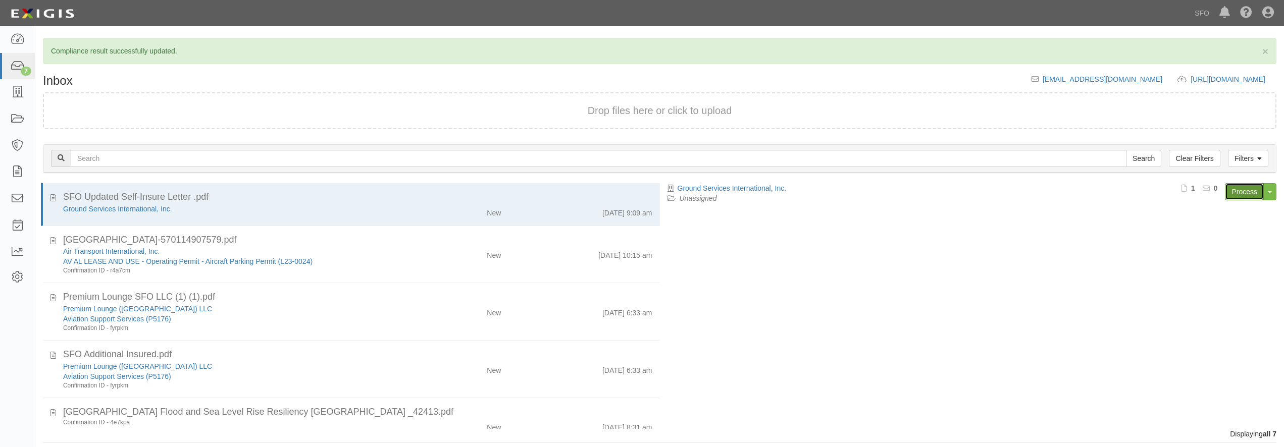
click at [1252, 191] on link "Process" at bounding box center [1244, 191] width 39 height 17
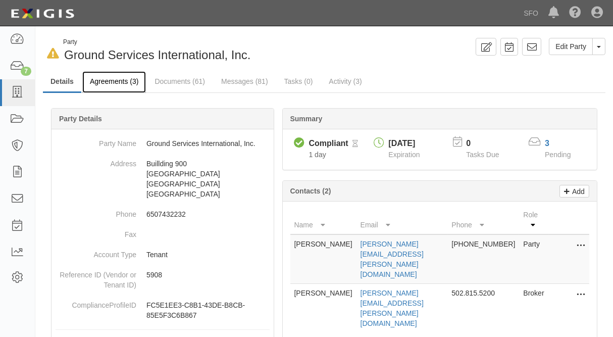
click at [118, 79] on link "Agreements (3)" at bounding box center [114, 82] width 64 height 22
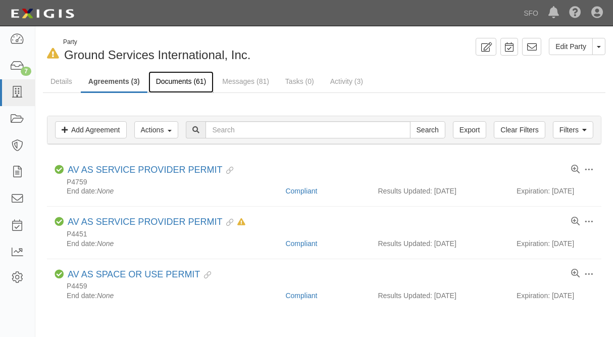
click at [191, 82] on link "Documents (61)" at bounding box center [181, 82] width 66 height 22
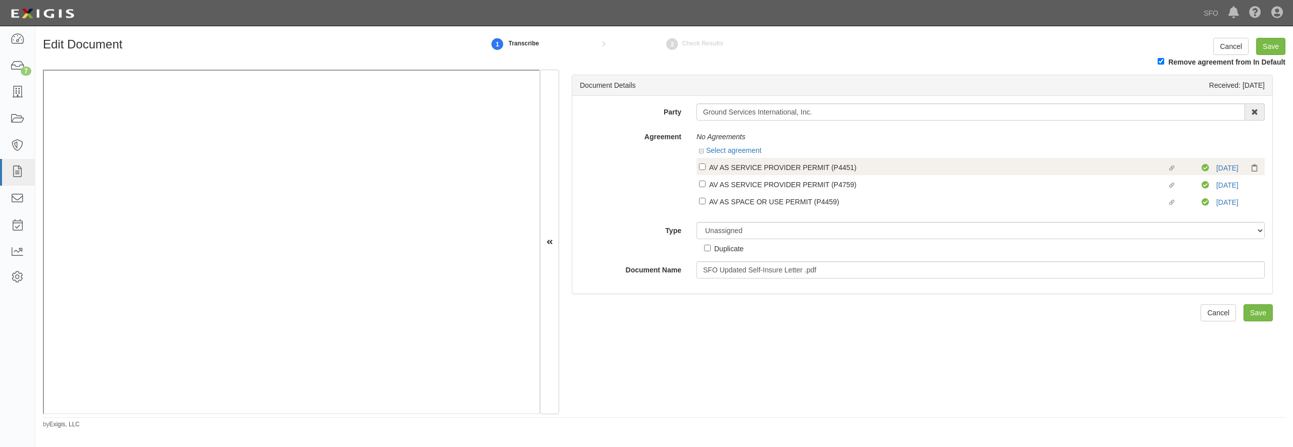
click at [752, 171] on div "AV AS SERVICE PROVIDER PERMIT (P4451)" at bounding box center [938, 167] width 458 height 11
click at [705, 170] on input "Linked agreement AV AS SERVICE PROVIDER PERMIT (P4451) Linked agreement" at bounding box center [702, 167] width 7 height 7
checkbox input "true"
click at [752, 179] on div "AV AS SERVICE PROVIDER PERMIT (P4759)" at bounding box center [938, 174] width 458 height 11
click at [705, 177] on input "Linked agreement AV AS SERVICE PROVIDER PERMIT (P4759) Linked agreement" at bounding box center [702, 174] width 7 height 7
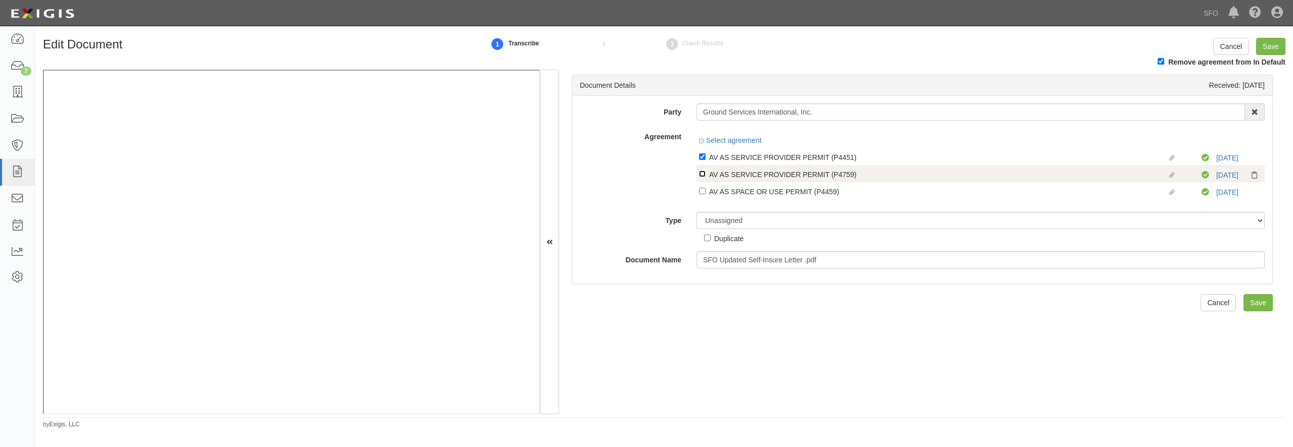
checkbox input "true"
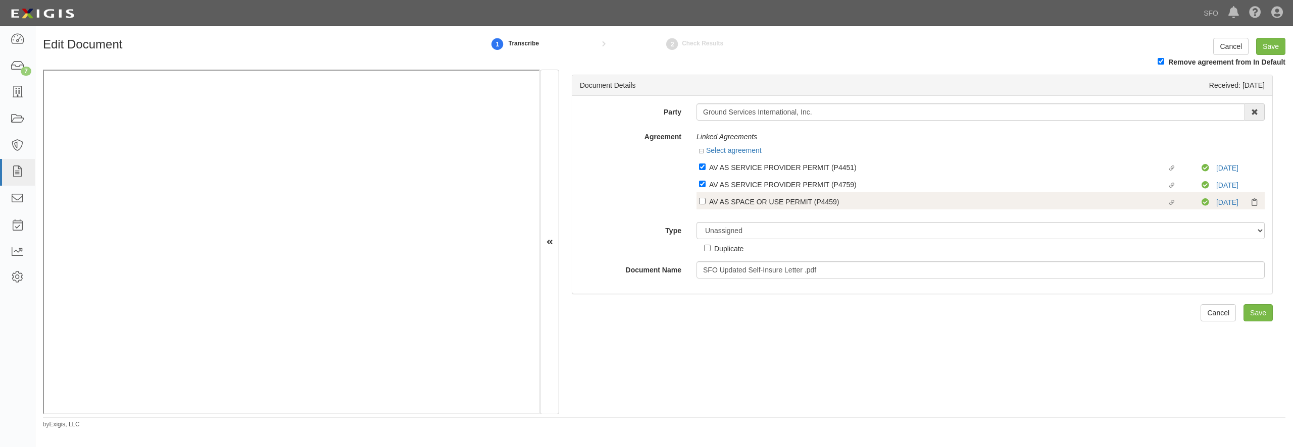
click at [753, 204] on div "AV AS SPACE OR USE PERMIT (P4459)" at bounding box center [938, 201] width 458 height 11
click at [705, 204] on input "Linked agreement AV AS SPACE OR USE PERMIT (P4459) Linked agreement" at bounding box center [702, 201] width 7 height 7
checkbox input "true"
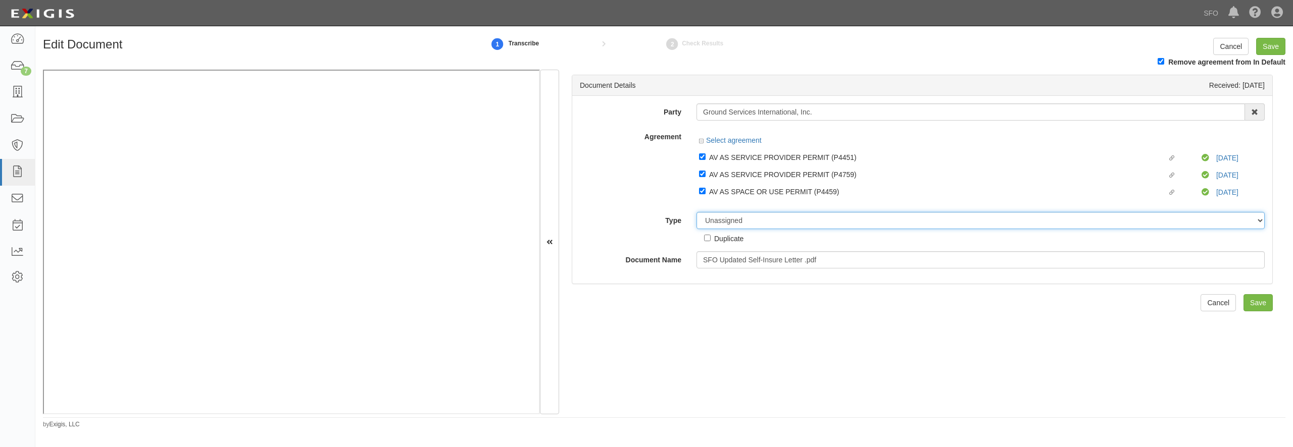
click at [696, 212] on select "Unassigned Binder Cancellation Notice Certificate Contract Endorsement Insuranc…" at bounding box center [980, 220] width 568 height 17
select select "OtherDetail"
click option "Other Document" at bounding box center [0, 0] width 0 height 0
click at [734, 235] on div "Duplicate" at bounding box center [728, 238] width 29 height 11
click at [710, 235] on input "Duplicate" at bounding box center [707, 238] width 7 height 7
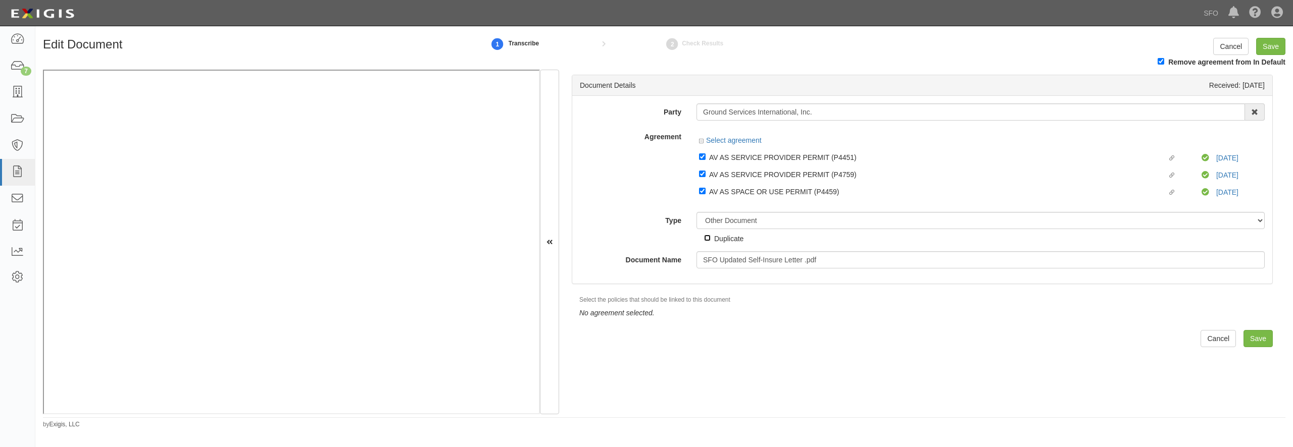
checkbox input "true"
click at [1252, 338] on input "Save" at bounding box center [1257, 338] width 29 height 17
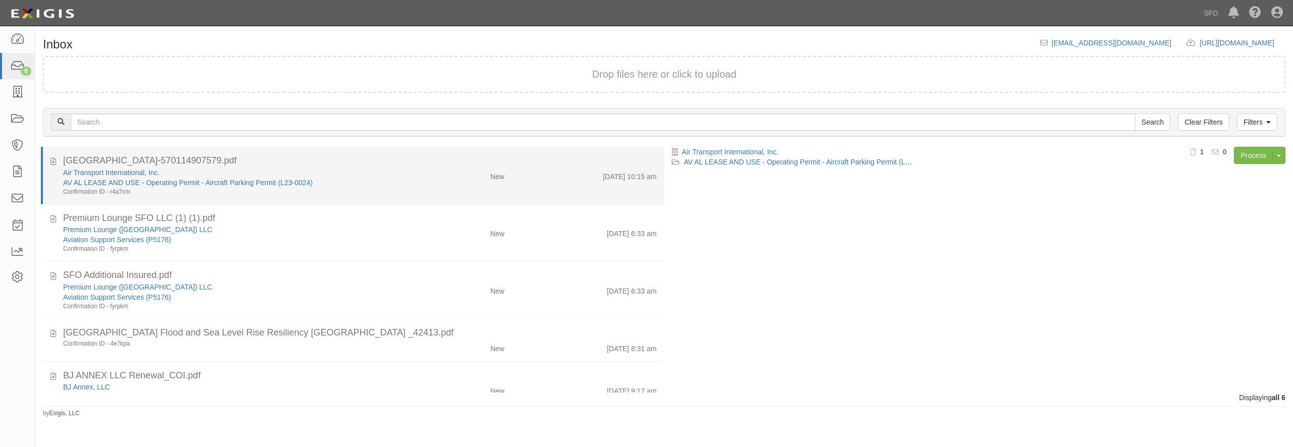
click at [374, 170] on div "Air Transport International, Inc." at bounding box center [233, 173] width 340 height 10
click at [86, 173] on link "Air Transport International, Inc." at bounding box center [111, 173] width 96 height 8
click at [116, 182] on link "AV AL LEASE AND USE - Operating Permit - Aircraft Parking Permit (L23-0024)" at bounding box center [187, 183] width 249 height 8
click at [436, 181] on div "New" at bounding box center [460, 175] width 101 height 14
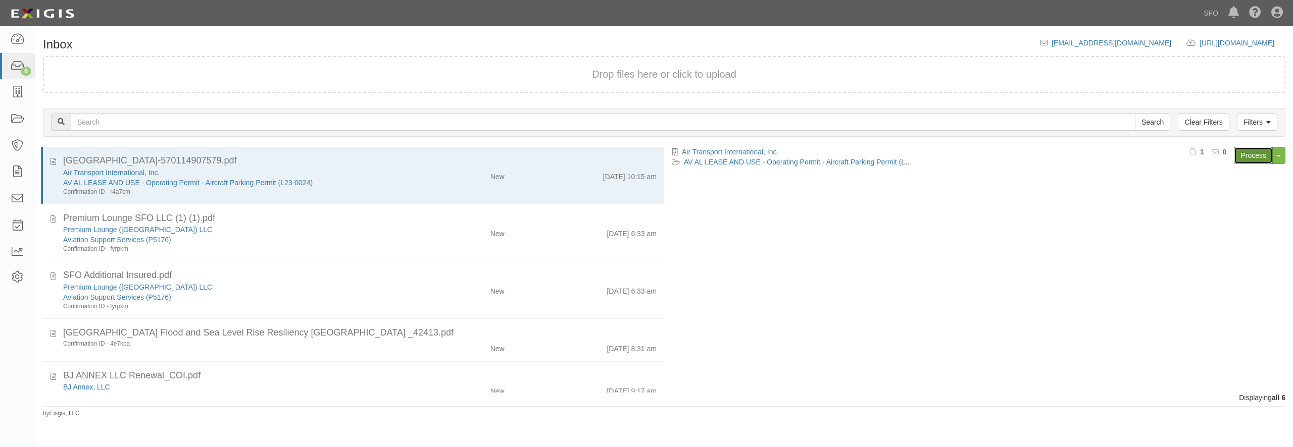
click at [1251, 162] on link "Process" at bounding box center [1252, 155] width 39 height 17
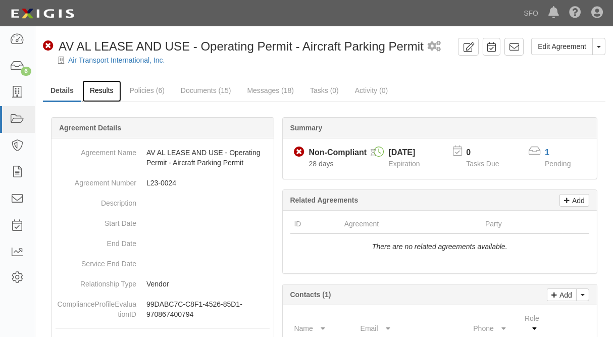
click at [97, 93] on link "Results" at bounding box center [101, 91] width 39 height 22
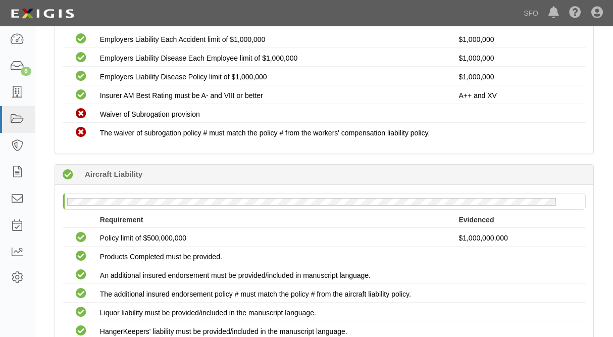
scroll to position [382, 0]
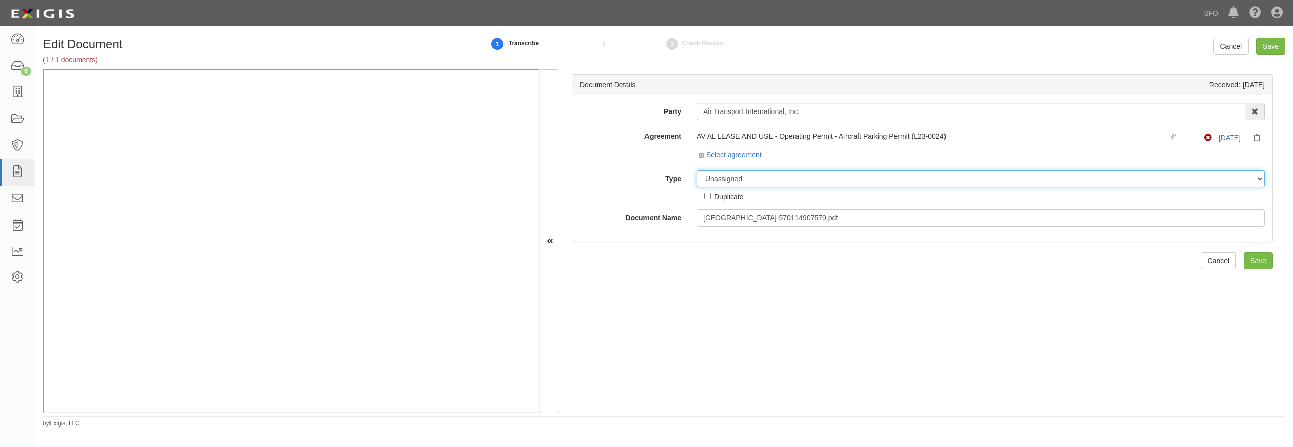
click at [696, 170] on select "Unassigned Binder Cancellation Notice Certificate Contract Endorsement Insuranc…" at bounding box center [980, 178] width 568 height 17
select select "EndorsementDetail"
click option "Endorsement" at bounding box center [0, 0] width 0 height 0
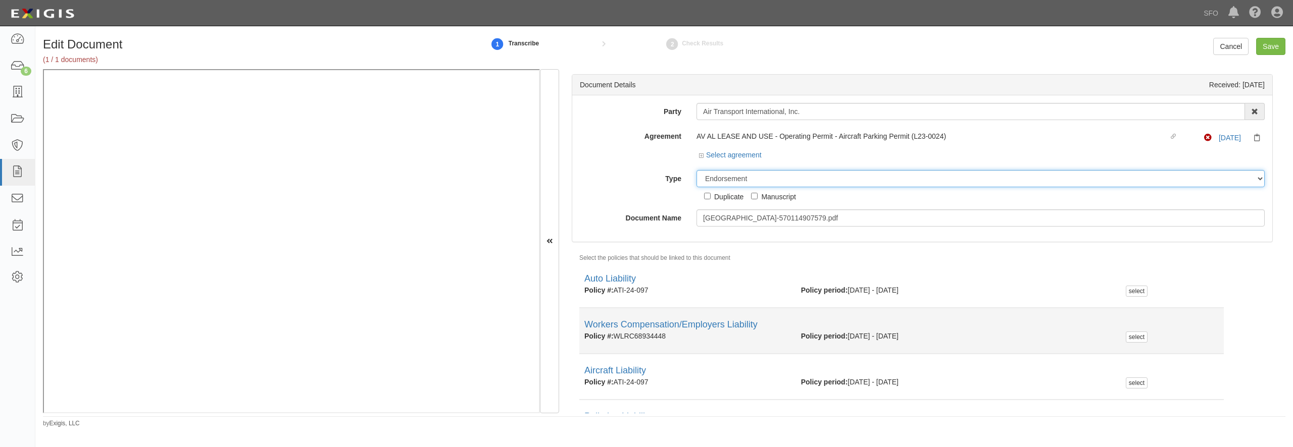
scroll to position [48, 0]
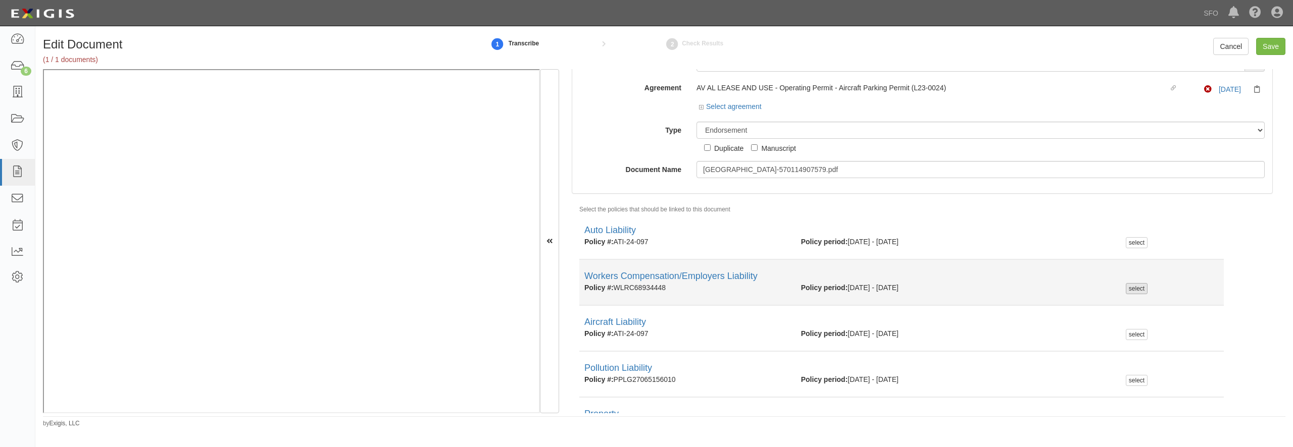
click at [1130, 290] on div "select" at bounding box center [1136, 288] width 22 height 11
checkbox input "true"
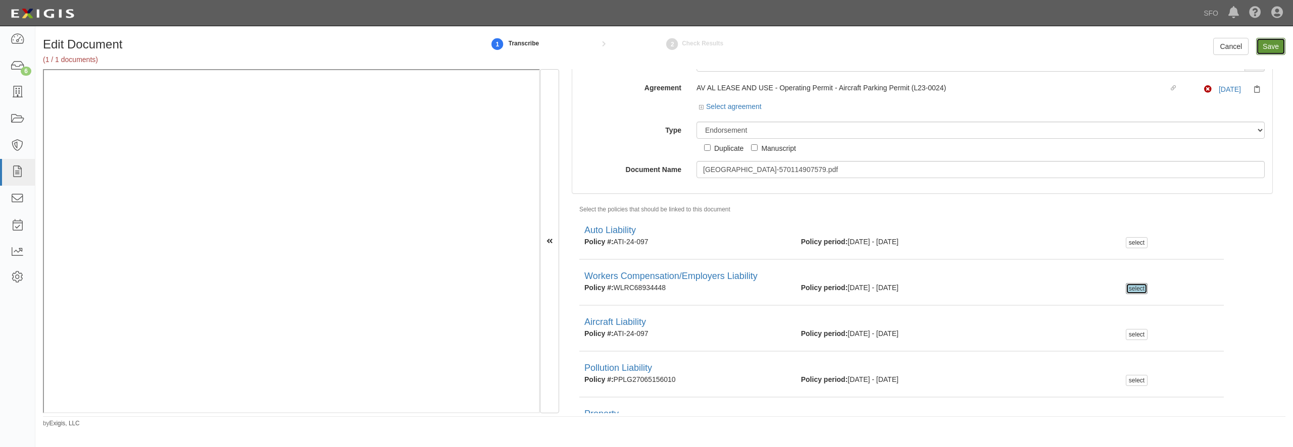
click at [1272, 45] on input "Save" at bounding box center [1270, 46] width 29 height 17
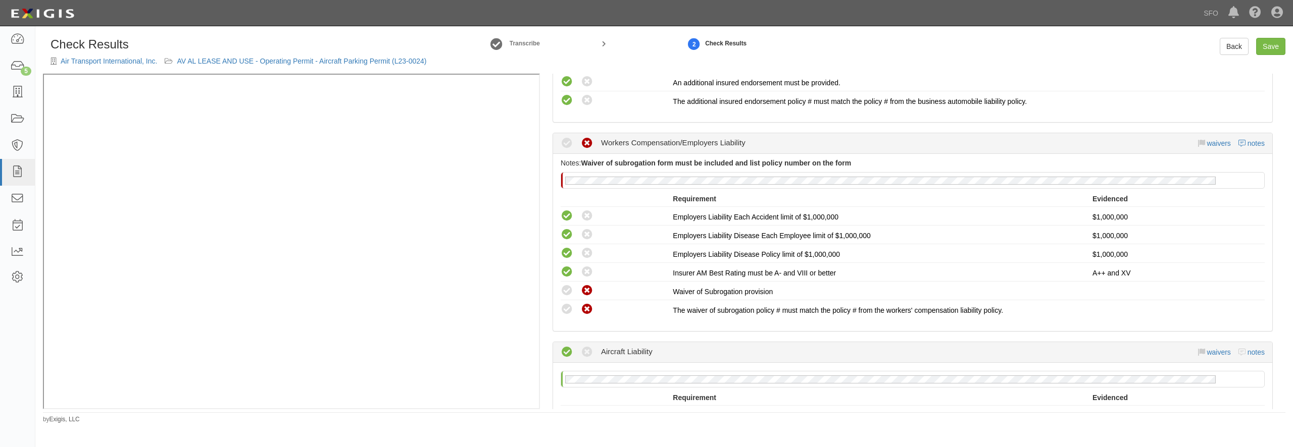
scroll to position [339, 0]
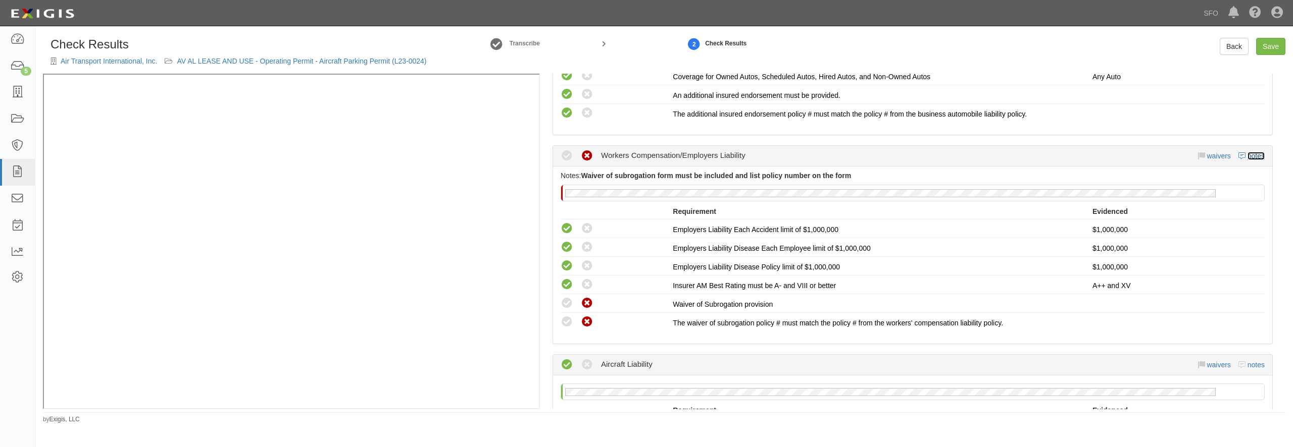
click at [1247, 153] on link "notes" at bounding box center [1255, 156] width 17 height 8
radio input "true"
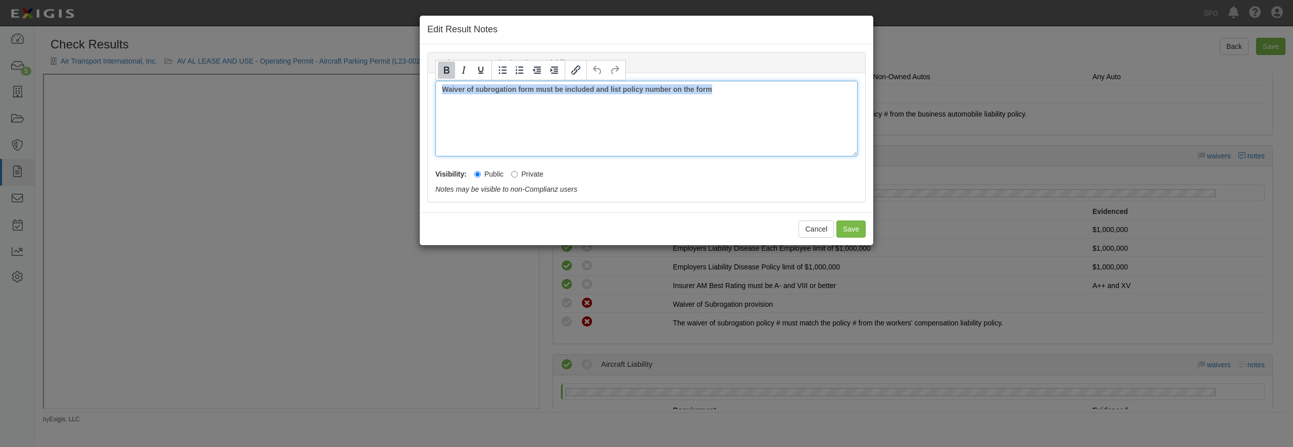
drag, startPoint x: 613, startPoint y: 102, endPoint x: 375, endPoint y: 102, distance: 237.8
click at [435, 102] on div "Waiver of subrogation form must be included and list policy number on the form" at bounding box center [646, 119] width 422 height 76
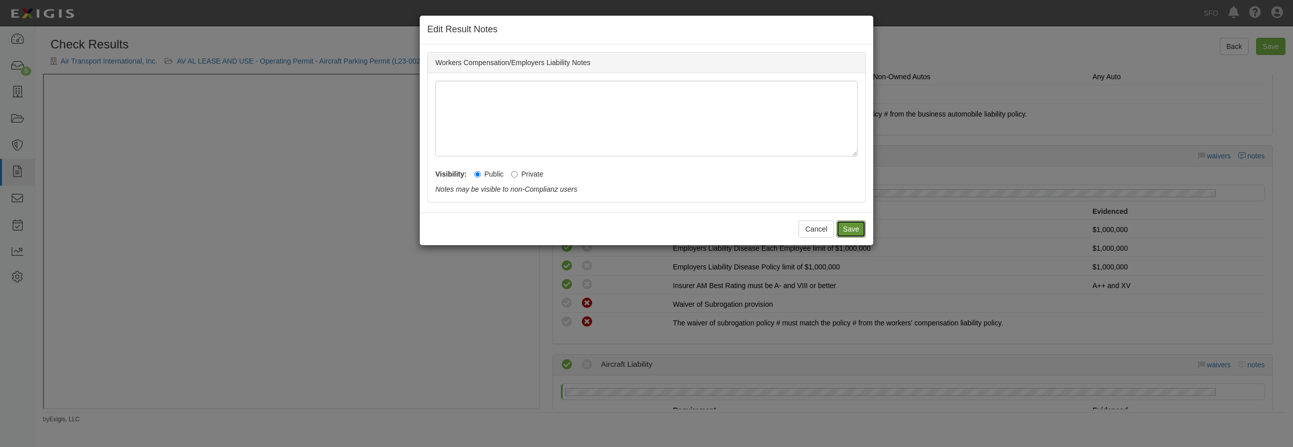
click at [860, 231] on button "Save" at bounding box center [850, 229] width 29 height 17
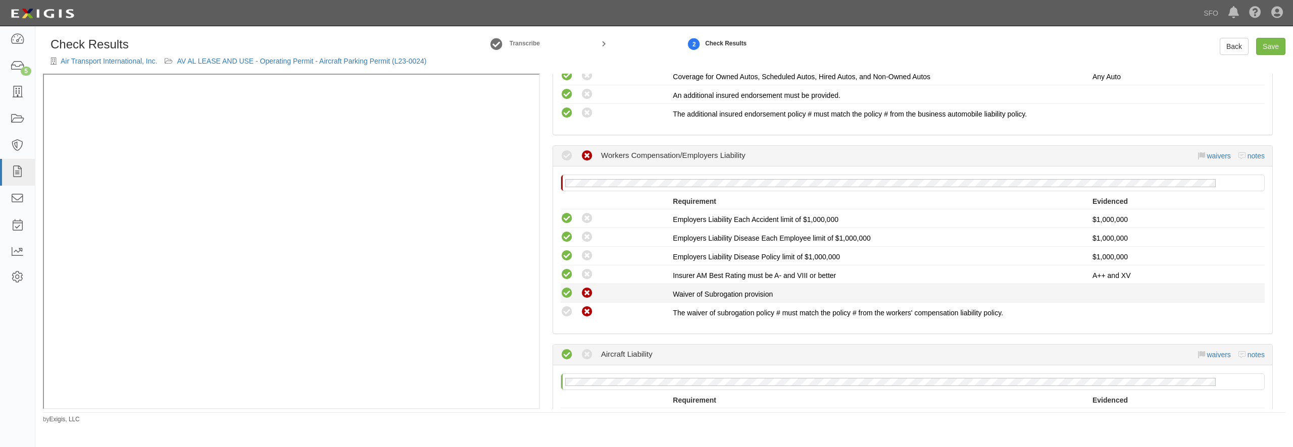
click at [572, 294] on icon at bounding box center [566, 293] width 13 height 13
radio input "true"
click at [569, 312] on icon at bounding box center [566, 312] width 13 height 13
radio input "true"
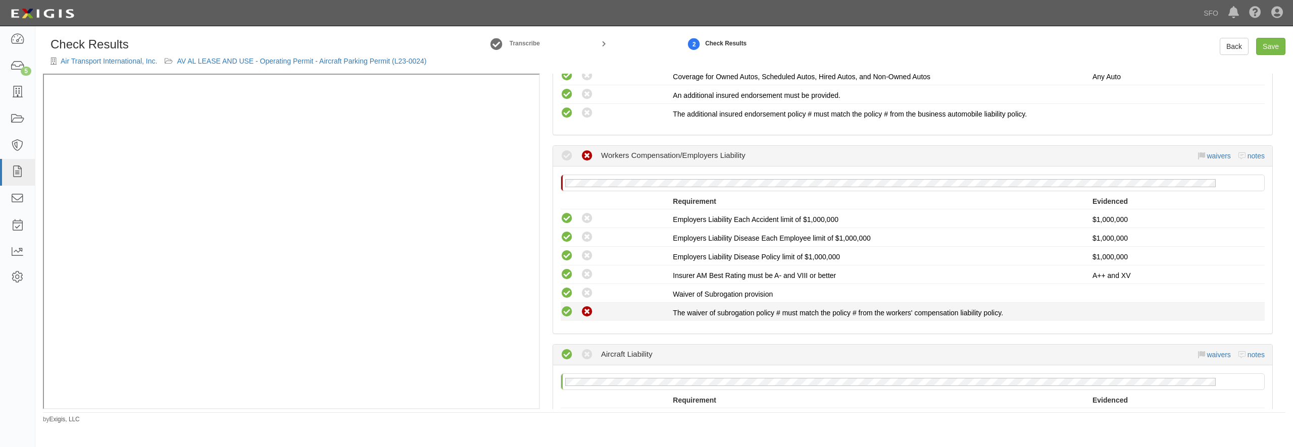
radio input "true"
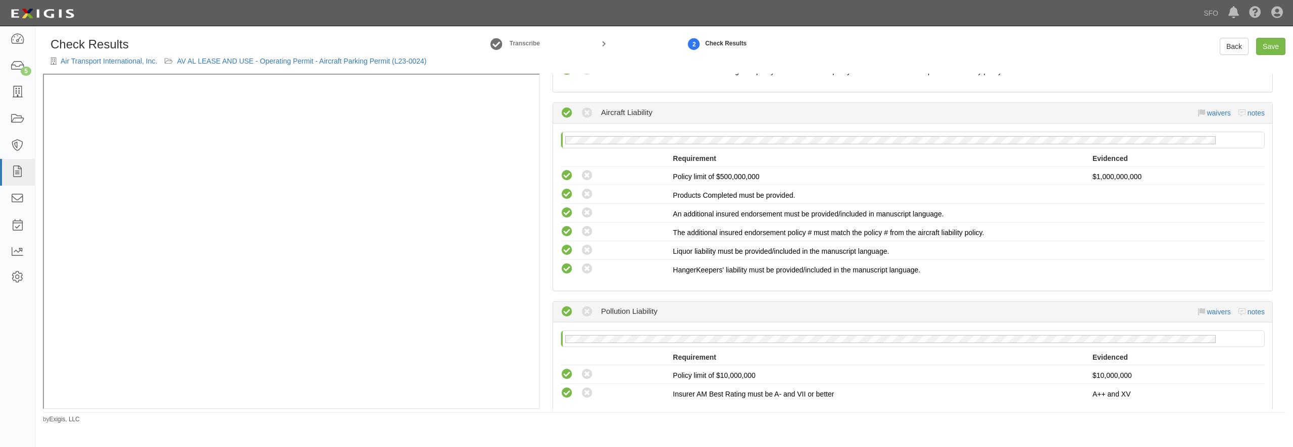
scroll to position [582, 0]
click at [1270, 44] on link "Save" at bounding box center [1270, 46] width 29 height 17
radio input "true"
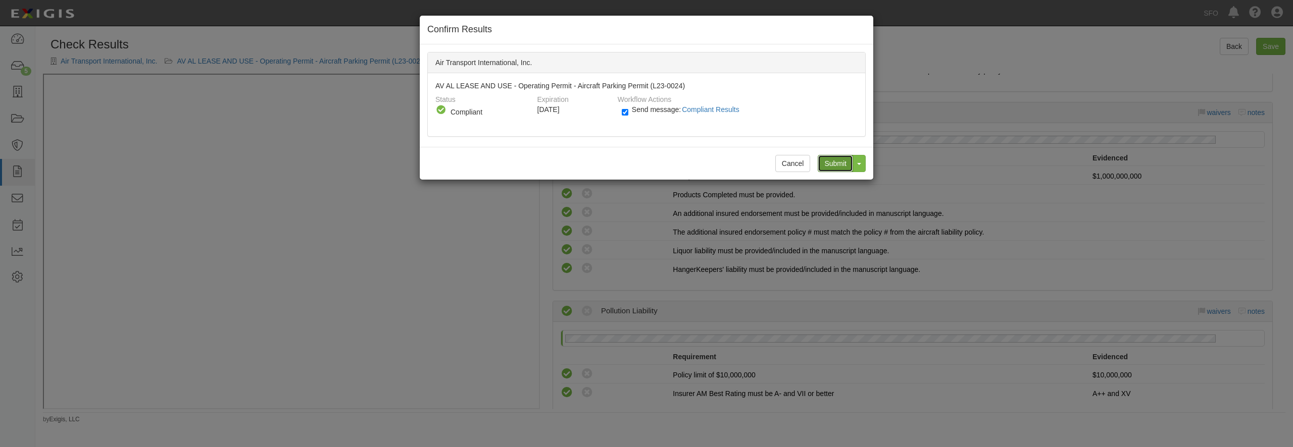
click at [824, 159] on input "Submit" at bounding box center [834, 163] width 35 height 17
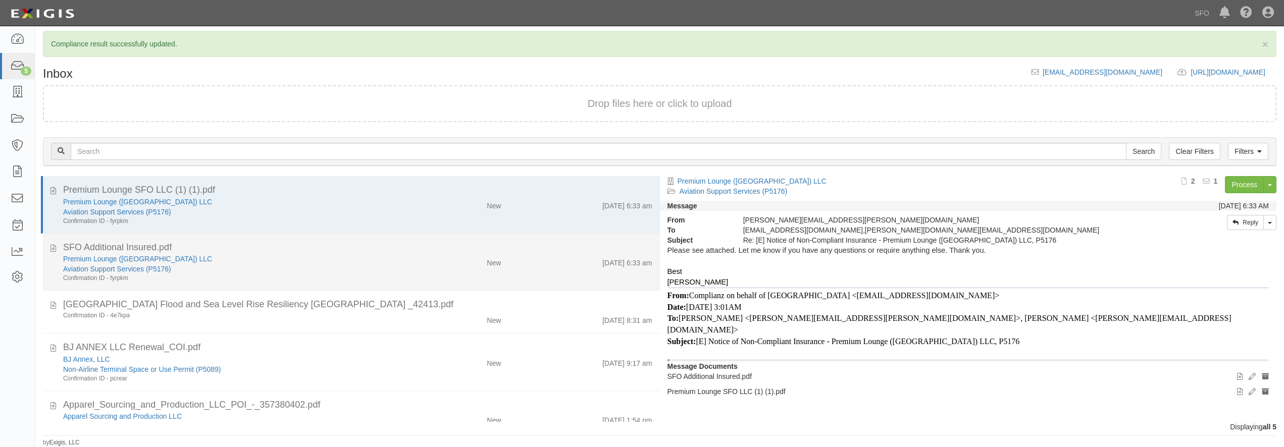
click at [291, 266] on div "Aviation Support Services (P5176)" at bounding box center [231, 269] width 337 height 10
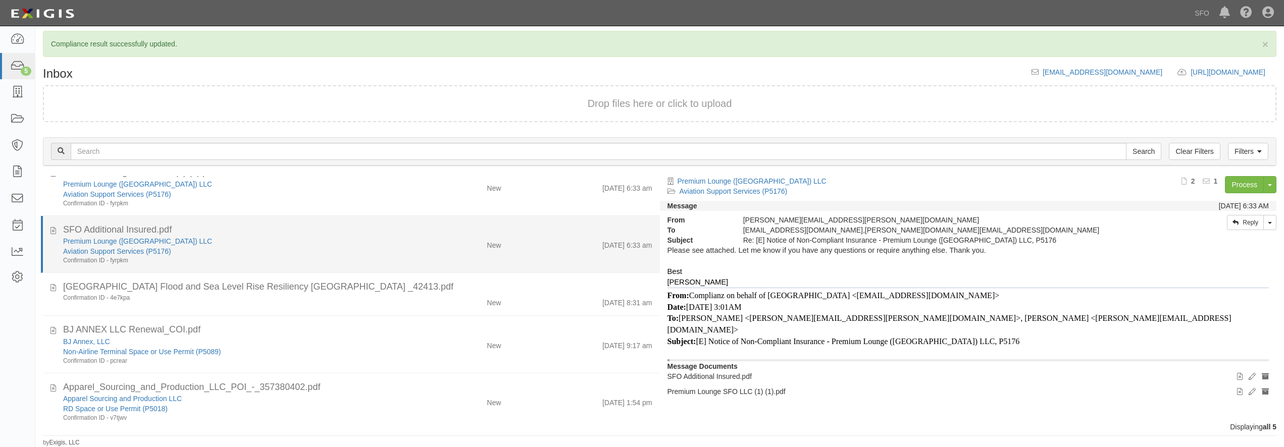
scroll to position [31, 0]
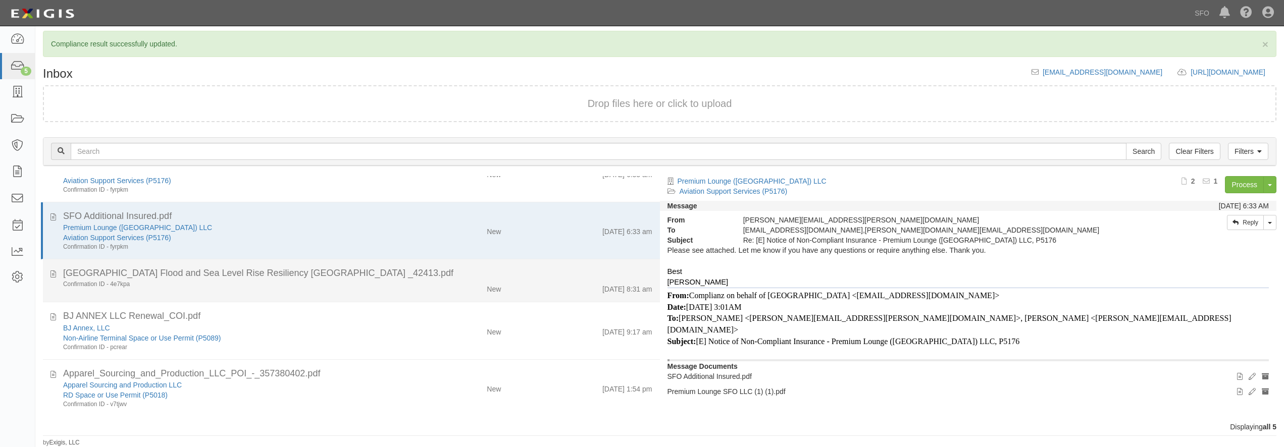
click at [296, 287] on div "Confirmation ID - 4e7kpa" at bounding box center [231, 284] width 337 height 9
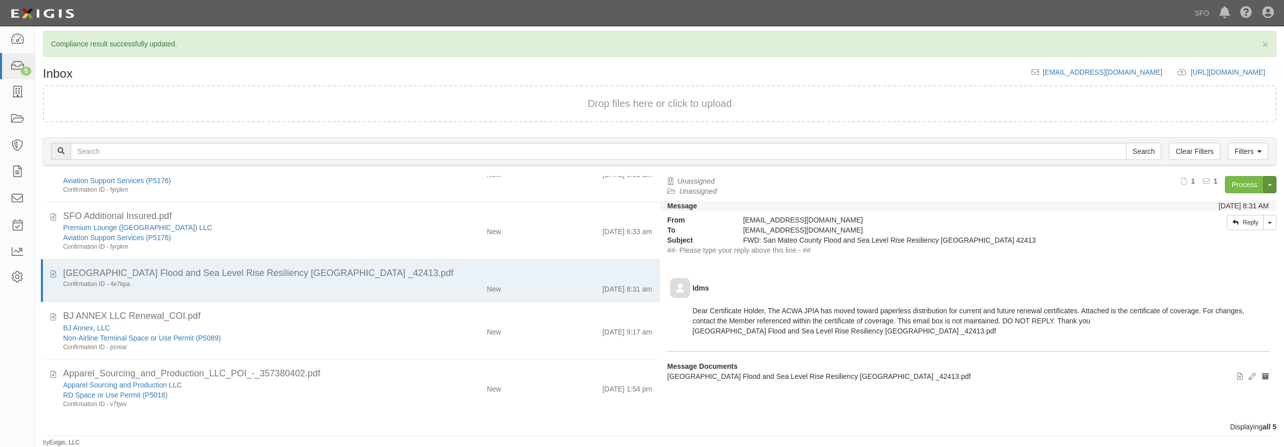
click at [1273, 184] on button "Toggle Document Dropdown" at bounding box center [1269, 184] width 13 height 17
click at [1211, 209] on link "Archive Document" at bounding box center [1236, 203] width 80 height 13
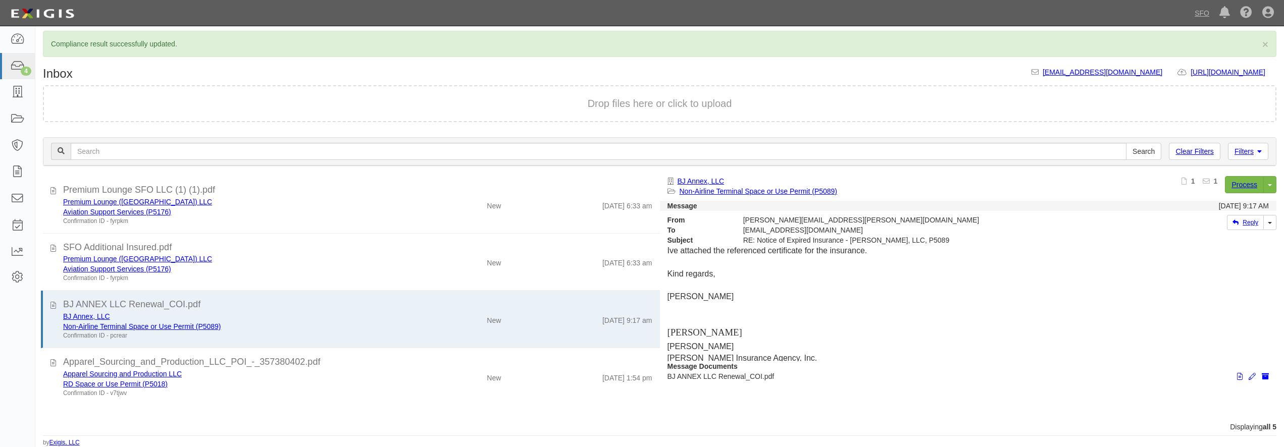
scroll to position [0, 0]
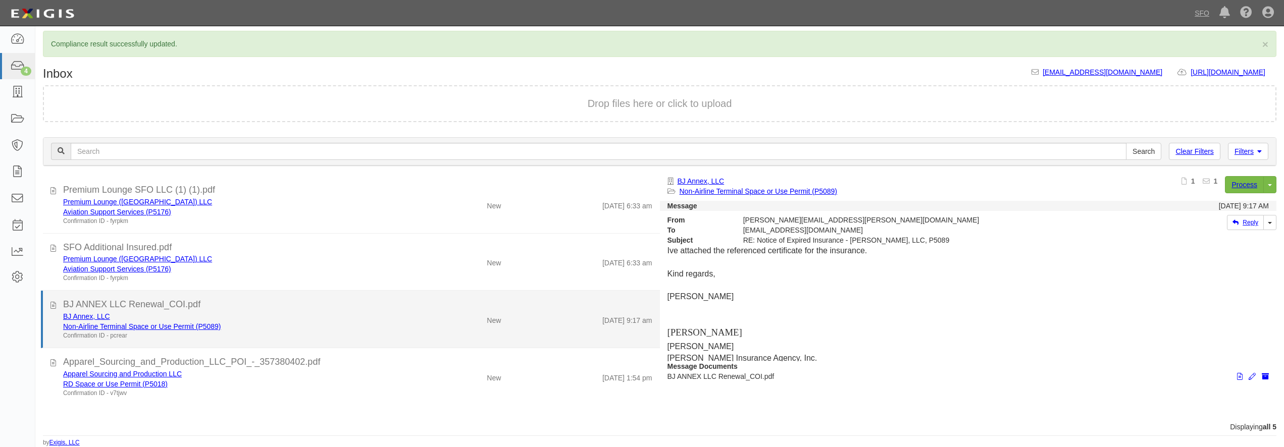
click at [298, 321] on div "BJ Annex, LLC" at bounding box center [231, 317] width 337 height 10
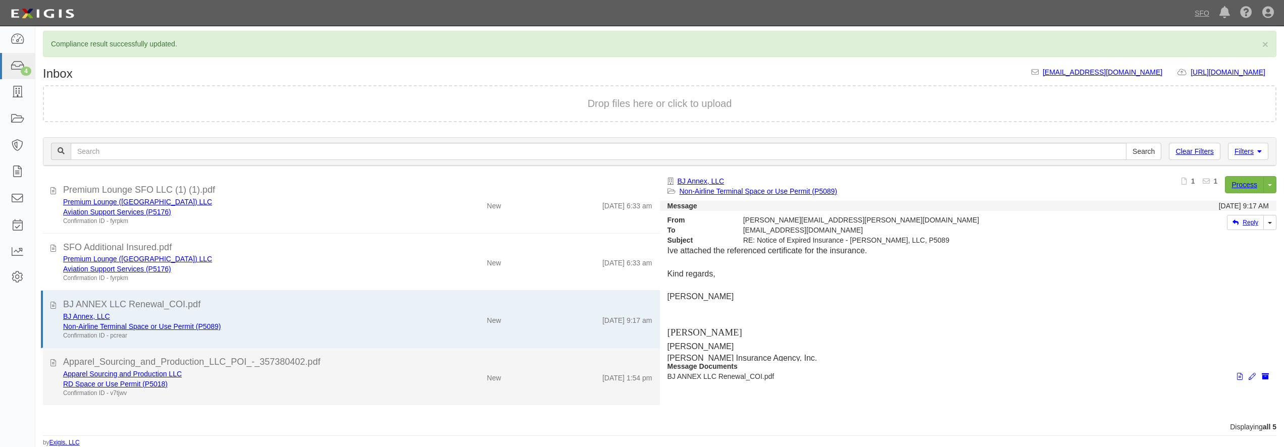
click at [423, 385] on div "Apparel Sourcing and Production LLC RD Space or Use Permit (P5018) Confirmation…" at bounding box center [358, 383] width 604 height 29
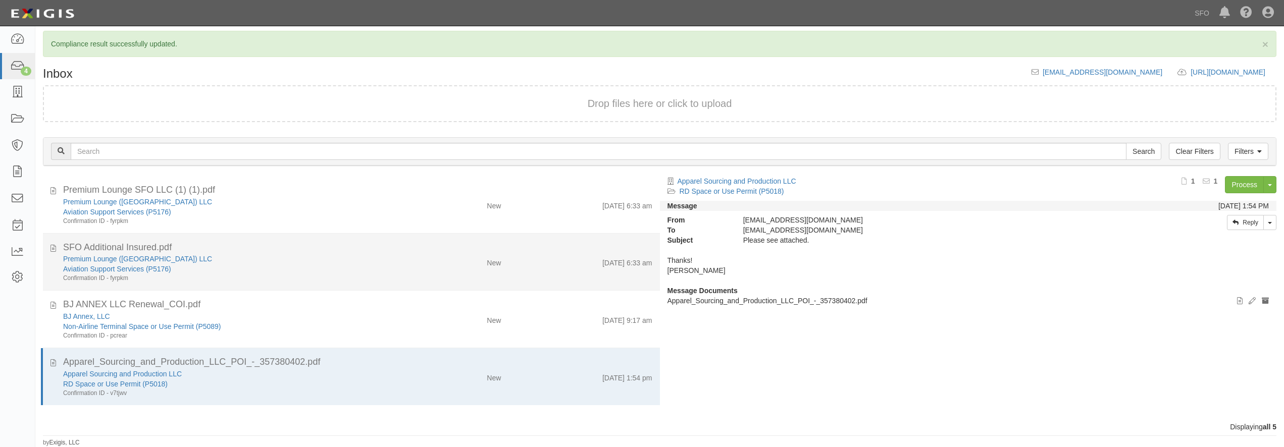
click at [366, 261] on div "Premium Lounge ([GEOGRAPHIC_DATA]) LLC" at bounding box center [231, 259] width 337 height 10
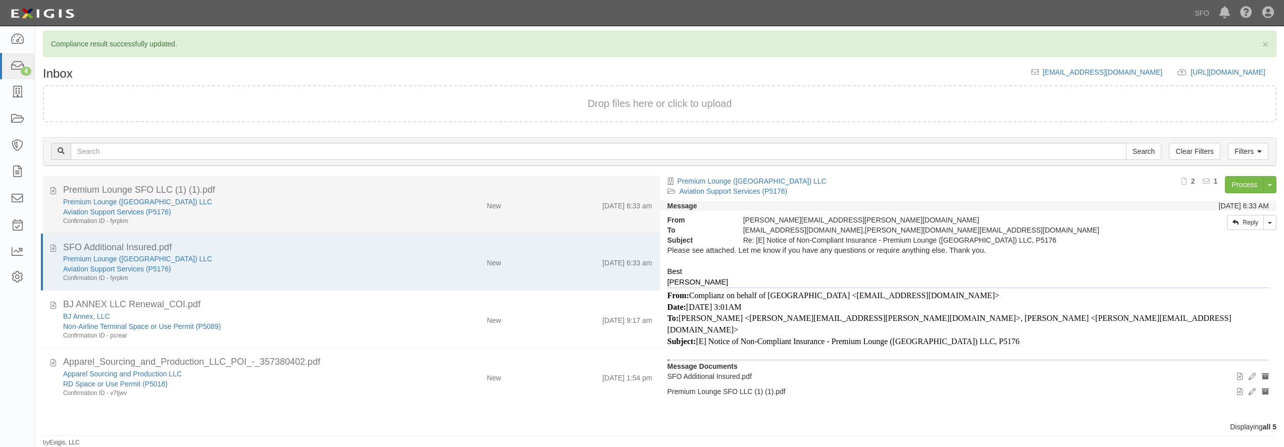
click at [350, 221] on div "Confirmation ID - fyrpkm" at bounding box center [231, 221] width 337 height 9
